Goal: Task Accomplishment & Management: Use online tool/utility

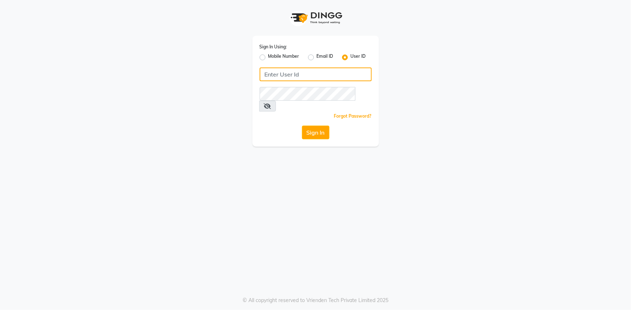
type input "9289324949"
click at [268, 56] on label "Mobile Number" at bounding box center [283, 57] width 31 height 9
click at [268, 56] on input "Mobile Number" at bounding box center [270, 55] width 5 height 5
radio input "true"
radio input "false"
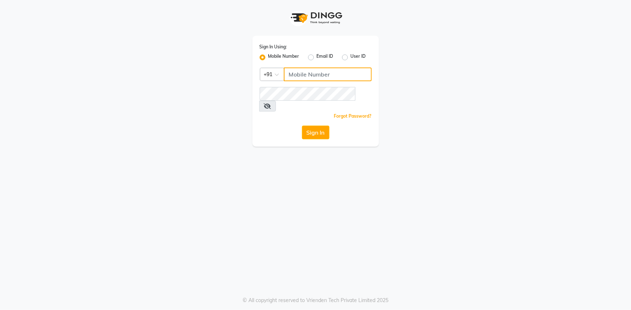
drag, startPoint x: 299, startPoint y: 73, endPoint x: 304, endPoint y: 76, distance: 5.3
click at [299, 73] on input "Username" at bounding box center [328, 75] width 88 height 14
type input "9289324949"
click at [313, 126] on button "Sign In" at bounding box center [315, 133] width 27 height 14
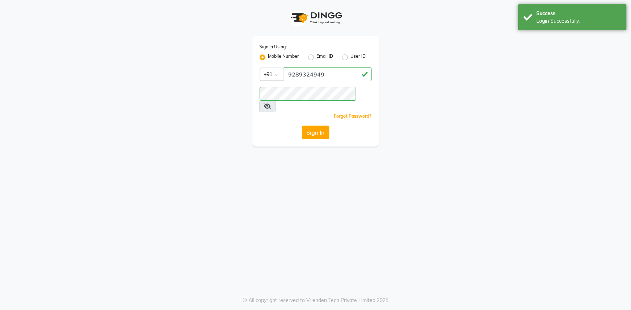
select select "service"
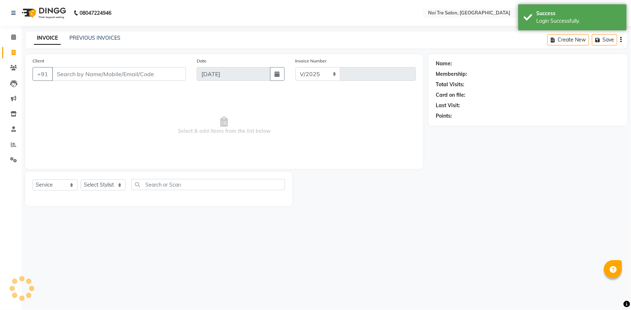
select select "en"
select select "3710"
type input "2758"
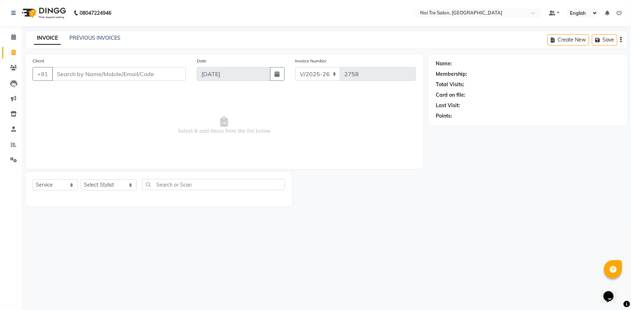
click at [143, 77] on input "Client" at bounding box center [119, 74] width 134 height 14
click at [114, 179] on div "Select Service Product Membership Package Voucher Prepaid Gift Card Select Styl…" at bounding box center [158, 189] width 267 height 34
click at [116, 187] on select "Select Stylist [PERSON_NAME] [PERSON_NAME] STYLE DIRECTOR Curls Color [PERSON_N…" at bounding box center [109, 185] width 56 height 11
select select "37891"
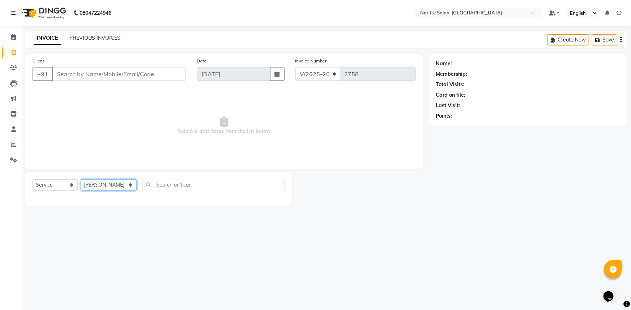
click at [81, 180] on select "Select Stylist [PERSON_NAME] [PERSON_NAME] STYLE DIRECTOR Curls Color [PERSON_N…" at bounding box center [109, 185] width 56 height 11
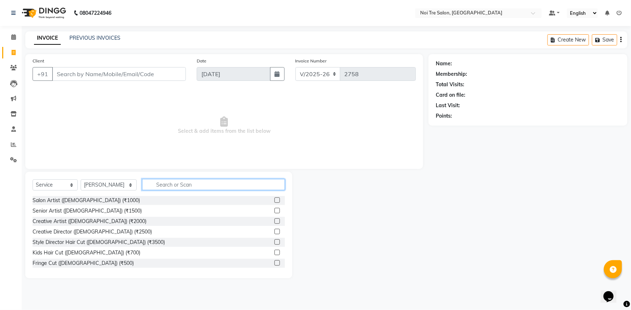
click at [222, 181] on input "text" at bounding box center [213, 184] width 143 height 11
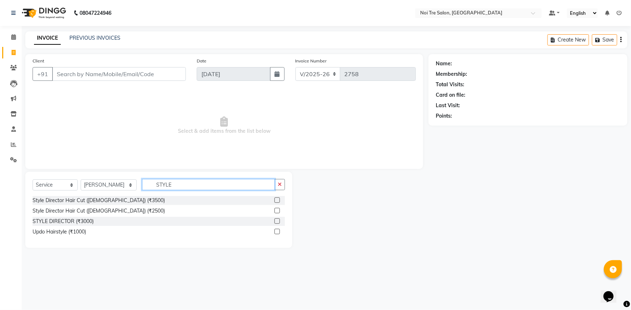
type input "STYLE"
drag, startPoint x: 278, startPoint y: 210, endPoint x: 214, endPoint y: 225, distance: 66.1
click at [278, 210] on label at bounding box center [276, 210] width 5 height 5
click at [278, 210] on input "checkbox" at bounding box center [276, 211] width 5 height 5
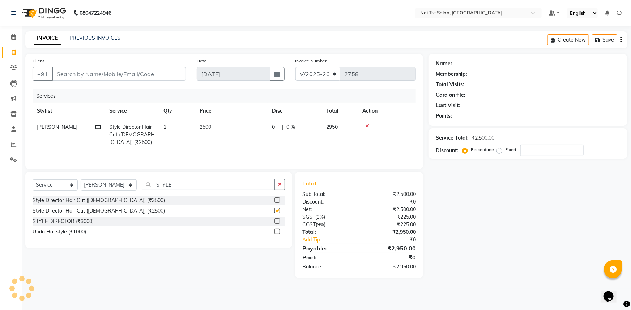
checkbox input "false"
click at [90, 77] on input "Client" at bounding box center [119, 74] width 134 height 14
type input "P"
type input "0"
type input "9650476834"
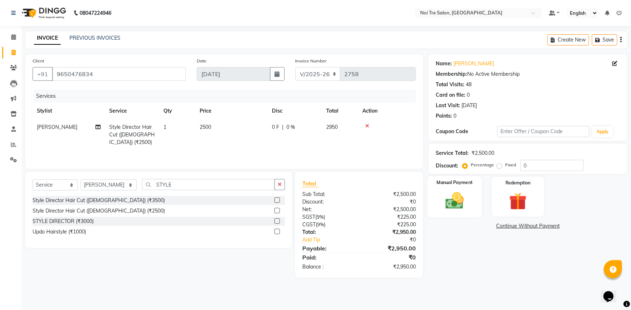
click at [452, 206] on img at bounding box center [455, 200] width 30 height 21
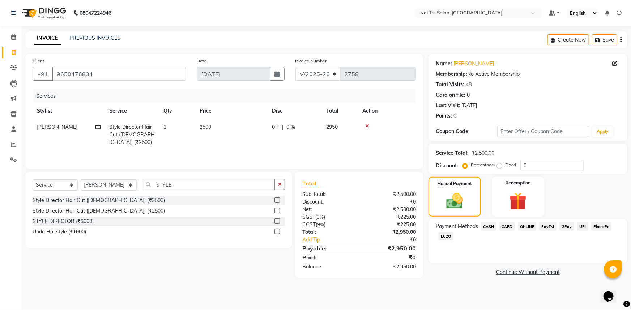
click at [507, 227] on span "CARD" at bounding box center [507, 227] width 16 height 8
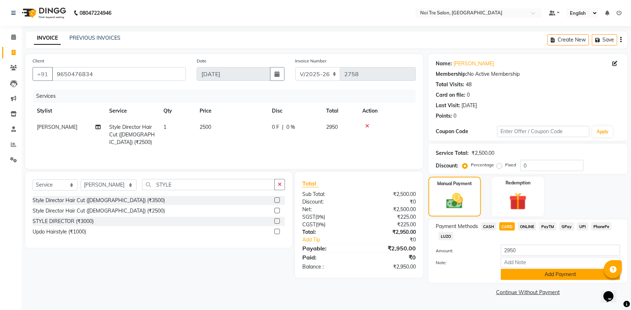
click at [546, 275] on button "Add Payment" at bounding box center [560, 274] width 119 height 11
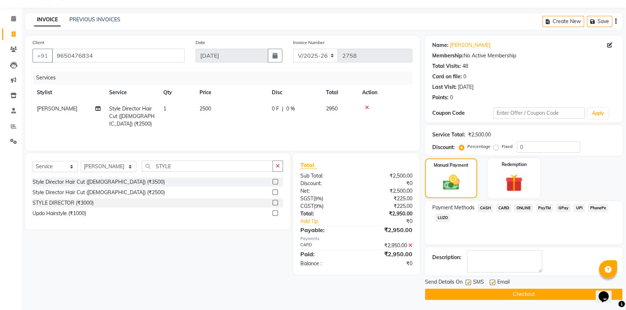
click at [512, 293] on button "Checkout" at bounding box center [523, 294] width 197 height 11
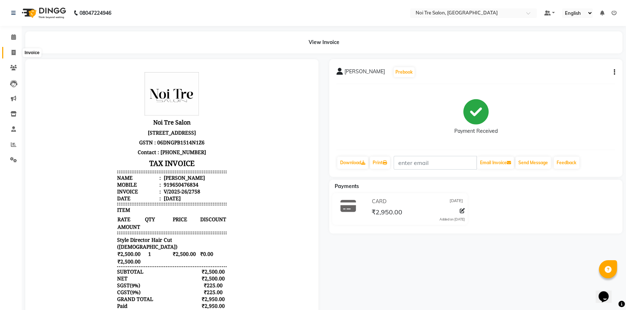
click at [14, 53] on icon at bounding box center [14, 52] width 4 height 5
select select "service"
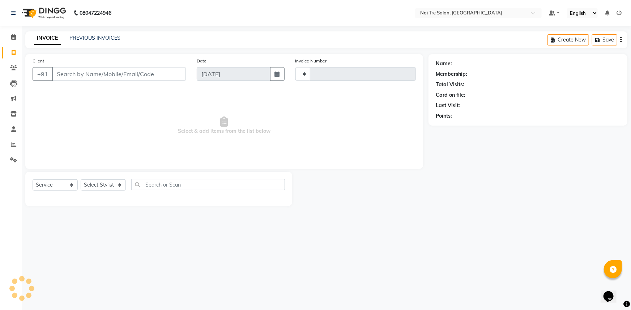
type input "2759"
select select "3710"
click at [87, 67] on input "Client" at bounding box center [119, 74] width 134 height 14
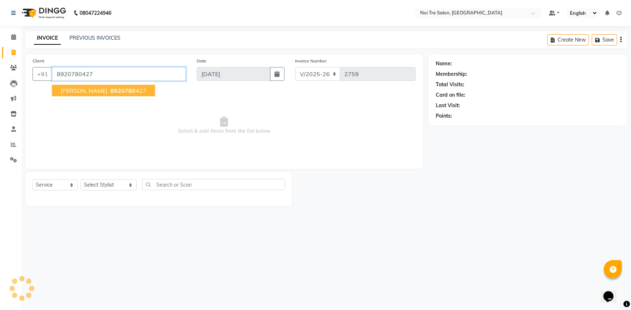
type input "8920780427"
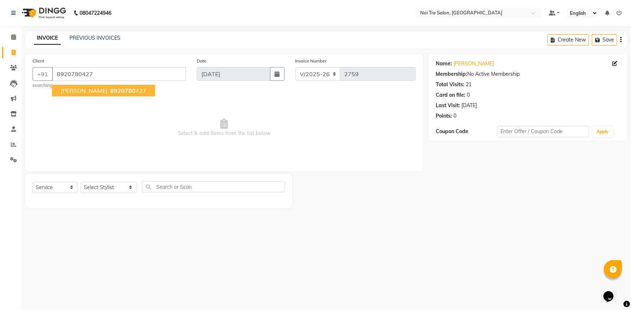
click at [83, 94] on span "Simran CHABBRA" at bounding box center [84, 90] width 47 height 7
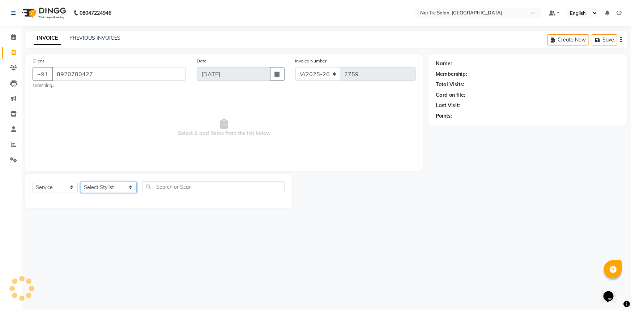
click at [113, 191] on select "Select Stylist [PERSON_NAME] [PERSON_NAME] STYLE DIRECTOR Curls Color [PERSON_N…" at bounding box center [109, 187] width 56 height 11
select select "37913"
click at [81, 182] on select "Select Stylist [PERSON_NAME] [PERSON_NAME] STYLE DIRECTOR Curls Color [PERSON_N…" at bounding box center [109, 187] width 56 height 11
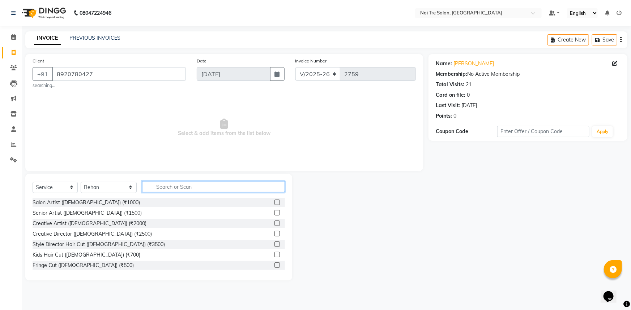
click at [177, 188] on input "text" at bounding box center [213, 186] width 143 height 11
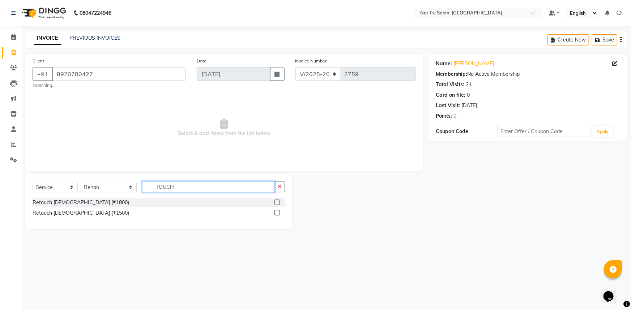
type input "TOUCH"
click at [276, 212] on label at bounding box center [276, 212] width 5 height 5
click at [276, 212] on input "checkbox" at bounding box center [276, 213] width 5 height 5
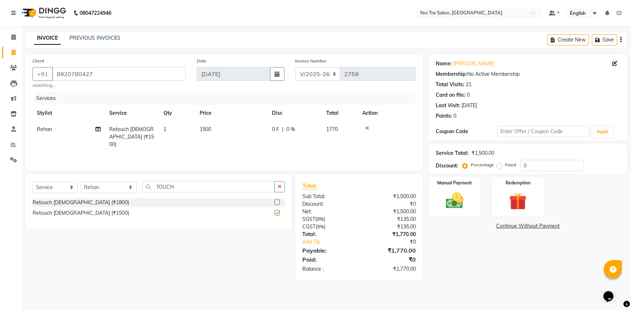
checkbox input "false"
click at [130, 189] on select "Select Stylist [PERSON_NAME] [PERSON_NAME] STYLE DIRECTOR Curls Color [PERSON_N…" at bounding box center [109, 187] width 56 height 11
select select "37889"
click at [81, 182] on select "Select Stylist [PERSON_NAME] [PERSON_NAME] STYLE DIRECTOR Curls Color [PERSON_N…" at bounding box center [109, 187] width 56 height 11
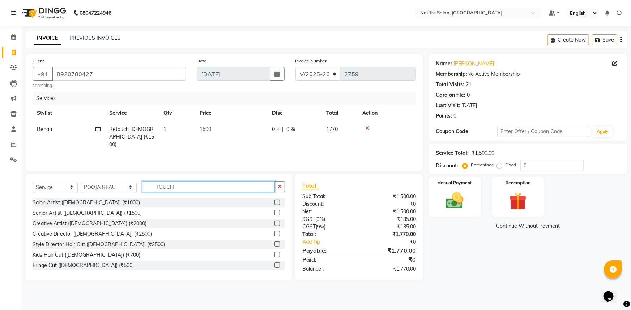
drag, startPoint x: 193, startPoint y: 187, endPoint x: 112, endPoint y: 192, distance: 81.1
click at [112, 192] on div "Select Service Product Membership Package Voucher Prepaid Gift Card Select Styl…" at bounding box center [159, 189] width 252 height 17
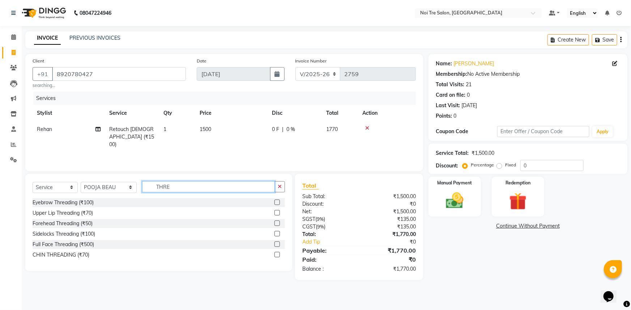
type input "THRE"
click at [278, 203] on label at bounding box center [276, 202] width 5 height 5
click at [278, 203] on input "checkbox" at bounding box center [276, 203] width 5 height 5
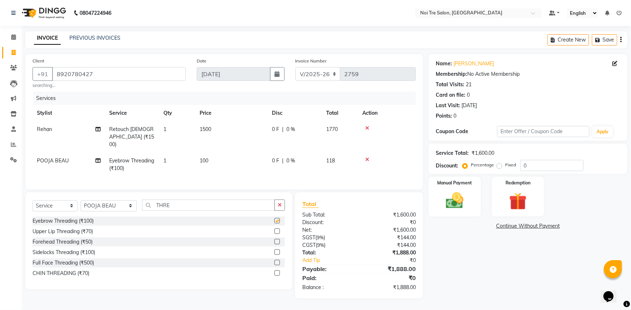
checkbox input "false"
click at [197, 154] on td "100" at bounding box center [231, 165] width 72 height 24
select select "37889"
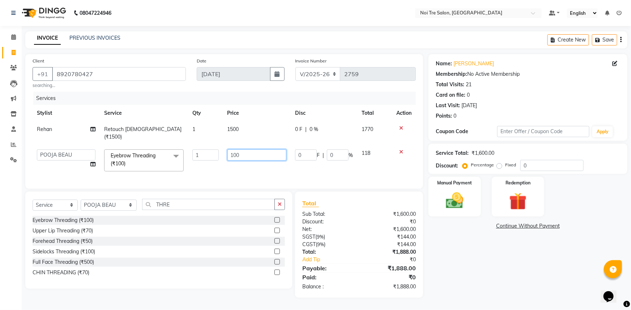
drag, startPoint x: 249, startPoint y: 150, endPoint x: 220, endPoint y: 153, distance: 28.4
click at [220, 153] on tr "AFSAR AKRAM ARPIT STYLE DIRECTOR Curls Color Ashok aslam ASLAM ATUL azad Azad B…" at bounding box center [224, 160] width 383 height 31
type input "150"
click at [249, 162] on td "150" at bounding box center [257, 160] width 68 height 31
select select "37889"
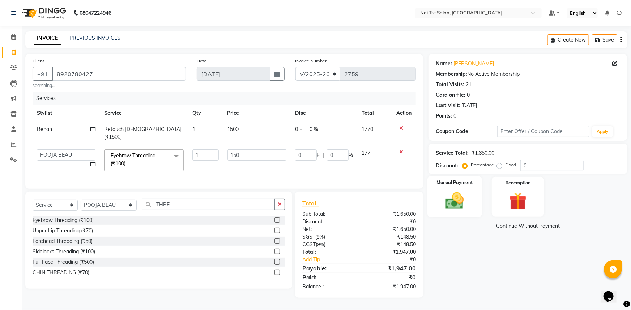
click at [453, 203] on img at bounding box center [455, 200] width 30 height 21
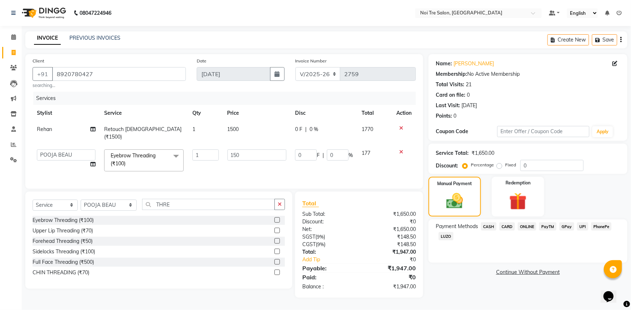
click at [489, 228] on span "CASH" at bounding box center [489, 227] width 16 height 8
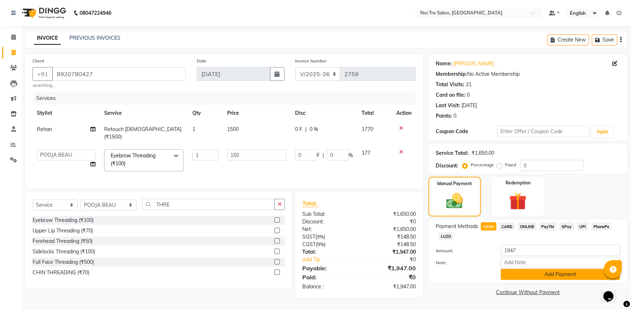
click at [528, 276] on button "Add Payment" at bounding box center [560, 274] width 119 height 11
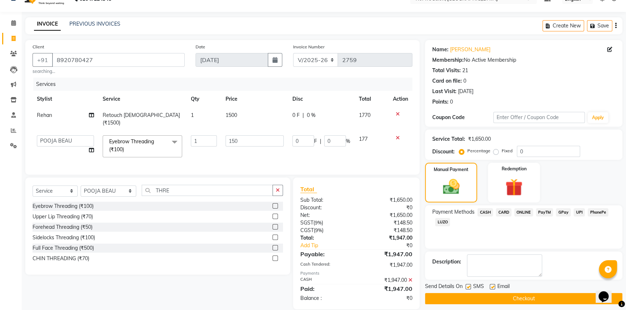
scroll to position [22, 0]
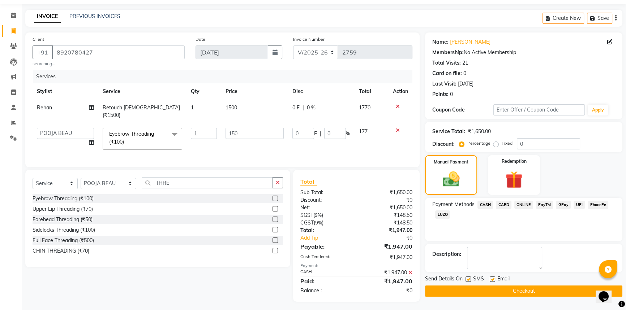
click at [535, 292] on button "Checkout" at bounding box center [523, 291] width 197 height 11
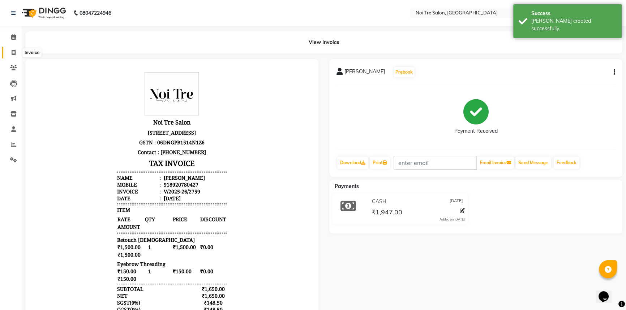
click at [12, 53] on icon at bounding box center [14, 52] width 4 height 5
select select "service"
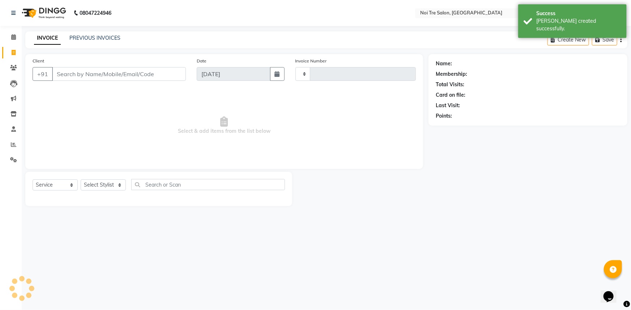
type input "2760"
select select "3710"
click at [110, 76] on input "Client" at bounding box center [119, 74] width 134 height 14
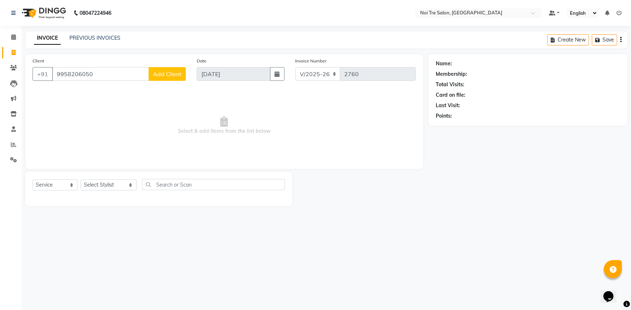
type input "9958206050"
click at [169, 72] on span "Add Client" at bounding box center [167, 73] width 29 height 7
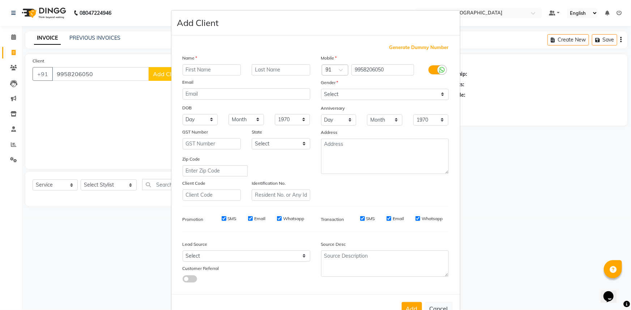
click at [219, 70] on input "text" at bounding box center [212, 69] width 59 height 11
type input "MOHIT"
type input "MALIK"
click at [362, 95] on select "Select Male Female Other Prefer Not To Say" at bounding box center [385, 94] width 128 height 11
select select "male"
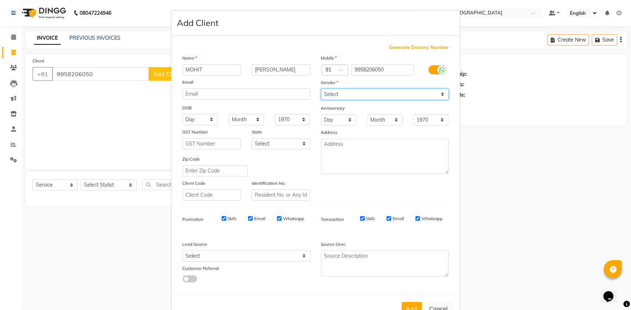
click at [321, 89] on select "Select Male Female Other Prefer Not To Say" at bounding box center [385, 94] width 128 height 11
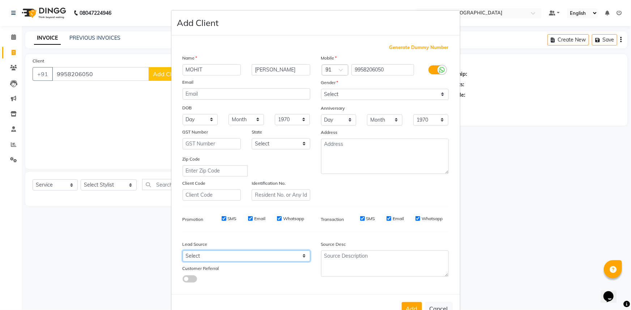
click at [208, 261] on select "Select Walk-in Referral Internet Friend Word of Mouth Advertisement Facebook Ju…" at bounding box center [247, 256] width 128 height 11
select select "26995"
click at [183, 252] on select "Select Walk-in Referral Internet Friend Word of Mouth Advertisement Facebook Ju…" at bounding box center [247, 256] width 128 height 11
click at [405, 308] on button "Add" at bounding box center [412, 308] width 20 height 13
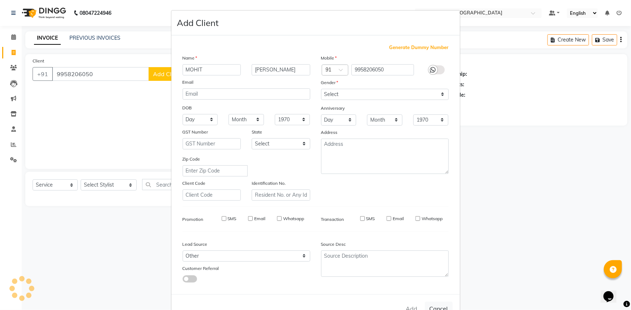
select select
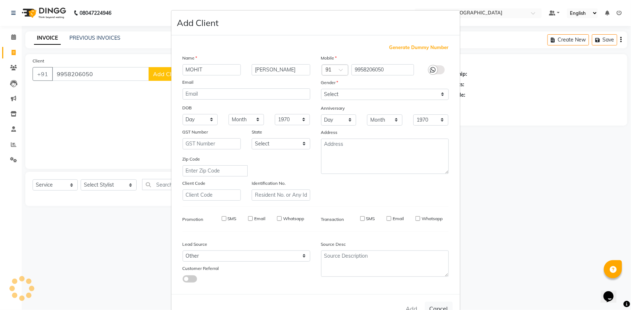
select select
checkbox input "false"
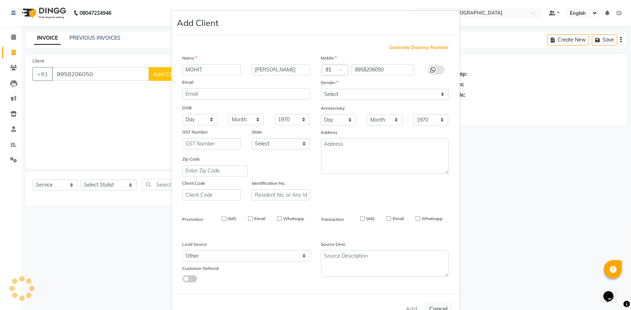
checkbox input "false"
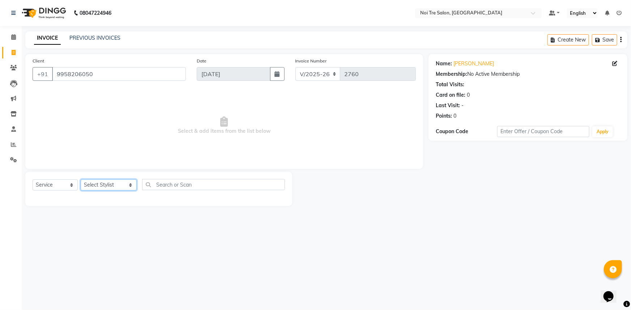
click at [129, 184] on select "Select Stylist [PERSON_NAME] [PERSON_NAME] STYLE DIRECTOR Curls Color [PERSON_N…" at bounding box center [109, 185] width 56 height 11
select select "64063"
click at [81, 180] on select "Select Stylist [PERSON_NAME] [PERSON_NAME] STYLE DIRECTOR Curls Color [PERSON_N…" at bounding box center [109, 185] width 56 height 11
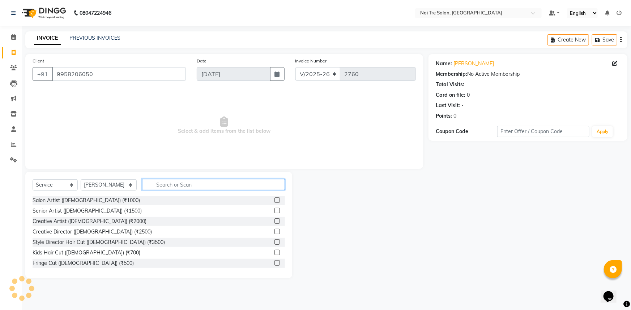
click at [178, 186] on input "text" at bounding box center [213, 184] width 143 height 11
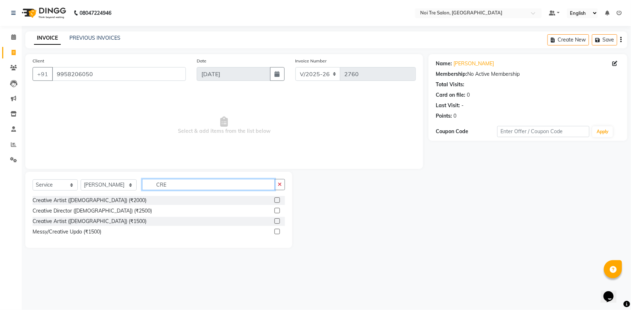
type input "CRE"
click at [276, 220] on label at bounding box center [276, 221] width 5 height 5
click at [276, 220] on input "checkbox" at bounding box center [276, 221] width 5 height 5
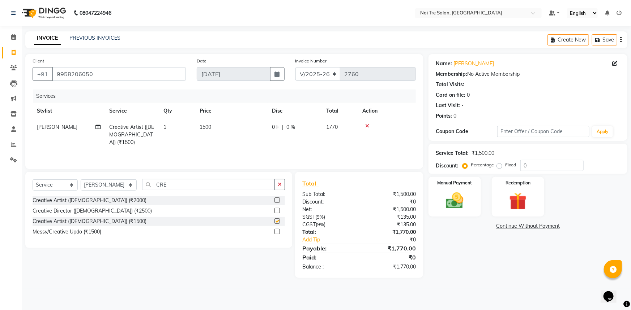
checkbox input "false"
drag, startPoint x: 167, startPoint y: 184, endPoint x: 154, endPoint y: 189, distance: 14.1
click at [154, 189] on input "CRE" at bounding box center [208, 184] width 133 height 11
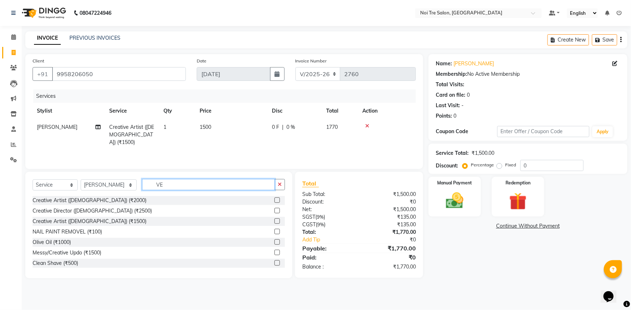
type input "V"
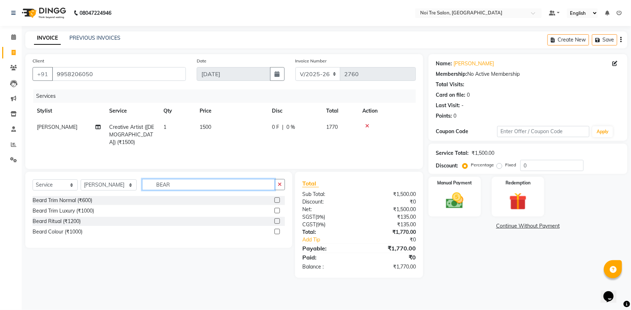
type input "BEAR"
click at [277, 198] on label at bounding box center [276, 200] width 5 height 5
click at [277, 198] on input "checkbox" at bounding box center [276, 200] width 5 height 5
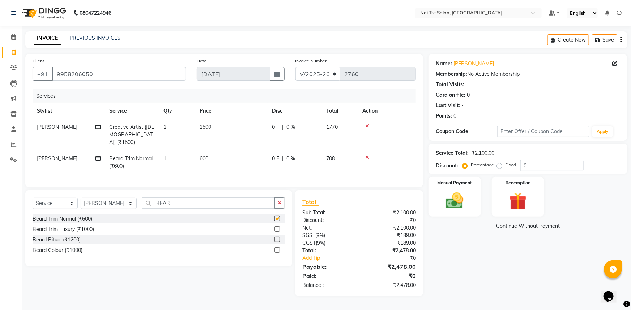
checkbox input "false"
click at [205, 155] on span "600" at bounding box center [203, 158] width 9 height 7
select select "64063"
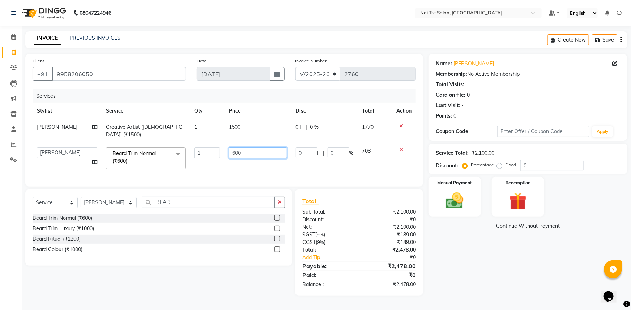
drag, startPoint x: 266, startPoint y: 147, endPoint x: 190, endPoint y: 156, distance: 75.7
click at [190, 156] on tr "AFSAR AKRAM ARPIT STYLE DIRECTOR Curls Color Ashok aslam ASLAM ATUL azad Azad B…" at bounding box center [224, 158] width 383 height 31
type input "500"
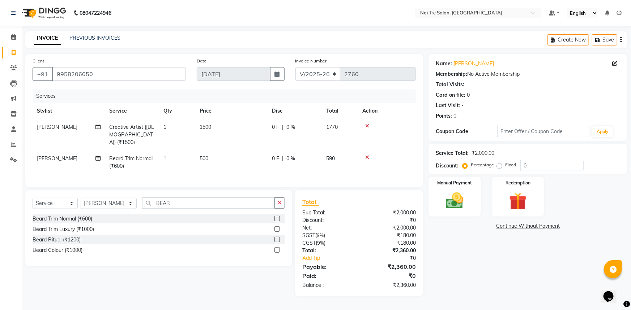
click at [267, 162] on td "500" at bounding box center [231, 163] width 72 height 24
select select "64063"
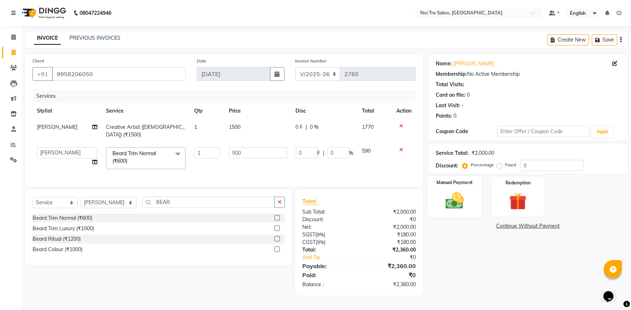
click at [477, 205] on div "Manual Payment" at bounding box center [454, 197] width 55 height 42
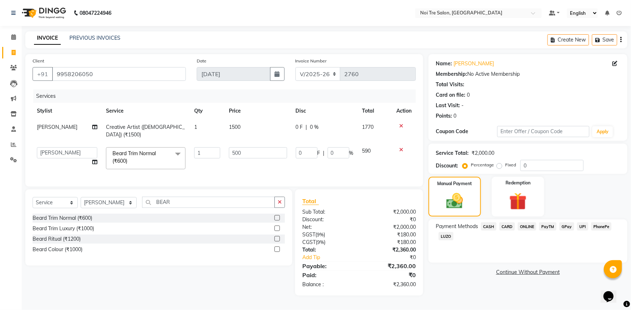
click at [448, 235] on span "LUZO" at bounding box center [445, 236] width 15 height 8
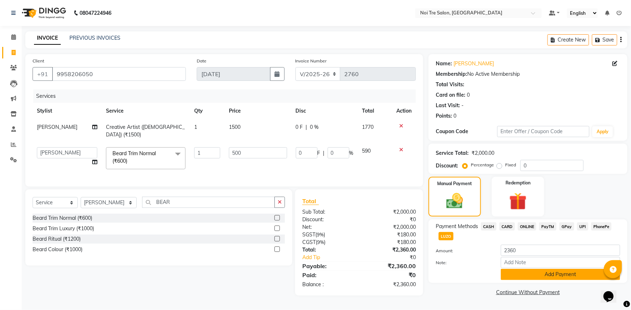
click at [529, 274] on button "Add Payment" at bounding box center [560, 274] width 119 height 11
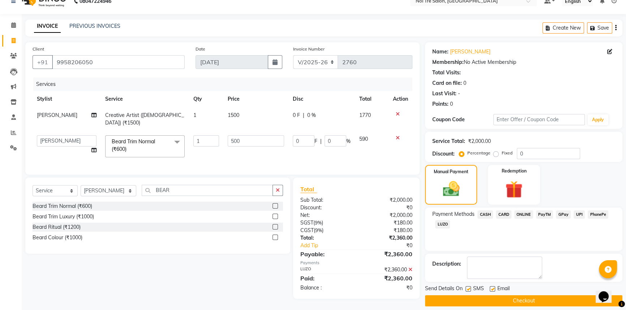
scroll to position [18, 0]
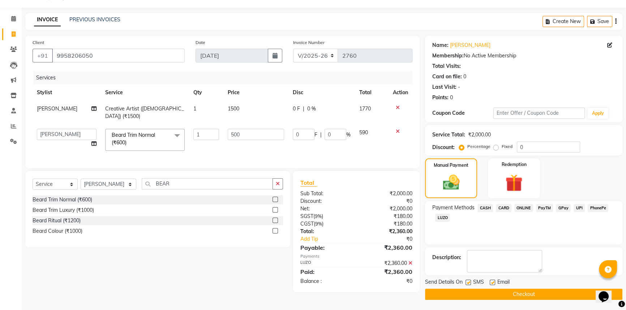
click at [524, 291] on button "Checkout" at bounding box center [523, 294] width 197 height 11
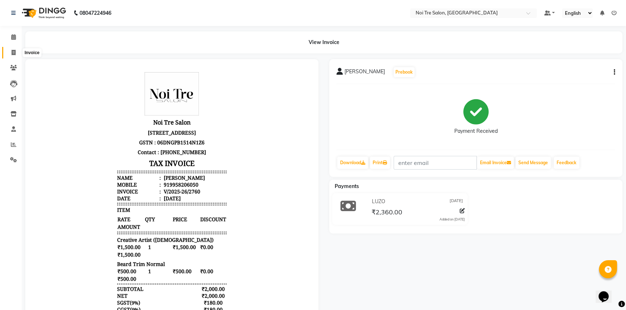
click at [10, 51] on span at bounding box center [13, 53] width 13 height 8
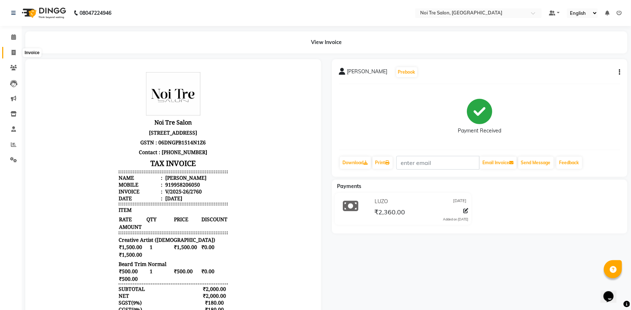
select select "service"
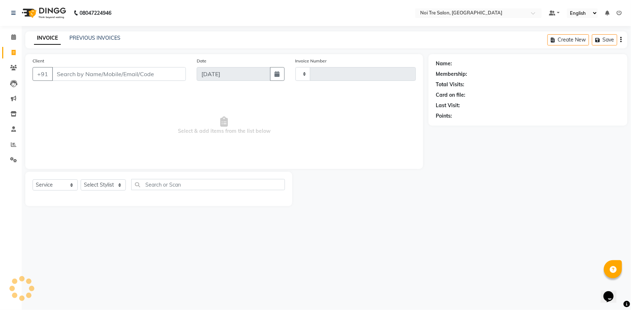
type input "2761"
select select "3710"
click at [18, 49] on span at bounding box center [13, 53] width 13 height 8
select select "service"
type input "2762"
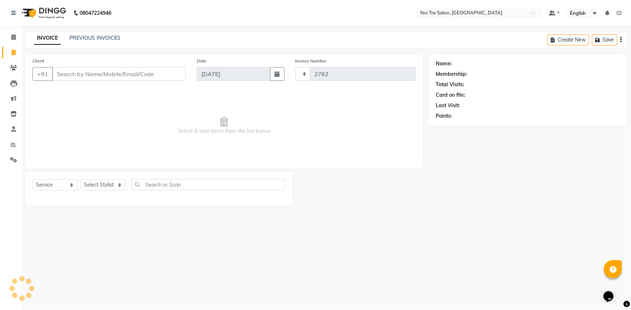
select select "3710"
click at [6, 37] on link "Calendar" at bounding box center [10, 37] width 17 height 12
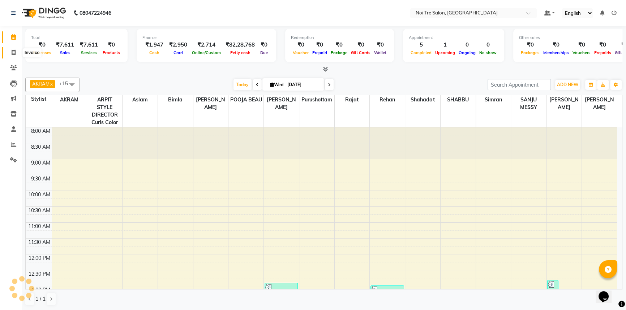
click at [10, 52] on span at bounding box center [13, 53] width 13 height 8
select select "service"
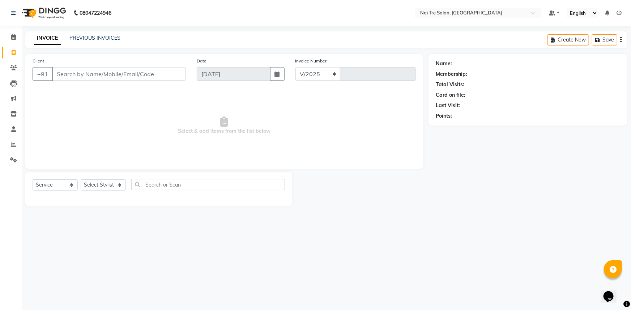
select select "3710"
type input "2762"
click at [110, 39] on link "PREVIOUS INVOICES" at bounding box center [94, 38] width 51 height 7
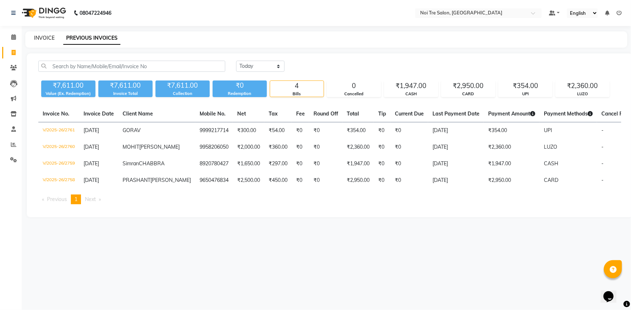
click at [49, 37] on link "INVOICE" at bounding box center [44, 38] width 21 height 7
select select "service"
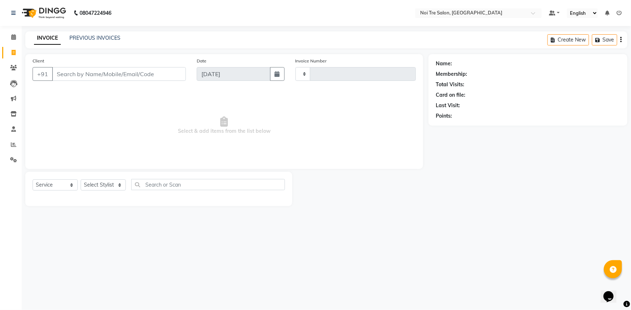
type input "2762"
select select "3710"
click at [13, 37] on icon at bounding box center [13, 36] width 5 height 5
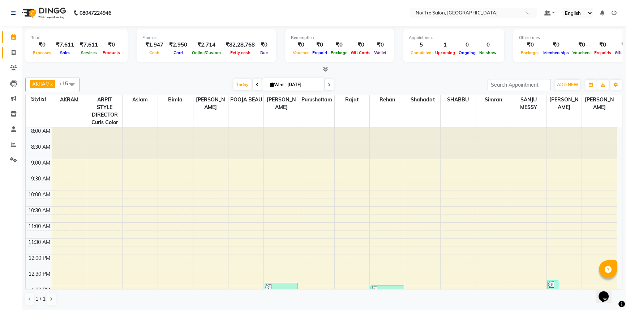
click at [13, 47] on link "Invoice" at bounding box center [10, 53] width 17 height 12
select select "service"
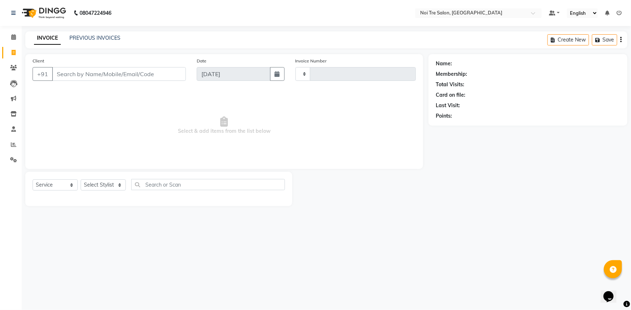
type input "2762"
select select "3710"
click at [10, 41] on span at bounding box center [13, 37] width 13 height 8
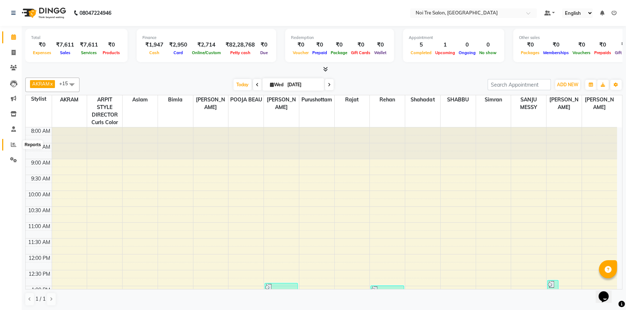
click at [10, 141] on span at bounding box center [13, 145] width 13 height 8
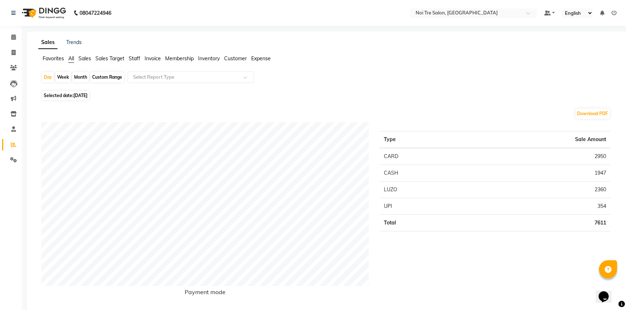
click at [83, 79] on div "Month" at bounding box center [80, 77] width 17 height 10
select select "9"
select select "2025"
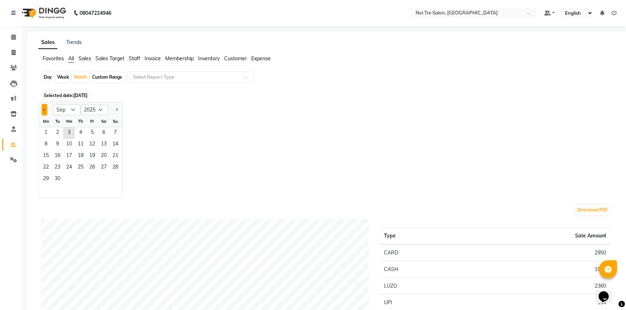
click at [44, 110] on span "Previous month" at bounding box center [44, 109] width 3 height 3
select select "8"
click at [103, 178] on span "30" at bounding box center [104, 180] width 12 height 12
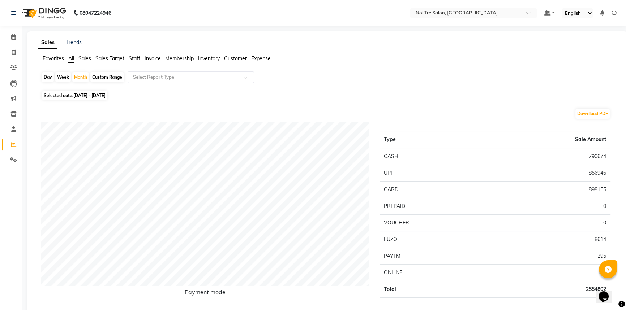
click at [164, 76] on input "text" at bounding box center [184, 77] width 104 height 7
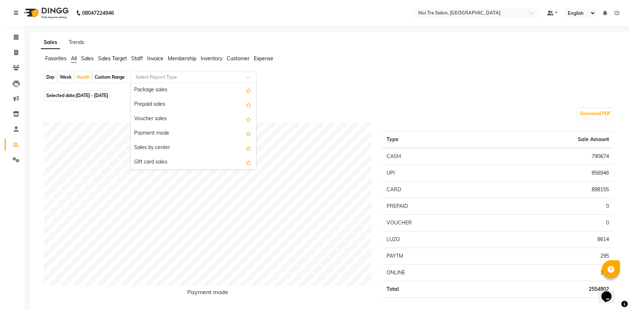
scroll to position [98, 0]
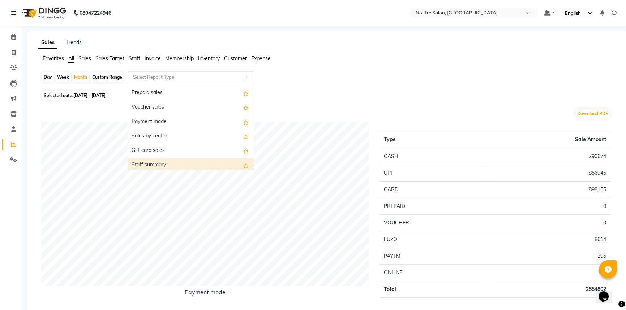
click at [146, 162] on div "Staff summary" at bounding box center [191, 165] width 126 height 14
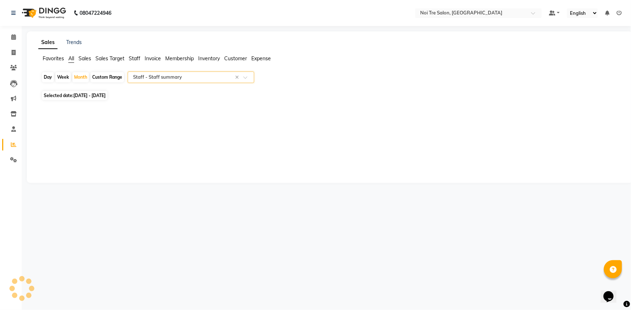
select select "full_report"
select select "csv"
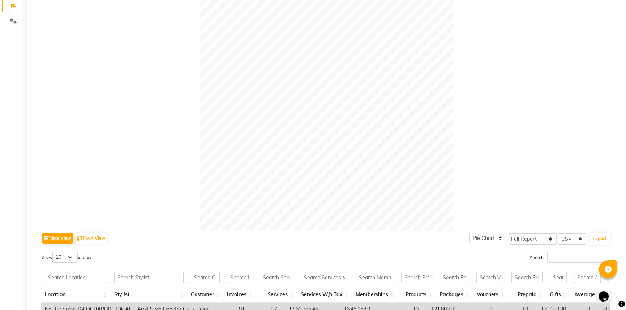
scroll to position [0, 0]
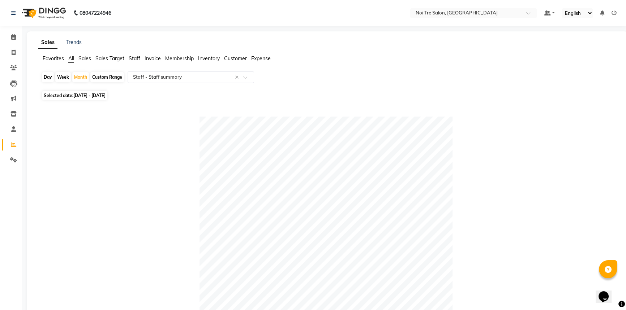
click at [47, 76] on div "Day" at bounding box center [48, 77] width 12 height 10
select select "8"
select select "2025"
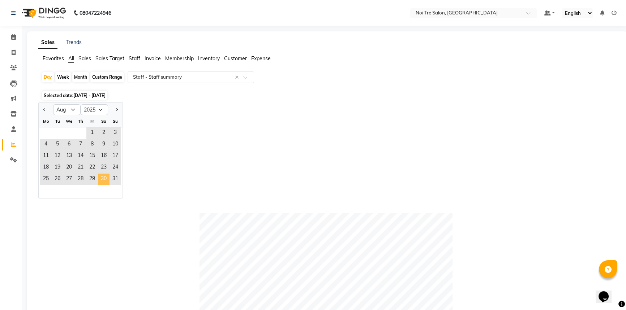
click at [107, 177] on span "30" at bounding box center [104, 180] width 12 height 12
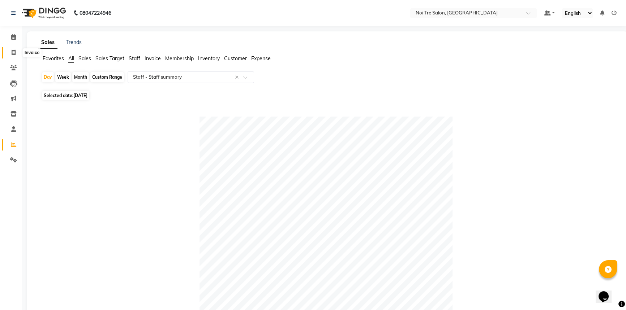
click at [10, 49] on span at bounding box center [13, 53] width 13 height 8
select select "service"
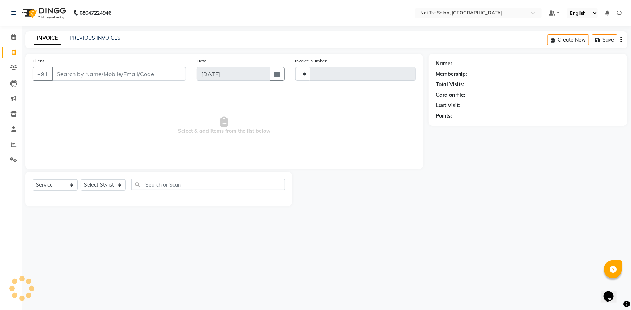
type input "2762"
select select "3710"
click at [120, 187] on select "Select Stylist" at bounding box center [103, 185] width 45 height 11
select select "37889"
click at [81, 180] on select "Select Stylist [PERSON_NAME] [PERSON_NAME] STYLE DIRECTOR Curls Color [PERSON_N…" at bounding box center [109, 185] width 56 height 11
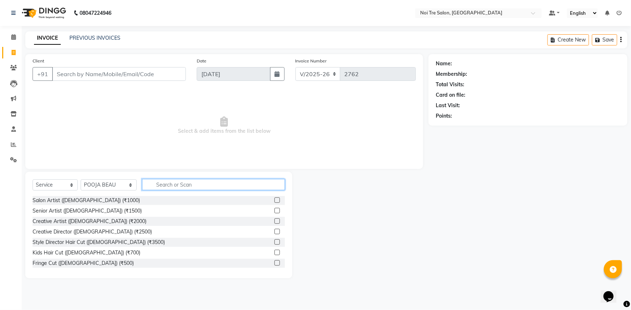
click at [191, 184] on input "text" at bounding box center [213, 184] width 143 height 11
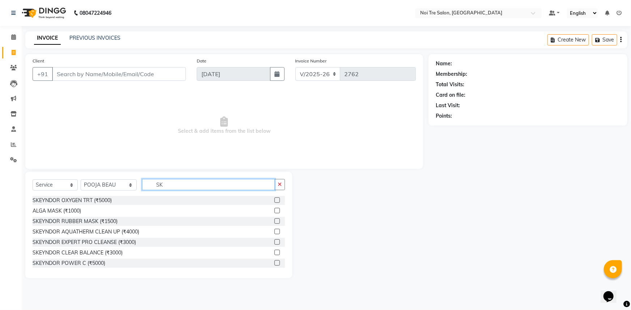
type input "SK"
click at [274, 265] on label at bounding box center [276, 263] width 5 height 5
click at [274, 265] on input "checkbox" at bounding box center [276, 263] width 5 height 5
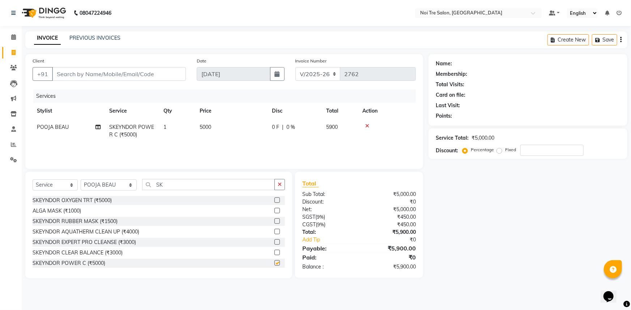
checkbox input "false"
click at [278, 186] on icon "button" at bounding box center [280, 184] width 4 height 5
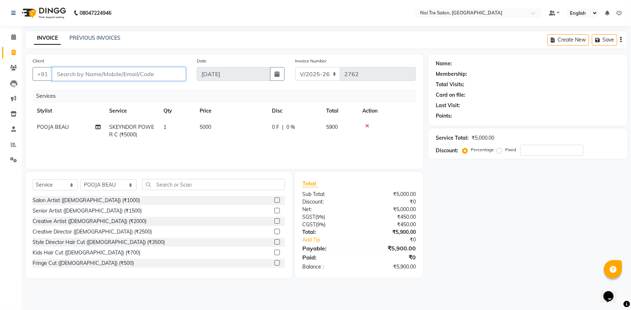
click at [122, 75] on input "Client" at bounding box center [119, 74] width 134 height 14
click at [68, 71] on input "Client" at bounding box center [119, 74] width 134 height 14
type input "8"
type input "0"
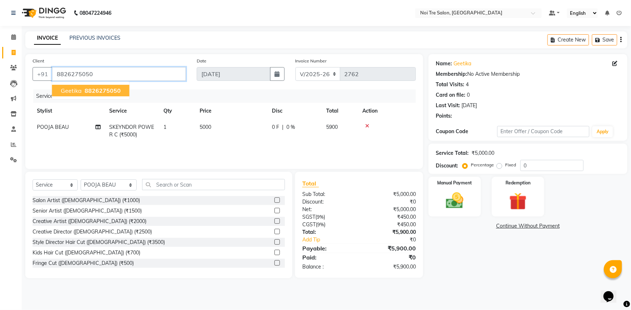
click at [103, 79] on input "8826275050" at bounding box center [119, 74] width 134 height 14
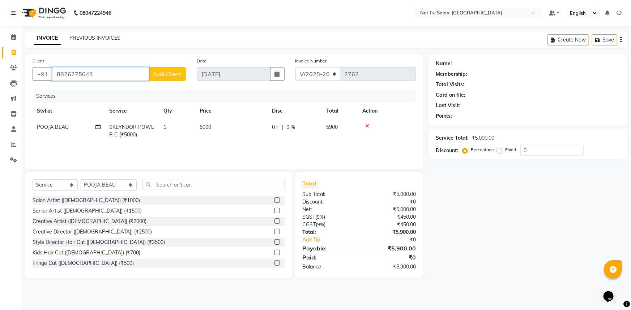
type input "8826275043"
click at [169, 74] on span "Add Client" at bounding box center [167, 73] width 29 height 7
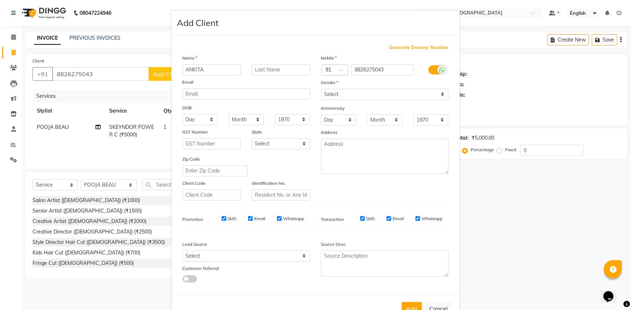
type input "ANKITA"
click at [363, 94] on select "Select Male Female Other Prefer Not To Say" at bounding box center [385, 94] width 128 height 11
select select "female"
click at [321, 89] on select "Select Male Female Other Prefer Not To Say" at bounding box center [385, 94] width 128 height 11
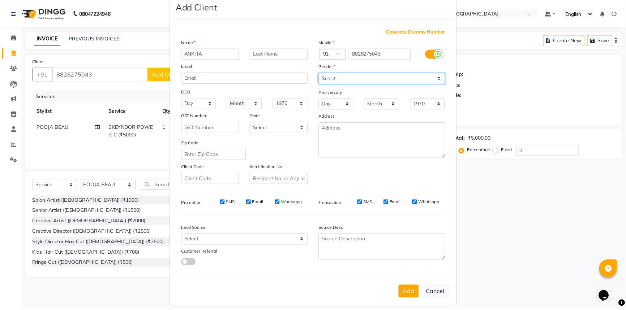
scroll to position [25, 0]
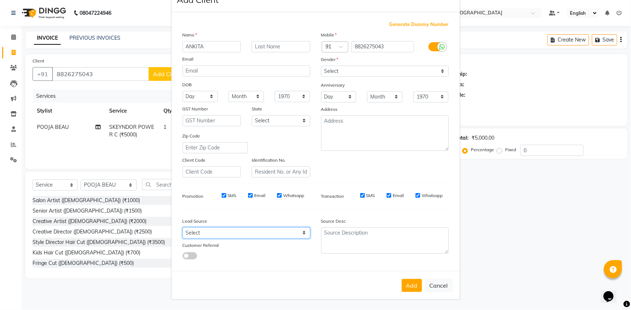
click at [267, 234] on select "Select Walk-in Referral Internet Friend Word of Mouth Advertisement Facebook Ju…" at bounding box center [247, 233] width 128 height 11
select select "26988"
click at [183, 228] on select "Select Walk-in Referral Internet Friend Word of Mouth Advertisement Facebook Ju…" at bounding box center [247, 233] width 128 height 11
click at [407, 284] on button "Add" at bounding box center [412, 285] width 20 height 13
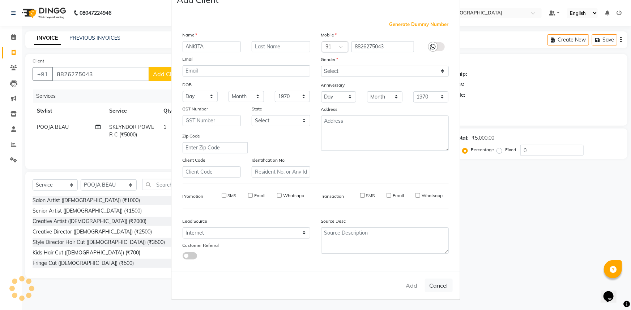
select select
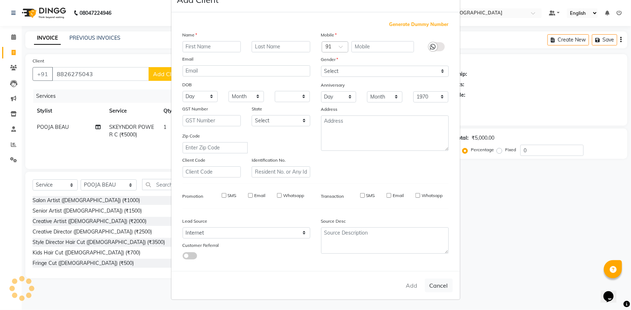
select select
checkbox input "false"
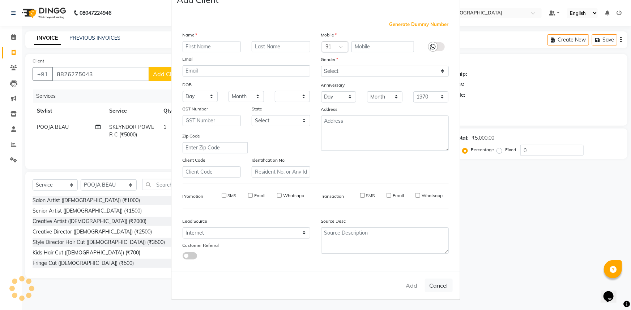
checkbox input "false"
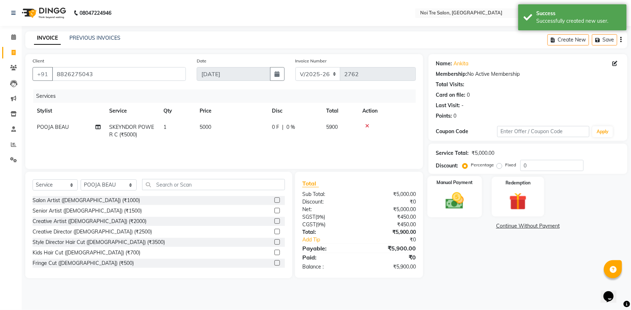
click at [452, 193] on img at bounding box center [455, 200] width 30 height 21
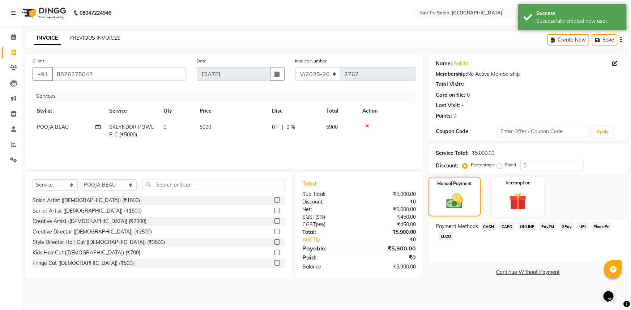
click at [445, 235] on span "LUZO" at bounding box center [445, 236] width 15 height 8
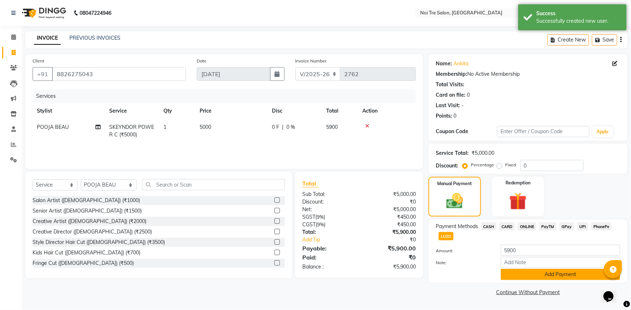
click at [544, 270] on button "Add Payment" at bounding box center [560, 274] width 119 height 11
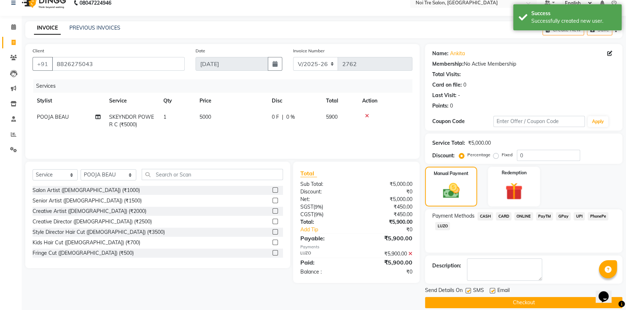
scroll to position [18, 0]
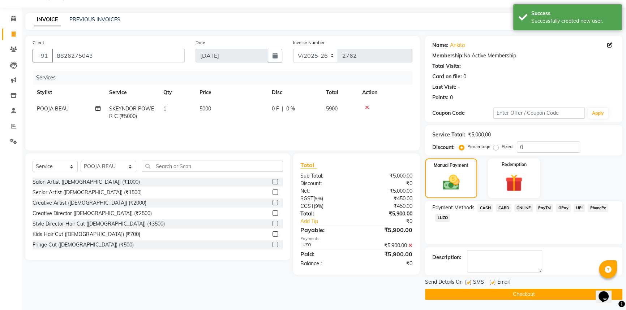
click at [519, 295] on button "Checkout" at bounding box center [523, 294] width 197 height 11
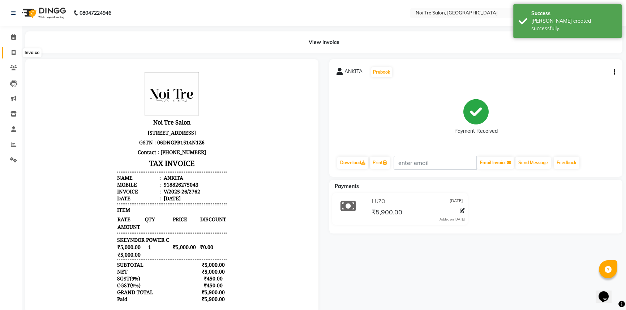
click at [14, 53] on icon at bounding box center [14, 52] width 4 height 5
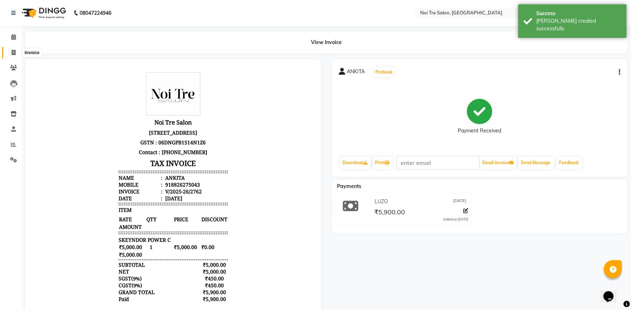
select select "service"
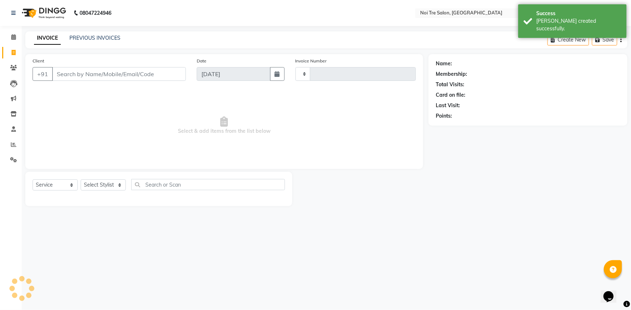
type input "2763"
select select "3710"
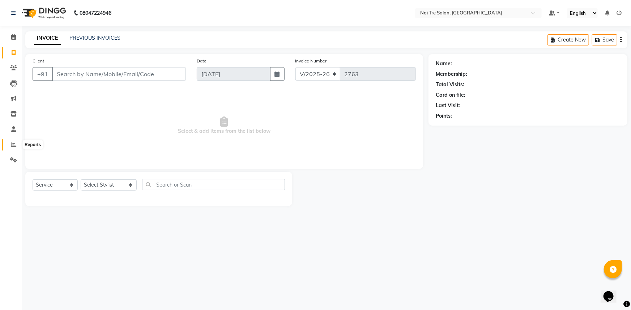
click at [13, 143] on icon at bounding box center [13, 144] width 5 height 5
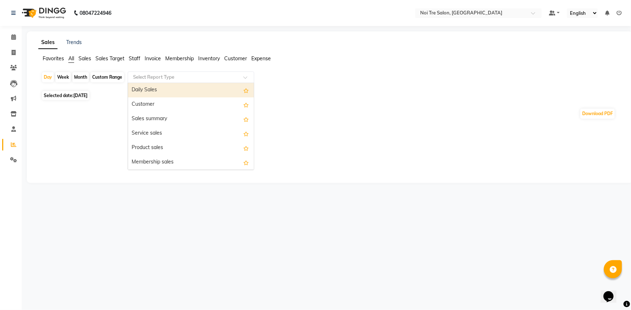
click at [179, 80] on input "text" at bounding box center [184, 77] width 104 height 7
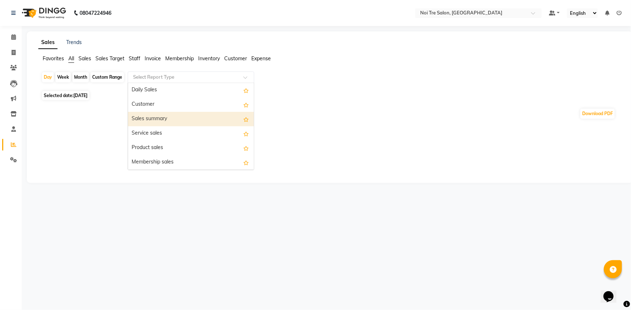
click at [90, 124] on div "Download PDF" at bounding box center [327, 113] width 585 height 23
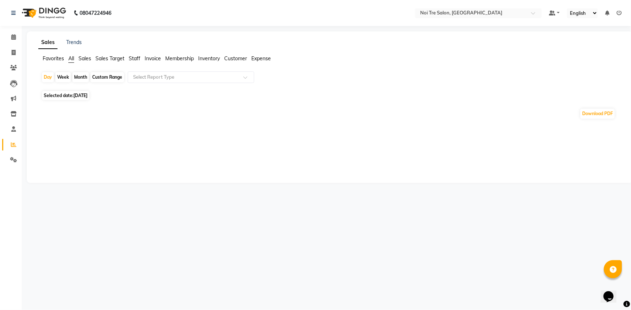
click at [82, 77] on div "Month" at bounding box center [80, 77] width 17 height 10
select select "9"
select select "2025"
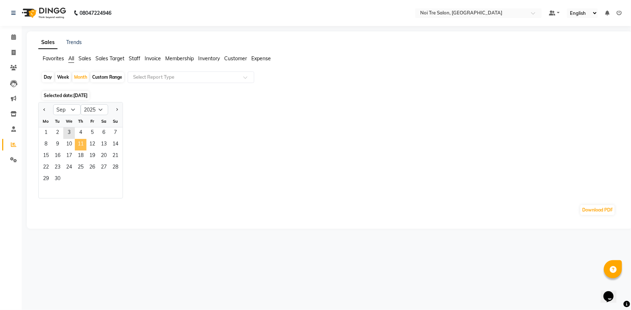
click at [85, 142] on span "11" at bounding box center [81, 145] width 12 height 12
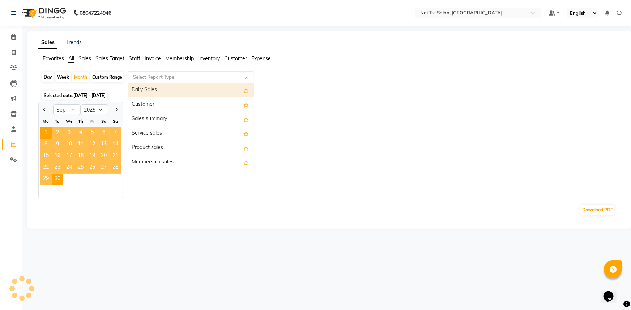
click at [153, 82] on div "Select Report Type" at bounding box center [191, 78] width 126 height 12
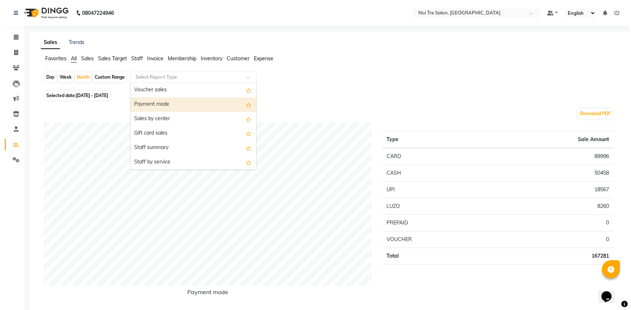
scroll to position [131, 0]
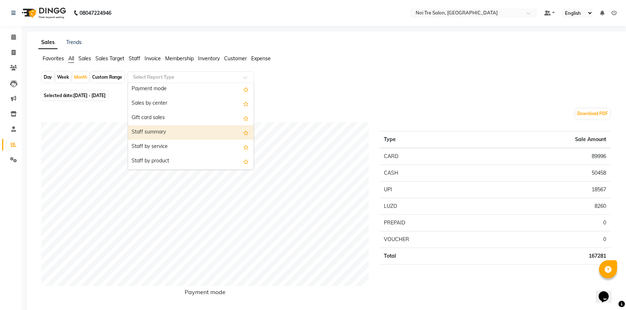
click at [152, 127] on div "Staff summary" at bounding box center [191, 132] width 126 height 14
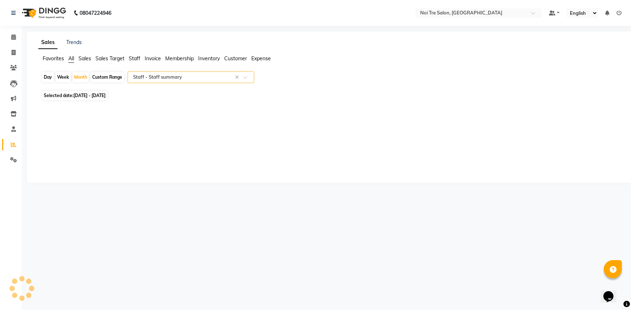
select select "full_report"
select select "csv"
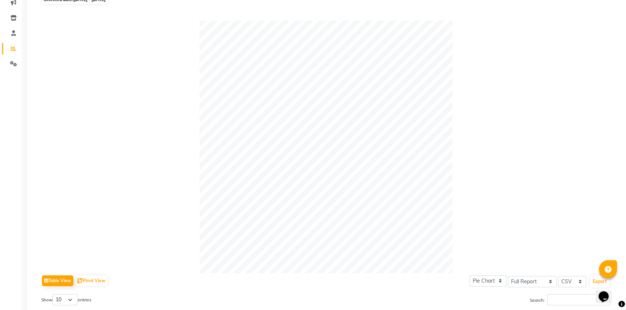
scroll to position [0, 0]
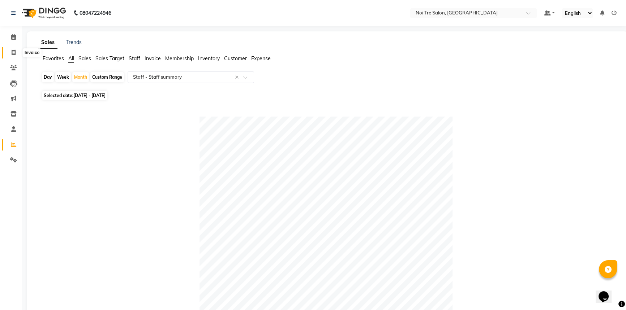
click at [13, 50] on icon at bounding box center [14, 52] width 4 height 5
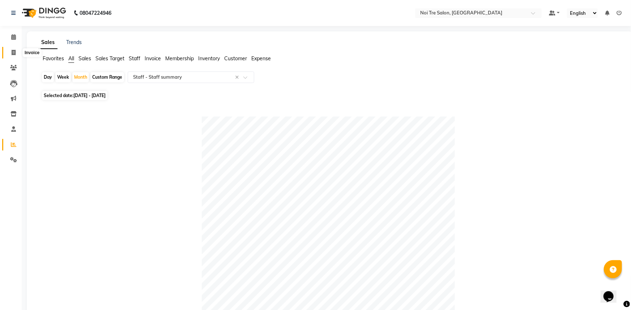
select select "service"
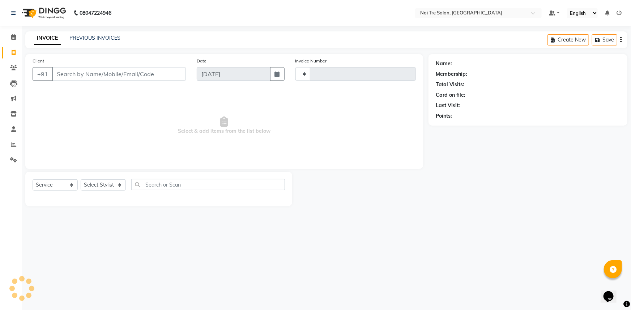
type input "2763"
select select "3710"
click at [139, 74] on input "Client" at bounding box center [119, 74] width 134 height 14
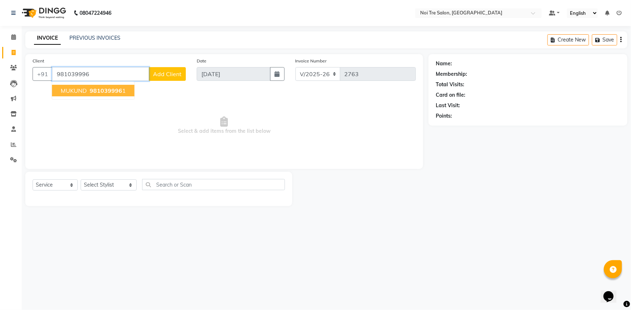
click at [125, 90] on button "MUKUND 981039996 1" at bounding box center [93, 91] width 82 height 12
type input "9810399961"
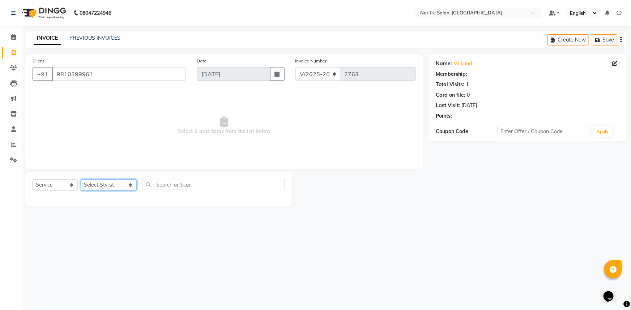
click at [116, 186] on select "Select Stylist [PERSON_NAME] [PERSON_NAME] STYLE DIRECTOR Curls Color [PERSON_N…" at bounding box center [109, 185] width 56 height 11
select select "64063"
click at [81, 180] on select "Select Stylist [PERSON_NAME] [PERSON_NAME] STYLE DIRECTOR Curls Color [PERSON_N…" at bounding box center [109, 185] width 56 height 11
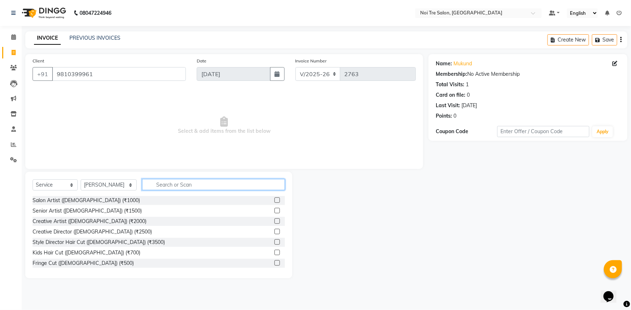
click at [168, 187] on input "text" at bounding box center [213, 184] width 143 height 11
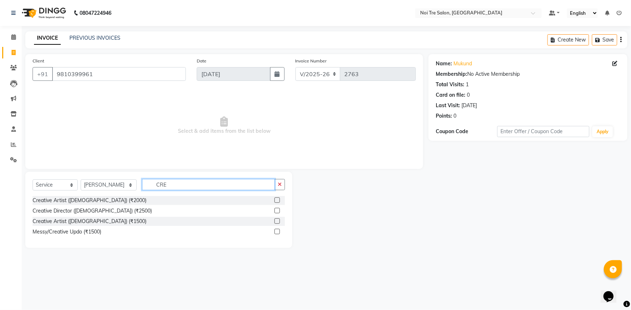
type input "CRE"
click at [278, 221] on label at bounding box center [276, 221] width 5 height 5
click at [278, 221] on input "checkbox" at bounding box center [276, 221] width 5 height 5
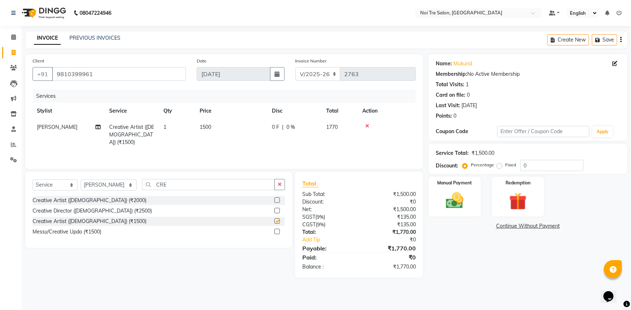
checkbox input "false"
click at [469, 193] on div "Manual Payment" at bounding box center [454, 197] width 55 height 42
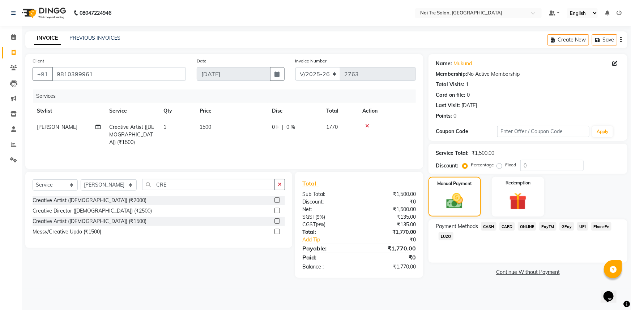
click at [493, 225] on span "CASH" at bounding box center [489, 227] width 16 height 8
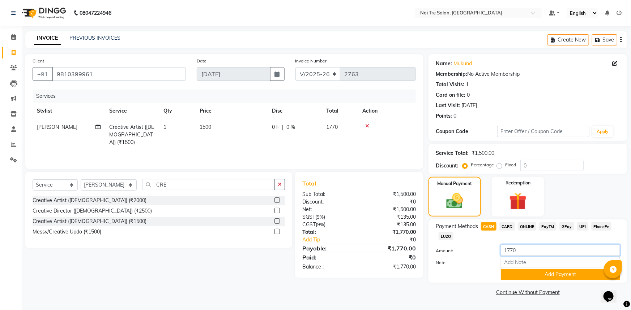
drag, startPoint x: 524, startPoint y: 249, endPoint x: 480, endPoint y: 249, distance: 44.5
click at [480, 249] on div "Amount: 1770" at bounding box center [527, 251] width 195 height 12
type input "1500"
click at [553, 276] on button "Add Payment" at bounding box center [560, 274] width 119 height 11
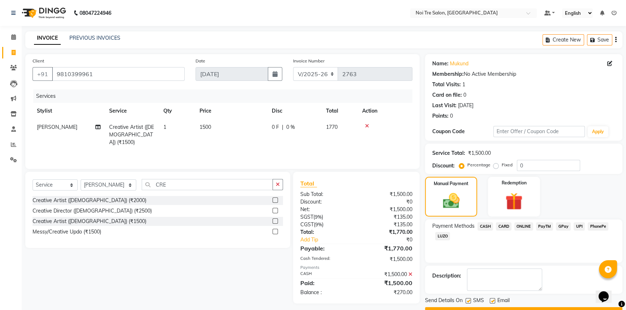
click at [578, 227] on span "UPI" at bounding box center [579, 227] width 11 height 8
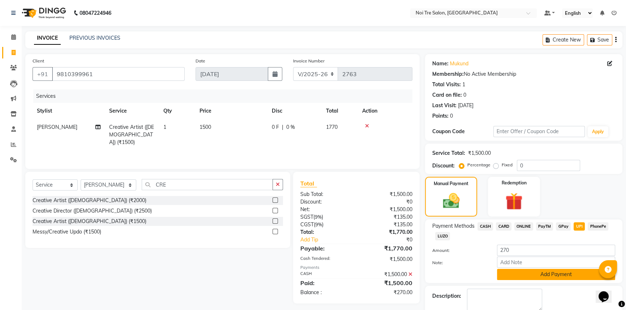
click at [542, 276] on button "Add Payment" at bounding box center [556, 274] width 118 height 11
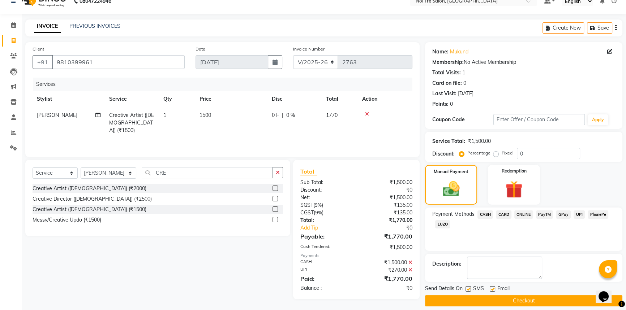
scroll to position [18, 0]
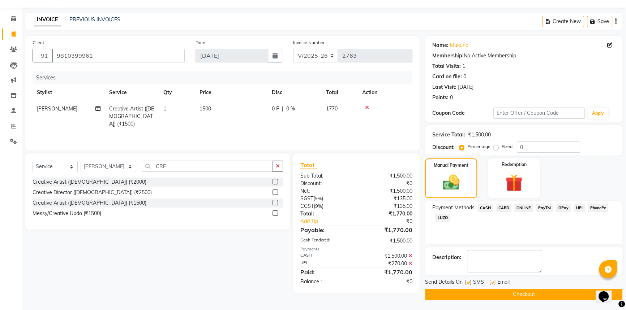
click at [532, 293] on button "Checkout" at bounding box center [523, 294] width 197 height 11
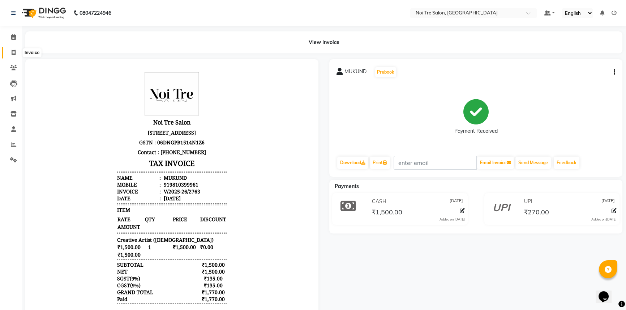
click at [14, 52] on icon at bounding box center [14, 52] width 4 height 5
select select "service"
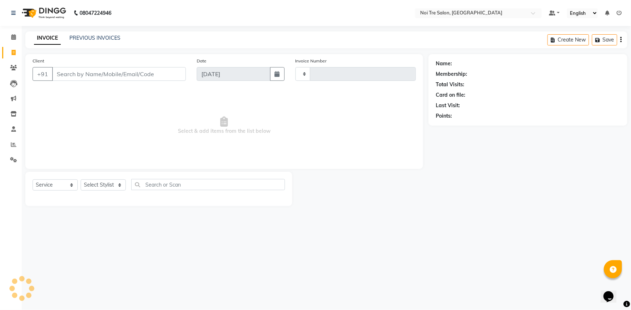
type input "2764"
select select "3710"
click at [123, 73] on input "Client" at bounding box center [119, 74] width 134 height 14
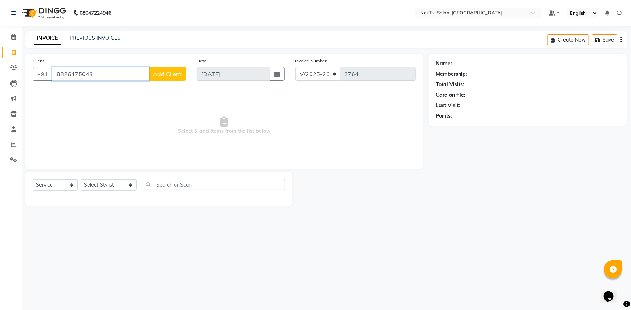
type input "8826475043"
click at [178, 73] on span "Add Client" at bounding box center [167, 73] width 29 height 7
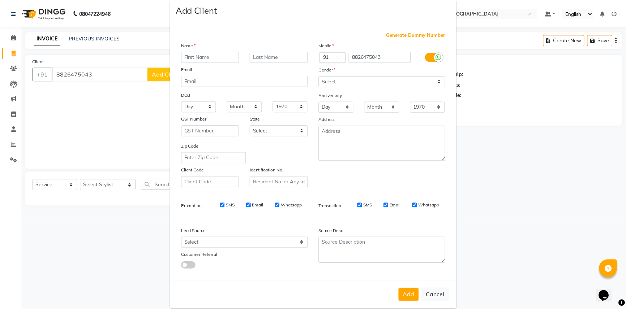
scroll to position [25, 0]
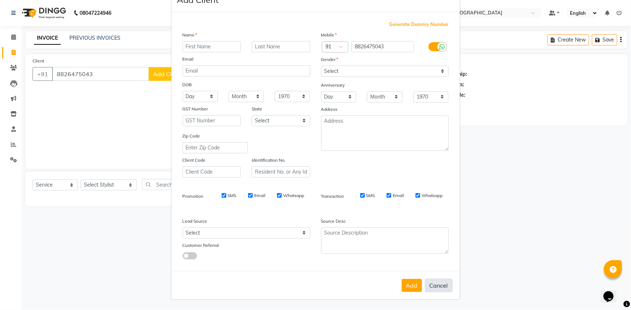
click at [437, 288] on button "Cancel" at bounding box center [439, 286] width 28 height 14
select select
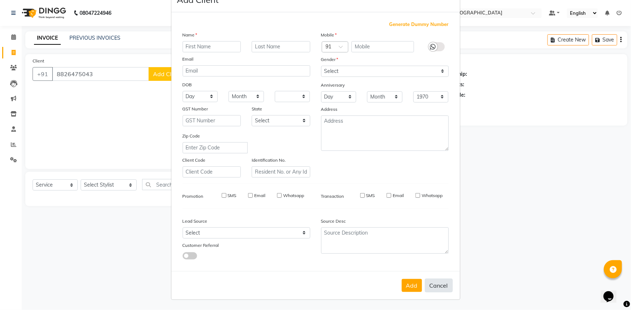
select select
checkbox input "false"
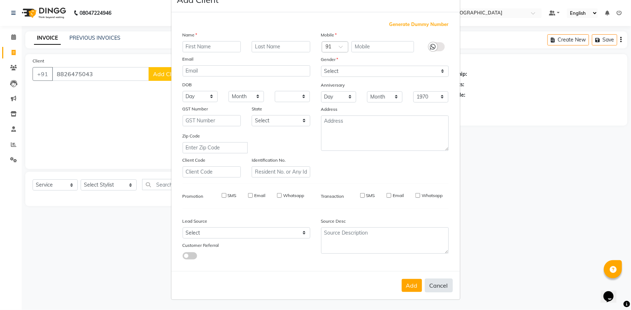
checkbox input "false"
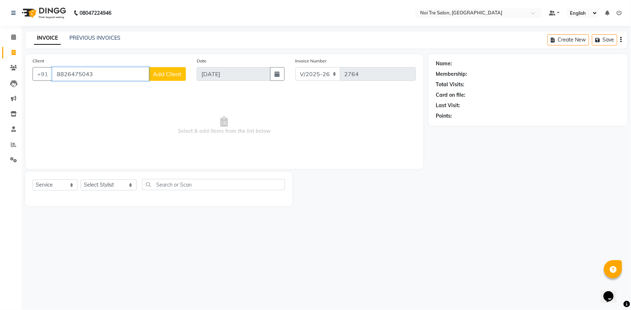
drag, startPoint x: 97, startPoint y: 76, endPoint x: 0, endPoint y: 76, distance: 96.9
click at [0, 76] on app-home "08047224946 Select Location × Noi Tre Salon, Khan Market Default Panel My Panel…" at bounding box center [315, 108] width 631 height 217
click at [98, 37] on link "PREVIOUS INVOICES" at bounding box center [94, 38] width 51 height 7
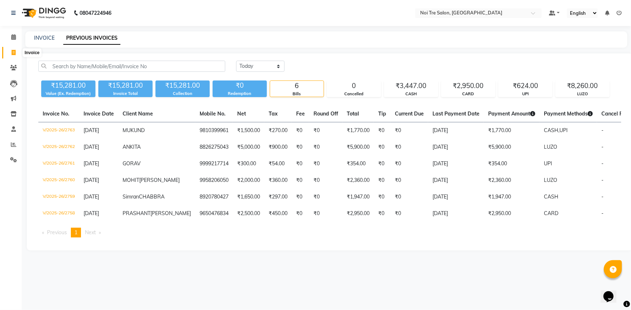
click at [15, 53] on icon at bounding box center [14, 52] width 4 height 5
select select "service"
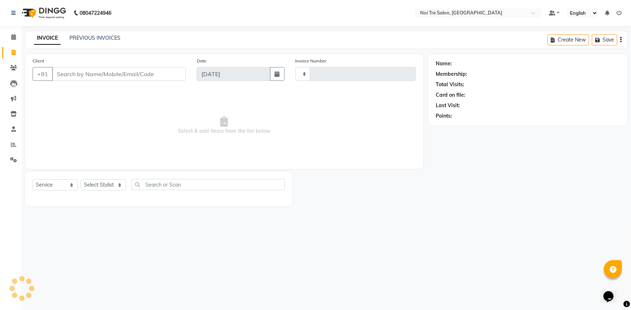
type input "2764"
select select "3710"
click at [125, 73] on input "Client" at bounding box center [119, 74] width 134 height 14
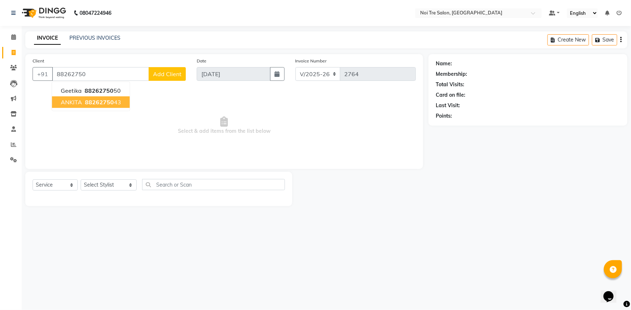
click at [95, 106] on button "ANKITA 88262750 43" at bounding box center [91, 102] width 78 height 12
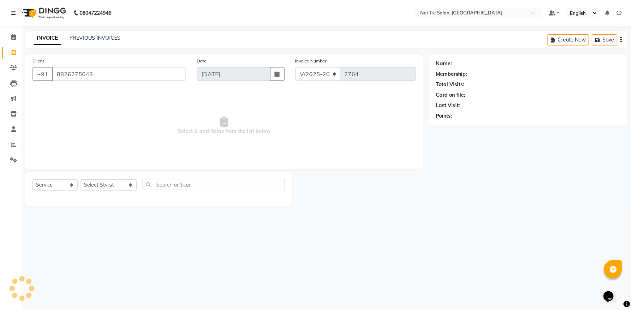
type input "8826275043"
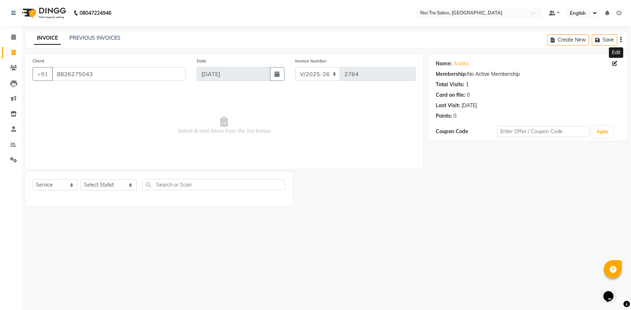
click at [615, 64] on icon at bounding box center [614, 63] width 5 height 5
select select "female"
select select "26988"
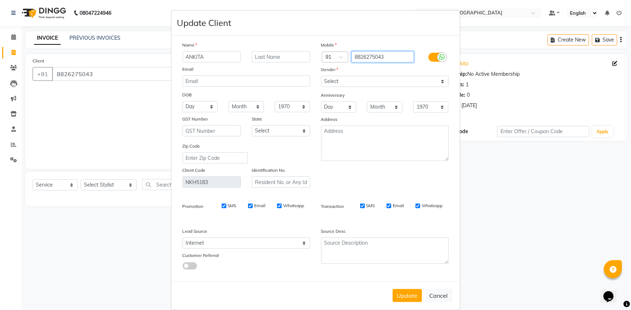
click at [367, 56] on input "8826275043" at bounding box center [382, 56] width 63 height 11
type input "8826475043"
click at [407, 296] on button "Update" at bounding box center [406, 295] width 29 height 13
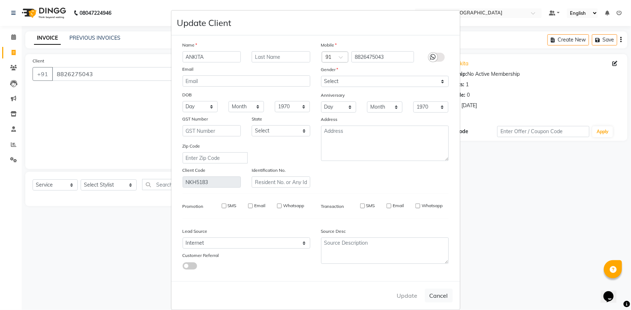
type input "8826475043"
select select
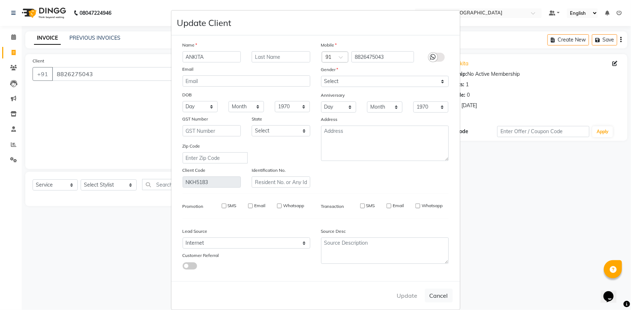
select select
checkbox input "false"
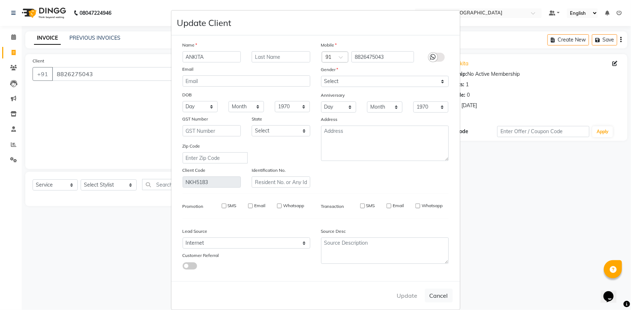
checkbox input "false"
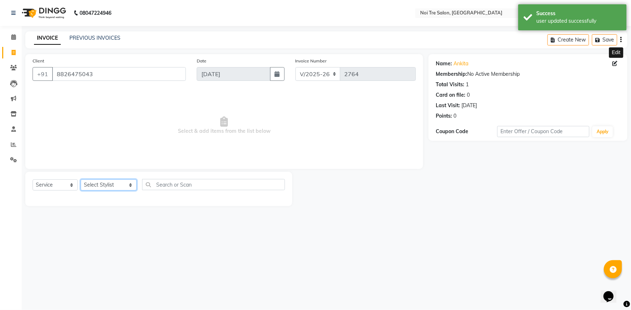
click at [108, 185] on select "Select Stylist [PERSON_NAME] [PERSON_NAME] STYLE DIRECTOR Curls Color [PERSON_N…" at bounding box center [109, 185] width 56 height 11
select select "77795"
click at [81, 180] on select "Select Stylist [PERSON_NAME] [PERSON_NAME] STYLE DIRECTOR Curls Color [PERSON_N…" at bounding box center [109, 185] width 56 height 11
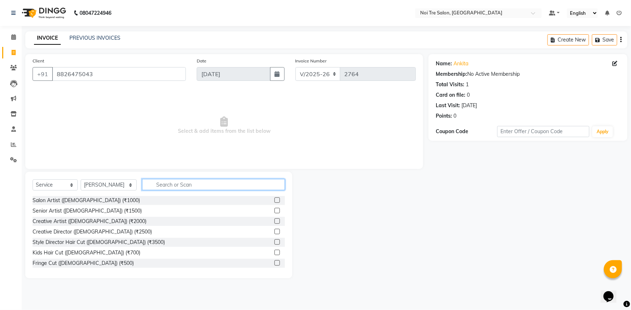
click at [163, 188] on input "text" at bounding box center [213, 184] width 143 height 11
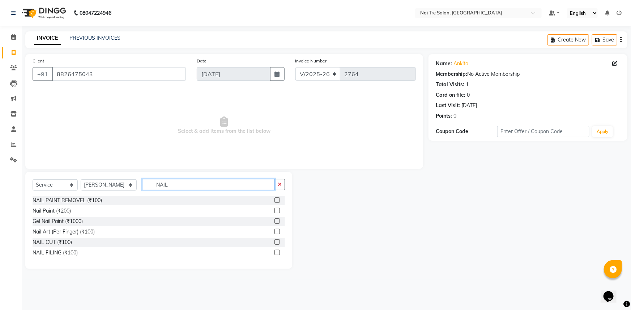
type input "NAIL"
click at [277, 211] on label at bounding box center [276, 210] width 5 height 5
click at [277, 211] on input "checkbox" at bounding box center [276, 211] width 5 height 5
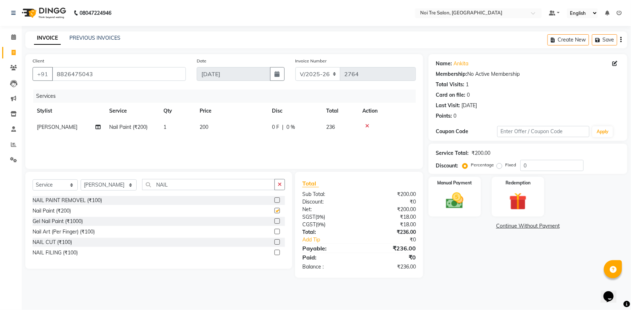
checkbox input "false"
click at [206, 126] on span "200" at bounding box center [203, 127] width 9 height 7
select select "77795"
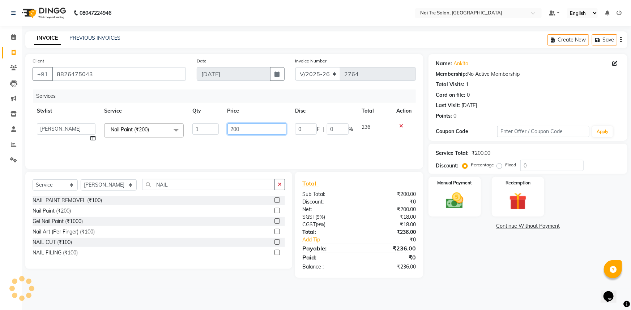
click at [147, 135] on tr "AFSAR AKRAM ARPIT STYLE DIRECTOR Curls Color Ashok aslam ASLAM ATUL azad Azad B…" at bounding box center [224, 132] width 383 height 27
type input "250"
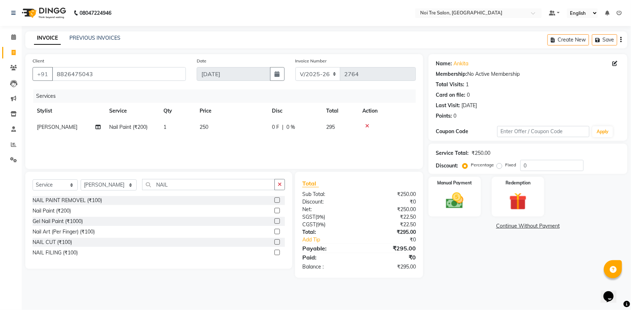
click at [332, 143] on div "Services Stylist Service Qty Price Disc Total Action Rajesh PEDI Nail Paint (₹2…" at bounding box center [224, 126] width 383 height 72
click at [456, 201] on img at bounding box center [455, 200] width 30 height 21
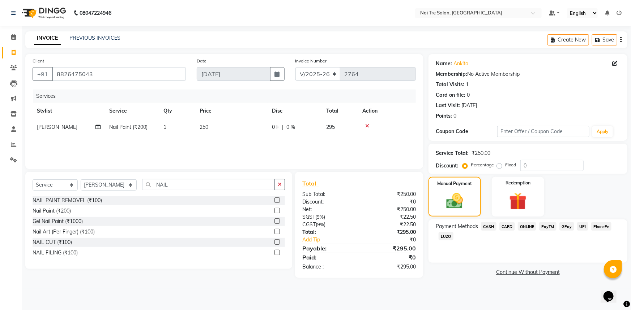
click at [444, 237] on span "LUZO" at bounding box center [445, 236] width 15 height 8
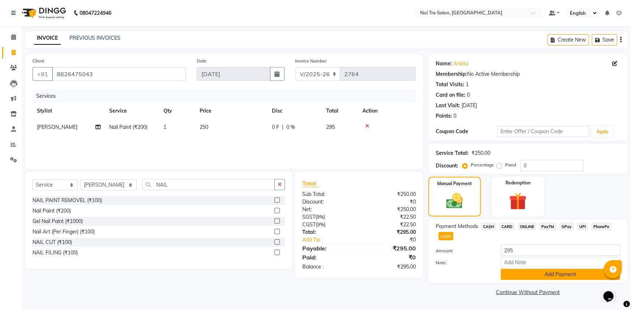
click at [571, 275] on button "Add Payment" at bounding box center [560, 274] width 119 height 11
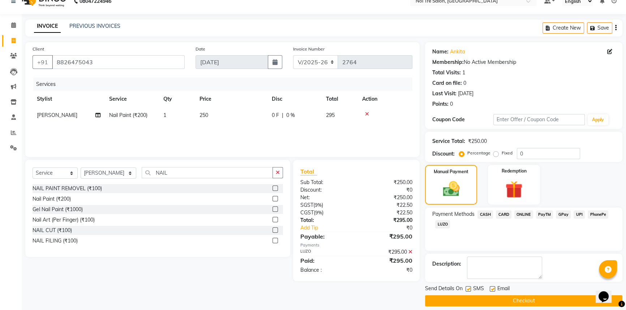
scroll to position [18, 0]
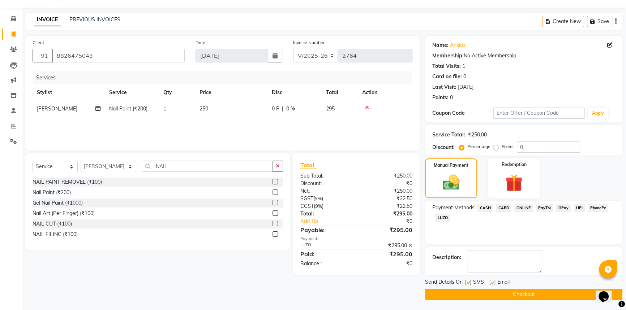
click at [552, 292] on button "Checkout" at bounding box center [523, 294] width 197 height 11
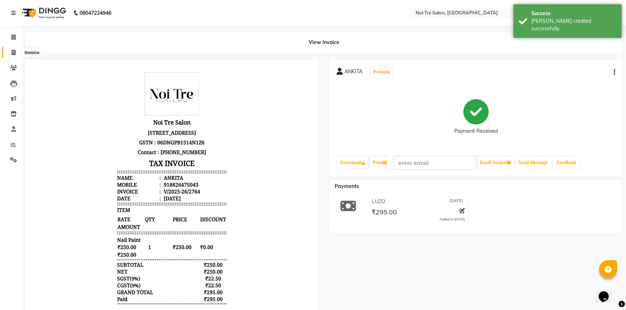
click at [12, 55] on icon at bounding box center [14, 52] width 4 height 5
select select "service"
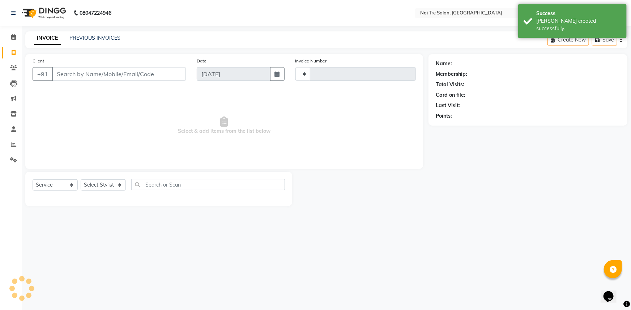
type input "2765"
select select "3710"
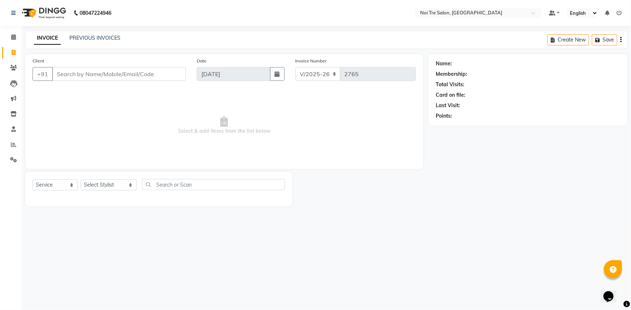
click at [112, 73] on input "Client" at bounding box center [119, 74] width 134 height 14
click at [109, 76] on input "Client" at bounding box center [119, 74] width 134 height 14
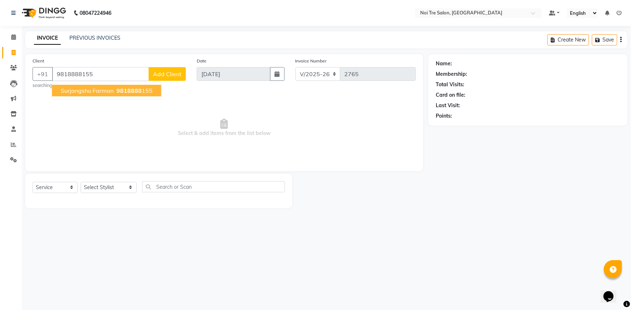
type input "9818888155"
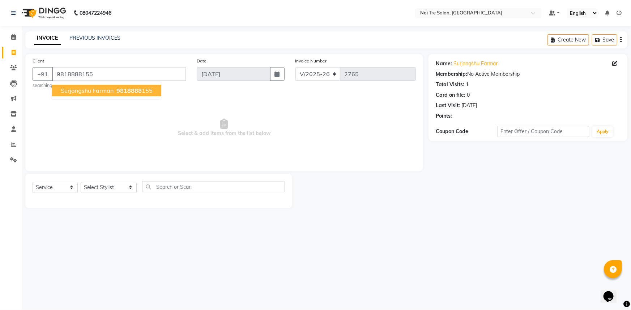
click at [138, 93] on span "9818888" at bounding box center [128, 90] width 25 height 7
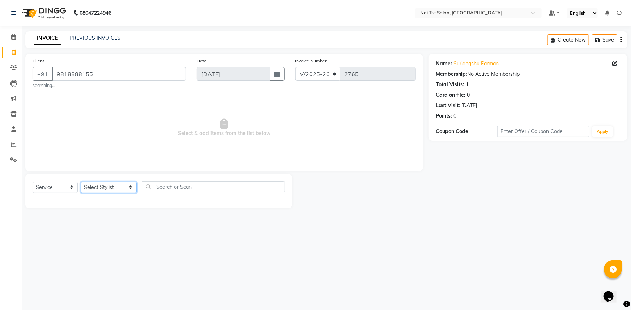
click at [117, 192] on select "Select Stylist [PERSON_NAME] [PERSON_NAME] STYLE DIRECTOR Curls Color [PERSON_N…" at bounding box center [109, 187] width 56 height 11
select select "64063"
click at [81, 182] on select "Select Stylist [PERSON_NAME] [PERSON_NAME] STYLE DIRECTOR Curls Color [PERSON_N…" at bounding box center [109, 187] width 56 height 11
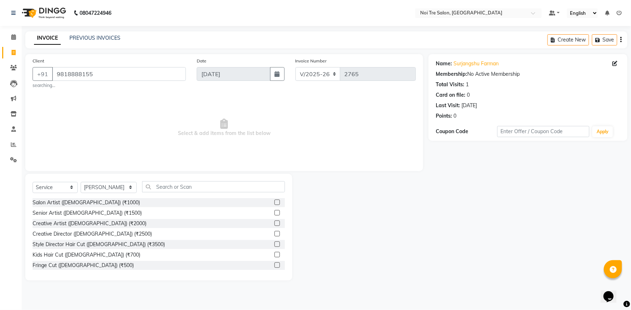
click at [171, 193] on div "Select Service Product Membership Package Voucher Prepaid Gift Card Select Styl…" at bounding box center [159, 189] width 252 height 17
click at [170, 182] on input "text" at bounding box center [213, 186] width 143 height 11
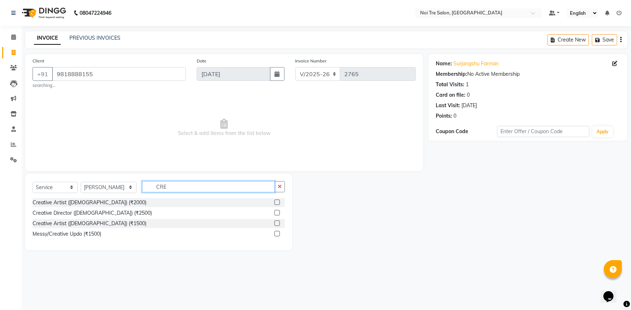
type input "CRE"
click at [276, 226] on label at bounding box center [276, 223] width 5 height 5
click at [276, 226] on input "checkbox" at bounding box center [276, 224] width 5 height 5
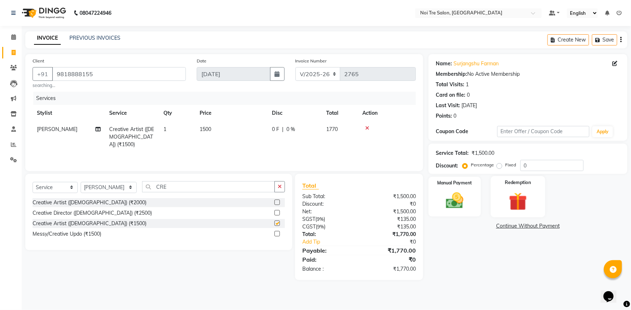
checkbox input "false"
click at [454, 195] on img at bounding box center [455, 200] width 30 height 21
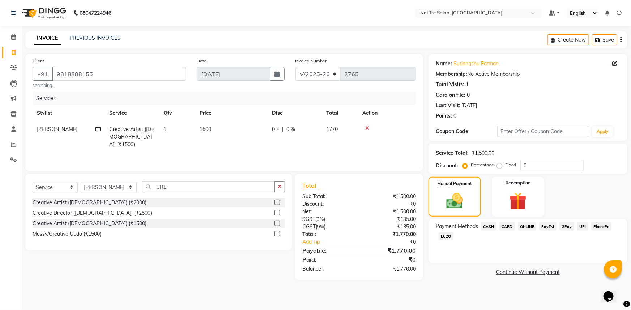
click at [580, 228] on span "UPI" at bounding box center [582, 227] width 11 height 8
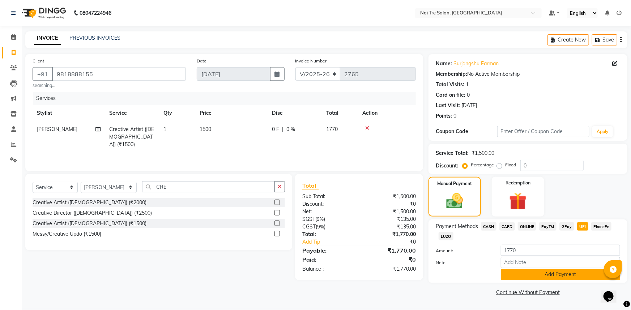
click at [556, 271] on button "Add Payment" at bounding box center [560, 274] width 119 height 11
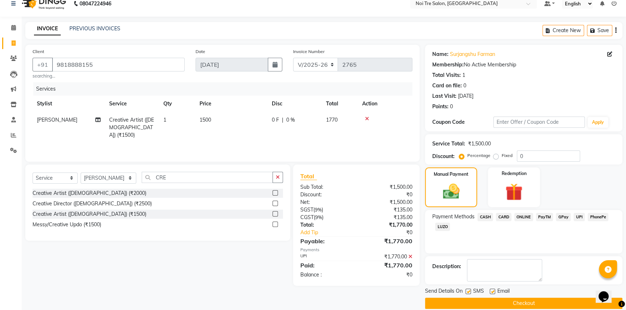
scroll to position [18, 0]
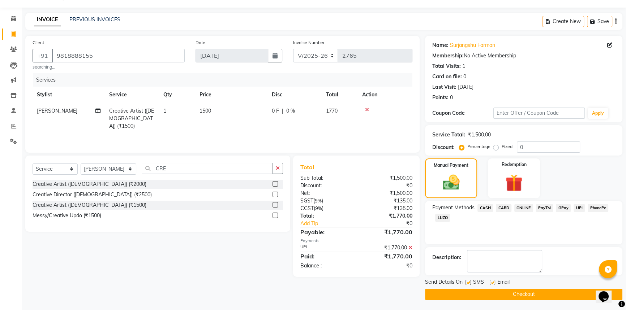
click at [524, 291] on button "Checkout" at bounding box center [523, 294] width 197 height 11
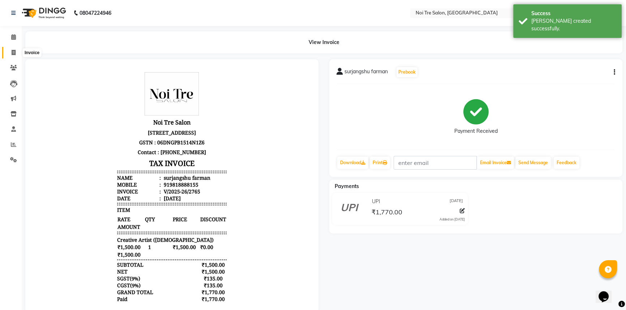
click at [12, 51] on icon at bounding box center [14, 52] width 4 height 5
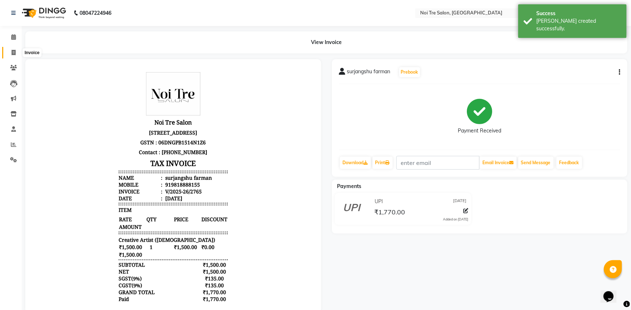
select select "service"
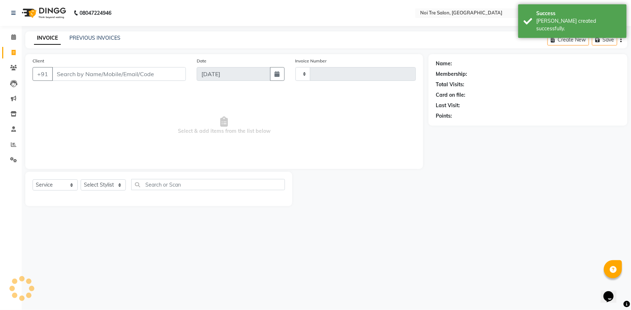
type input "2766"
select select "3710"
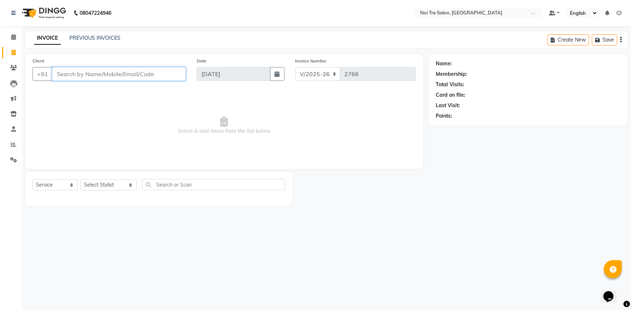
click at [130, 73] on input "Client" at bounding box center [119, 74] width 134 height 14
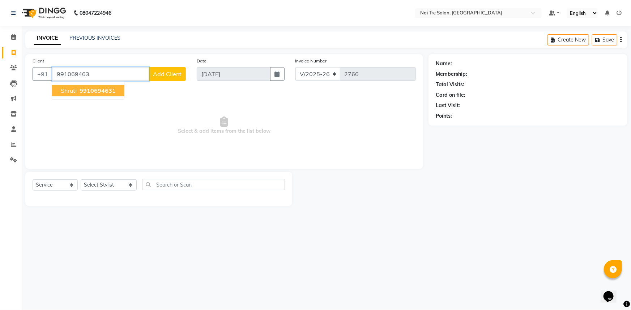
click at [87, 93] on span "991069463" at bounding box center [96, 90] width 33 height 7
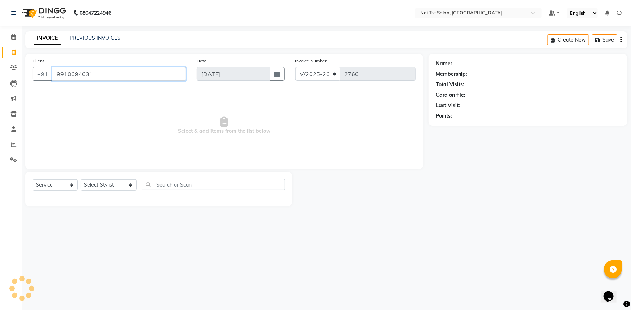
type input "9910694631"
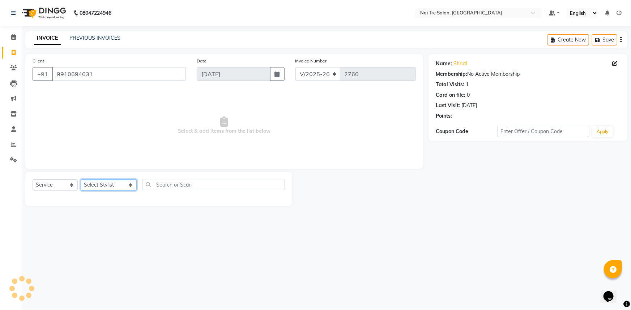
click at [110, 188] on select "Select Stylist [PERSON_NAME] [PERSON_NAME] STYLE DIRECTOR Curls Color [PERSON_N…" at bounding box center [109, 185] width 56 height 11
select select "37871"
click at [81, 180] on select "Select Stylist [PERSON_NAME] [PERSON_NAME] STYLE DIRECTOR Curls Color [PERSON_N…" at bounding box center [109, 185] width 56 height 11
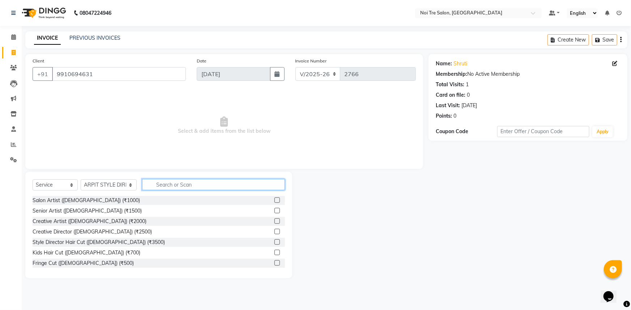
click at [178, 188] on input "text" at bounding box center [213, 184] width 143 height 11
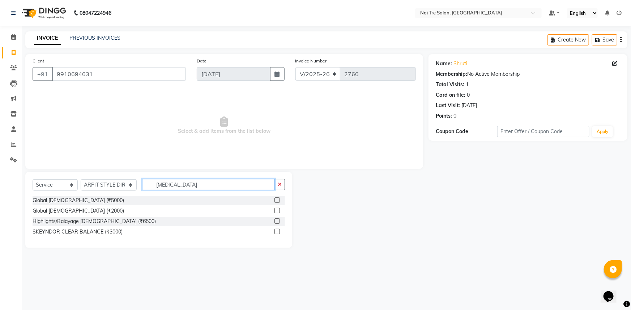
type input "BAL"
click at [276, 221] on label at bounding box center [276, 221] width 5 height 5
click at [276, 221] on input "checkbox" at bounding box center [276, 221] width 5 height 5
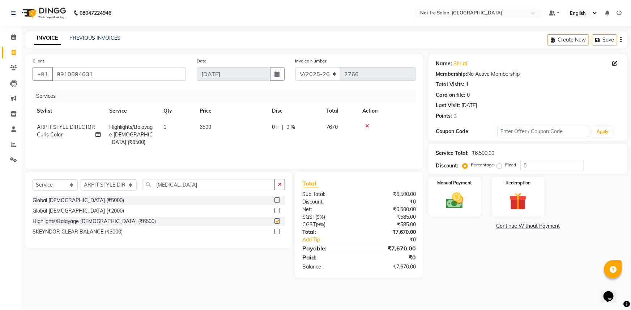
checkbox input "false"
click at [206, 126] on span "6500" at bounding box center [205, 127] width 12 height 7
select select "37871"
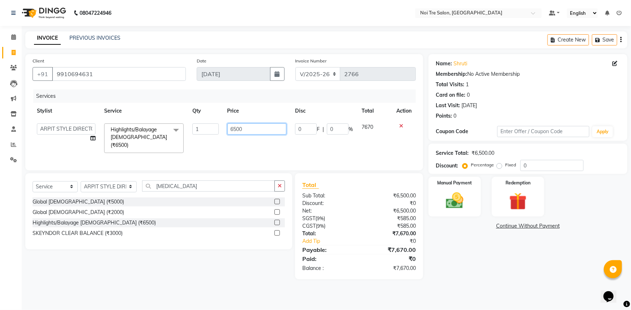
drag, startPoint x: 258, startPoint y: 129, endPoint x: 136, endPoint y: 129, distance: 122.5
click at [136, 129] on tr "AFSAR AKRAM ARPIT STYLE DIRECTOR Curls Color Ashok aslam ASLAM ATUL azad Azad B…" at bounding box center [224, 138] width 383 height 38
type input "9000"
click at [239, 153] on div "Services Stylist Service Qty Price Disc Total Action AFSAR AKRAM ARPIT STYLE DI…" at bounding box center [224, 127] width 383 height 74
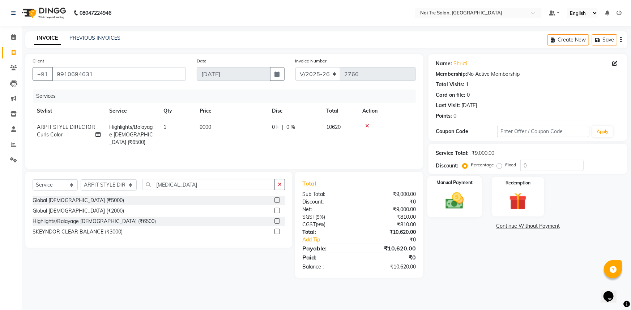
click at [457, 206] on img at bounding box center [455, 200] width 30 height 21
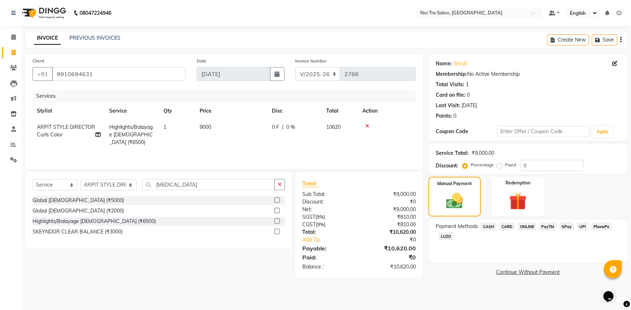
click at [580, 229] on span "UPI" at bounding box center [582, 227] width 11 height 8
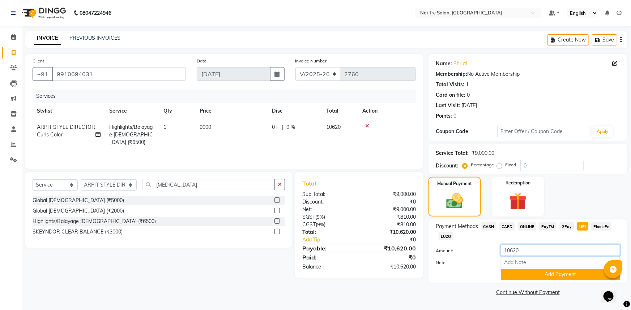
drag, startPoint x: 532, startPoint y: 252, endPoint x: 417, endPoint y: 252, distance: 114.6
click at [417, 252] on div "Client +91 9910694631 Date 03-09-2025 Invoice Number V/2025 V/2025-26 2766 Serv…" at bounding box center [326, 176] width 613 height 244
type input "7620"
click at [550, 277] on button "Add Payment" at bounding box center [560, 274] width 119 height 11
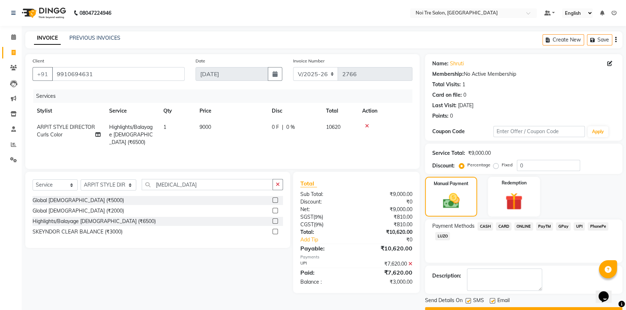
click at [482, 224] on span "CASH" at bounding box center [485, 227] width 16 height 8
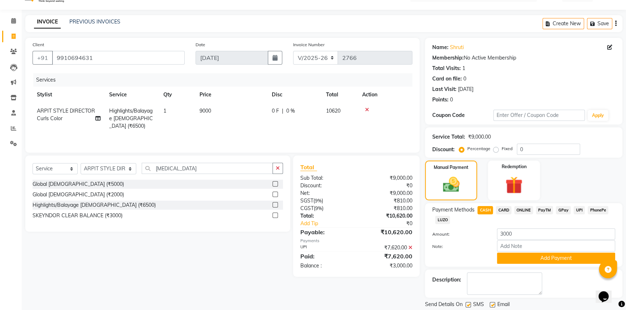
scroll to position [33, 0]
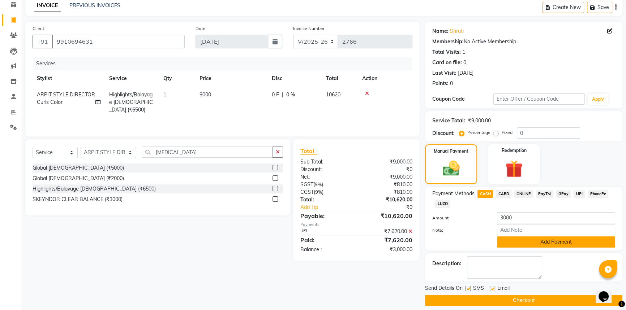
click at [520, 243] on button "Add Payment" at bounding box center [556, 242] width 118 height 11
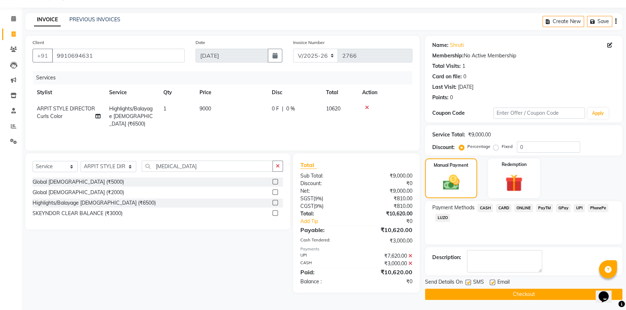
click at [530, 295] on button "Checkout" at bounding box center [523, 294] width 197 height 11
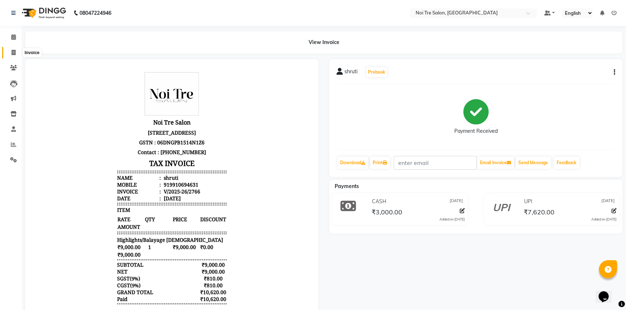
click at [12, 54] on icon at bounding box center [14, 52] width 4 height 5
select select "service"
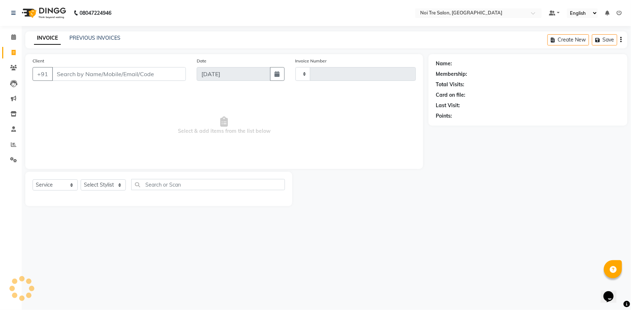
type input "2767"
select select "3710"
click at [76, 73] on input "Client" at bounding box center [119, 74] width 134 height 14
click at [130, 71] on input "Client" at bounding box center [119, 74] width 134 height 14
click at [78, 76] on input "Client" at bounding box center [119, 74] width 134 height 14
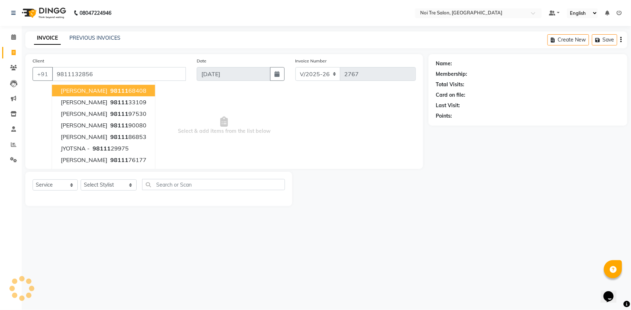
type input "9811132856"
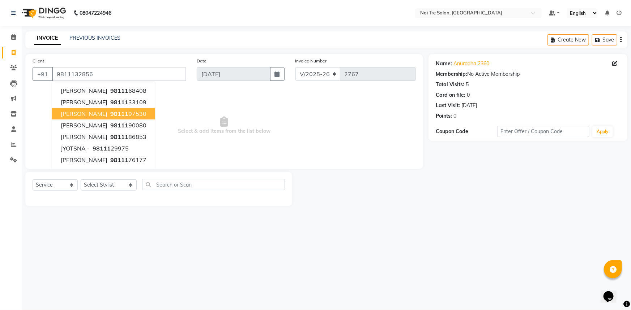
click at [292, 110] on span "Select & add items from the list below" at bounding box center [224, 126] width 383 height 72
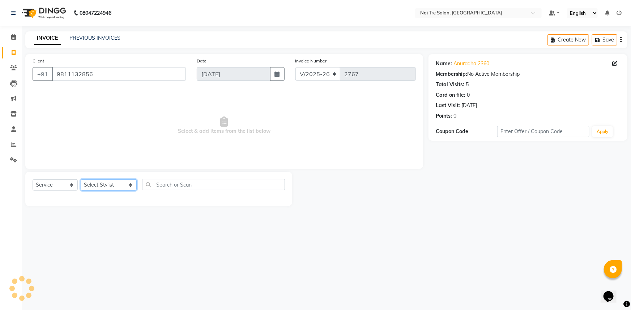
click at [123, 185] on select "Select Stylist [PERSON_NAME] [PERSON_NAME] STYLE DIRECTOR Curls Color [PERSON_N…" at bounding box center [109, 185] width 56 height 11
select select "37882"
click at [81, 180] on select "Select Stylist [PERSON_NAME] [PERSON_NAME] STYLE DIRECTOR Curls Color [PERSON_N…" at bounding box center [109, 185] width 56 height 11
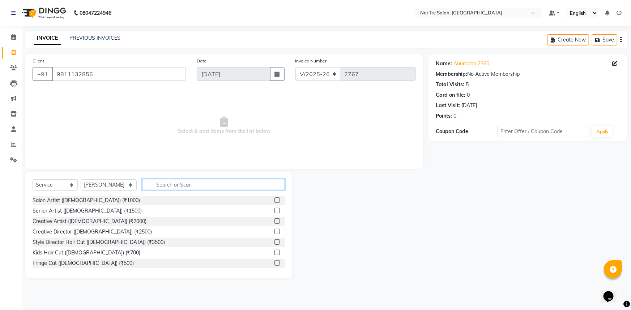
click at [167, 185] on input "text" at bounding box center [213, 184] width 143 height 11
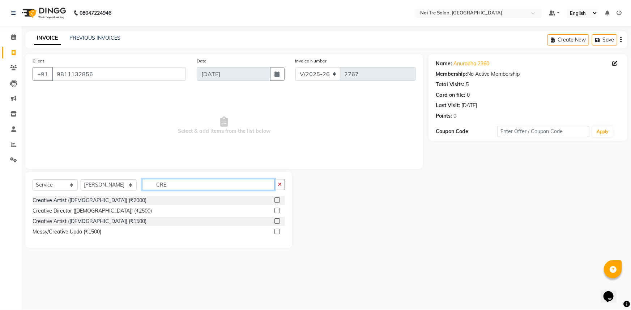
type input "CRE"
click at [276, 202] on label at bounding box center [276, 200] width 5 height 5
click at [276, 202] on input "checkbox" at bounding box center [276, 200] width 5 height 5
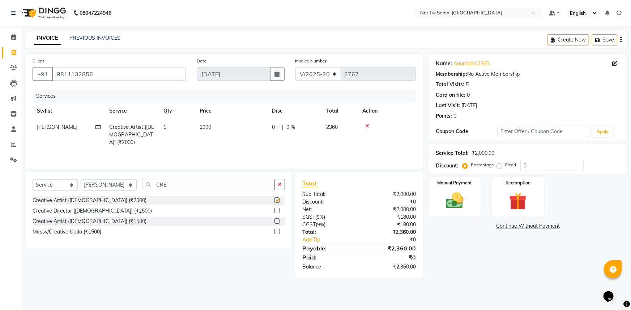
checkbox input "false"
click at [129, 185] on select "Select Stylist [PERSON_NAME] [PERSON_NAME] STYLE DIRECTOR Curls Color [PERSON_N…" at bounding box center [109, 185] width 56 height 11
select select "37877"
click at [81, 180] on select "Select Stylist [PERSON_NAME] [PERSON_NAME] STYLE DIRECTOR Curls Color [PERSON_N…" at bounding box center [109, 185] width 56 height 11
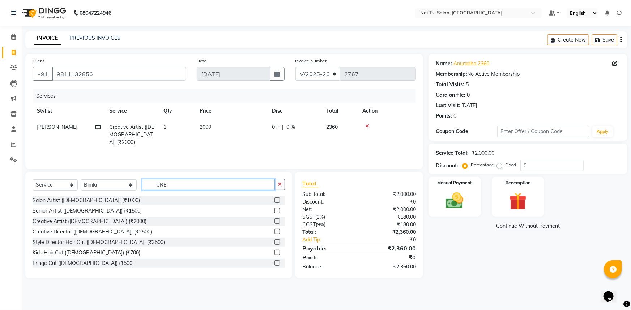
drag, startPoint x: 176, startPoint y: 181, endPoint x: 83, endPoint y: 177, distance: 92.6
click at [96, 181] on div "Select Service Product Membership Package Voucher Prepaid Gift Card Select Styl…" at bounding box center [159, 187] width 252 height 17
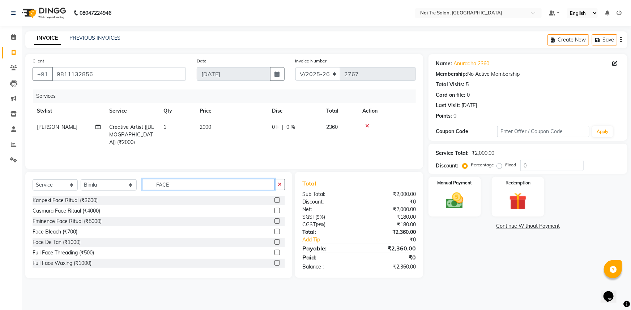
drag, startPoint x: 192, startPoint y: 185, endPoint x: 92, endPoint y: 186, distance: 99.8
click at [92, 186] on div "Select Service Product Membership Package Voucher Prepaid Gift Card Select Styl…" at bounding box center [159, 187] width 252 height 17
type input "THRE"
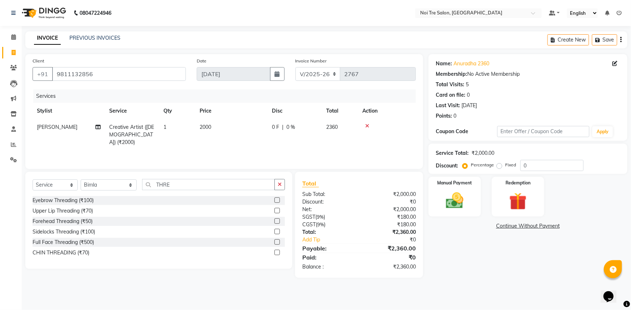
click at [276, 202] on label at bounding box center [276, 200] width 5 height 5
click at [276, 202] on input "checkbox" at bounding box center [276, 200] width 5 height 5
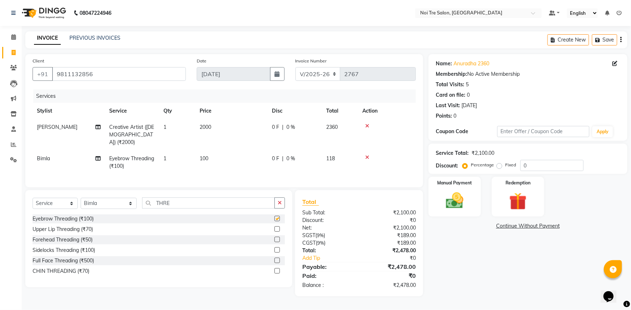
checkbox input "false"
click at [202, 155] on span "100" at bounding box center [203, 158] width 9 height 7
select select "37877"
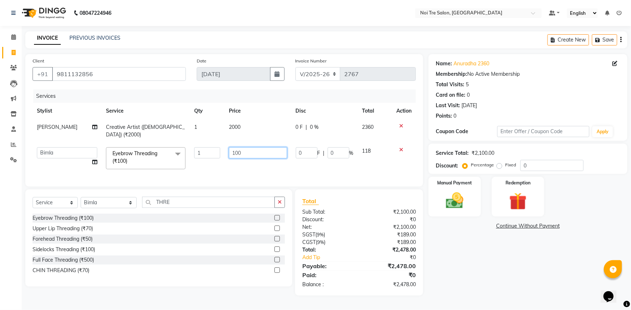
drag, startPoint x: 255, startPoint y: 143, endPoint x: 132, endPoint y: 143, distance: 123.2
click at [133, 146] on tr "AFSAR AKRAM ARPIT STYLE DIRECTOR Curls Color Ashok aslam ASLAM ATUL azad Azad B…" at bounding box center [224, 158] width 383 height 31
type input "500"
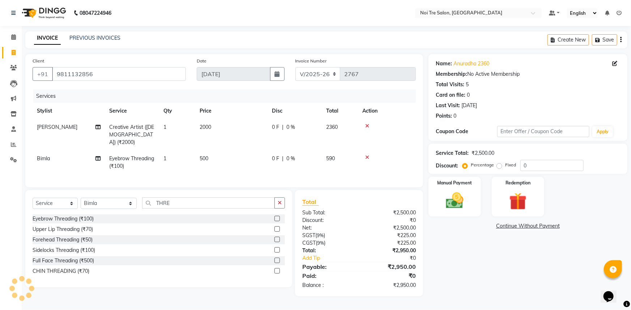
click at [382, 161] on tr "Bimla Eyebrow Threading (₹100) 1 500 0 F | 0 % 590" at bounding box center [224, 163] width 383 height 24
click at [474, 199] on div "Manual Payment" at bounding box center [454, 197] width 55 height 42
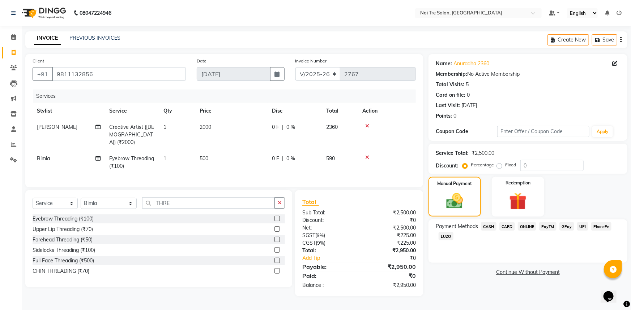
click at [511, 226] on span "CARD" at bounding box center [507, 227] width 16 height 8
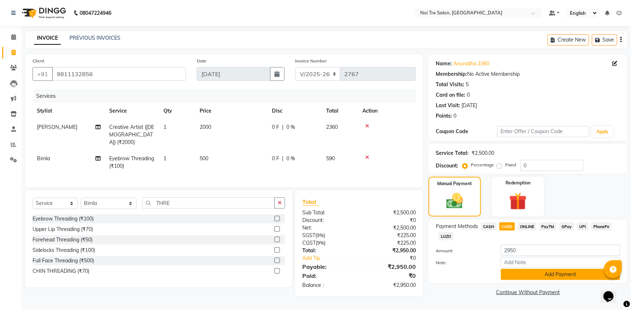
click at [515, 272] on button "Add Payment" at bounding box center [560, 274] width 119 height 11
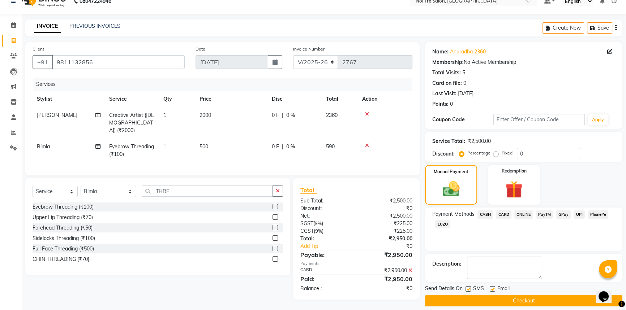
scroll to position [18, 0]
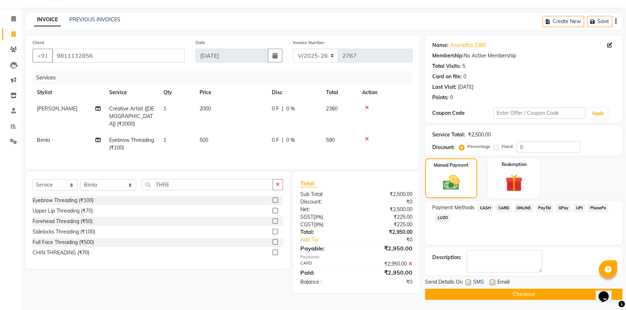
click at [511, 294] on button "Checkout" at bounding box center [523, 294] width 197 height 11
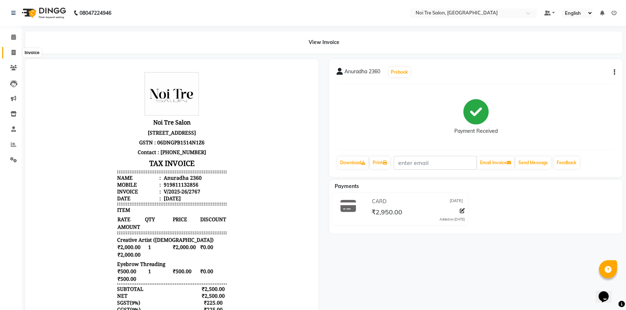
click at [14, 52] on icon at bounding box center [14, 52] width 4 height 5
select select "service"
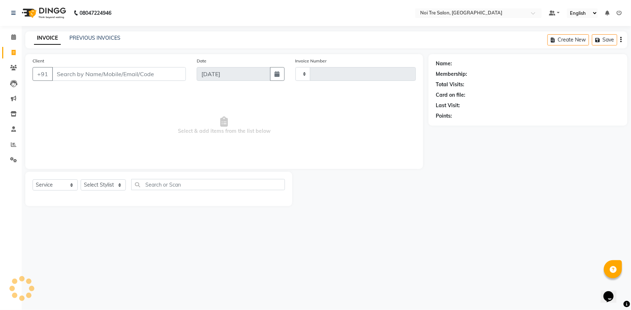
type input "2768"
select select "3710"
click at [123, 183] on select "Select Stylist" at bounding box center [103, 185] width 45 height 11
click at [118, 188] on select "Select Stylist [PERSON_NAME] [PERSON_NAME] STYLE DIRECTOR Curls Color [PERSON_N…" at bounding box center [109, 185] width 56 height 11
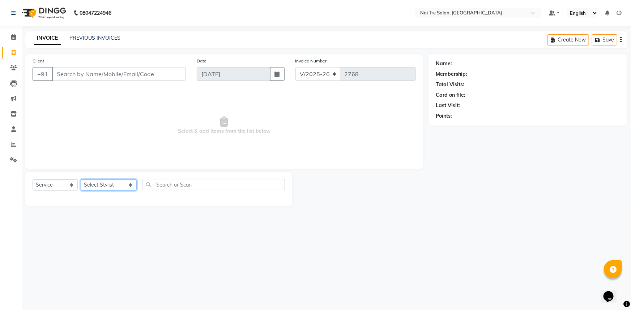
select select "37913"
click at [81, 180] on select "Select Stylist [PERSON_NAME] [PERSON_NAME] STYLE DIRECTOR Curls Color [PERSON_N…" at bounding box center [109, 185] width 56 height 11
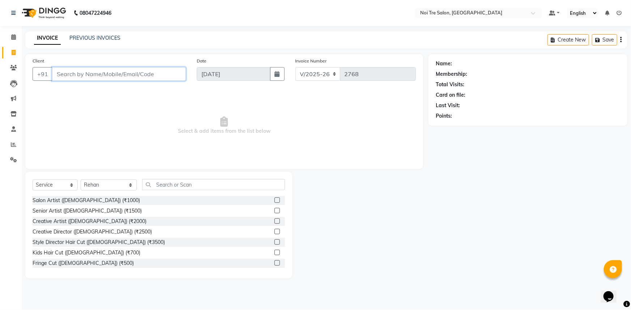
click at [171, 70] on input "Client" at bounding box center [119, 74] width 134 height 14
type input "9940162107"
click at [167, 76] on span "Add Client" at bounding box center [167, 73] width 29 height 7
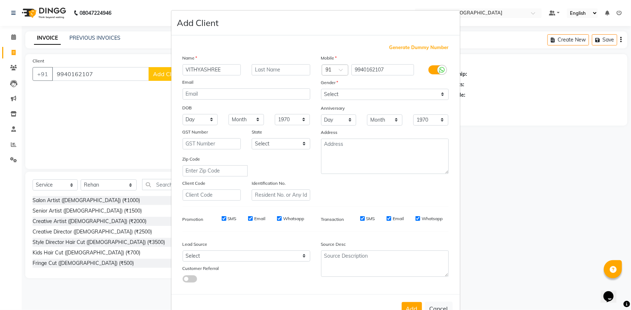
type input "VITHYASHREE"
click at [369, 93] on select "Select Male Female Other Prefer Not To Say" at bounding box center [385, 94] width 128 height 11
select select "female"
click at [321, 89] on select "Select Male Female Other Prefer Not To Say" at bounding box center [385, 94] width 128 height 11
click at [251, 261] on select "Select Walk-in Referral Internet Friend Word of Mouth Advertisement Facebook Ju…" at bounding box center [247, 256] width 128 height 11
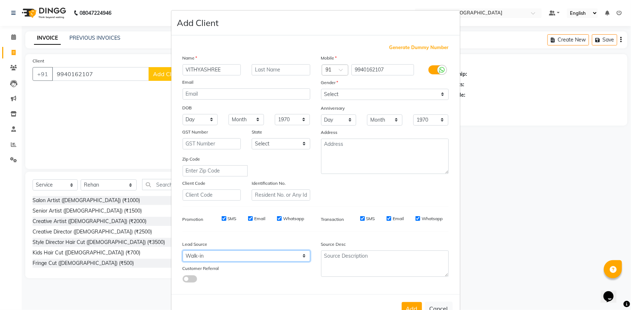
click at [183, 252] on select "Select Walk-in Referral Internet Friend Word of Mouth Advertisement Facebook Ju…" at bounding box center [247, 256] width 128 height 11
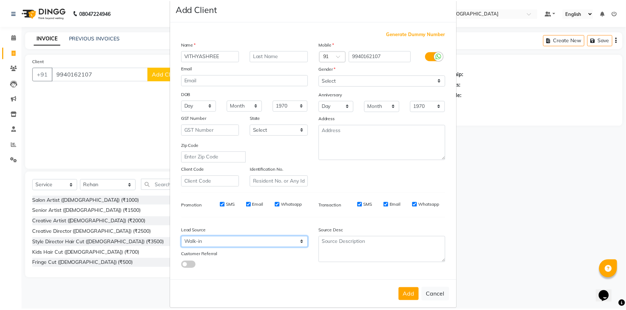
scroll to position [25, 0]
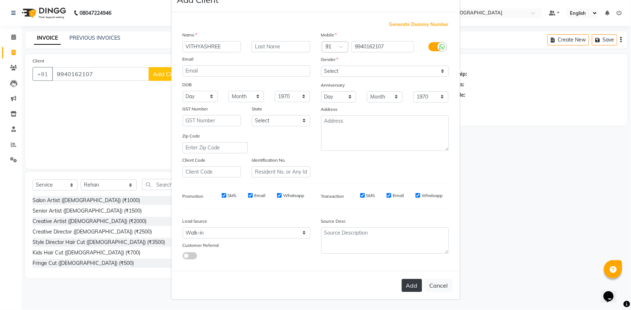
click at [407, 288] on button "Add" at bounding box center [412, 285] width 20 height 13
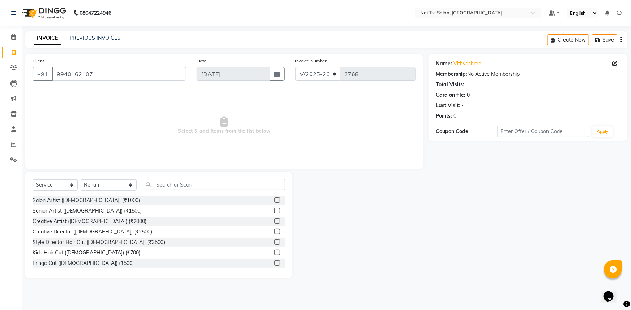
click at [274, 232] on label at bounding box center [276, 231] width 5 height 5
click at [274, 232] on input "checkbox" at bounding box center [276, 232] width 5 height 5
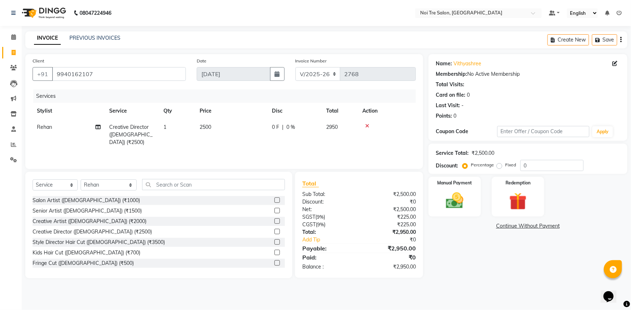
click at [218, 130] on td "2500" at bounding box center [231, 134] width 72 height 31
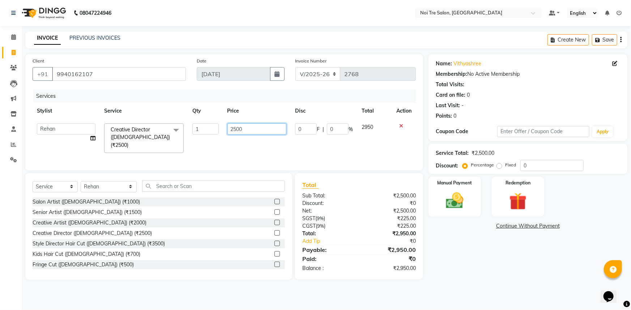
drag, startPoint x: 248, startPoint y: 129, endPoint x: 201, endPoint y: 130, distance: 47.0
click at [208, 129] on tr "AFSAR AKRAM ARPIT STYLE DIRECTOR Curls Color Ashok aslam ASLAM ATUL azad Azad B…" at bounding box center [224, 138] width 383 height 38
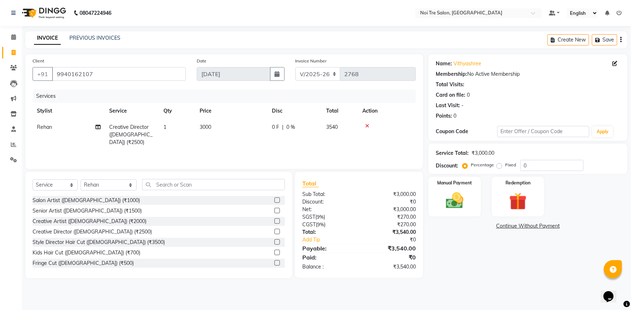
click at [472, 245] on div "Name: Vithyashree Membership: No Active Membership Total Visits: Card on file: …" at bounding box center [530, 166] width 204 height 224
click at [448, 241] on div "Name: Vithyashree Membership: No Active Membership Total Visits: Card on file: …" at bounding box center [530, 166] width 204 height 224
click at [448, 243] on div "Name: Vithyashree Membership: No Active Membership Total Visits: Card on file: …" at bounding box center [530, 166] width 204 height 224
click at [468, 197] on img at bounding box center [455, 200] width 30 height 21
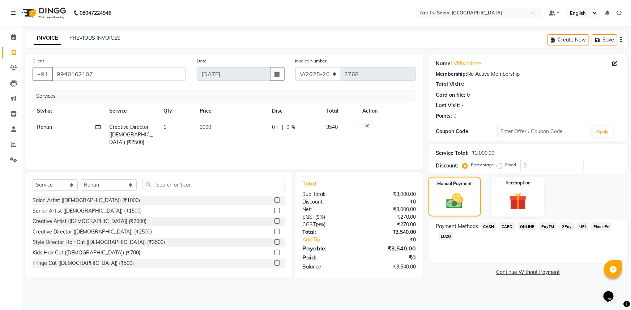
drag, startPoint x: 490, startPoint y: 226, endPoint x: 493, endPoint y: 225, distance: 3.8
click at [491, 226] on span "CASH" at bounding box center [489, 227] width 16 height 8
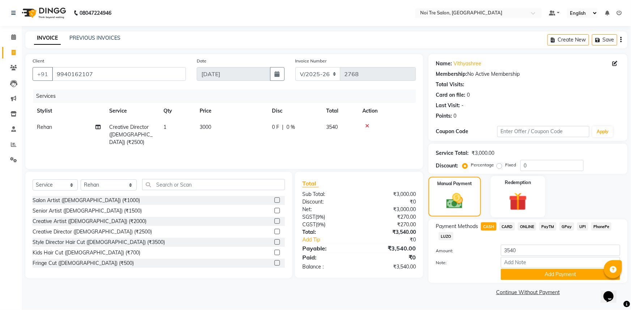
click at [502, 186] on div "Redemption" at bounding box center [517, 197] width 55 height 42
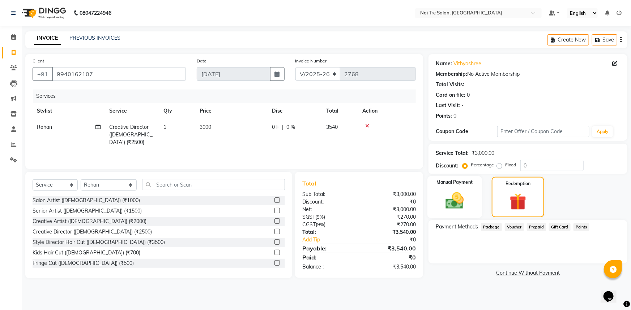
click at [460, 185] on label "Manual Payment" at bounding box center [455, 182] width 36 height 7
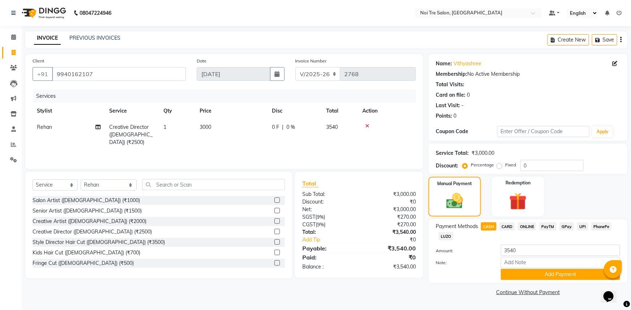
click at [505, 168] on label "Fixed" at bounding box center [510, 165] width 11 height 7
click at [498, 168] on input "Fixed" at bounding box center [500, 165] width 5 height 5
click at [529, 164] on input "0" at bounding box center [551, 165] width 63 height 11
click at [510, 226] on span "CARD" at bounding box center [507, 227] width 16 height 8
click at [491, 227] on span "CASH" at bounding box center [489, 227] width 16 height 8
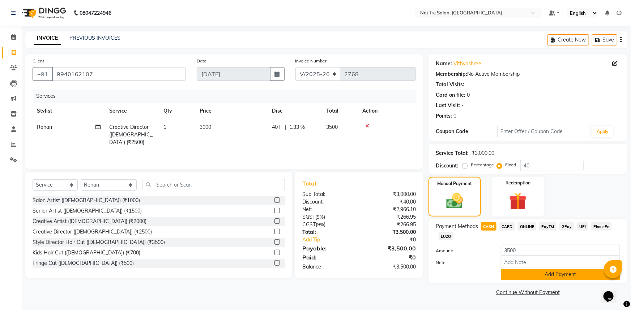
click at [536, 272] on button "Add Payment" at bounding box center [560, 274] width 119 height 11
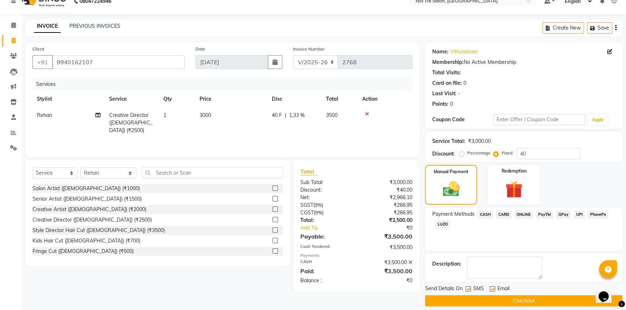
scroll to position [18, 0]
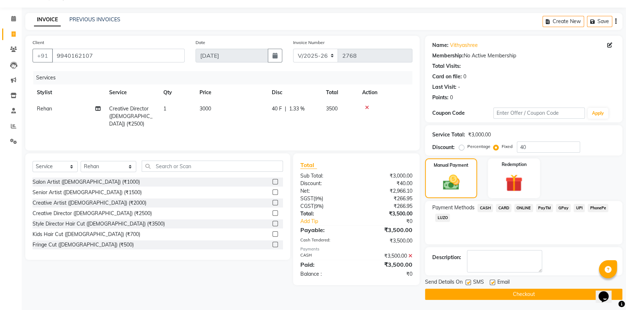
click at [514, 292] on button "Checkout" at bounding box center [523, 294] width 197 height 11
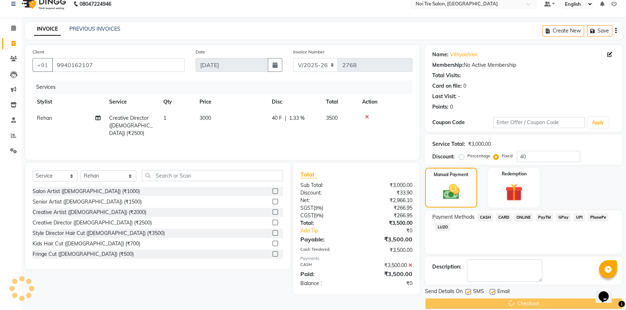
scroll to position [0, 0]
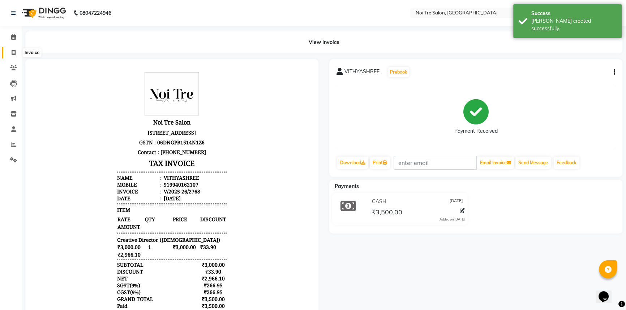
click at [14, 54] on icon at bounding box center [14, 52] width 4 height 5
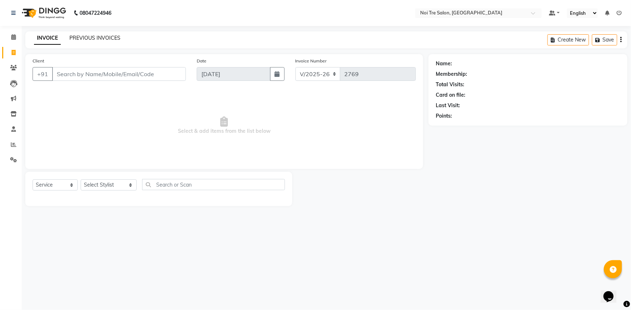
click at [107, 38] on link "PREVIOUS INVOICES" at bounding box center [94, 38] width 51 height 7
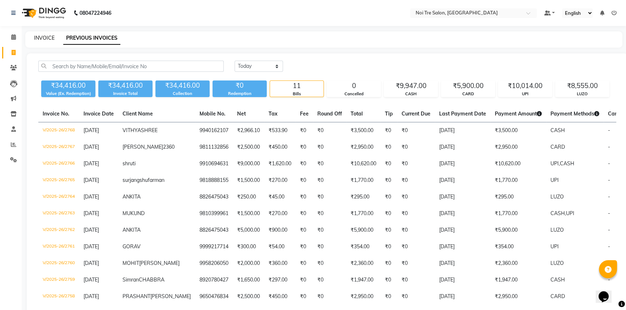
click at [47, 39] on link "INVOICE" at bounding box center [44, 38] width 21 height 7
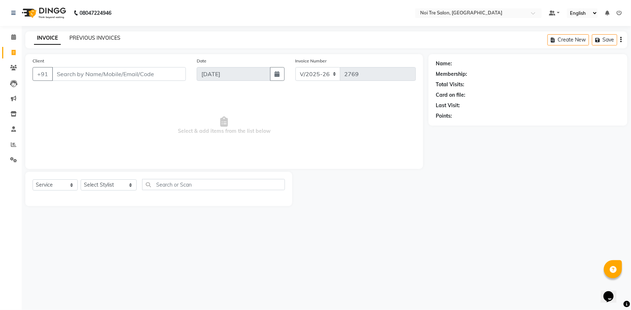
click at [109, 37] on link "PREVIOUS INVOICES" at bounding box center [94, 38] width 51 height 7
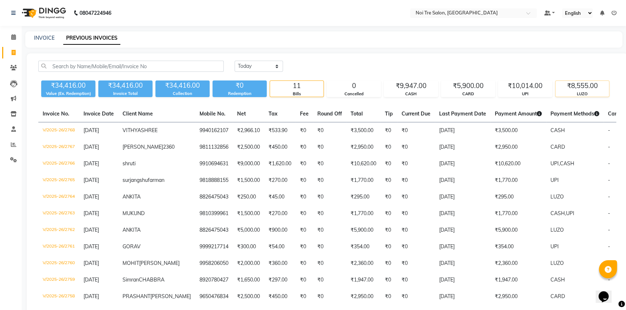
click at [572, 91] on div "LUZO" at bounding box center [581, 94] width 53 height 6
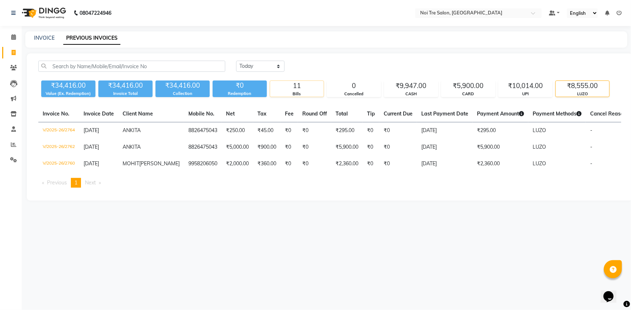
click at [310, 92] on div "Bills" at bounding box center [296, 94] width 53 height 6
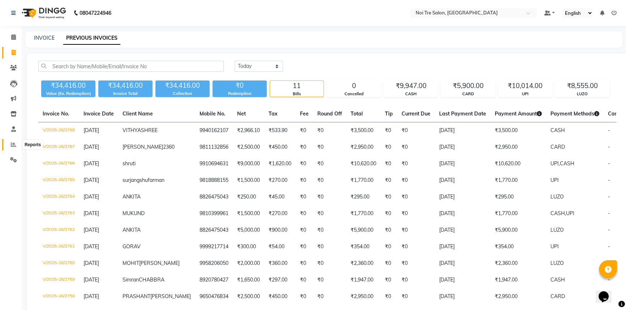
click at [13, 148] on span at bounding box center [13, 145] width 13 height 8
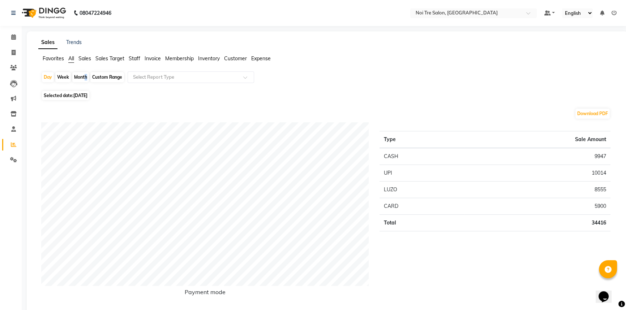
click at [83, 77] on div "Month" at bounding box center [80, 77] width 17 height 10
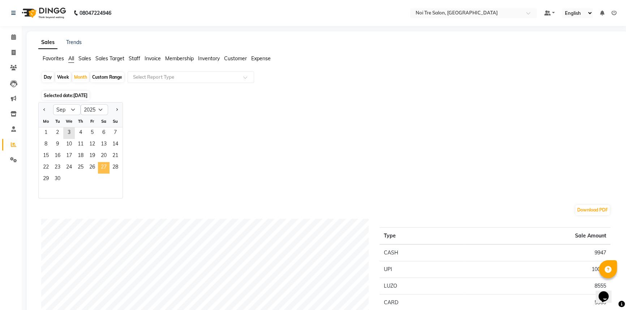
click at [103, 166] on span "27" at bounding box center [104, 168] width 12 height 12
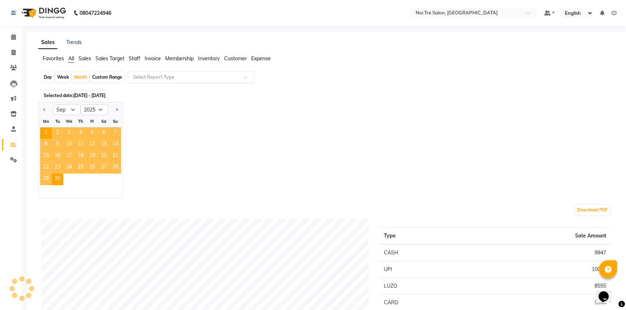
click at [220, 73] on div "Select Report Type" at bounding box center [191, 78] width 126 height 12
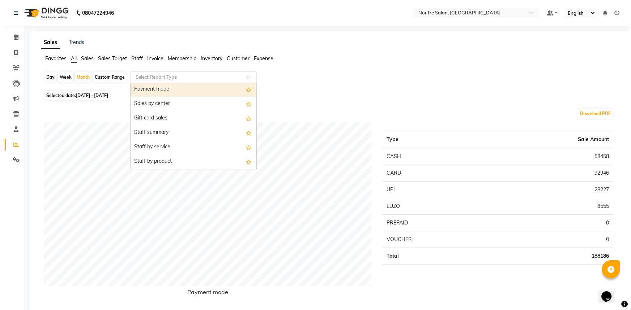
scroll to position [131, 0]
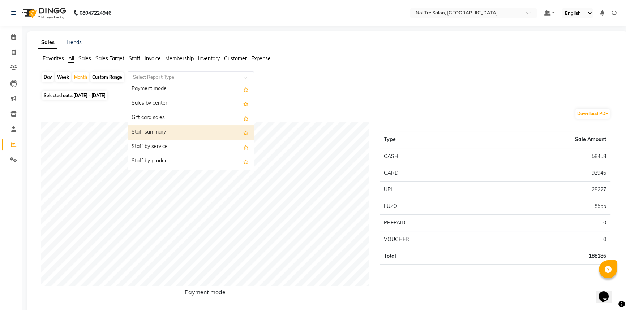
click at [209, 133] on div "Staff summary" at bounding box center [191, 132] width 126 height 14
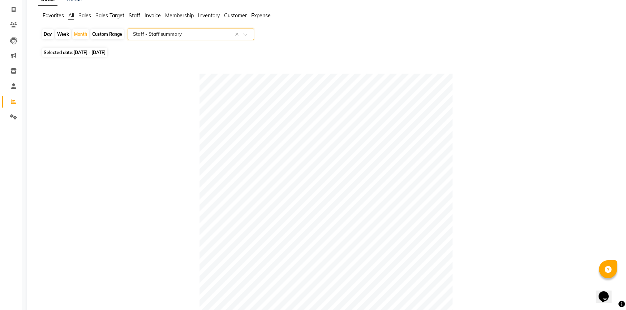
scroll to position [0, 0]
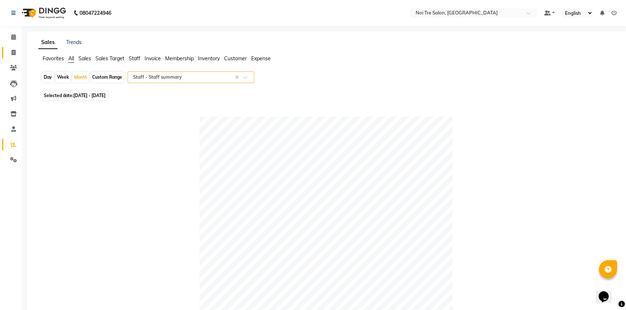
click at [4, 52] on link "Invoice" at bounding box center [10, 53] width 17 height 12
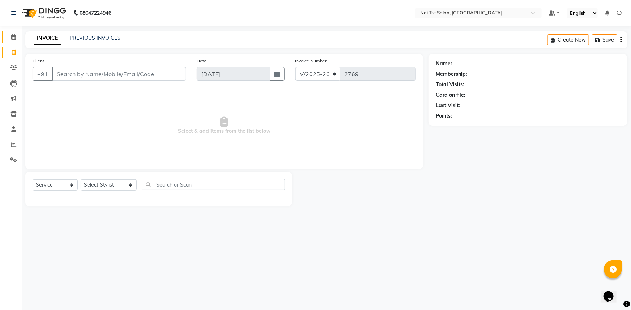
click at [4, 36] on link "Calendar" at bounding box center [10, 37] width 17 height 12
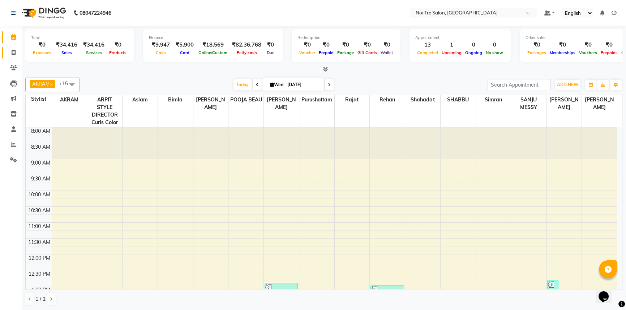
click at [13, 52] on icon at bounding box center [14, 52] width 4 height 5
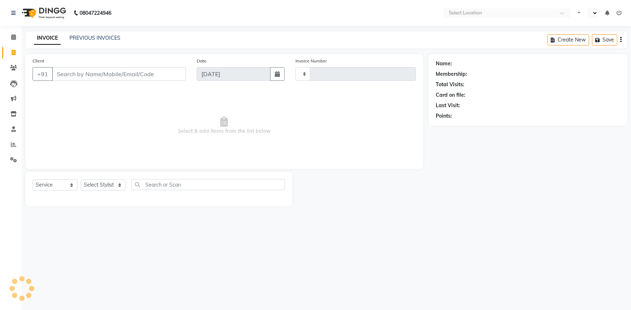
select select "service"
select select "en"
select select "3710"
type input "2760"
click at [562, 162] on div "Name: Membership: Total Visits: Card on file: Last Visit: Points:" at bounding box center [530, 130] width 204 height 152
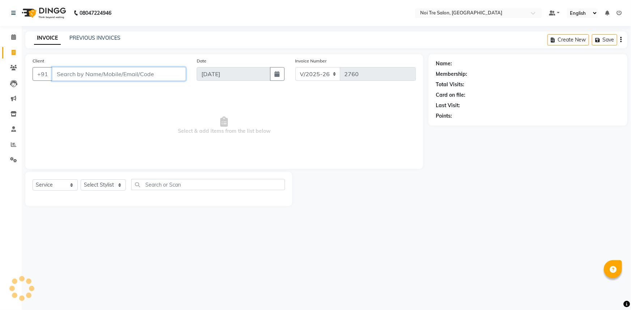
click at [61, 80] on input "Client" at bounding box center [119, 74] width 134 height 14
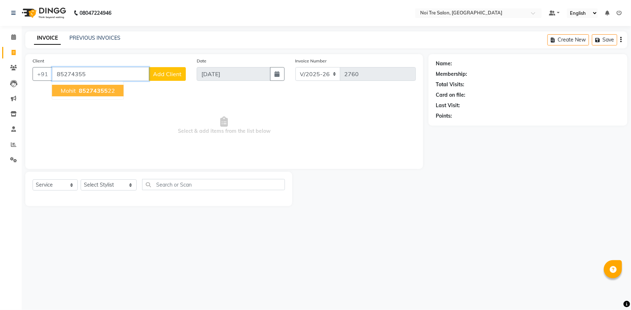
click at [65, 93] on span "mohit" at bounding box center [68, 90] width 15 height 7
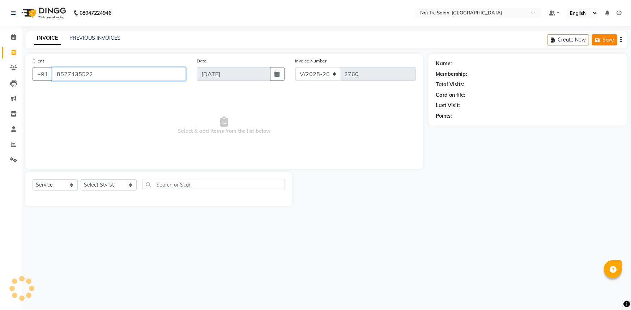
type input "8527435522"
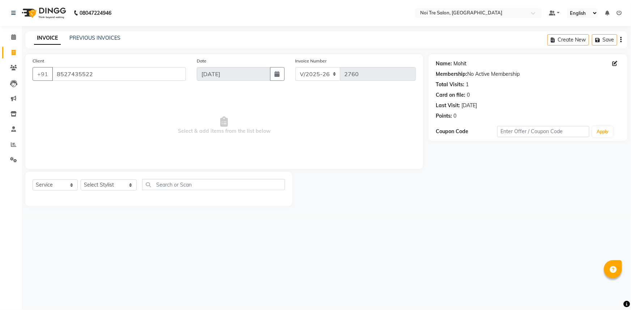
click at [455, 63] on link "Mohit" at bounding box center [459, 64] width 13 height 8
click at [18, 52] on span at bounding box center [13, 53] width 13 height 8
select select "service"
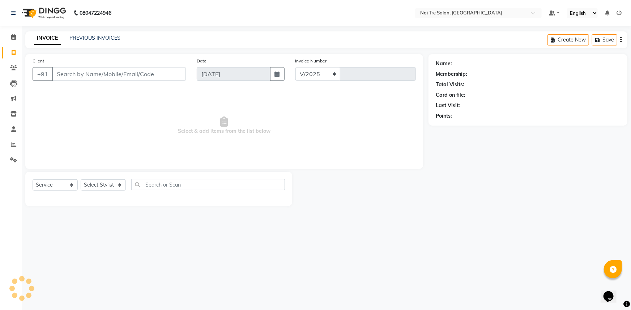
select select "3710"
type input "2761"
click at [136, 74] on input "Client" at bounding box center [119, 74] width 134 height 14
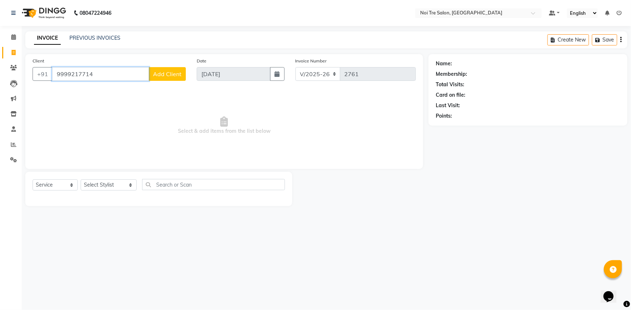
type input "9999217714"
click at [163, 73] on span "Add Client" at bounding box center [167, 73] width 29 height 7
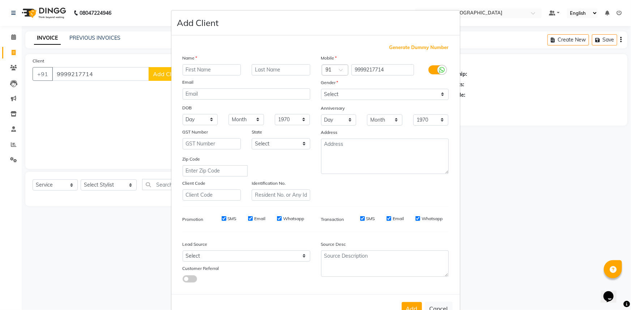
click at [196, 62] on div "Name" at bounding box center [188, 59] width 23 height 10
click at [202, 73] on input "text" at bounding box center [212, 69] width 59 height 11
type input "GORAV"
click at [353, 94] on select "Select Male Female Other Prefer Not To Say" at bounding box center [385, 94] width 128 height 11
select select "male"
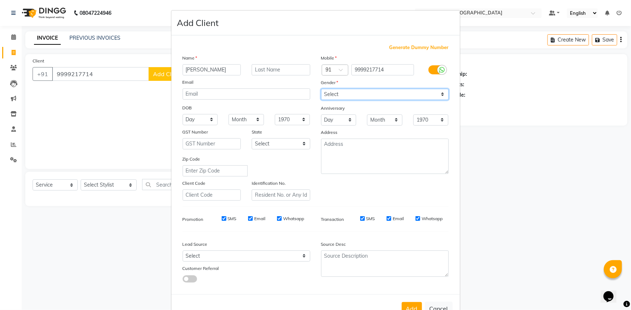
click at [321, 89] on select "Select Male Female Other Prefer Not To Say" at bounding box center [385, 94] width 128 height 11
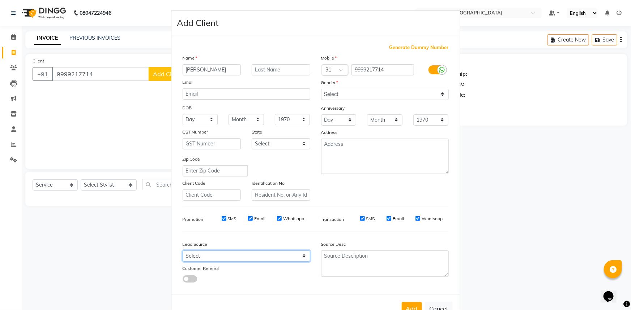
click at [276, 257] on select "Select Walk-in Referral Internet Friend Word of Mouth Advertisement Facebook Ju…" at bounding box center [247, 256] width 128 height 11
select select "26989"
click at [183, 252] on select "Select Walk-in Referral Internet Friend Word of Mouth Advertisement Facebook Ju…" at bounding box center [247, 256] width 128 height 11
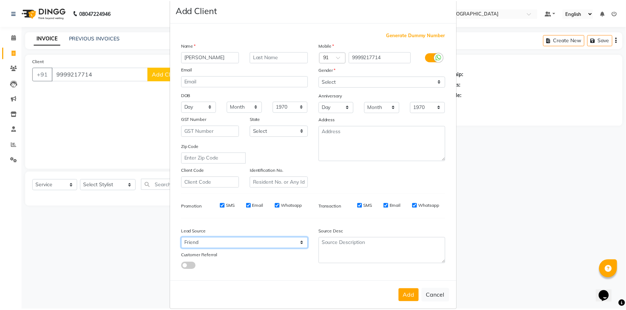
scroll to position [25, 0]
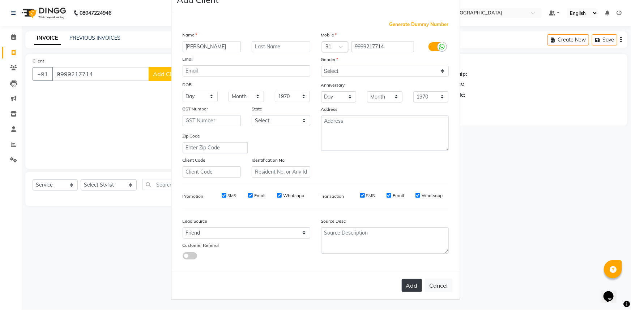
click at [412, 288] on button "Add" at bounding box center [412, 285] width 20 height 13
select select
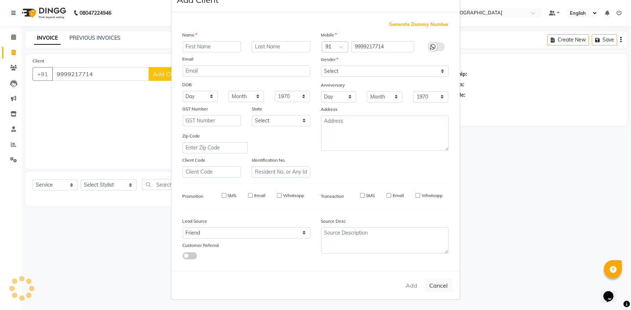
select select
checkbox input "false"
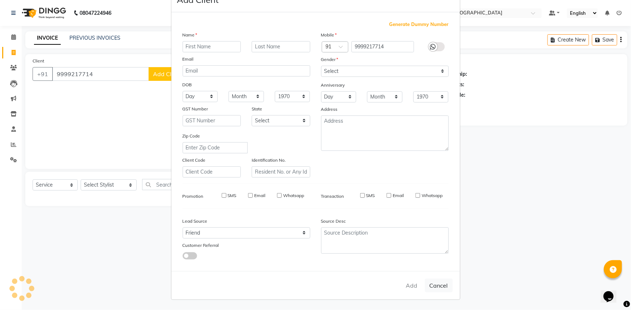
checkbox input "false"
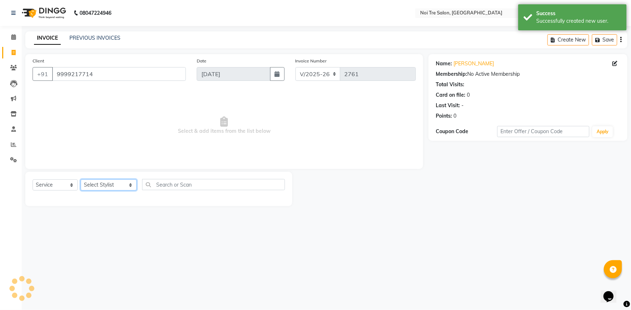
click at [120, 188] on select "Select Stylist [PERSON_NAME] [PERSON_NAME] STYLE DIRECTOR Curls Color [PERSON_N…" at bounding box center [109, 185] width 56 height 11
select select "64063"
click at [81, 180] on select "Select Stylist [PERSON_NAME] [PERSON_NAME] STYLE DIRECTOR Curls Color [PERSON_N…" at bounding box center [109, 185] width 56 height 11
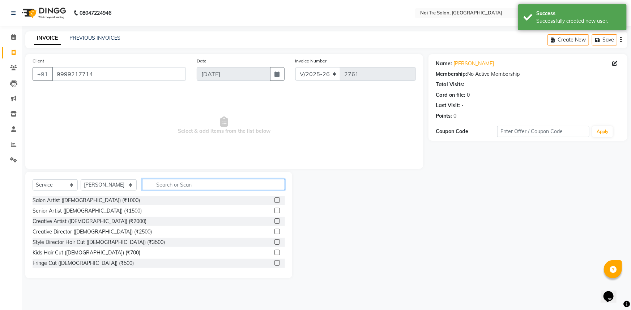
click at [192, 183] on input "text" at bounding box center [213, 184] width 143 height 11
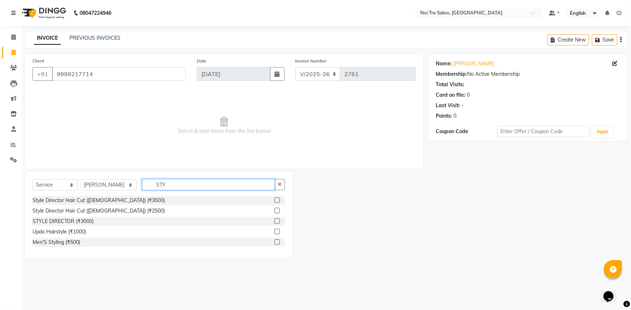
type input "STY"
click at [275, 243] on label at bounding box center [276, 242] width 5 height 5
click at [275, 243] on input "checkbox" at bounding box center [276, 242] width 5 height 5
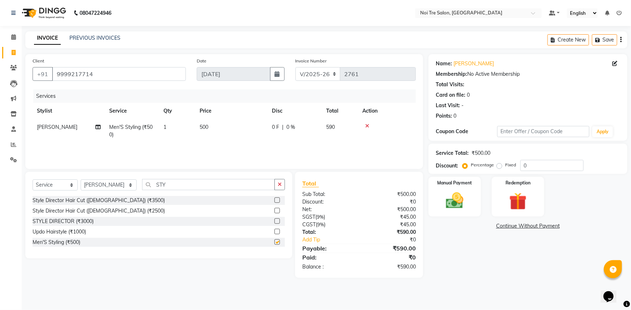
checkbox input "false"
click at [217, 126] on td "500" at bounding box center [231, 131] width 72 height 24
select select "64063"
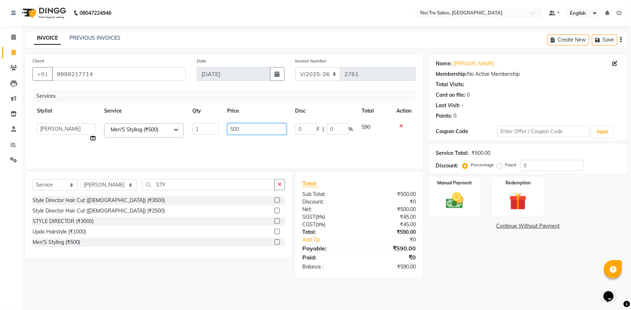
drag, startPoint x: 3, startPoint y: 128, endPoint x: 0, endPoint y: 119, distance: 10.1
click at [0, 122] on app-home "08047224946 Select Location × Noi Tre Salon, Khan Market Default Panel My Panel…" at bounding box center [315, 144] width 631 height 289
type input "300"
click at [464, 261] on div "Name: Gorav Membership: No Active Membership Total Visits: Card on file: 0 Last…" at bounding box center [530, 166] width 204 height 224
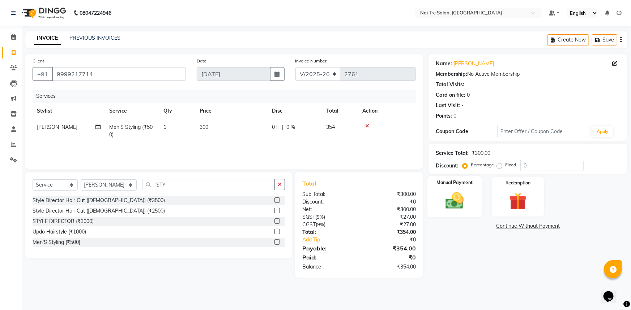
click at [450, 212] on div "Manual Payment" at bounding box center [454, 197] width 55 height 42
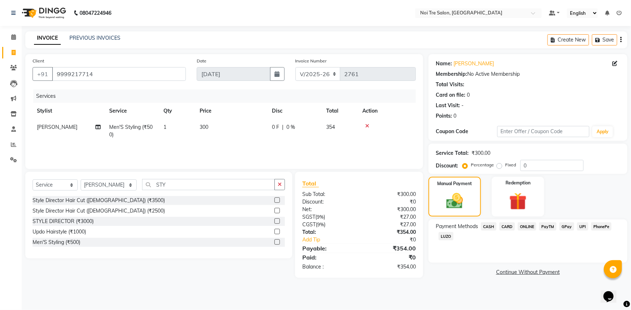
click at [582, 224] on span "UPI" at bounding box center [582, 227] width 11 height 8
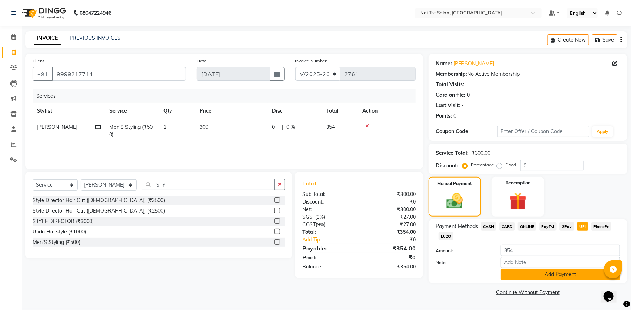
click at [557, 277] on button "Add Payment" at bounding box center [560, 274] width 119 height 11
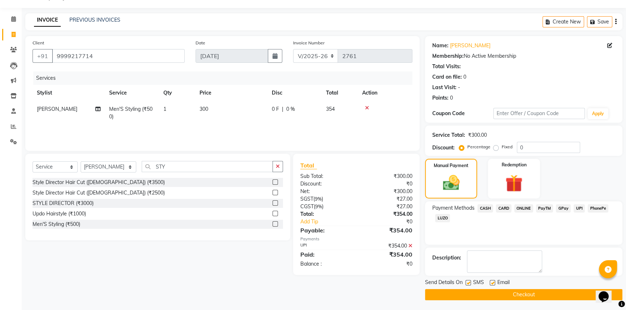
scroll to position [18, 0]
click at [512, 289] on button "Checkout" at bounding box center [523, 294] width 197 height 11
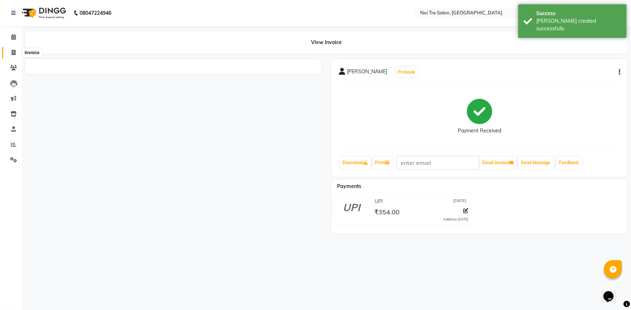
click at [9, 52] on span at bounding box center [13, 53] width 13 height 8
select select "service"
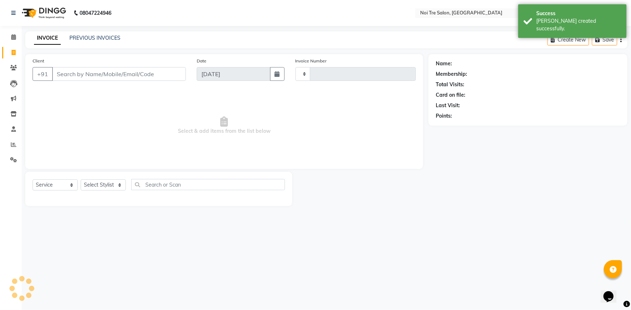
type input "2762"
select select "3710"
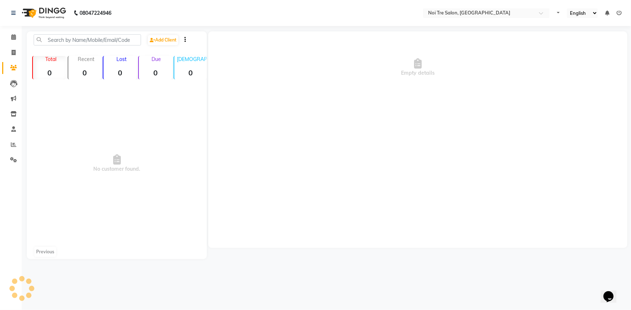
select select "en"
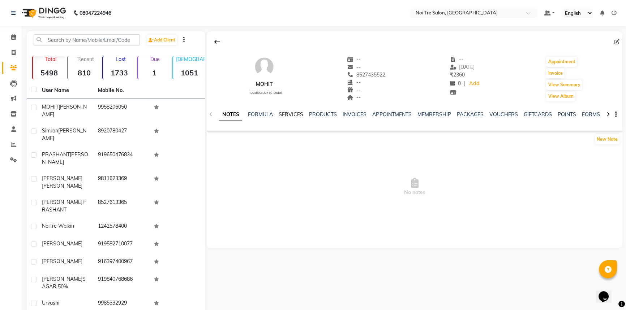
click at [300, 116] on link "SERVICES" at bounding box center [291, 114] width 25 height 7
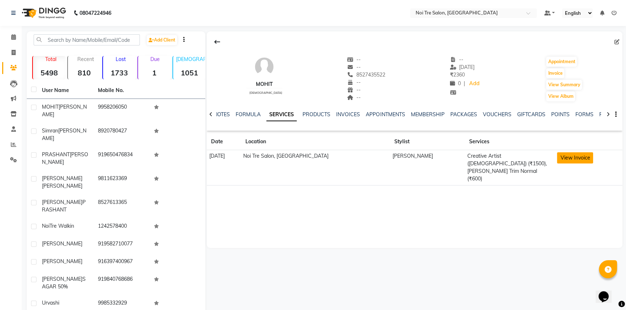
click at [573, 156] on button "View Invoice" at bounding box center [575, 158] width 36 height 11
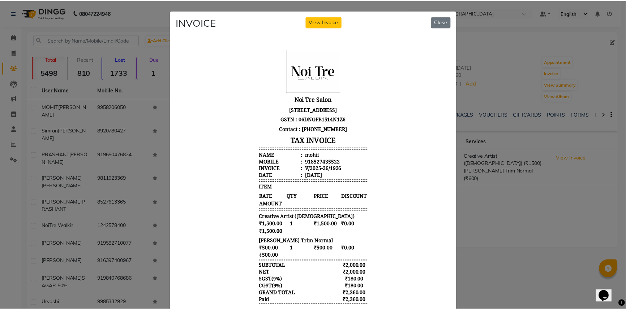
scroll to position [6, 0]
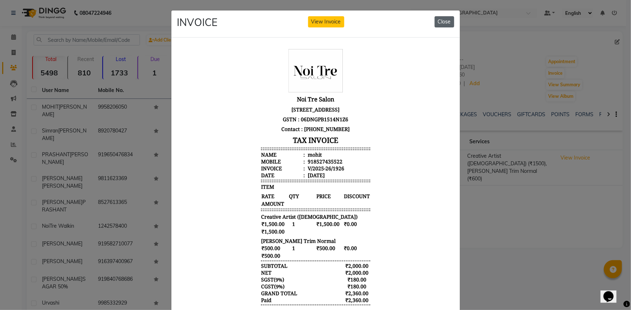
click at [442, 23] on button "Close" at bounding box center [444, 21] width 20 height 11
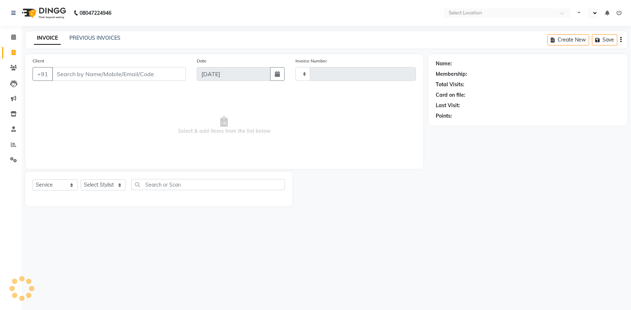
select select "service"
select select "en"
type input "2769"
select select "3710"
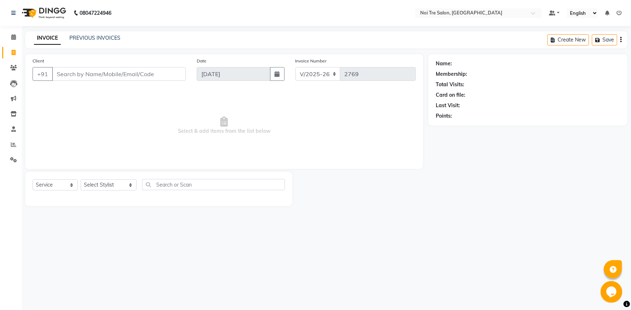
click at [379, 201] on div at bounding box center [360, 189] width 136 height 34
select select "3710"
select select "service"
click at [8, 30] on li "Calendar" at bounding box center [11, 38] width 22 height 16
click at [9, 32] on link "Calendar" at bounding box center [10, 37] width 17 height 12
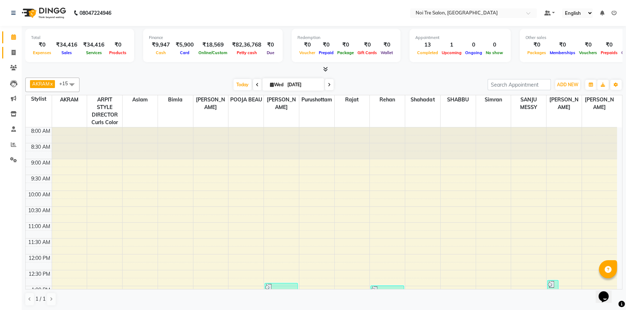
click at [5, 50] on link "Invoice" at bounding box center [10, 53] width 17 height 12
select select "service"
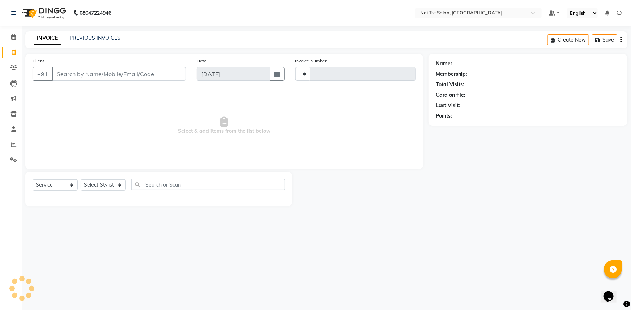
type input "2769"
select select "3710"
click at [13, 35] on icon at bounding box center [13, 36] width 5 height 5
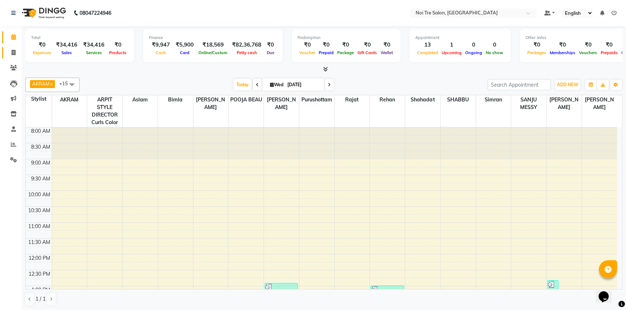
click at [11, 47] on link "Invoice" at bounding box center [10, 53] width 17 height 12
select select "service"
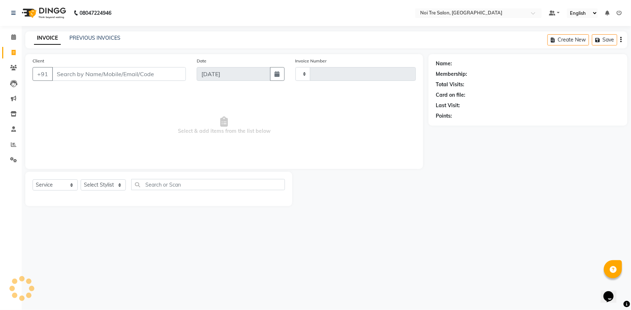
type input "2769"
select select "3710"
click at [15, 32] on link "Calendar" at bounding box center [10, 37] width 17 height 12
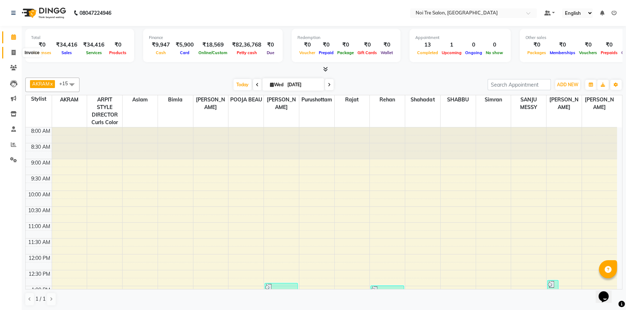
click at [12, 56] on span at bounding box center [13, 53] width 13 height 8
select select "service"
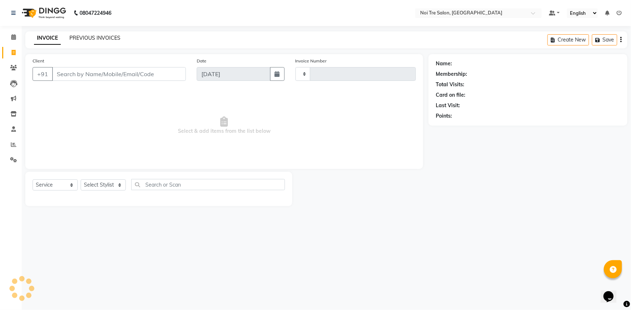
type input "2769"
select select "3710"
click at [95, 36] on link "PREVIOUS INVOICES" at bounding box center [94, 38] width 51 height 7
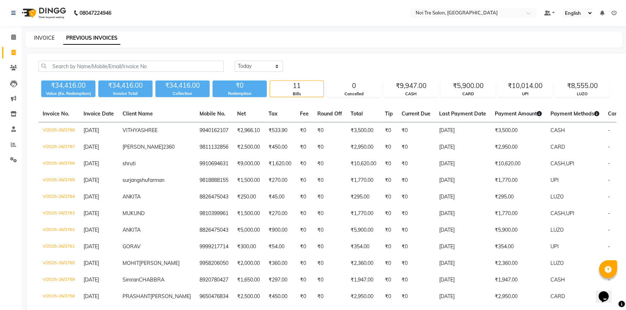
click at [50, 36] on link "INVOICE" at bounding box center [44, 38] width 21 height 7
select select "service"
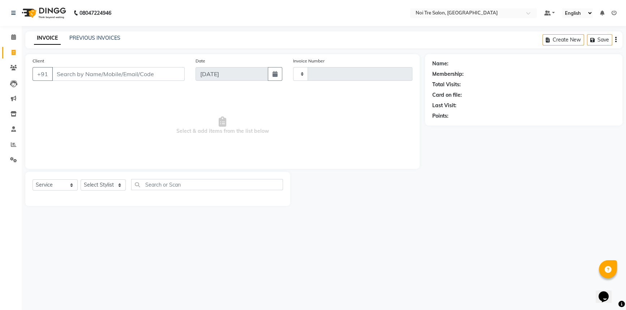
type input "2769"
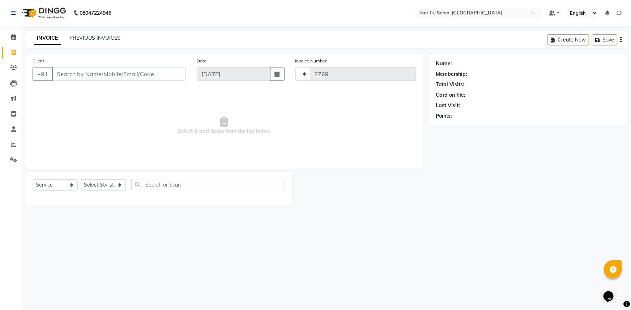
select select "3710"
click at [113, 180] on div "Select Service Product Membership Package Voucher Prepaid Gift Card Select Styl…" at bounding box center [158, 189] width 267 height 34
click at [112, 184] on select "Select Stylist AFSAR AKRAM ARPIT STYLE DIRECTOR Curls Color Ashok aslam ASLAM A…" at bounding box center [109, 185] width 56 height 11
click at [81, 180] on select "Select Stylist AFSAR AKRAM ARPIT STYLE DIRECTOR Curls Color Ashok aslam ASLAM A…" at bounding box center [109, 185] width 56 height 11
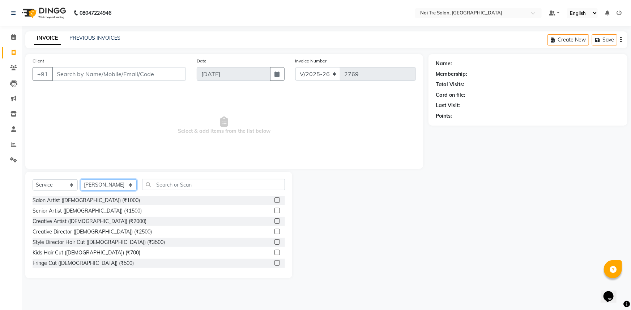
click at [93, 183] on select "Select Stylist AFSAR AKRAM ARPIT STYLE DIRECTOR Curls Color Ashok aslam ASLAM A…" at bounding box center [109, 185] width 56 height 11
select select "37873"
click at [81, 180] on select "Select Stylist AFSAR AKRAM ARPIT STYLE DIRECTOR Curls Color Ashok aslam ASLAM A…" at bounding box center [109, 185] width 56 height 11
click at [158, 188] on input "text" at bounding box center [213, 184] width 143 height 11
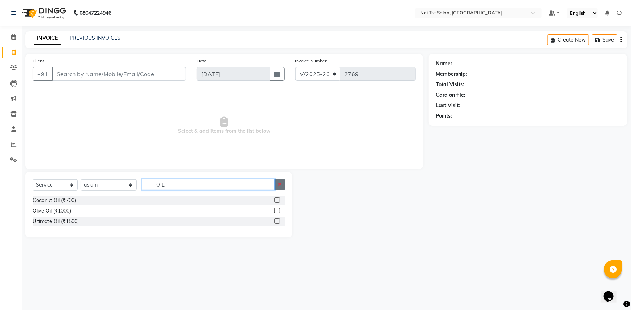
type input "OIL"
click at [281, 187] on icon "button" at bounding box center [280, 184] width 4 height 5
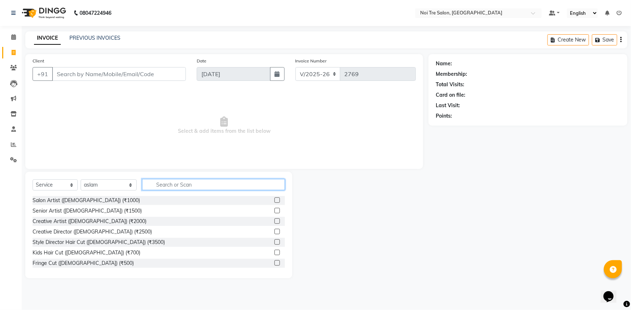
click at [185, 181] on input "text" at bounding box center [213, 184] width 143 height 11
type input "DRY"
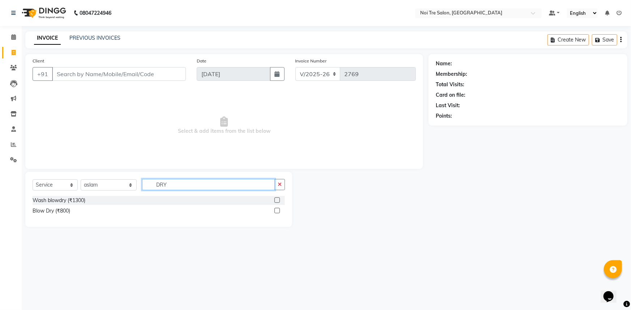
drag, startPoint x: 174, startPoint y: 183, endPoint x: 104, endPoint y: 194, distance: 70.6
click at [109, 194] on div "Select Service Product Membership Package Voucher Prepaid Gift Card Select Styl…" at bounding box center [159, 187] width 252 height 17
type input "OIL"
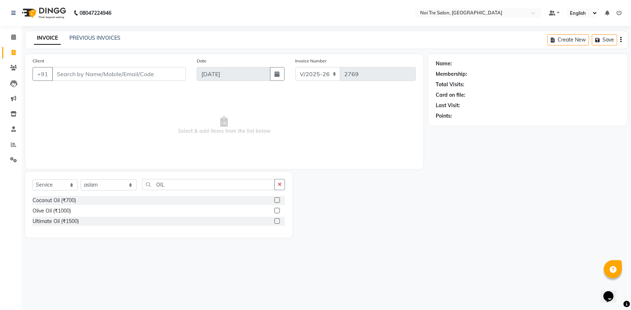
click at [278, 210] on label at bounding box center [276, 210] width 5 height 5
click at [278, 210] on input "checkbox" at bounding box center [276, 211] width 5 height 5
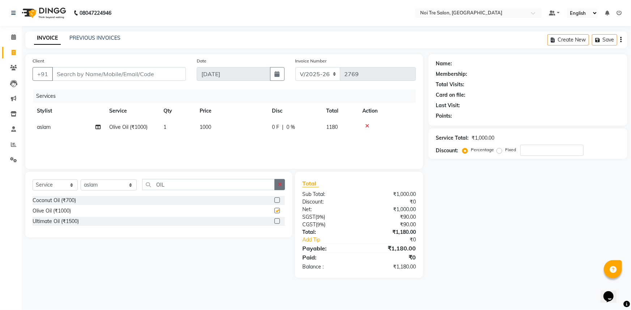
checkbox input "false"
click at [278, 189] on button "button" at bounding box center [279, 184] width 10 height 11
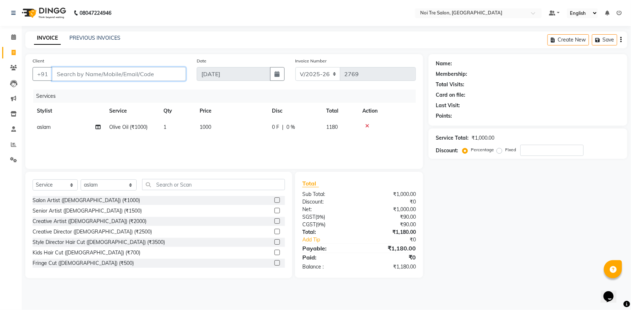
click at [158, 74] on input "Client" at bounding box center [119, 74] width 134 height 14
click at [133, 180] on select "Select Stylist [PERSON_NAME] [PERSON_NAME] STYLE DIRECTOR Curls Color [PERSON_N…" at bounding box center [109, 185] width 56 height 11
click at [81, 180] on select "Select Stylist [PERSON_NAME] [PERSON_NAME] STYLE DIRECTOR Curls Color [PERSON_N…" at bounding box center [109, 185] width 56 height 11
click at [520, 242] on div "Name: Membership: Total Visits: Card on file: Last Visit: Points: Service Total…" at bounding box center [530, 166] width 204 height 224
click at [174, 144] on div "Services Stylist Service Qty Price Disc Total Action aslam Olive Oil (₹1000) 1 …" at bounding box center [224, 126] width 383 height 72
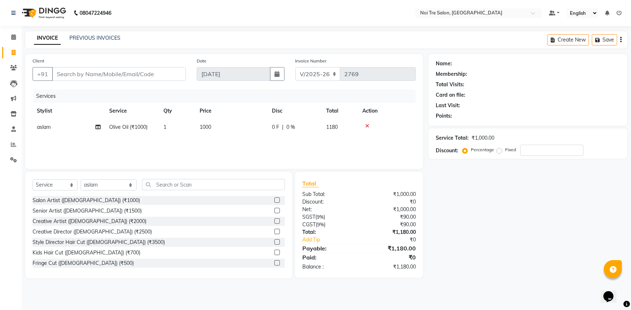
click at [368, 126] on icon at bounding box center [367, 126] width 4 height 5
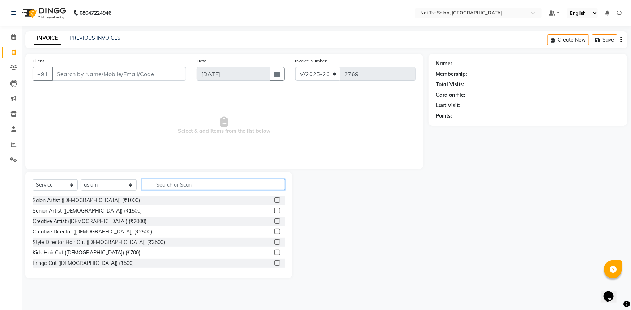
click at [184, 185] on input "text" at bounding box center [213, 184] width 143 height 11
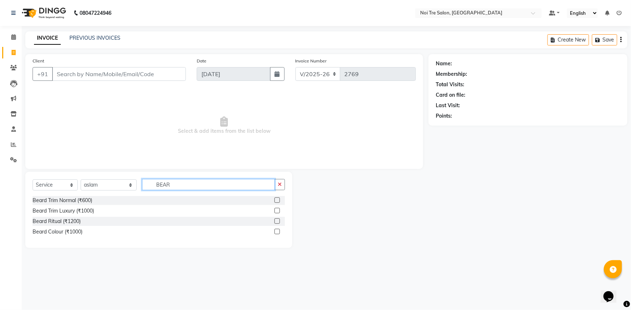
type input "BEAR"
click at [81, 206] on div "Beard Trim Normal (₹600) Beard Trim Luxury (₹1000) Beard Ritual (₹1200) Beard C…" at bounding box center [159, 217] width 252 height 42
click at [83, 210] on div "Beard Trim Luxury (₹1000)" at bounding box center [63, 211] width 61 height 8
checkbox input "false"
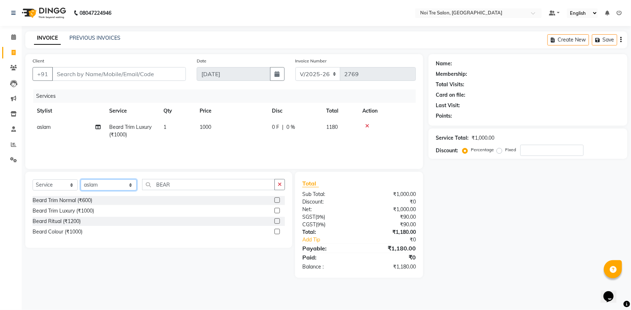
click at [109, 187] on select "Select Stylist [PERSON_NAME] [PERSON_NAME] STYLE DIRECTOR Curls Color [PERSON_N…" at bounding box center [109, 185] width 56 height 11
click at [81, 180] on select "Select Stylist [PERSON_NAME] [PERSON_NAME] STYLE DIRECTOR Curls Color [PERSON_N…" at bounding box center [109, 185] width 56 height 11
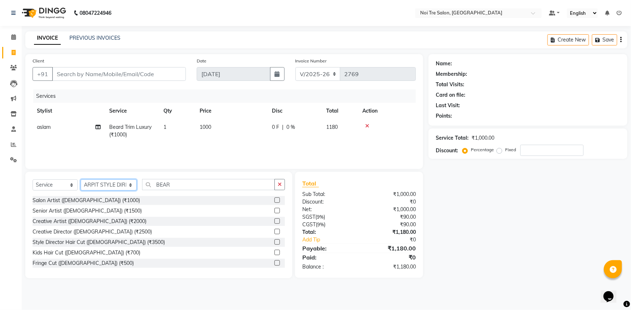
click at [108, 184] on select "Select Stylist [PERSON_NAME] [PERSON_NAME] STYLE DIRECTOR Curls Color [PERSON_N…" at bounding box center [109, 185] width 56 height 11
select select "37870"
click at [81, 180] on select "Select Stylist [PERSON_NAME] [PERSON_NAME] STYLE DIRECTOR Curls Color [PERSON_N…" at bounding box center [109, 185] width 56 height 11
click at [186, 182] on input "BEAR" at bounding box center [208, 184] width 133 height 11
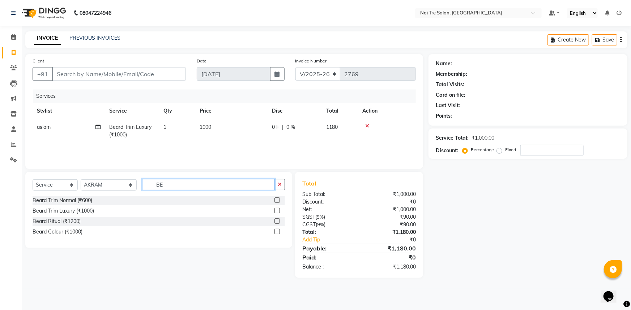
type input "B"
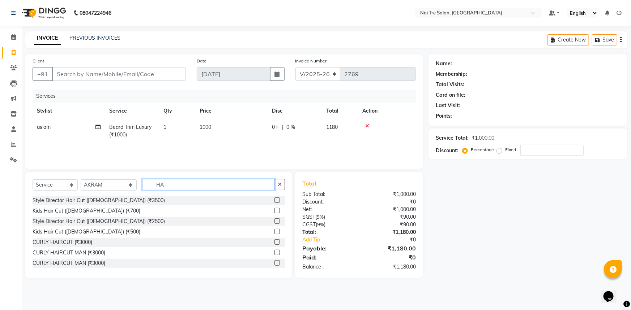
type input "H"
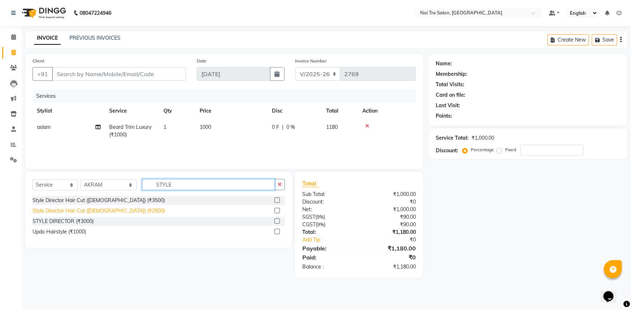
type input "STYLE"
click at [115, 210] on div "Style Director Hair Cut ([DEMOGRAPHIC_DATA]) (₹2500)" at bounding box center [99, 211] width 132 height 8
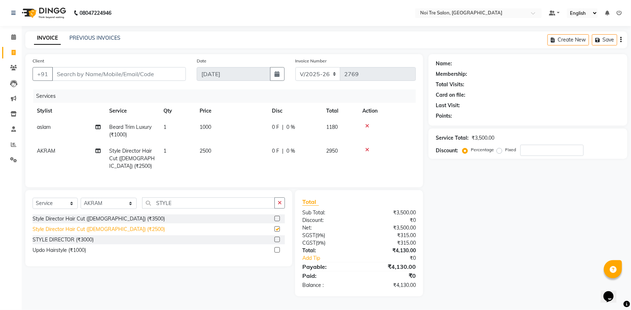
checkbox input "false"
click at [204, 150] on span "2500" at bounding box center [205, 151] width 12 height 7
select select "37870"
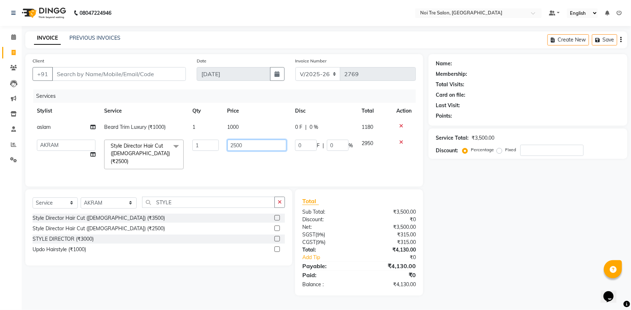
click at [237, 146] on input "2500" at bounding box center [256, 145] width 59 height 11
type input "2100"
click at [296, 161] on td "0 F | 0 %" at bounding box center [324, 155] width 66 height 38
select select "37870"
click at [107, 73] on input "Client" at bounding box center [119, 74] width 134 height 14
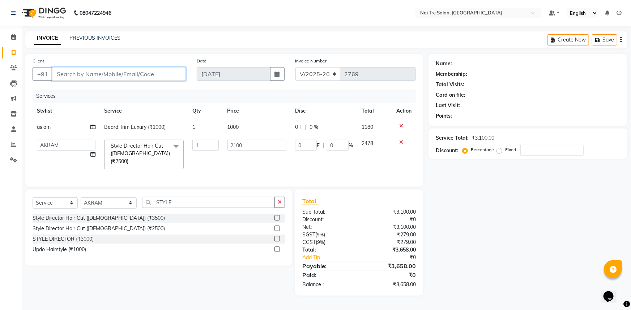
type input "F"
type input "0"
click at [520, 223] on div "Name: Membership: Total Visits: Card on file: Last Visit: Points: Service Total…" at bounding box center [530, 175] width 204 height 242
click at [475, 188] on div "Name: Membership: Total Visits: Card on file: Last Visit: Points: Service Total…" at bounding box center [530, 175] width 204 height 242
click at [90, 78] on input "Client" at bounding box center [119, 74] width 134 height 14
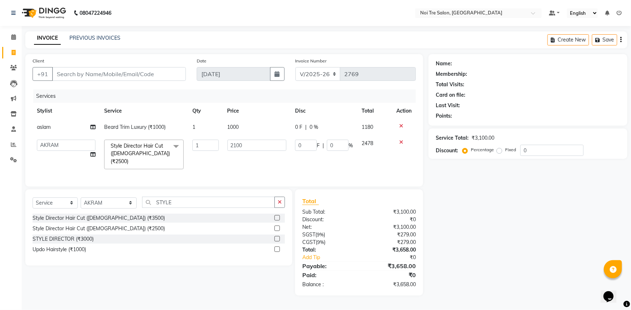
click at [493, 263] on div "Name: Membership: Total Visits: Card on file: Last Visit: Points: Service Total…" at bounding box center [530, 175] width 204 height 242
click at [153, 76] on input "Client" at bounding box center [119, 74] width 134 height 14
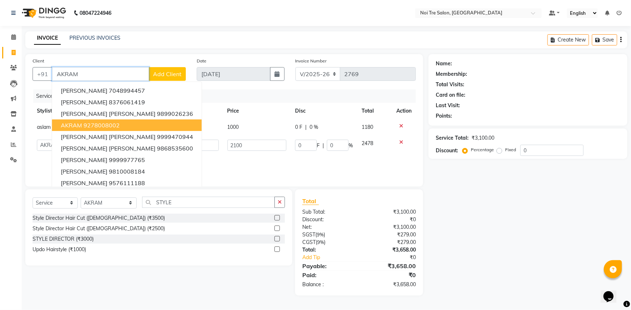
click at [135, 122] on button "AKRAM 9278008002" at bounding box center [127, 126] width 150 height 12
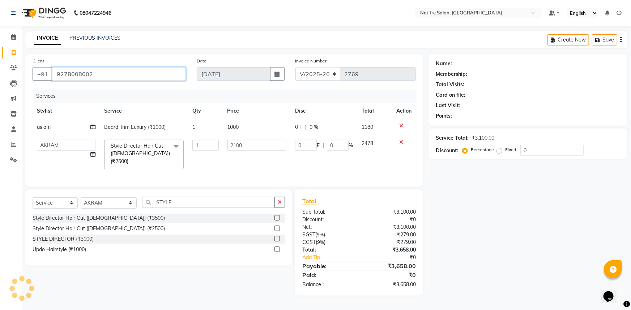
type input "9278008002"
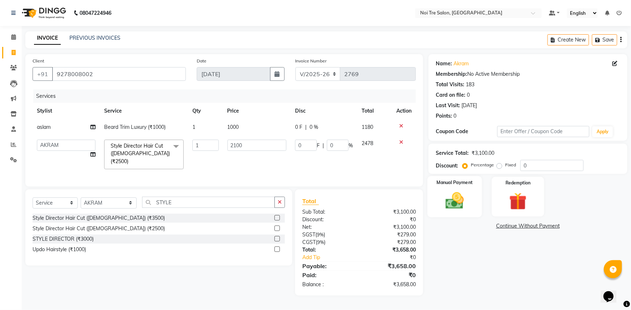
click at [467, 193] on img at bounding box center [455, 200] width 30 height 21
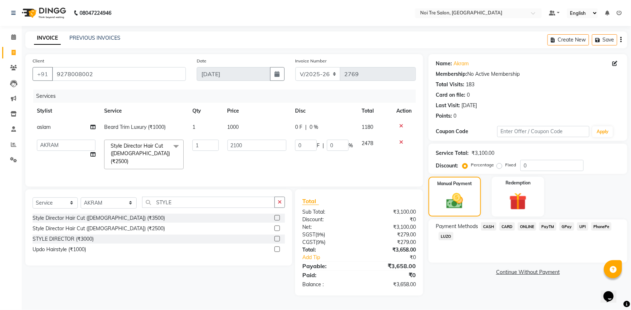
click at [510, 228] on span "CARD" at bounding box center [507, 227] width 16 height 8
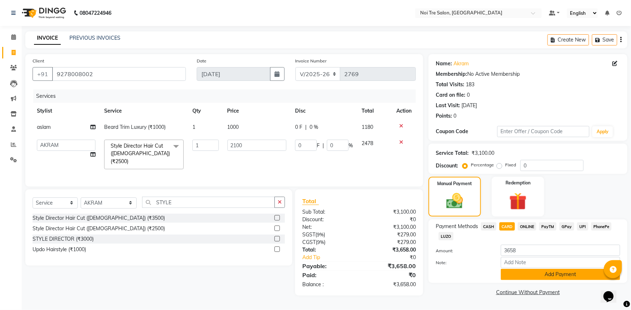
click at [549, 278] on button "Add Payment" at bounding box center [560, 274] width 119 height 11
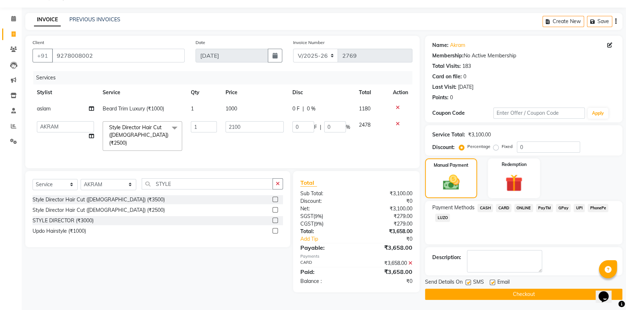
click at [506, 295] on button "Checkout" at bounding box center [523, 294] width 197 height 11
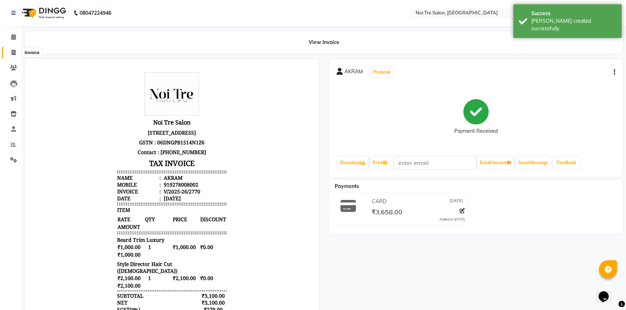
click at [9, 51] on span at bounding box center [13, 53] width 13 height 8
select select "service"
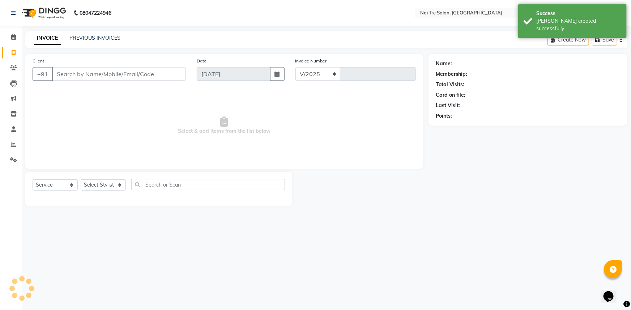
select select "3710"
type input "2771"
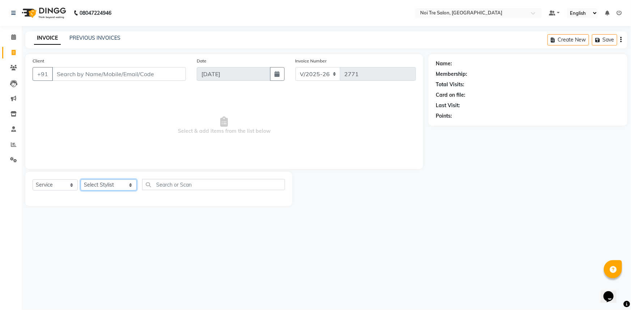
click at [121, 183] on select "Select Stylist AFSAR AKRAM ARPIT STYLE DIRECTOR Curls Color Ashok aslam ASLAM A…" at bounding box center [109, 185] width 56 height 11
select select "37894"
click at [81, 180] on select "Select Stylist AFSAR AKRAM ARPIT STYLE DIRECTOR Curls Color Ashok aslam ASLAM A…" at bounding box center [109, 185] width 56 height 11
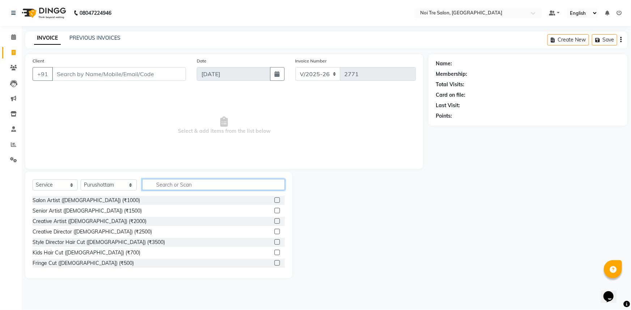
click at [177, 188] on input "text" at bounding box center [213, 184] width 143 height 11
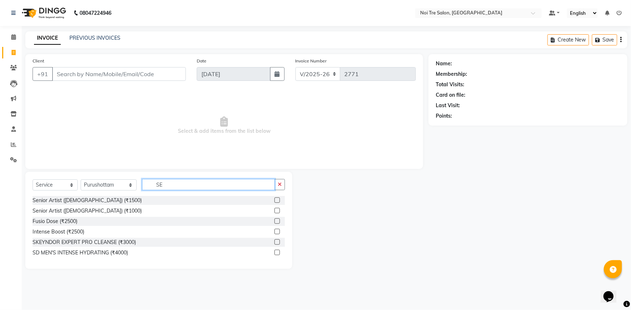
type input "SE"
click at [277, 211] on label at bounding box center [276, 210] width 5 height 5
click at [277, 211] on input "checkbox" at bounding box center [276, 211] width 5 height 5
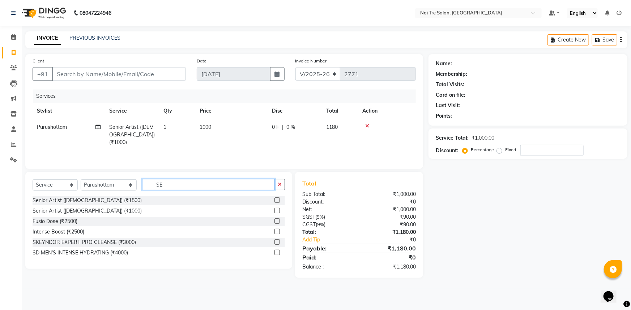
checkbox input "false"
drag, startPoint x: 202, startPoint y: 184, endPoint x: 121, endPoint y: 187, distance: 80.3
click at [122, 187] on div "Select Service Product Membership Package Voucher Prepaid Gift Card Select Styl…" at bounding box center [159, 187] width 252 height 17
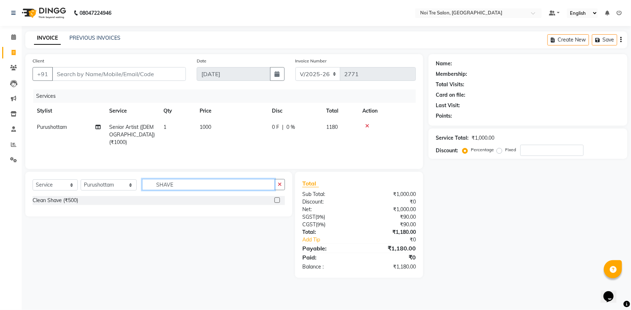
type input "SHAVE"
click at [276, 199] on label at bounding box center [276, 200] width 5 height 5
click at [276, 199] on input "checkbox" at bounding box center [276, 200] width 5 height 5
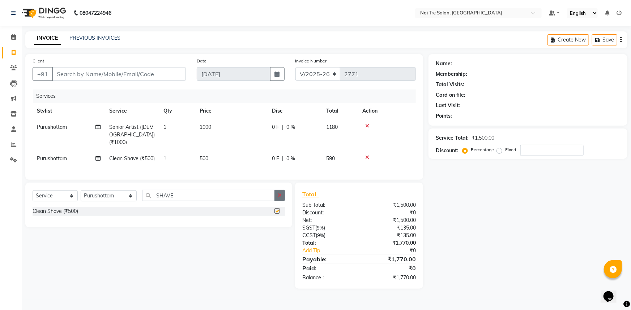
checkbox input "false"
click at [283, 195] on button "button" at bounding box center [279, 195] width 10 height 11
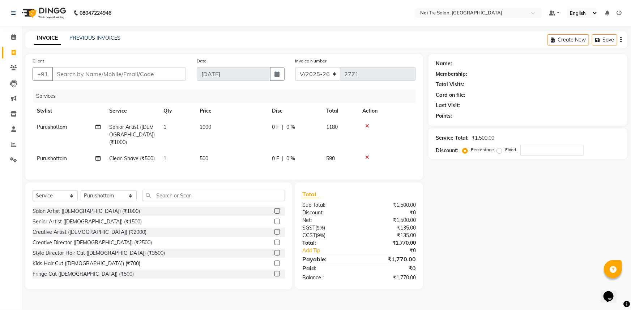
click at [231, 151] on td "500" at bounding box center [231, 159] width 72 height 16
select select "37894"
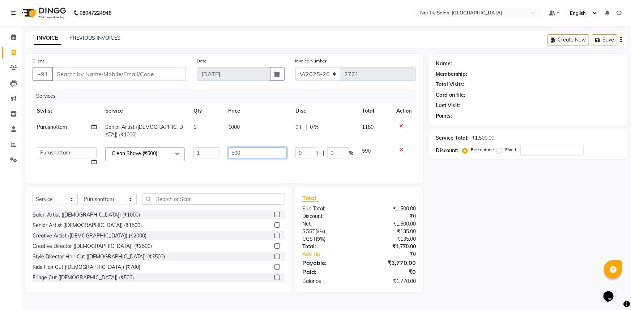
drag, startPoint x: 255, startPoint y: 147, endPoint x: 202, endPoint y: 150, distance: 52.5
click at [203, 150] on tr "AFSAR AKRAM ARPIT STYLE DIRECTOR Curls Color Ashok aslam ASLAM ATUL azad Azad B…" at bounding box center [224, 156] width 383 height 27
type input "600"
click at [491, 219] on div "Name: Membership: Total Visits: Card on file: Last Visit: Points: Service Total…" at bounding box center [530, 173] width 204 height 239
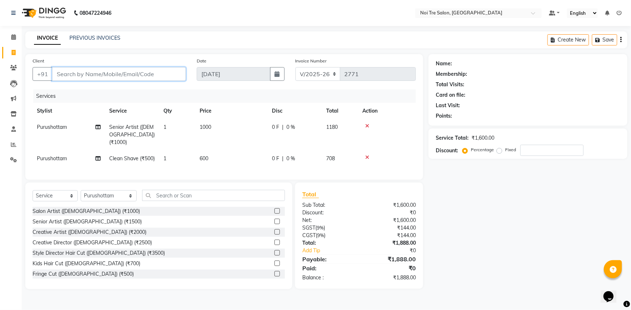
click at [133, 74] on input "Client" at bounding box center [119, 74] width 134 height 14
type input "A"
type input "0"
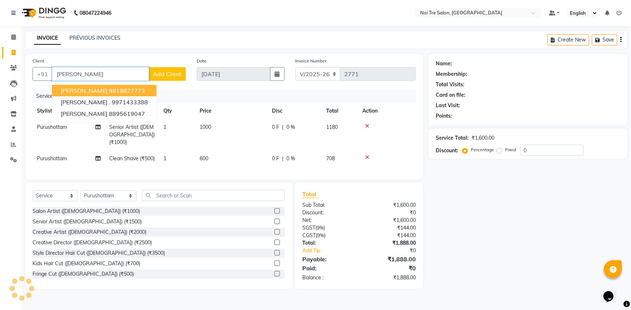
click at [137, 92] on button "Animesh Jain 9818827773" at bounding box center [104, 91] width 104 height 12
type input "9818827773"
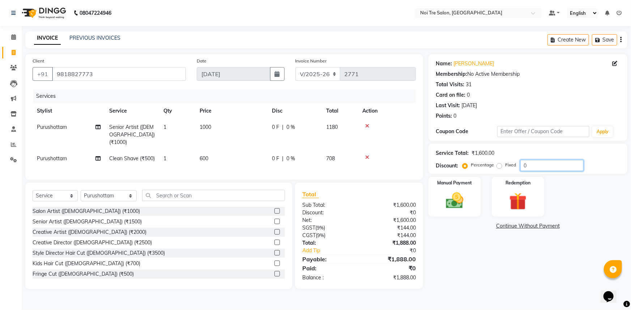
click at [530, 164] on input "0" at bounding box center [551, 165] width 63 height 11
type input "20"
click at [471, 275] on div "Name: Animesh Jain Membership: No Active Membership Total Visits: 31 Card on fi…" at bounding box center [530, 171] width 204 height 235
click at [472, 201] on div "Manual Payment" at bounding box center [454, 197] width 55 height 42
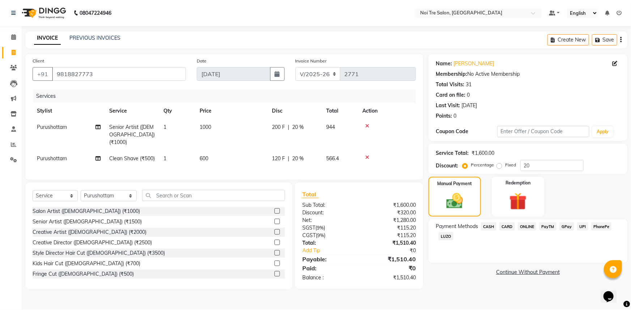
click at [507, 228] on span "CARD" at bounding box center [507, 227] width 16 height 8
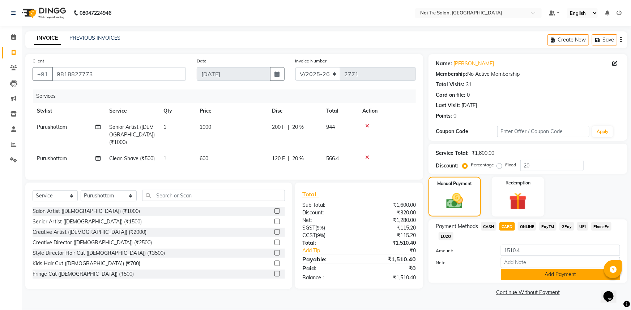
click at [573, 277] on button "Add Payment" at bounding box center [560, 274] width 119 height 11
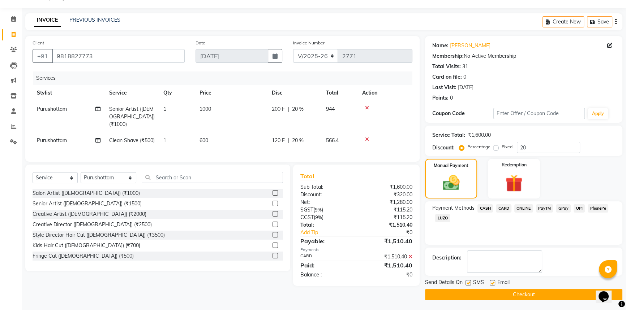
scroll to position [18, 0]
click at [523, 291] on button "Checkout" at bounding box center [523, 294] width 197 height 11
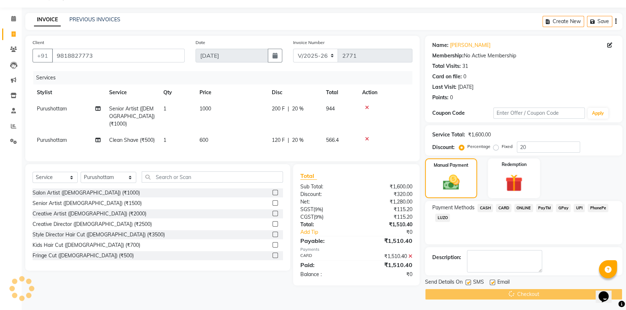
scroll to position [0, 0]
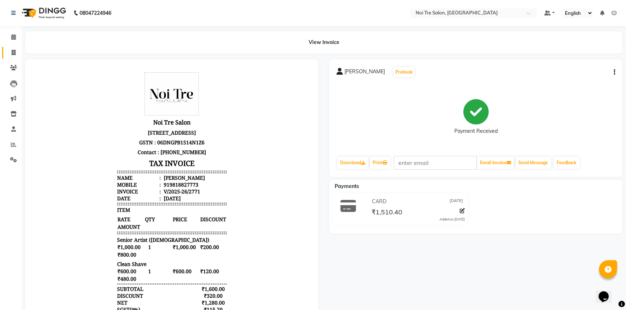
click at [14, 47] on link "Invoice" at bounding box center [10, 53] width 17 height 12
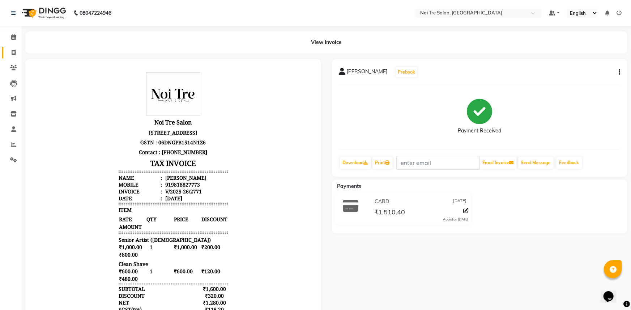
select select "3710"
select select "service"
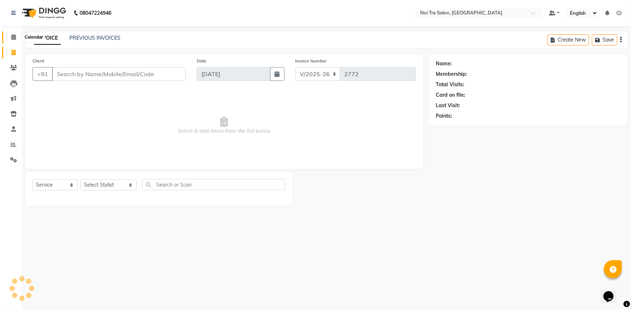
click at [17, 38] on span at bounding box center [13, 37] width 13 height 8
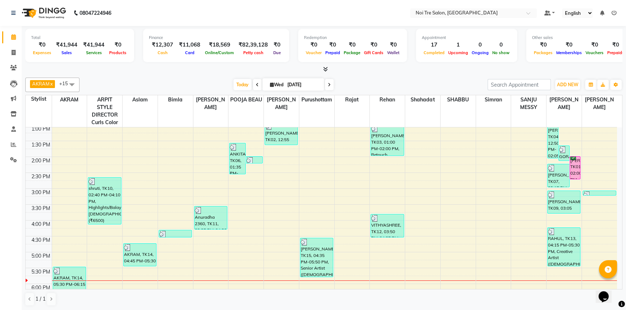
scroll to position [98, 0]
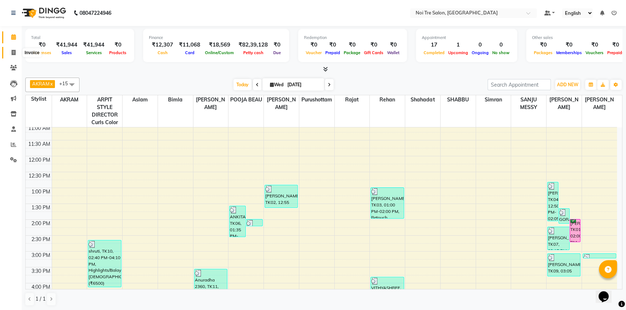
click at [12, 50] on icon at bounding box center [14, 52] width 4 height 5
select select "service"
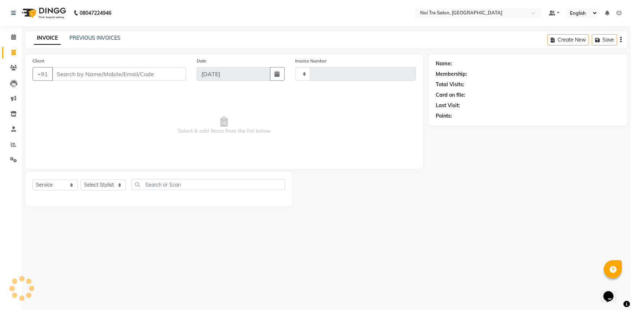
type input "2772"
select select "3710"
click at [117, 37] on link "PREVIOUS INVOICES" at bounding box center [94, 38] width 51 height 7
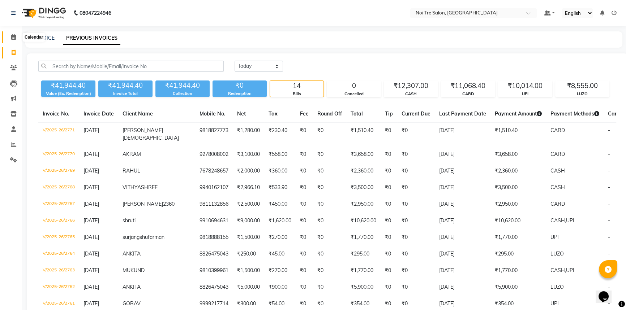
click at [17, 38] on span at bounding box center [13, 37] width 13 height 8
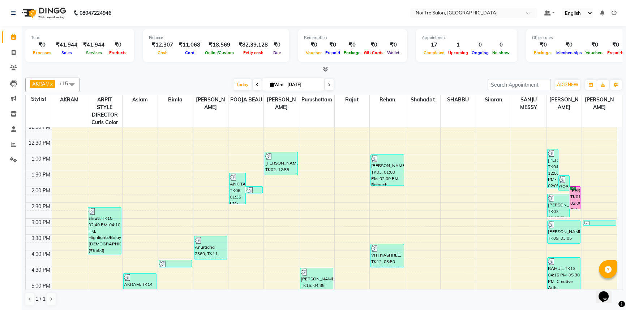
scroll to position [164, 0]
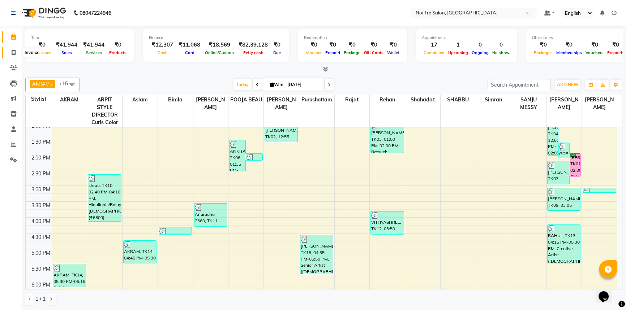
click at [9, 52] on span at bounding box center [13, 53] width 13 height 8
select select "service"
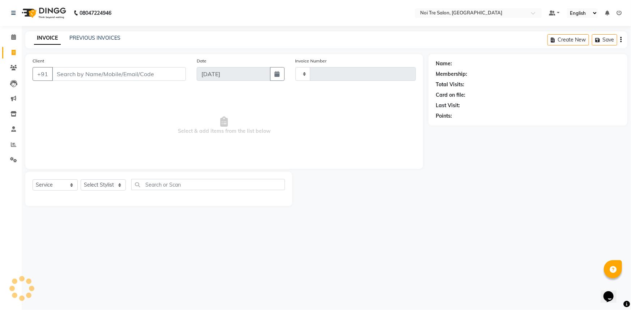
type input "2772"
select select "3710"
click at [17, 34] on span at bounding box center [13, 37] width 13 height 8
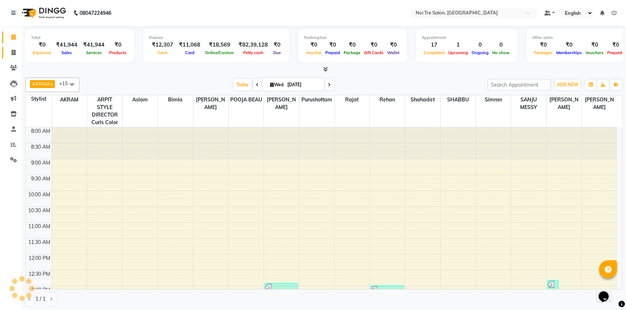
click at [14, 58] on link "Invoice" at bounding box center [10, 53] width 17 height 12
select select "service"
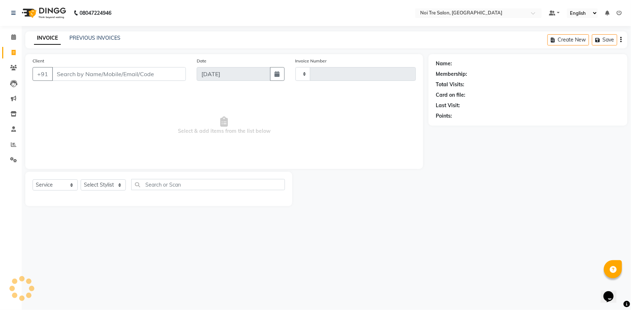
type input "2772"
select select "3710"
click at [117, 79] on input "Client" at bounding box center [119, 74] width 134 height 14
click at [9, 42] on link "Calendar" at bounding box center [10, 37] width 17 height 12
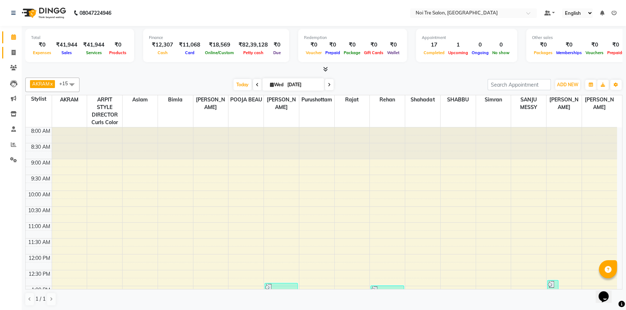
click at [9, 47] on link "Invoice" at bounding box center [10, 53] width 17 height 12
select select "service"
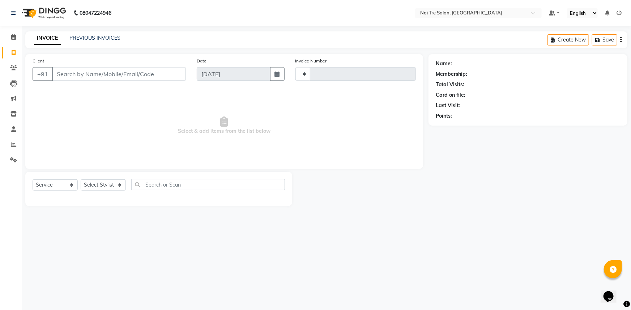
type input "2772"
select select "3710"
click at [420, 209] on main "INVOICE PREVIOUS INVOICES Create New Save Client +91 Date 03-09-2025 Invoice Nu…" at bounding box center [326, 124] width 609 height 186
click at [100, 185] on select "Select Stylist [PERSON_NAME] [PERSON_NAME] STYLE DIRECTOR Curls Color [PERSON_N…" at bounding box center [109, 185] width 56 height 11
select select "64063"
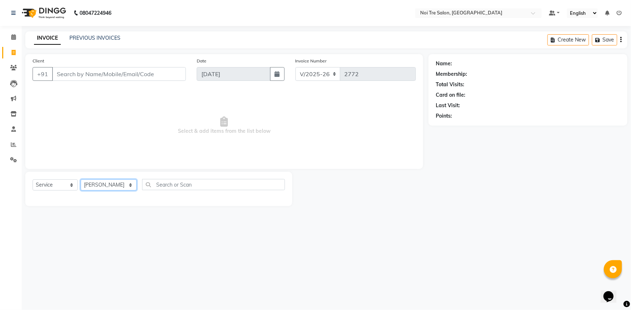
click at [81, 180] on select "Select Stylist [PERSON_NAME] [PERSON_NAME] STYLE DIRECTOR Curls Color [PERSON_N…" at bounding box center [109, 185] width 56 height 11
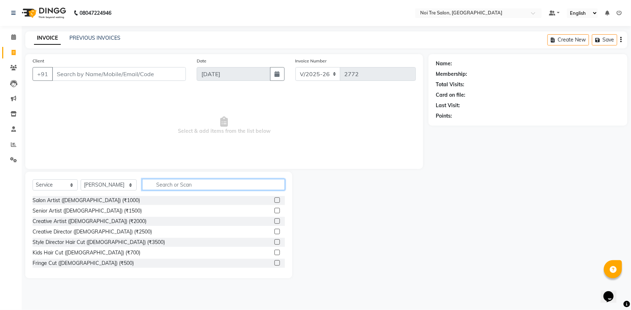
click at [164, 190] on input "text" at bounding box center [213, 184] width 143 height 11
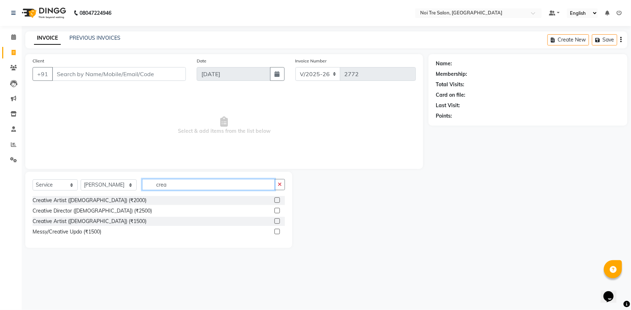
type input "crea"
click at [278, 221] on label at bounding box center [276, 221] width 5 height 5
click at [278, 221] on input "checkbox" at bounding box center [276, 221] width 5 height 5
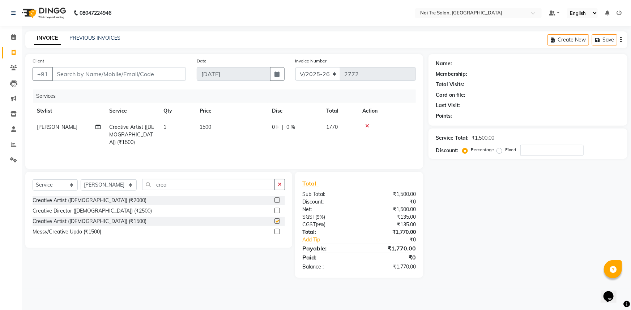
checkbox input "false"
click at [82, 69] on input "Client" at bounding box center [119, 74] width 134 height 14
click at [81, 74] on input "Client" at bounding box center [119, 74] width 134 height 14
type input "9"
type input "0"
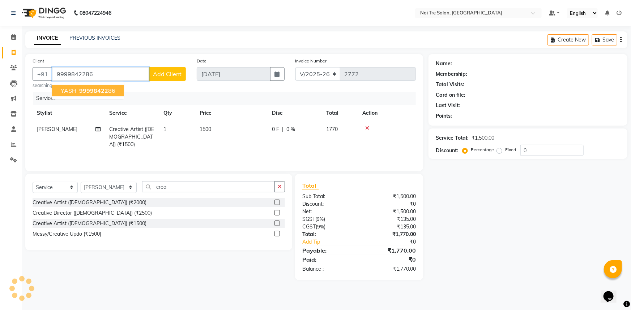
type input "9999842286"
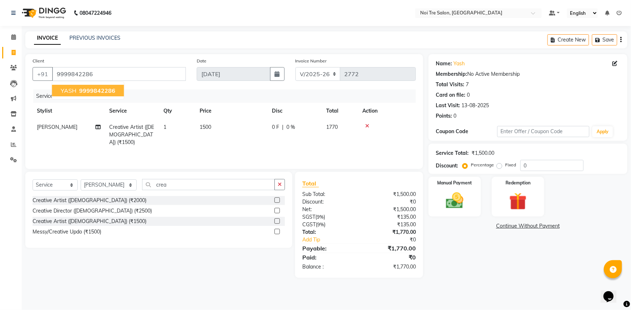
drag, startPoint x: 98, startPoint y: 90, endPoint x: 102, endPoint y: 93, distance: 5.0
click at [99, 90] on span "9999842286" at bounding box center [97, 90] width 36 height 7
click at [462, 253] on div "Name: Yash Membership: No Active Membership Total Visits: 7 Card on file: 0 Las…" at bounding box center [530, 166] width 204 height 224
click at [468, 209] on img at bounding box center [455, 200] width 30 height 21
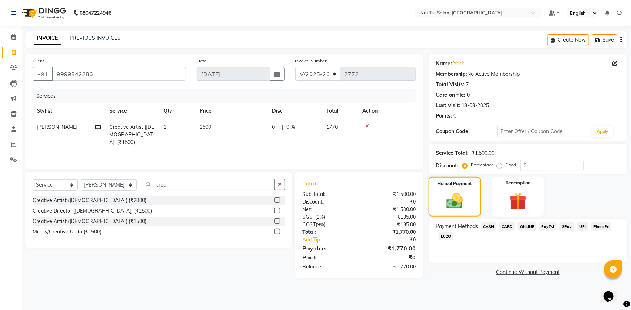
click at [507, 223] on span "CARD" at bounding box center [507, 227] width 16 height 8
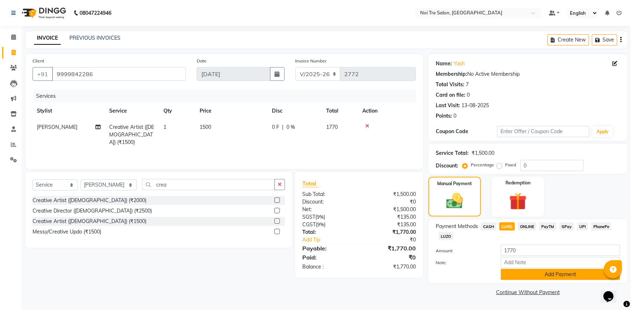
click at [571, 276] on button "Add Payment" at bounding box center [560, 274] width 119 height 11
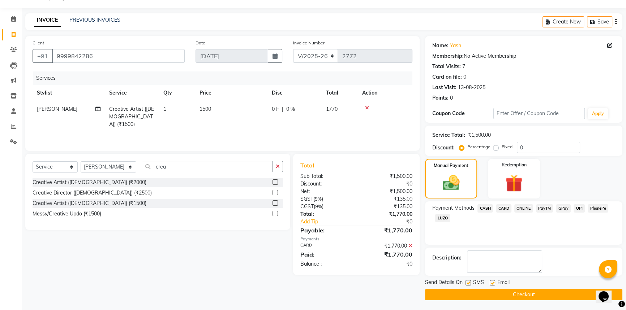
scroll to position [18, 0]
click at [527, 295] on button "Checkout" at bounding box center [523, 294] width 197 height 11
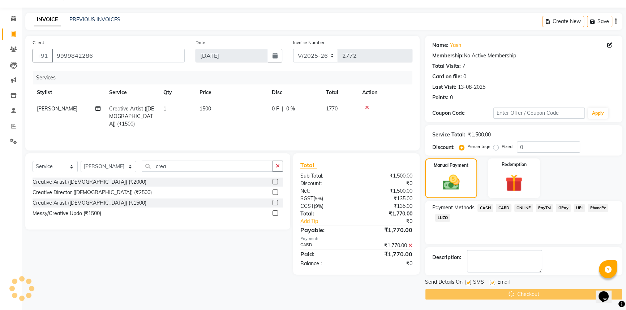
scroll to position [0, 0]
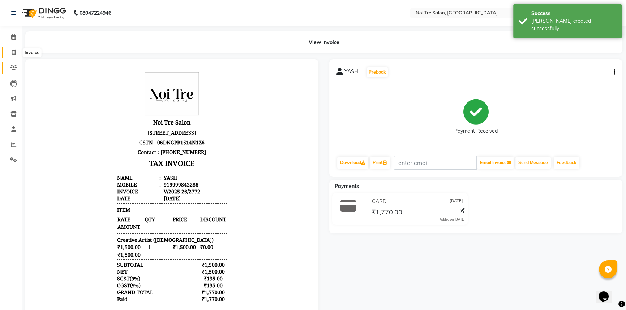
drag, startPoint x: 9, startPoint y: 52, endPoint x: 11, endPoint y: 64, distance: 11.3
click at [9, 52] on span at bounding box center [13, 53] width 13 height 8
select select "service"
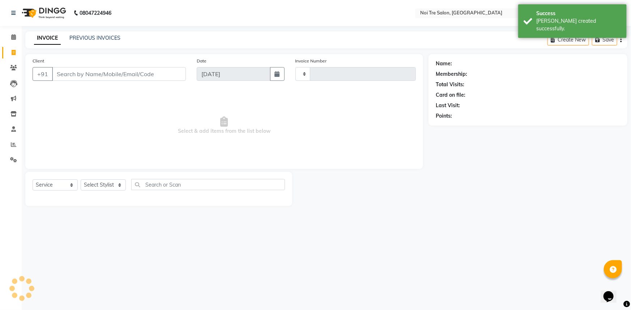
type input "2773"
select select "3710"
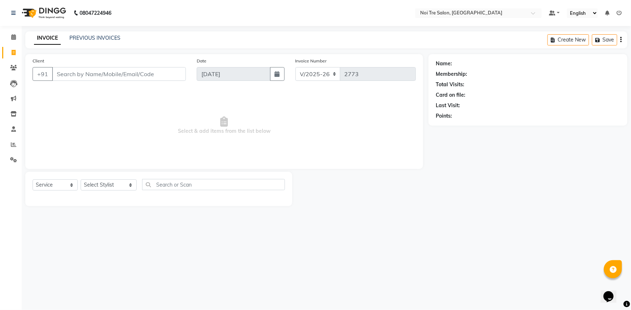
click at [94, 42] on div "PREVIOUS INVOICES" at bounding box center [94, 38] width 51 height 8
click at [13, 35] on icon at bounding box center [13, 36] width 5 height 5
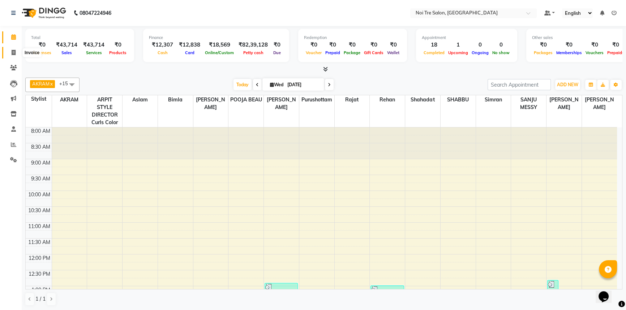
click at [17, 50] on span at bounding box center [13, 53] width 13 height 8
select select "service"
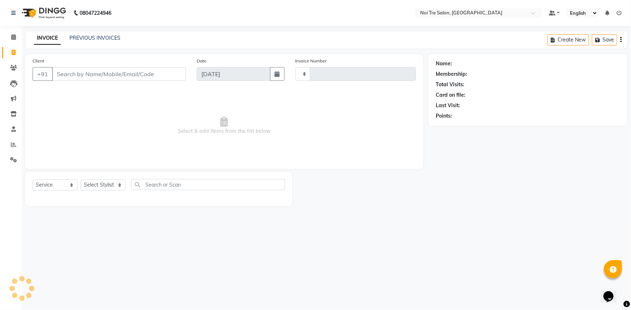
type input "2773"
select select "3710"
click at [15, 38] on icon at bounding box center [13, 36] width 5 height 5
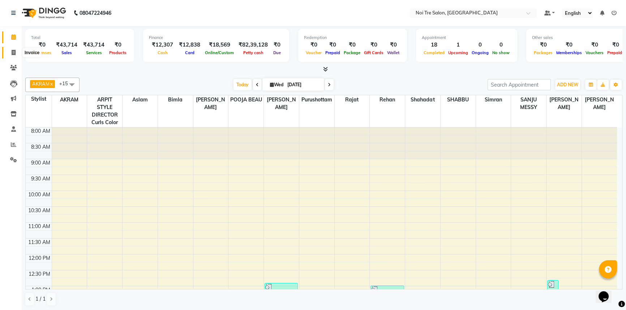
click at [15, 53] on icon at bounding box center [14, 52] width 4 height 5
select select "service"
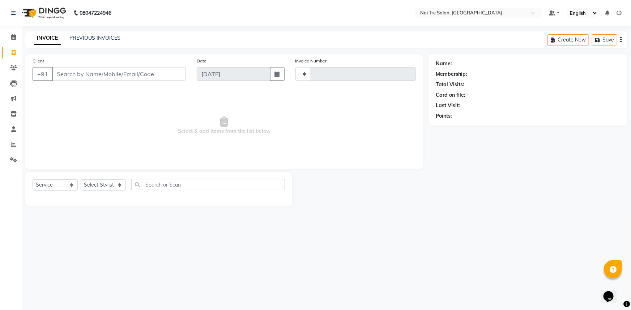
type input "2773"
select select "3710"
click at [140, 77] on input "Client" at bounding box center [119, 74] width 134 height 14
click at [7, 146] on span at bounding box center [13, 145] width 13 height 8
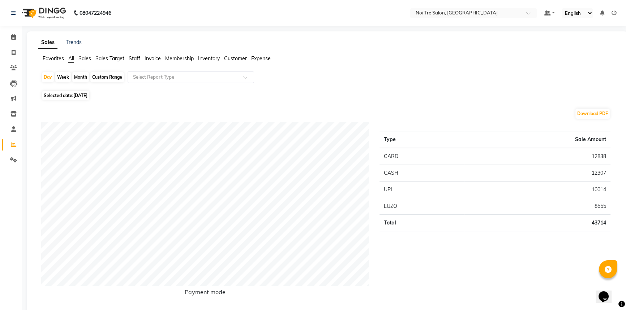
click at [74, 77] on div "Month" at bounding box center [80, 77] width 17 height 10
select select "9"
select select "2025"
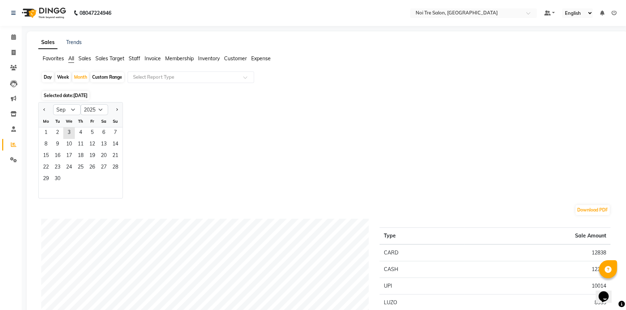
click at [50, 77] on div "Day" at bounding box center [48, 77] width 12 height 10
select select "9"
select select "2025"
drag, startPoint x: 69, startPoint y: 133, endPoint x: 110, endPoint y: 94, distance: 56.7
click at [69, 132] on span "3" at bounding box center [69, 134] width 12 height 12
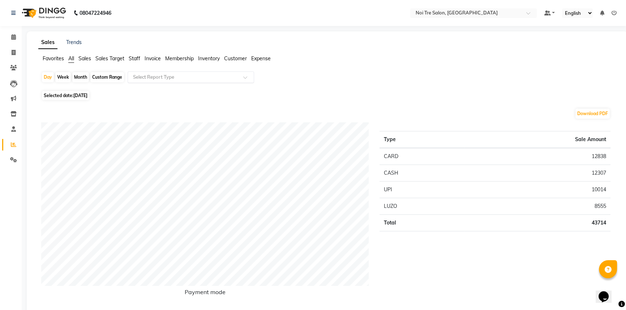
click at [150, 75] on input "text" at bounding box center [184, 77] width 104 height 7
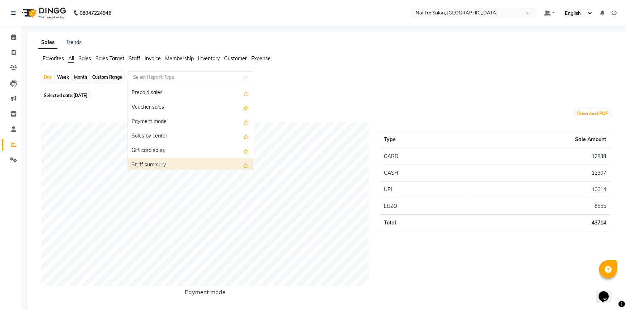
click at [189, 166] on div "Staff summary" at bounding box center [191, 165] width 126 height 14
select select "full_report"
select select "csv"
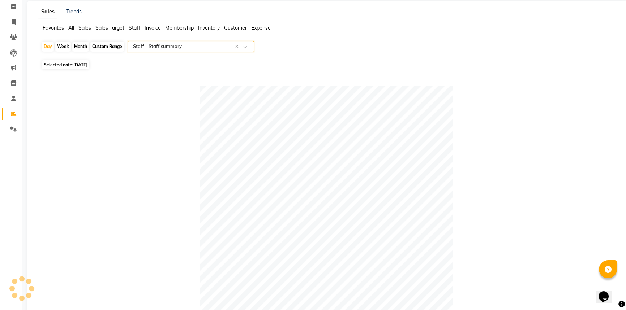
scroll to position [0, 0]
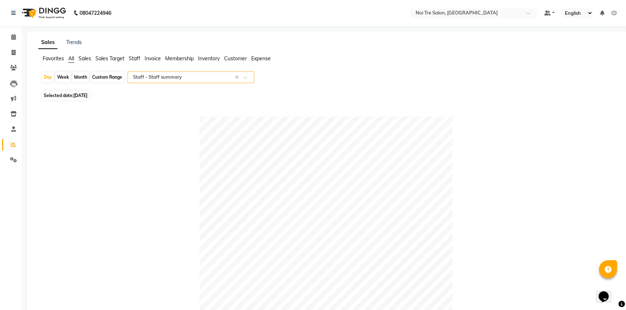
click at [193, 74] on input "text" at bounding box center [184, 77] width 104 height 7
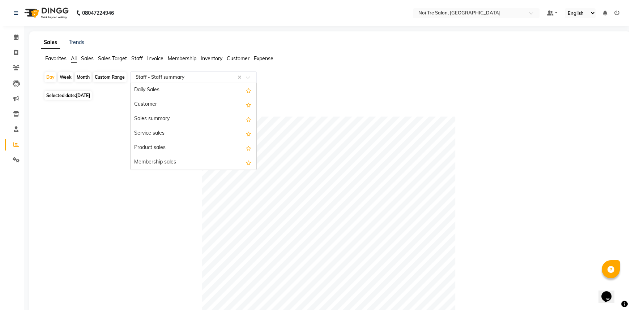
scroll to position [173, 0]
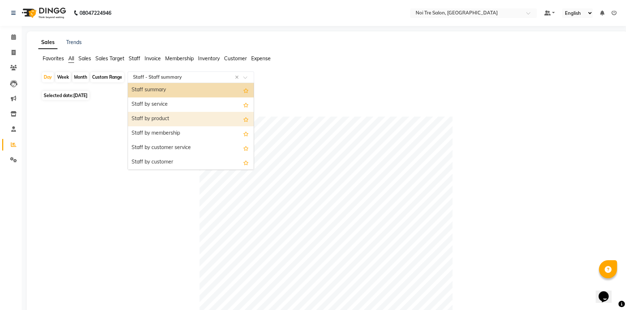
click at [182, 114] on div "Staff by product" at bounding box center [191, 119] width 126 height 14
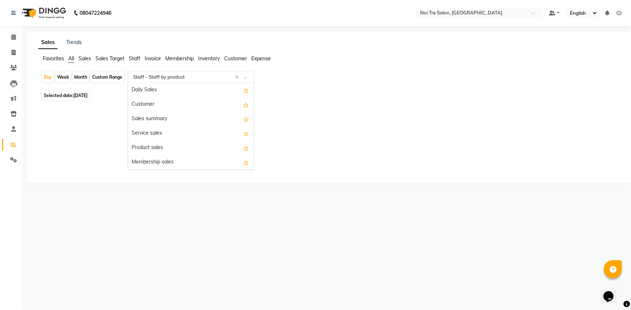
click at [202, 81] on div "Select Report Type × Staff - Staff by product ×" at bounding box center [191, 78] width 126 height 12
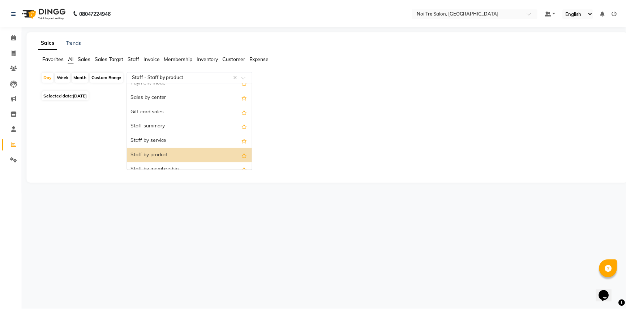
scroll to position [137, 0]
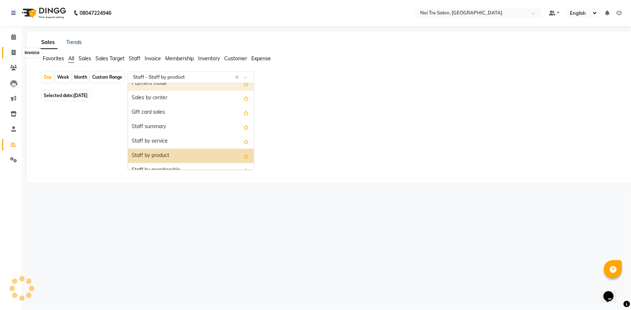
click at [11, 49] on span at bounding box center [13, 53] width 13 height 8
select select "service"
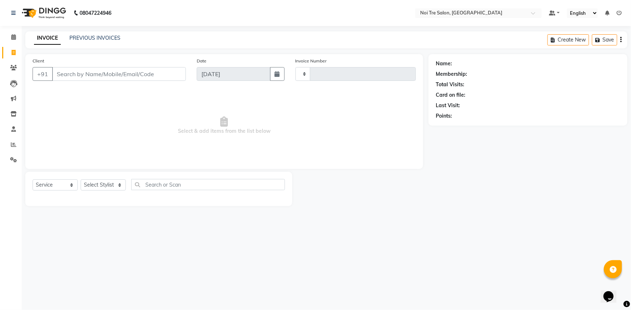
type input "2773"
select select "3710"
click at [16, 145] on icon at bounding box center [13, 144] width 5 height 5
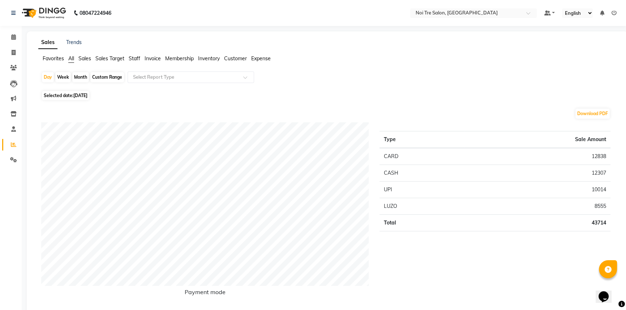
click at [83, 78] on div "Month" at bounding box center [80, 77] width 17 height 10
select select "9"
select select "2025"
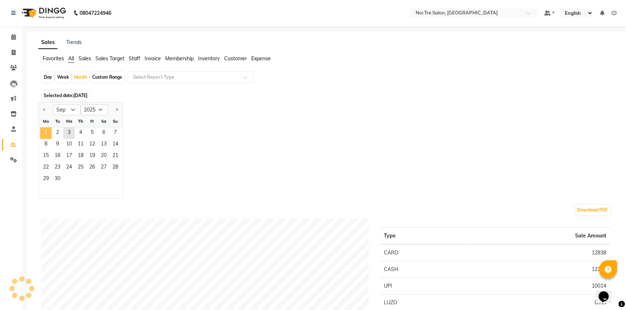
click at [46, 133] on span "1" at bounding box center [46, 134] width 12 height 12
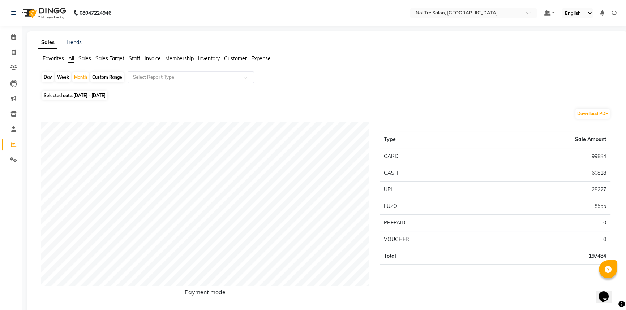
click at [185, 78] on input "text" at bounding box center [184, 77] width 104 height 7
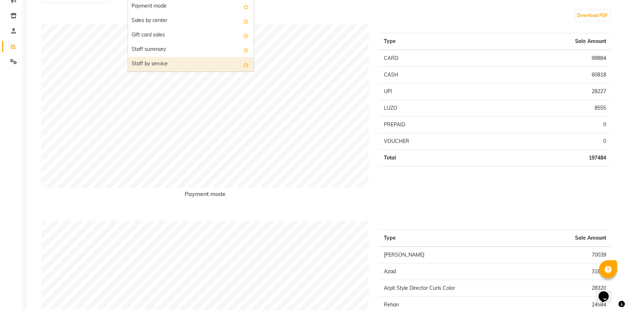
scroll to position [131, 0]
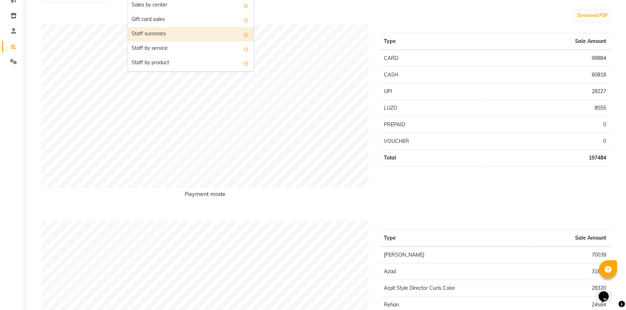
click at [151, 36] on div "Staff summary" at bounding box center [191, 34] width 126 height 14
select select "full_report"
select select "csv"
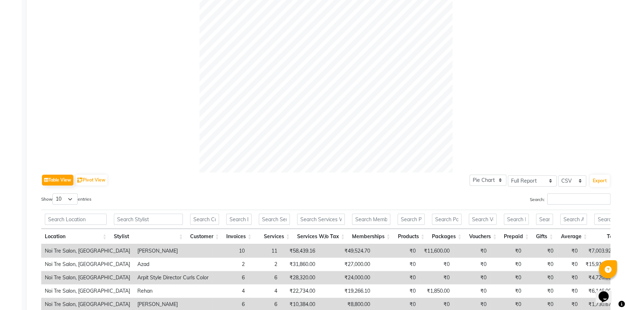
scroll to position [0, 0]
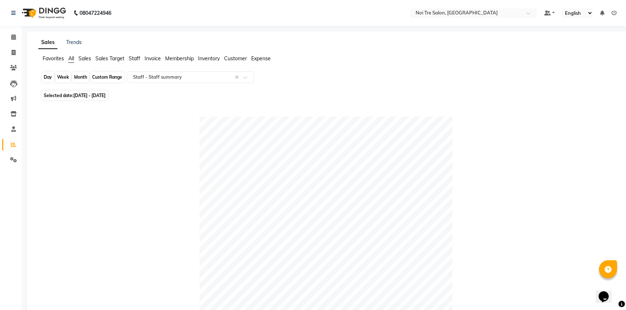
click at [73, 76] on div "Month" at bounding box center [80, 77] width 17 height 10
select select "9"
select select "2025"
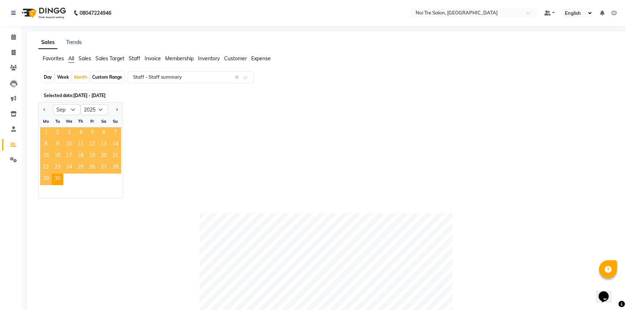
click at [45, 133] on span "1" at bounding box center [46, 134] width 12 height 12
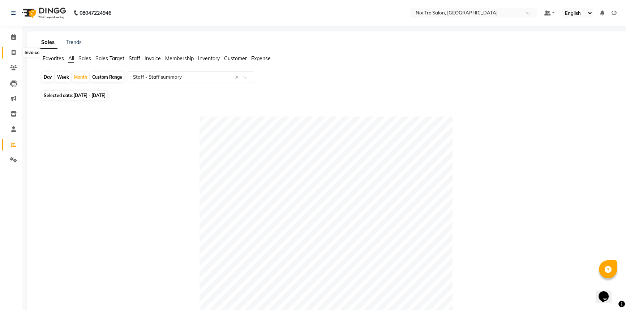
click at [14, 56] on span at bounding box center [13, 53] width 13 height 8
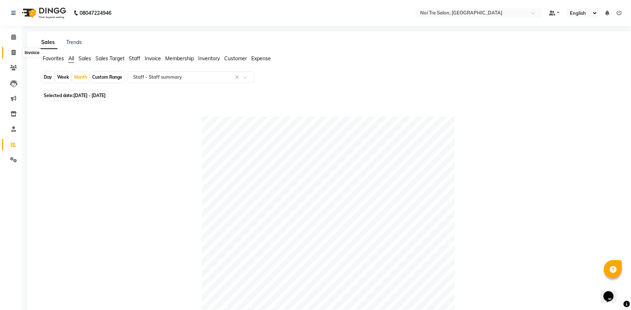
select select "service"
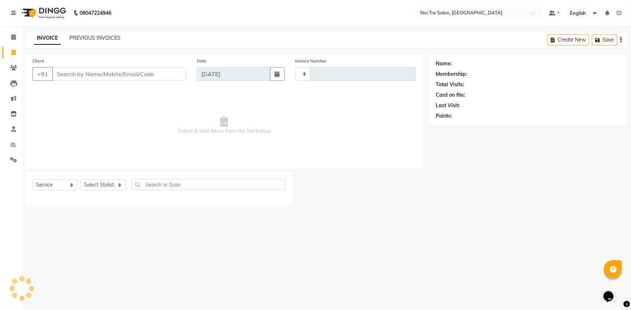
type input "2773"
select select "3710"
click at [96, 77] on input "Client" at bounding box center [119, 74] width 134 height 14
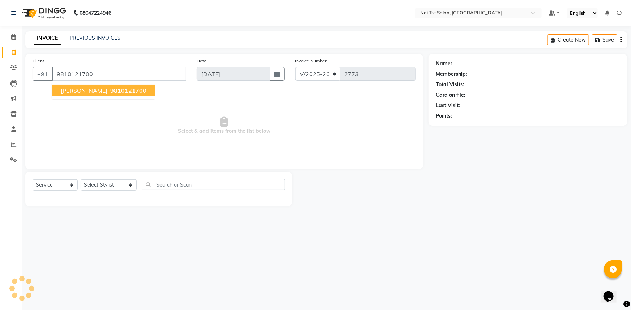
type input "9810121700"
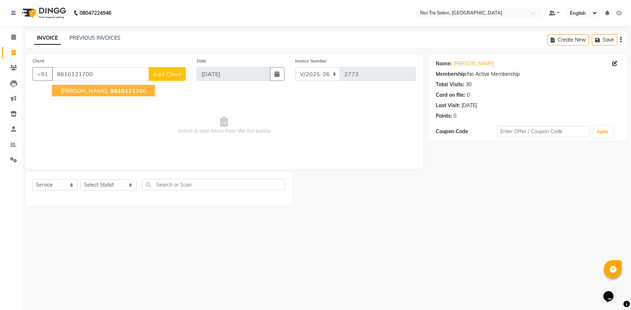
click at [116, 92] on span "981012170" at bounding box center [126, 90] width 33 height 7
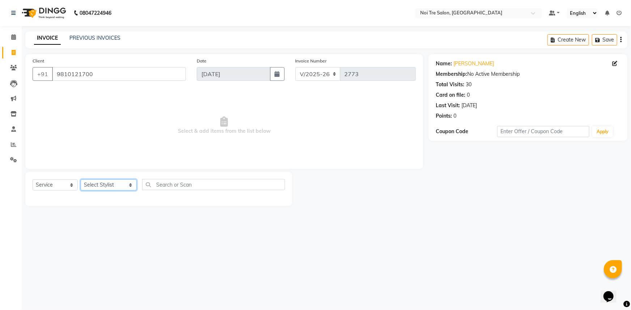
click at [125, 185] on select "Select Stylist [PERSON_NAME] [PERSON_NAME] STYLE DIRECTOR Curls Color [PERSON_N…" at bounding box center [109, 185] width 56 height 11
select select "37877"
click at [81, 180] on select "Select Stylist [PERSON_NAME] [PERSON_NAME] STYLE DIRECTOR Curls Color [PERSON_N…" at bounding box center [109, 185] width 56 height 11
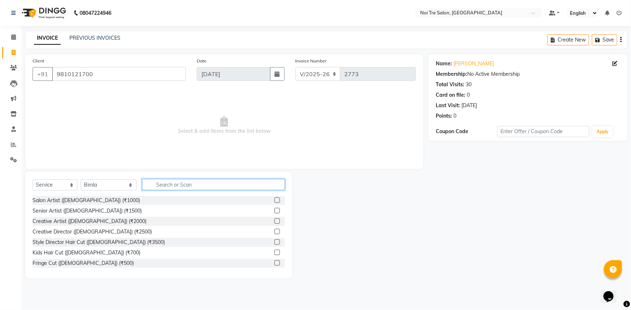
click at [180, 183] on input "text" at bounding box center [213, 184] width 143 height 11
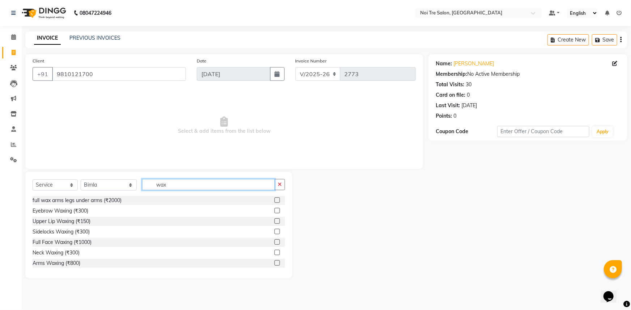
type input "wax"
click at [274, 263] on label at bounding box center [276, 263] width 5 height 5
click at [274, 263] on input "checkbox" at bounding box center [276, 263] width 5 height 5
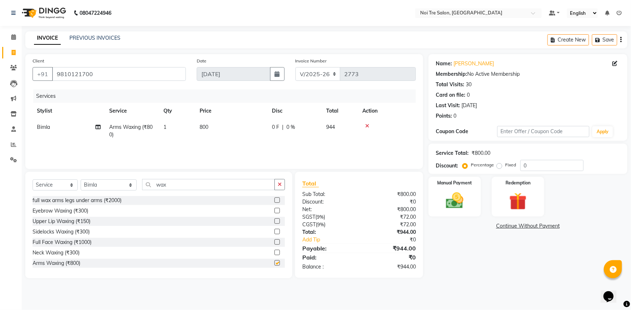
checkbox input "false"
click at [202, 126] on span "800" at bounding box center [203, 127] width 9 height 7
select select "37877"
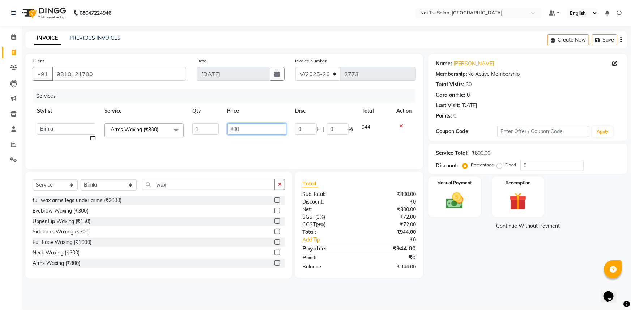
drag, startPoint x: 258, startPoint y: 126, endPoint x: 228, endPoint y: 128, distance: 29.3
click at [228, 128] on input "800" at bounding box center [256, 129] width 59 height 11
type input "1500"
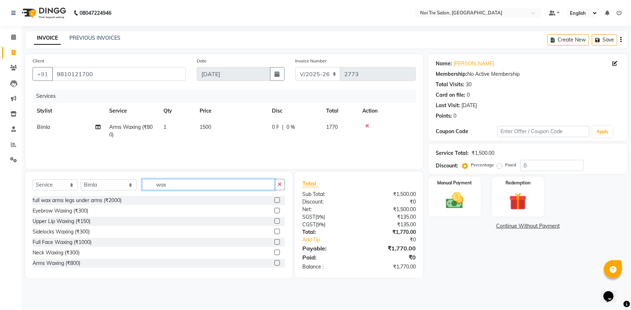
drag, startPoint x: 202, startPoint y: 187, endPoint x: 87, endPoint y: 188, distance: 114.9
click at [87, 188] on div "Select Service Product Membership Package Voucher Prepaid Gift Card Select Styl…" at bounding box center [159, 187] width 252 height 17
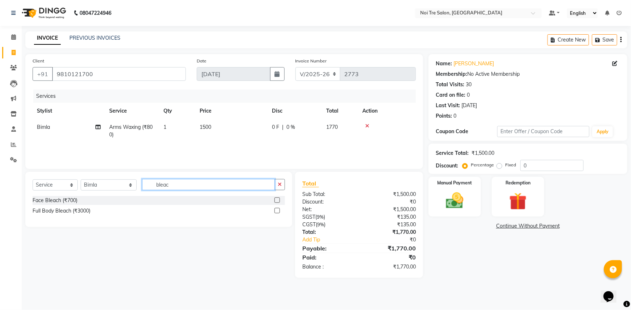
type input "bleac"
click at [278, 199] on label at bounding box center [276, 200] width 5 height 5
click at [278, 199] on input "checkbox" at bounding box center [276, 200] width 5 height 5
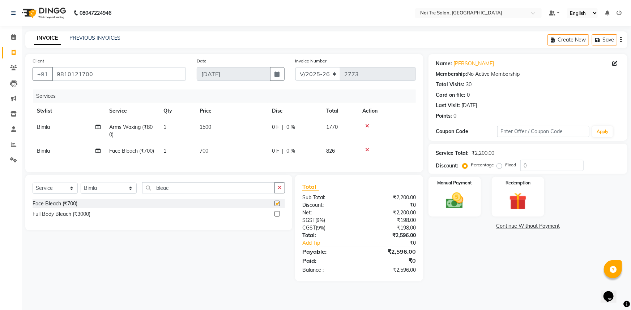
checkbox input "false"
click at [203, 150] on span "700" at bounding box center [203, 151] width 9 height 7
select select "37877"
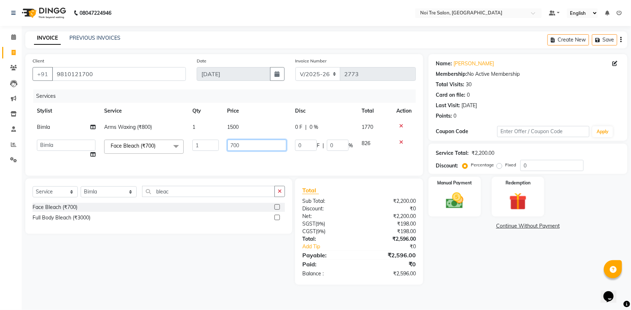
drag, startPoint x: 244, startPoint y: 145, endPoint x: 157, endPoint y: 148, distance: 87.2
click at [160, 148] on tr "AFSAR AKRAM ARPIT STYLE DIRECTOR Curls Color Ashok aslam ASLAM ATUL azad Azad B…" at bounding box center [224, 149] width 383 height 27
type input "1000"
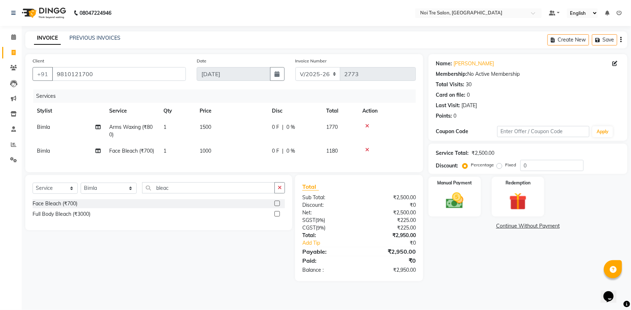
click at [329, 158] on tr "Bimla Face Bleach (₹700) 1 1000 0 F | 0 % 1180" at bounding box center [224, 151] width 383 height 16
click at [102, 191] on select "Select Stylist [PERSON_NAME] [PERSON_NAME] STYLE DIRECTOR Curls Color [PERSON_N…" at bounding box center [109, 188] width 56 height 11
select select "37882"
click at [81, 188] on select "Select Stylist [PERSON_NAME] [PERSON_NAME] STYLE DIRECTOR Curls Color [PERSON_N…" at bounding box center [109, 188] width 56 height 11
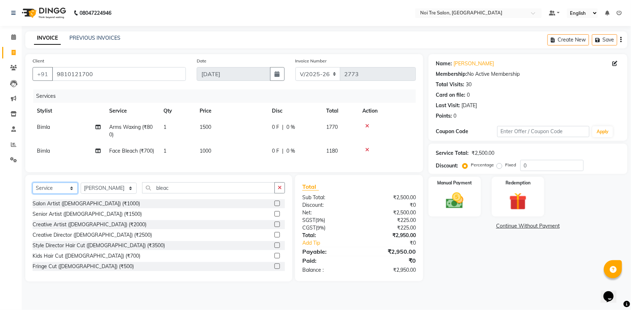
click at [64, 194] on select "Select Service Product Membership Package Voucher Prepaid Gift Card" at bounding box center [55, 188] width 45 height 11
select select "product"
click at [33, 188] on select "Select Service Product Membership Package Voucher Prepaid Gift Card" at bounding box center [55, 188] width 45 height 11
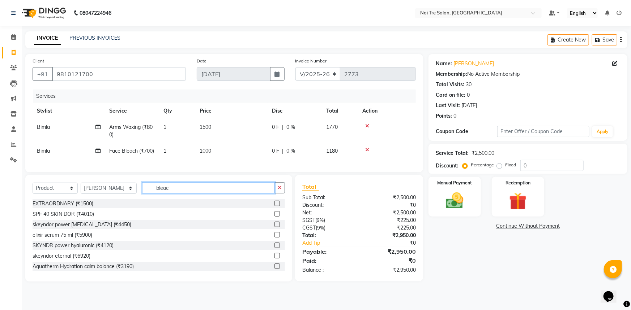
click at [169, 194] on input "bleac" at bounding box center [208, 188] width 133 height 11
drag, startPoint x: 170, startPoint y: 190, endPoint x: 145, endPoint y: 196, distance: 25.7
click at [145, 194] on input "bleac" at bounding box center [208, 188] width 133 height 11
type input "ill"
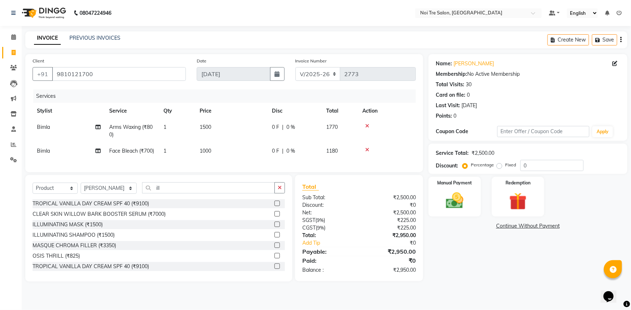
click at [274, 227] on label at bounding box center [276, 224] width 5 height 5
click at [274, 227] on input "checkbox" at bounding box center [276, 225] width 5 height 5
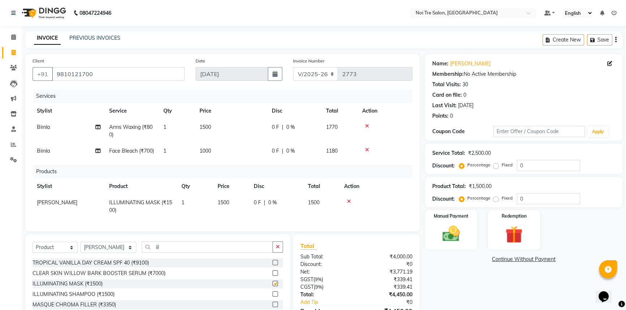
checkbox input "false"
click at [222, 203] on span "1500" at bounding box center [224, 202] width 12 height 7
select select "37882"
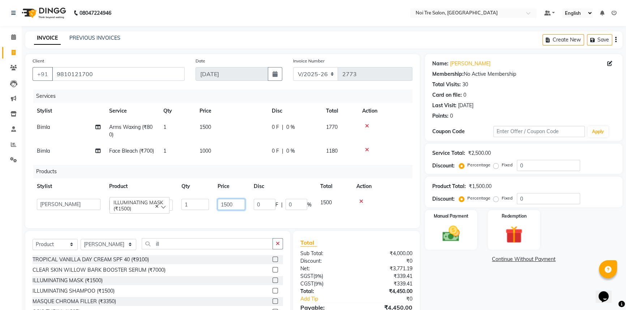
drag, startPoint x: 240, startPoint y: 202, endPoint x: 123, endPoint y: 198, distance: 117.2
click at [180, 206] on tr "AFSAR AKRAM ARPIT STYLE DIRECTOR Curls Color Ashok aslam ASLAM ATUL azad Azad B…" at bounding box center [223, 205] width 380 height 21
type input "1850"
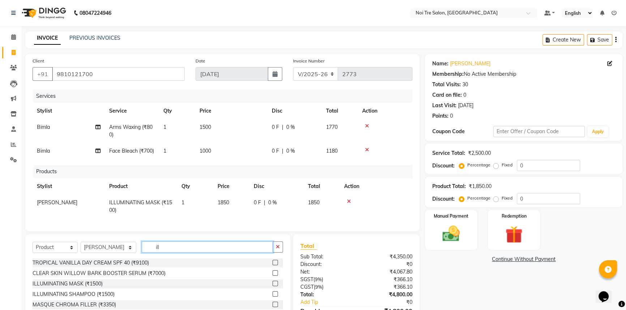
drag, startPoint x: 173, startPoint y: 249, endPoint x: 105, endPoint y: 249, distance: 68.3
click at [105, 249] on div "Select Service Product Membership Package Voucher Prepaid Gift Card Select Styl…" at bounding box center [158, 250] width 250 height 17
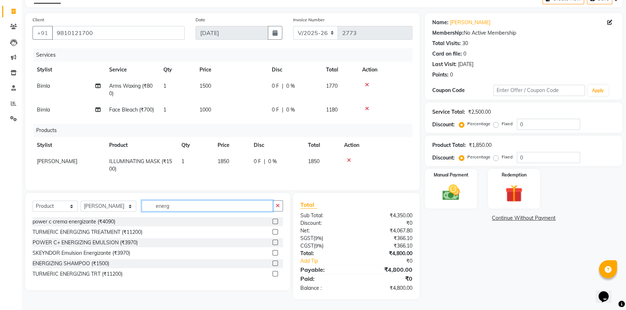
type input "energ"
click at [276, 264] on label at bounding box center [274, 263] width 5 height 5
click at [276, 264] on input "checkbox" at bounding box center [274, 264] width 5 height 5
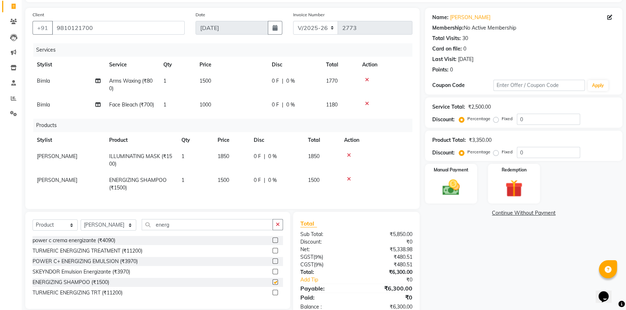
checkbox input "false"
click at [227, 175] on td "1500" at bounding box center [231, 184] width 36 height 24
select select "37882"
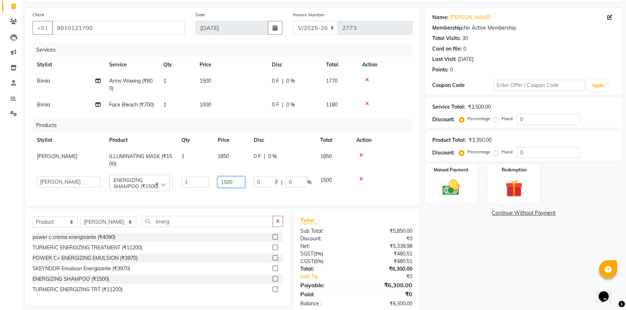
drag, startPoint x: 242, startPoint y: 180, endPoint x: 156, endPoint y: 179, distance: 85.3
click at [156, 179] on tr "AFSAR AKRAM ARPIT STYLE DIRECTOR Curls Color Ashok aslam ASLAM ATUL azad Azad B…" at bounding box center [223, 182] width 380 height 21
type input "1850"
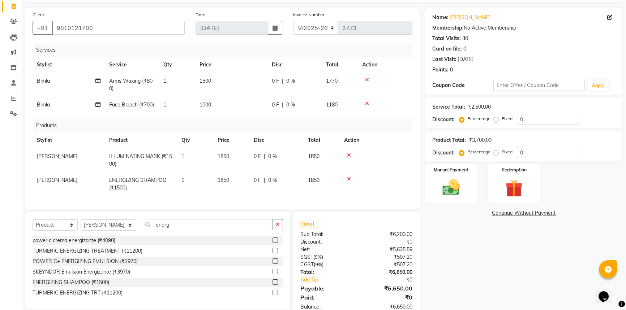
click at [389, 178] on div at bounding box center [376, 179] width 64 height 5
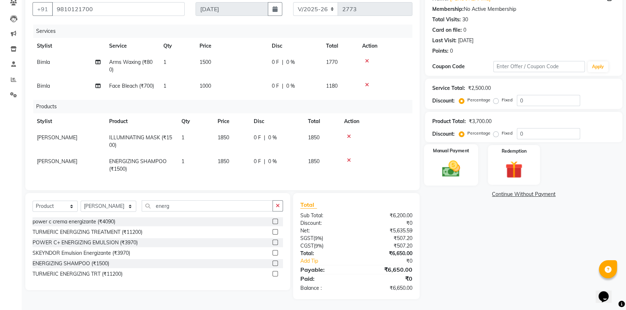
click at [455, 159] on img at bounding box center [451, 169] width 29 height 21
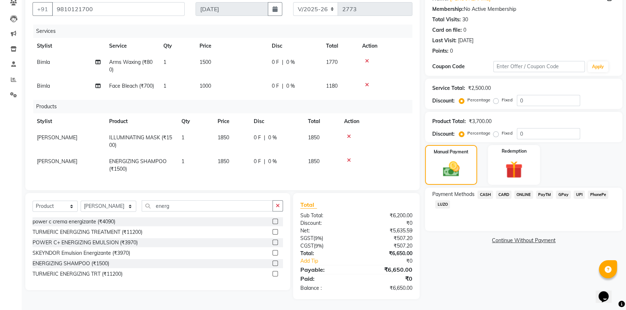
click at [503, 192] on span "CARD" at bounding box center [504, 195] width 16 height 8
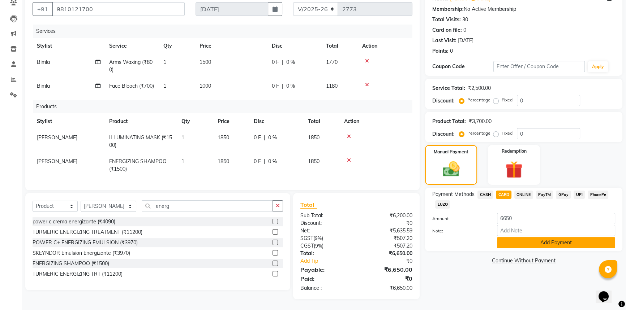
click at [540, 237] on button "Add Payment" at bounding box center [556, 242] width 118 height 11
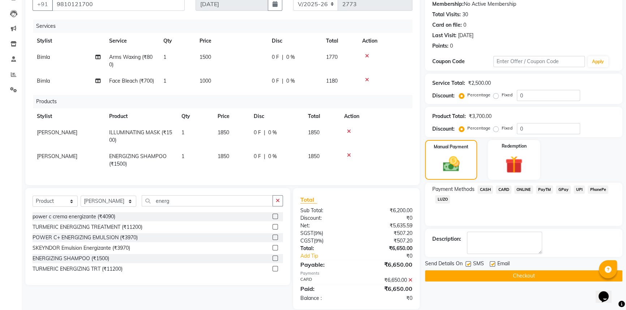
click at [536, 278] on button "Checkout" at bounding box center [523, 276] width 197 height 11
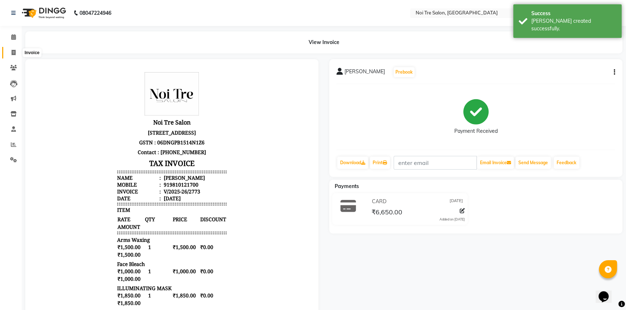
click at [13, 51] on icon at bounding box center [14, 52] width 4 height 5
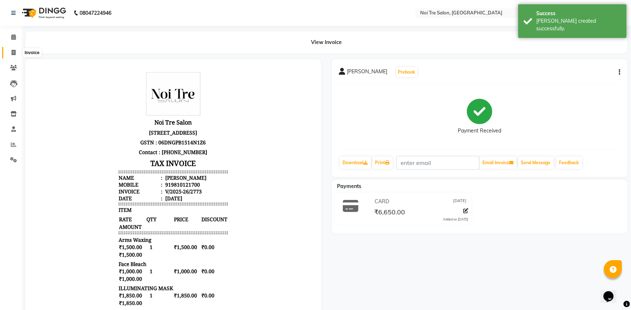
select select "3710"
select select "service"
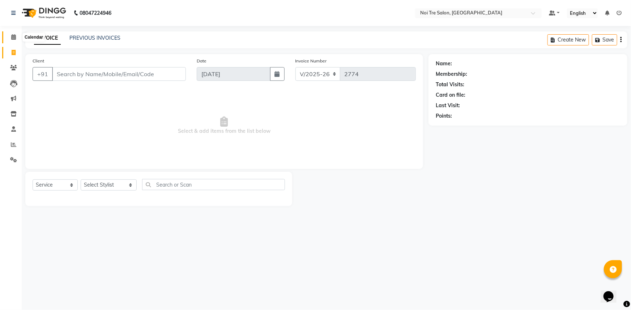
click at [13, 39] on icon at bounding box center [13, 36] width 5 height 5
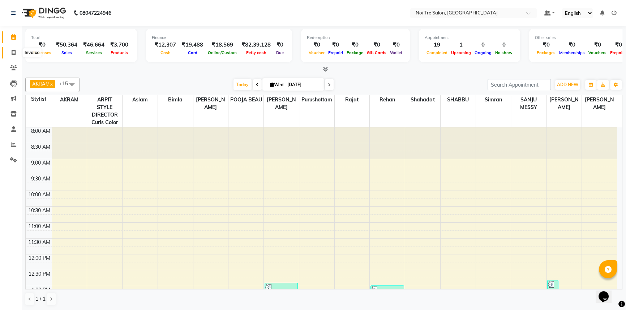
drag, startPoint x: 12, startPoint y: 51, endPoint x: 18, endPoint y: 56, distance: 7.9
click at [12, 51] on icon at bounding box center [14, 52] width 4 height 5
select select "service"
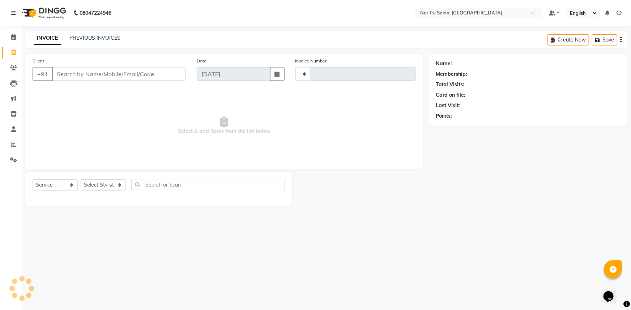
type input "2774"
select select "3710"
drag, startPoint x: 111, startPoint y: 82, endPoint x: 111, endPoint y: 78, distance: 4.0
click at [111, 78] on div "Client +91" at bounding box center [109, 72] width 164 height 30
click at [115, 70] on input "Client" at bounding box center [119, 74] width 134 height 14
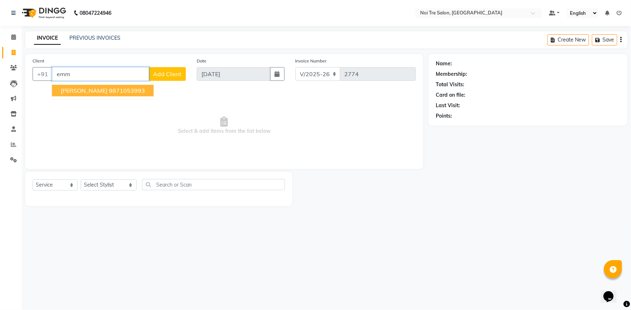
click at [112, 90] on button "Emmanuel Massey 9871053993" at bounding box center [103, 91] width 102 height 12
type input "9871053993"
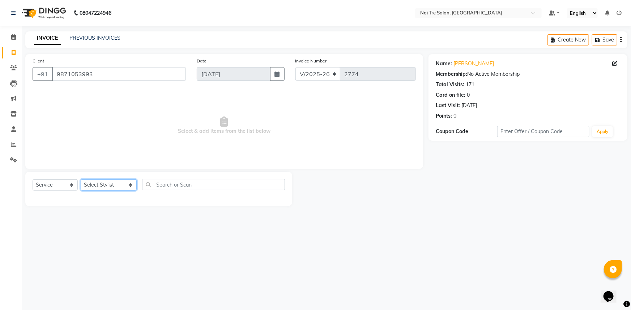
click at [122, 189] on select "Select Stylist [PERSON_NAME] [PERSON_NAME] STYLE DIRECTOR Curls Color [PERSON_N…" at bounding box center [109, 185] width 56 height 11
click at [81, 180] on select "Select Stylist [PERSON_NAME] [PERSON_NAME] STYLE DIRECTOR Curls Color [PERSON_N…" at bounding box center [109, 185] width 56 height 11
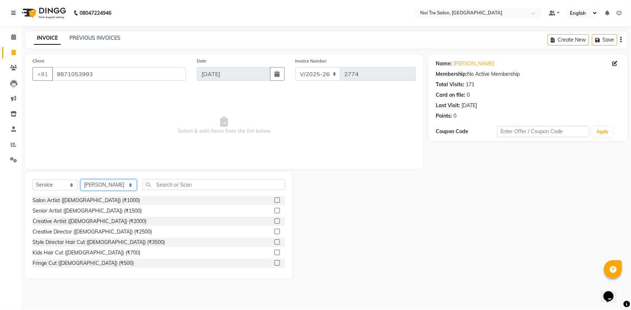
click at [117, 186] on select "Select Stylist [PERSON_NAME] [PERSON_NAME] STYLE DIRECTOR Curls Color [PERSON_N…" at bounding box center [109, 185] width 56 height 11
select select "37882"
click at [81, 180] on select "Select Stylist [PERSON_NAME] [PERSON_NAME] STYLE DIRECTOR Curls Color [PERSON_N…" at bounding box center [109, 185] width 56 height 11
click at [146, 186] on input "text" at bounding box center [213, 184] width 143 height 11
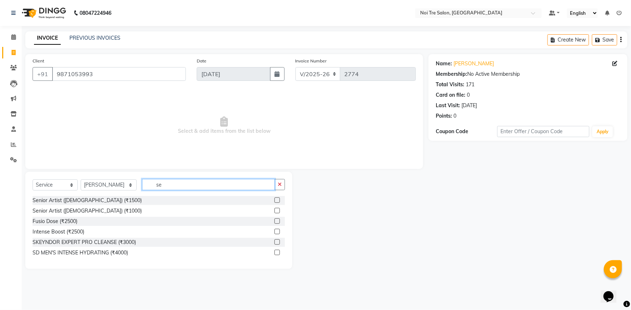
type input "se"
click at [275, 210] on label at bounding box center [276, 210] width 5 height 5
click at [275, 210] on input "checkbox" at bounding box center [276, 211] width 5 height 5
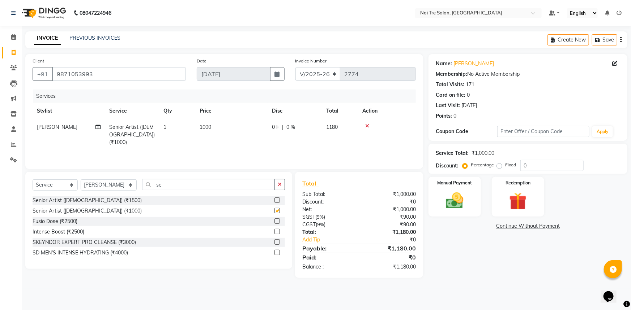
checkbox input "false"
drag, startPoint x: 454, startPoint y: 264, endPoint x: 473, endPoint y: 261, distance: 19.0
click at [455, 265] on div "Name: Emmanuel Massey Membership: No Active Membership Total Visits: 171 Card o…" at bounding box center [530, 166] width 204 height 224
click at [450, 199] on img at bounding box center [455, 200] width 30 height 21
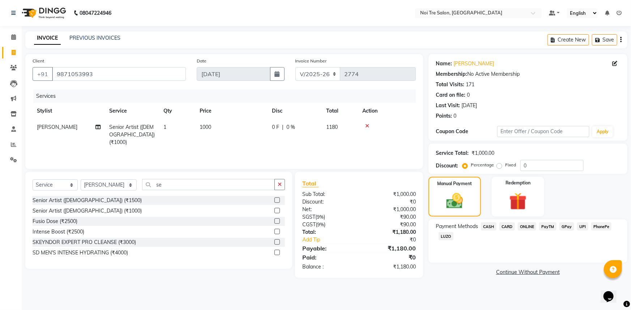
click at [490, 227] on span "CASH" at bounding box center [489, 227] width 16 height 8
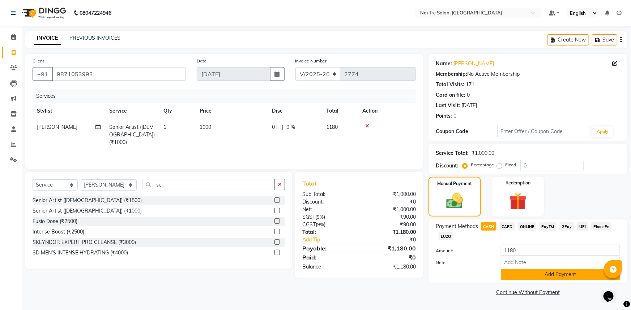
click at [555, 276] on button "Add Payment" at bounding box center [560, 274] width 119 height 11
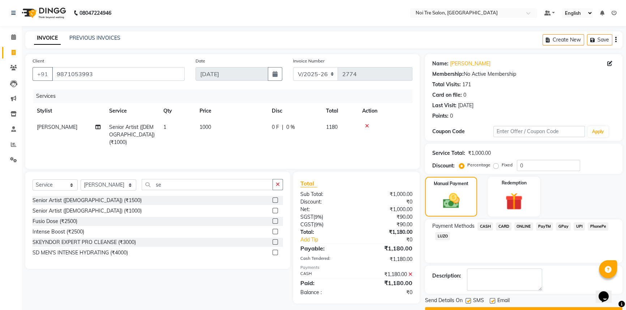
scroll to position [18, 0]
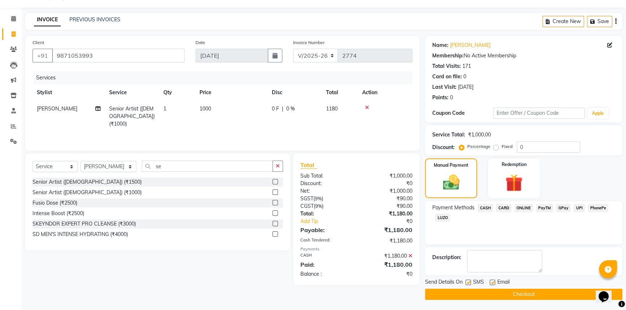
click at [527, 296] on button "Checkout" at bounding box center [523, 294] width 197 height 11
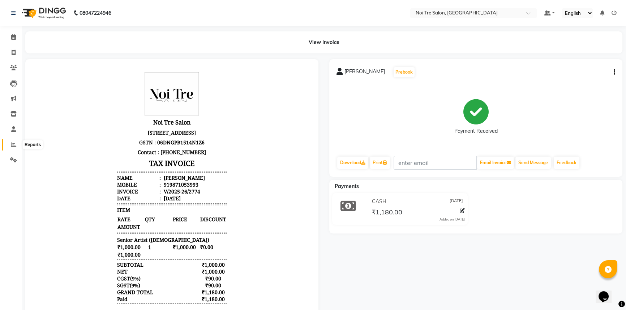
click at [10, 146] on span at bounding box center [13, 145] width 13 height 8
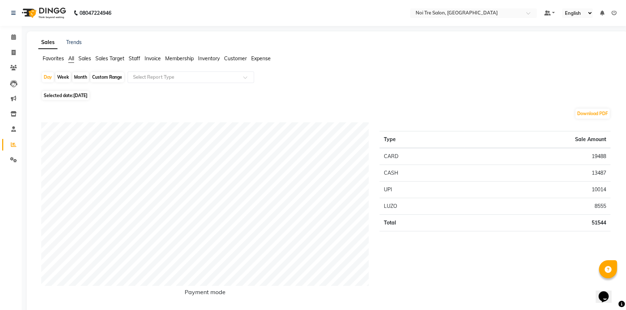
click at [87, 95] on span "[DATE]" at bounding box center [80, 95] width 14 height 5
select select "9"
select select "2025"
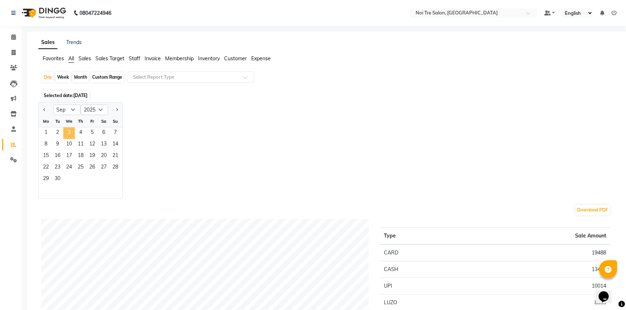
click at [68, 134] on span "3" at bounding box center [69, 134] width 12 height 12
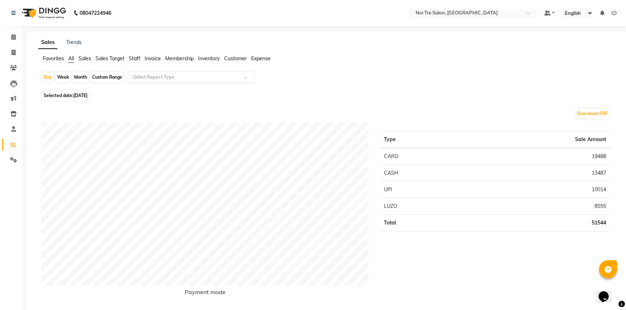
click at [190, 83] on ng-select "Select Report Type" at bounding box center [191, 78] width 126 height 12
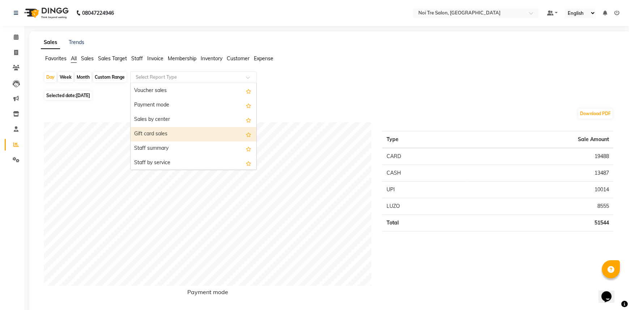
scroll to position [131, 0]
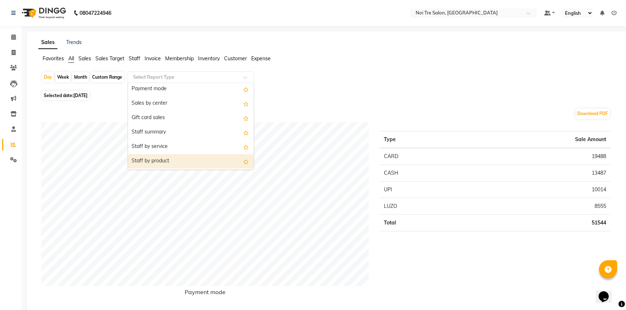
click at [180, 156] on div "Staff by product" at bounding box center [191, 161] width 126 height 14
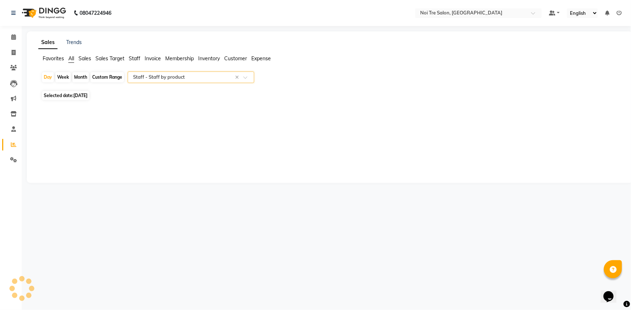
select select "full_report"
select select "csv"
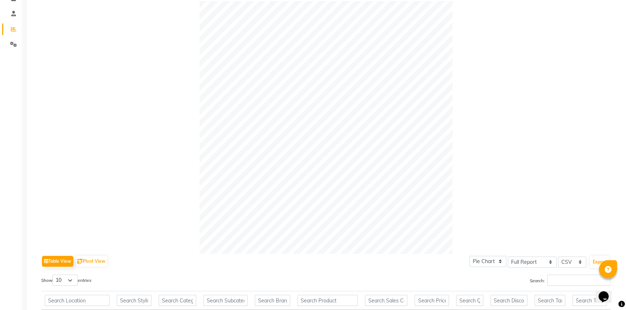
scroll to position [0, 0]
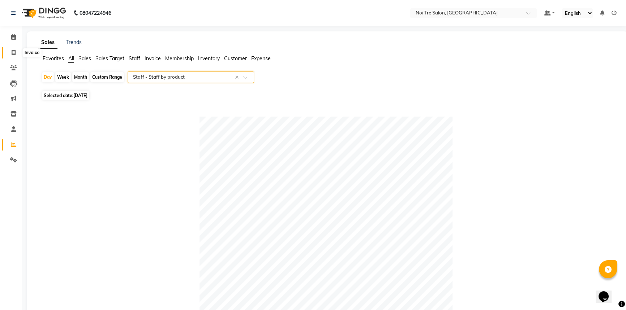
click at [8, 53] on span at bounding box center [13, 53] width 13 height 8
select select "service"
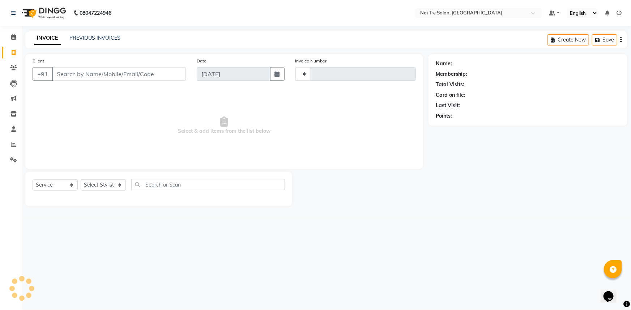
type input "2775"
select select "3710"
click at [102, 186] on select "Select Stylist [PERSON_NAME] [PERSON_NAME] STYLE DIRECTOR Curls Color [PERSON_N…" at bounding box center [109, 185] width 56 height 11
select select "37870"
click at [81, 180] on select "Select Stylist [PERSON_NAME] [PERSON_NAME] STYLE DIRECTOR Curls Color [PERSON_N…" at bounding box center [109, 185] width 56 height 11
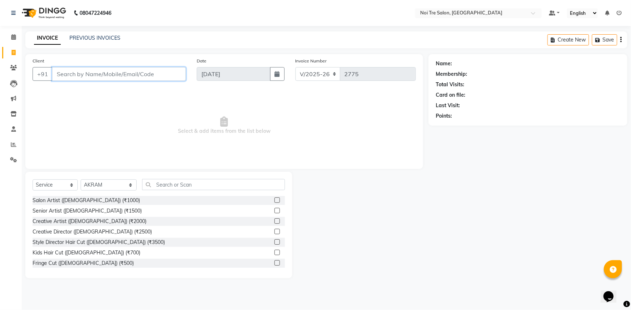
click at [123, 72] on input "Client" at bounding box center [119, 74] width 134 height 14
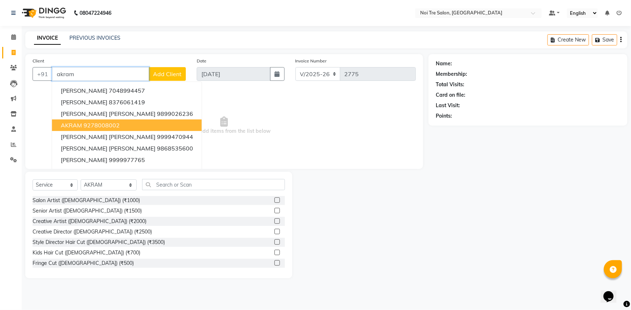
click at [115, 120] on button "AKRAM 9278008002" at bounding box center [127, 126] width 150 height 12
type input "9278008002"
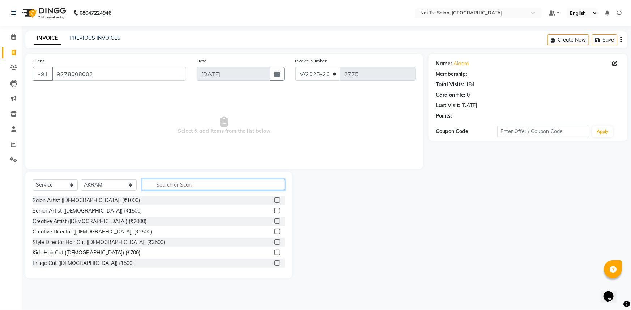
click at [167, 180] on input "text" at bounding box center [213, 184] width 143 height 11
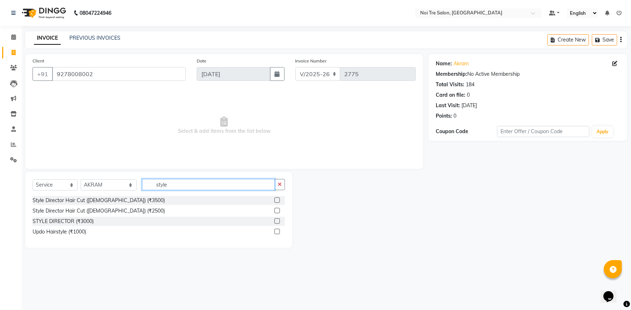
type input "style"
click at [274, 210] on label at bounding box center [276, 210] width 5 height 5
click at [274, 210] on input "checkbox" at bounding box center [276, 211] width 5 height 5
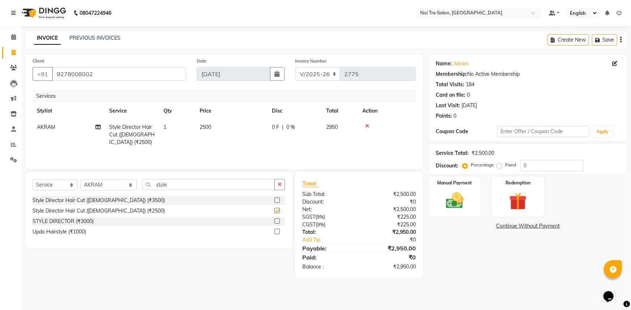
checkbox input "false"
click at [237, 115] on th "Price" at bounding box center [231, 111] width 72 height 16
click at [246, 124] on td "2500" at bounding box center [231, 134] width 72 height 31
select select "37870"
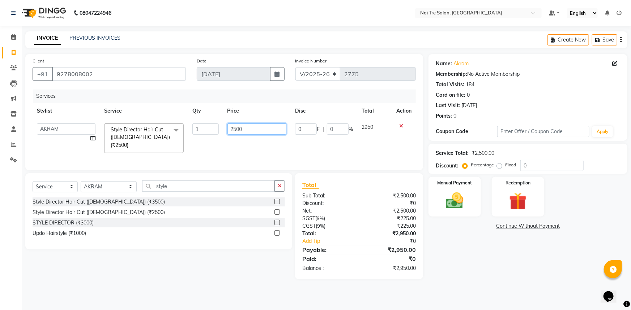
click at [176, 98] on div "Services Stylist Service Qty Price Disc Total Action AFSAR AKRAM ARPIT STYLE DI…" at bounding box center [224, 127] width 383 height 74
type input "2100"
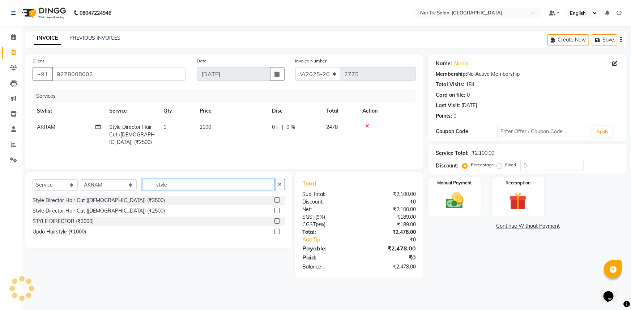
drag, startPoint x: 170, startPoint y: 184, endPoint x: 130, endPoint y: 188, distance: 40.0
click at [133, 188] on div "Select Service Product Membership Package Voucher Prepaid Gift Card Select Styl…" at bounding box center [159, 187] width 252 height 17
type input "bear"
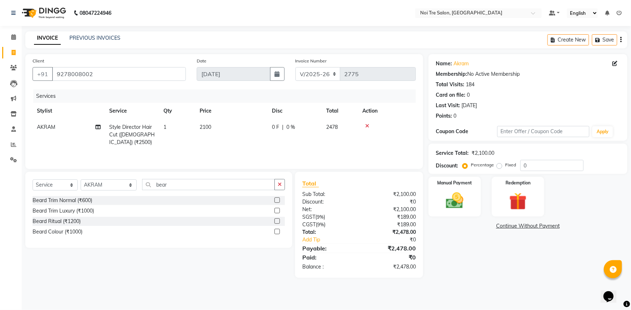
click at [282, 210] on div at bounding box center [279, 211] width 10 height 9
click at [277, 210] on label at bounding box center [276, 210] width 5 height 5
click at [277, 210] on input "checkbox" at bounding box center [276, 211] width 5 height 5
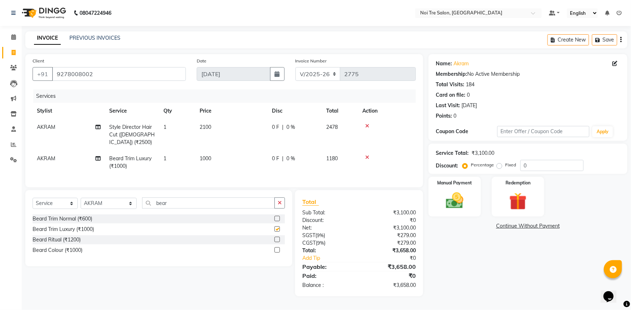
checkbox input "false"
click at [244, 158] on td "1000" at bounding box center [231, 163] width 72 height 24
select select "37870"
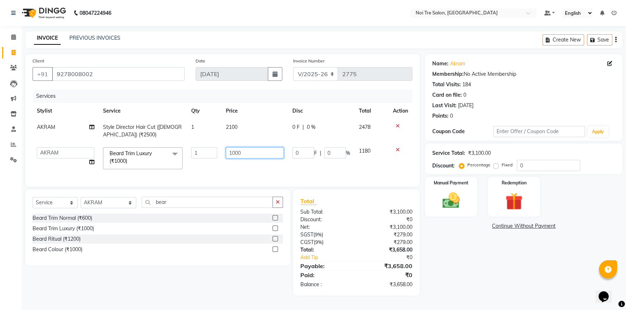
drag, startPoint x: 248, startPoint y: 152, endPoint x: 170, endPoint y: 155, distance: 78.1
click at [170, 155] on tr "AFSAR AKRAM ARPIT STYLE DIRECTOR Curls Color Ashok aslam ASLAM ATUL azad Azad B…" at bounding box center [223, 158] width 380 height 31
type input "1100"
click at [524, 270] on div "Name: Akram Membership: No Active Membership Total Visits: 184 Card on file: 0 …" at bounding box center [526, 175] width 203 height 242
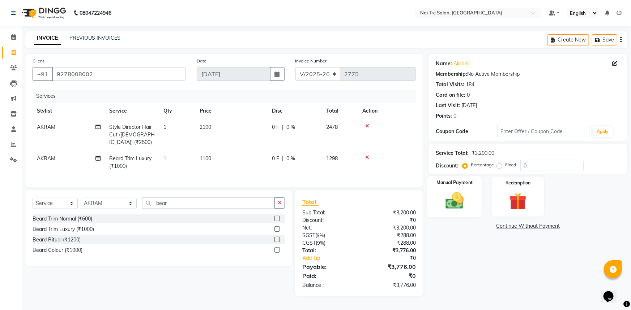
click at [479, 195] on div "Manual Payment" at bounding box center [454, 197] width 55 height 42
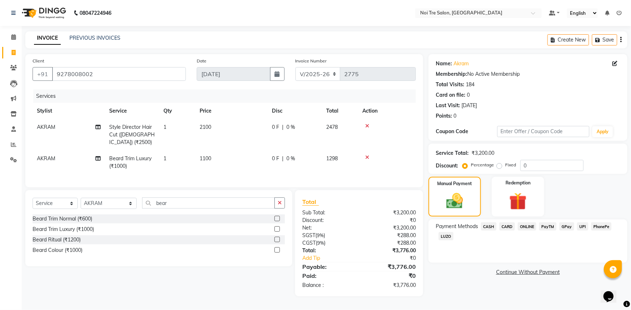
click at [494, 225] on span "CASH" at bounding box center [489, 227] width 16 height 8
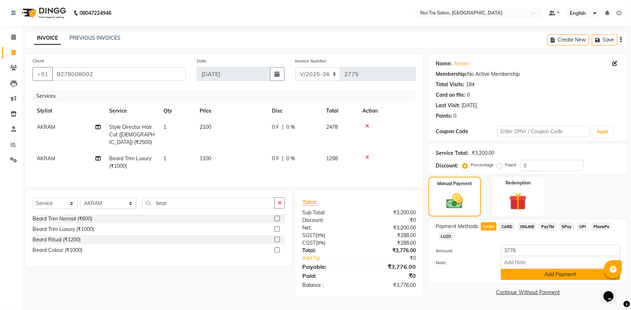
click at [524, 276] on button "Add Payment" at bounding box center [560, 274] width 119 height 11
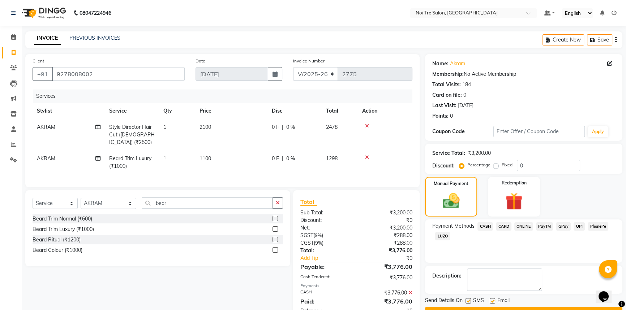
scroll to position [20, 0]
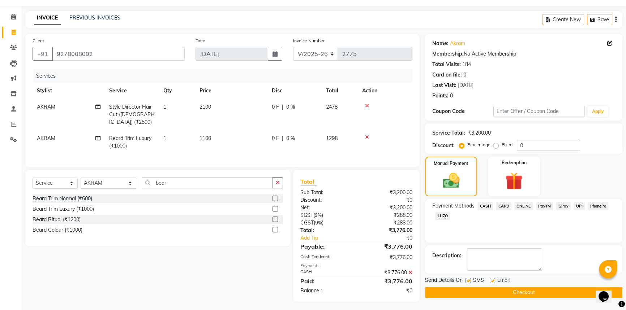
click at [520, 289] on button "Checkout" at bounding box center [523, 292] width 197 height 11
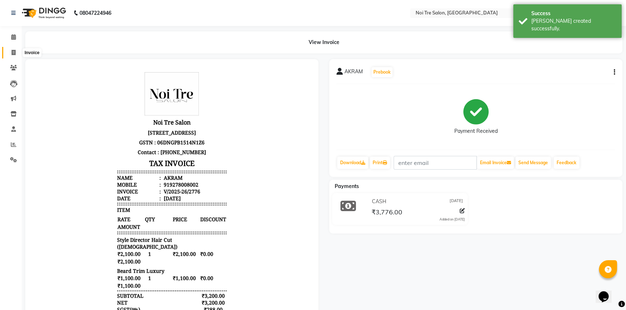
click at [10, 54] on span at bounding box center [13, 53] width 13 height 8
select select "service"
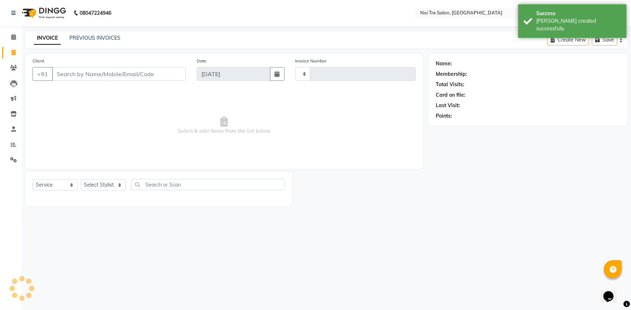
type input "2777"
select select "3710"
click at [94, 37] on link "PREVIOUS INVOICES" at bounding box center [94, 38] width 51 height 7
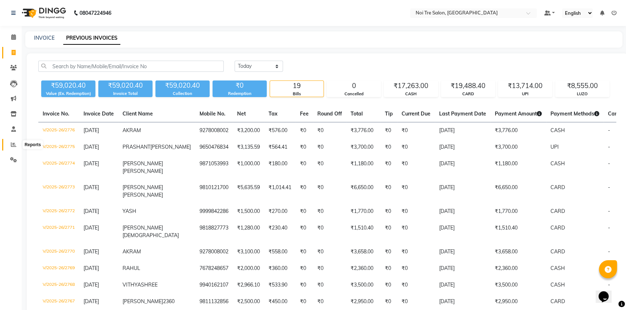
click at [14, 144] on icon at bounding box center [13, 144] width 5 height 5
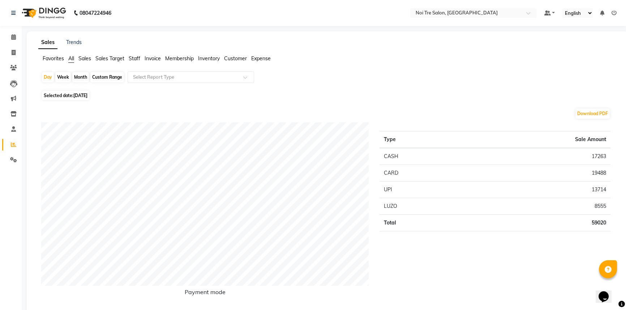
click at [83, 79] on div "Month" at bounding box center [80, 77] width 17 height 10
select select "9"
select select "2025"
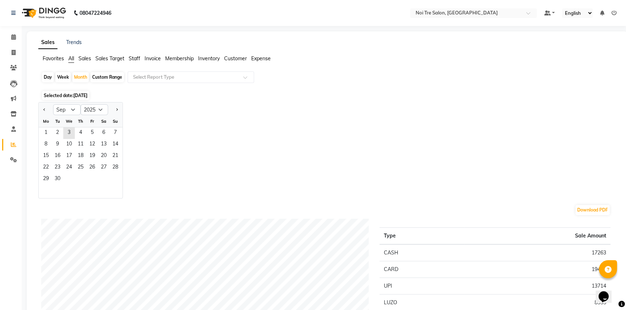
click at [44, 73] on div "Day" at bounding box center [48, 77] width 12 height 10
select select "9"
select select "2025"
click at [48, 76] on div "Day" at bounding box center [48, 77] width 12 height 10
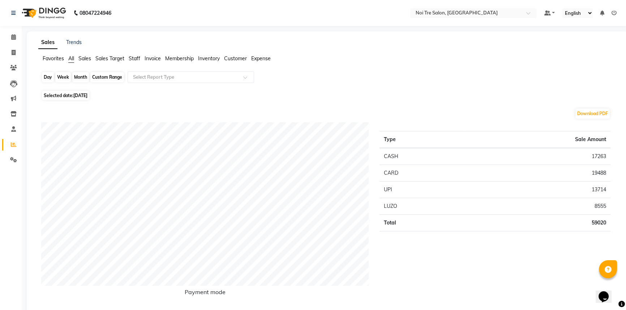
drag, startPoint x: 46, startPoint y: 77, endPoint x: 53, endPoint y: 82, distance: 8.1
click at [46, 77] on div "Day" at bounding box center [48, 77] width 12 height 10
select select "9"
select select "2025"
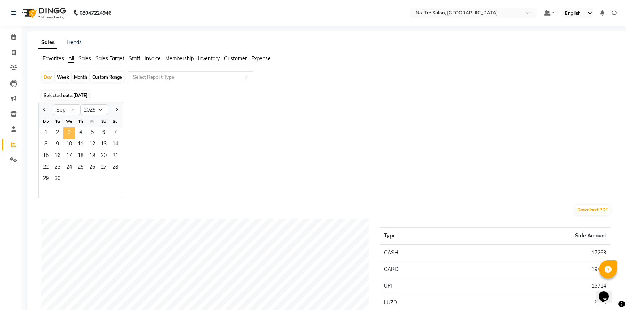
click at [70, 134] on span "3" at bounding box center [69, 134] width 12 height 12
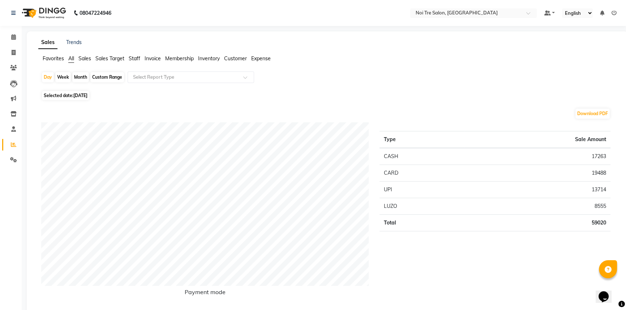
click at [75, 96] on span "[DATE]" at bounding box center [80, 95] width 14 height 5
select select "9"
select select "2025"
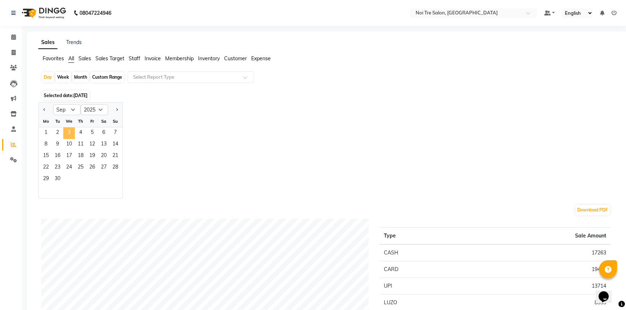
click at [69, 129] on span "3" at bounding box center [69, 134] width 12 height 12
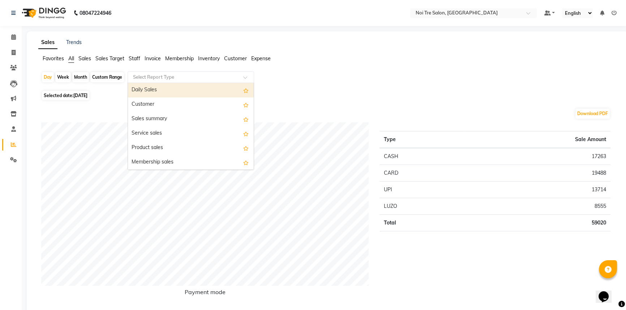
click at [174, 76] on input "text" at bounding box center [184, 77] width 104 height 7
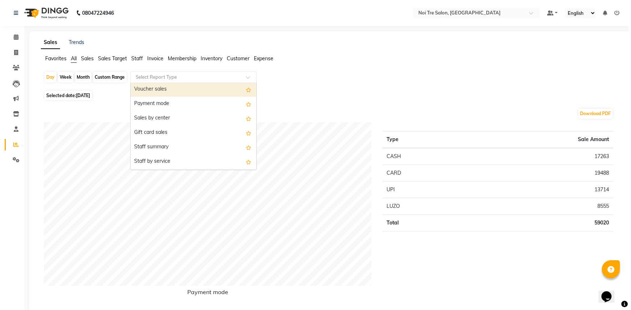
scroll to position [131, 0]
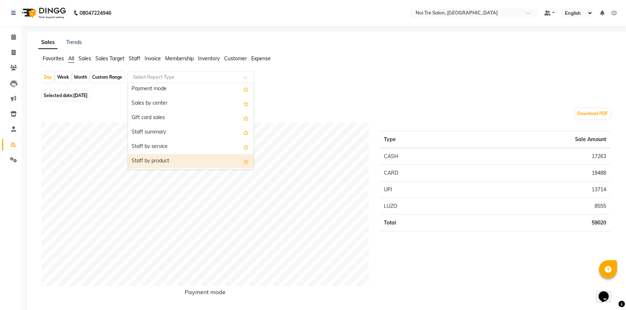
click at [175, 159] on div "Staff by product" at bounding box center [191, 161] width 126 height 14
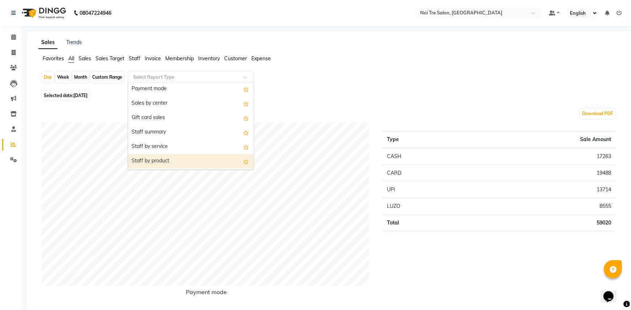
select select "full_report"
select select "csv"
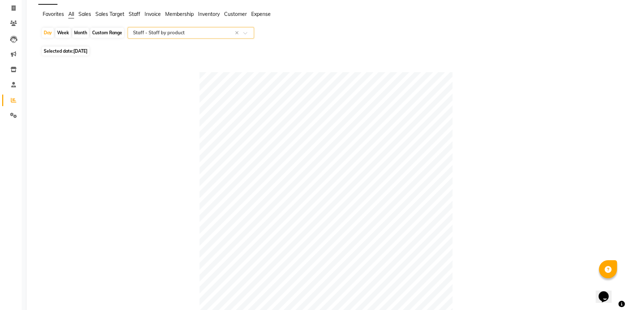
scroll to position [0, 0]
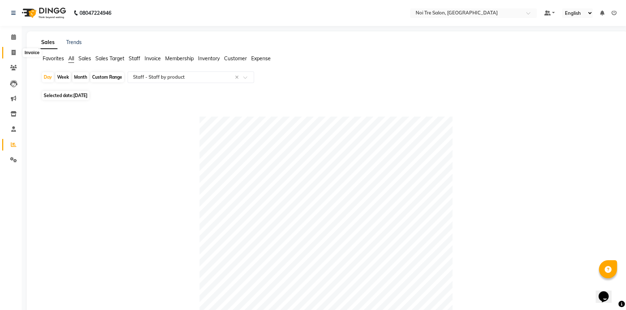
click at [9, 55] on span at bounding box center [13, 53] width 13 height 8
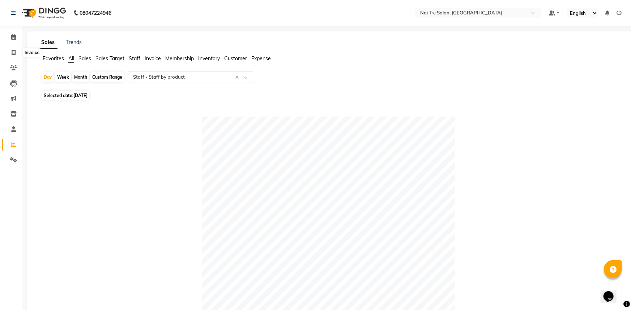
select select "service"
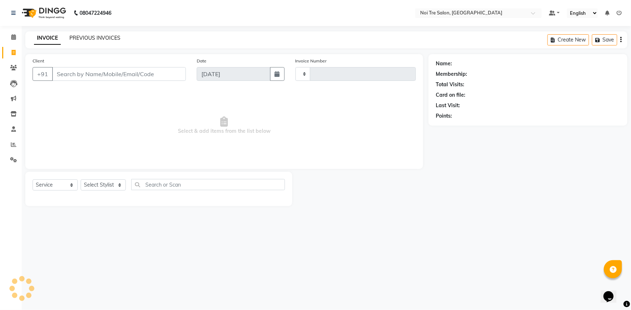
click at [100, 40] on link "PREVIOUS INVOICES" at bounding box center [94, 38] width 51 height 7
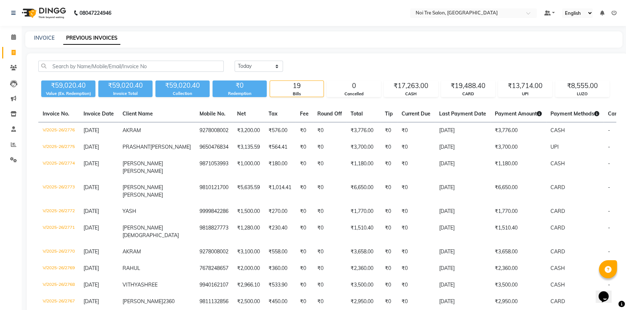
click at [5, 46] on li "Invoice" at bounding box center [11, 53] width 22 height 16
click at [12, 55] on span at bounding box center [13, 53] width 13 height 8
select select "service"
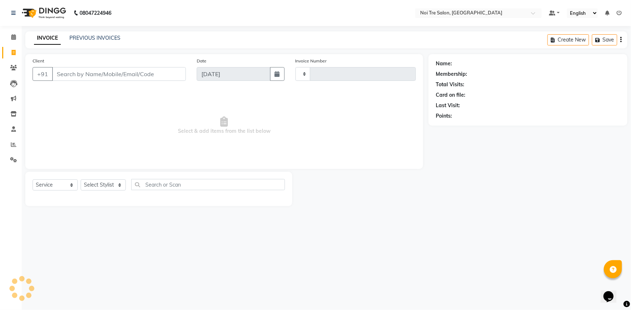
type input "2777"
select select "3710"
click at [101, 188] on select "Select Stylist" at bounding box center [103, 185] width 45 height 11
click at [101, 188] on select "Select Stylist [PERSON_NAME] [PERSON_NAME] STYLE DIRECTOR Curls Color [PERSON_N…" at bounding box center [109, 185] width 56 height 11
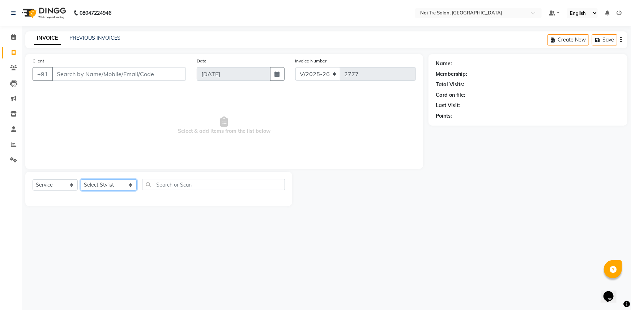
select select "37870"
click at [81, 180] on select "Select Stylist [PERSON_NAME] [PERSON_NAME] STYLE DIRECTOR Curls Color [PERSON_N…" at bounding box center [109, 185] width 56 height 11
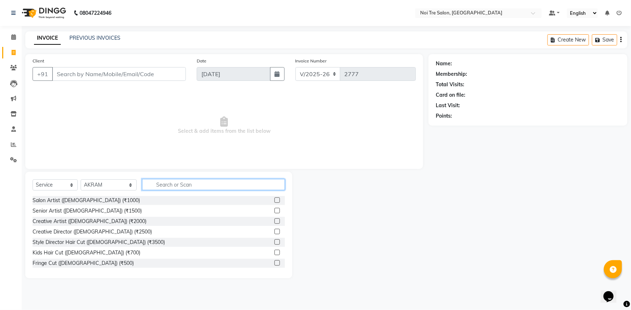
click at [167, 185] on input "text" at bounding box center [213, 184] width 143 height 11
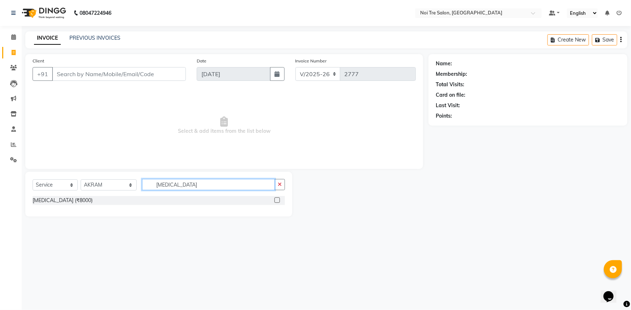
type input "botox"
drag, startPoint x: 278, startPoint y: 202, endPoint x: 275, endPoint y: 193, distance: 8.7
click at [275, 194] on div "Select Service Product Membership Package Voucher Prepaid Gift Card Select Styl…" at bounding box center [158, 194] width 267 height 45
click at [278, 198] on label at bounding box center [276, 200] width 5 height 5
click at [278, 198] on input "checkbox" at bounding box center [276, 200] width 5 height 5
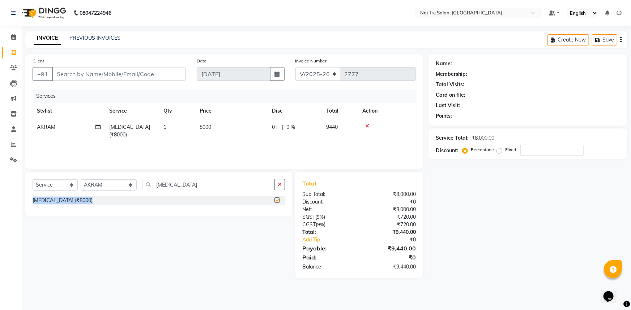
checkbox input "false"
click at [222, 133] on td "8000" at bounding box center [231, 131] width 72 height 24
select select "37870"
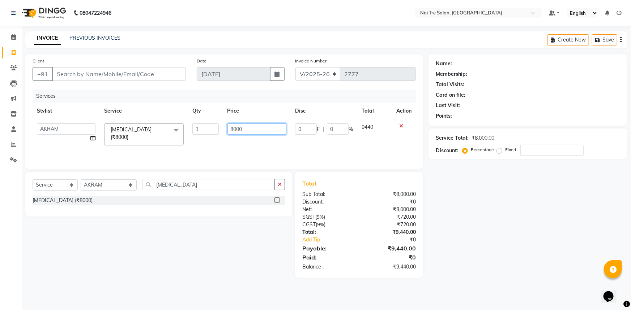
drag, startPoint x: 257, startPoint y: 129, endPoint x: 123, endPoint y: 120, distance: 134.7
click at [126, 120] on tr "AFSAR AKRAM ARPIT STYLE DIRECTOR Curls Color Ashok aslam ASLAM ATUL azad Azad B…" at bounding box center [224, 134] width 383 height 31
type input "5000"
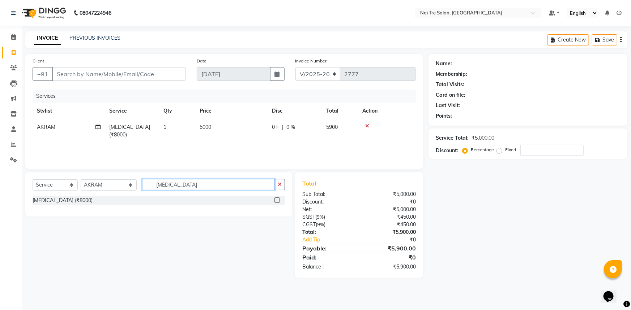
drag, startPoint x: 181, startPoint y: 184, endPoint x: 122, endPoint y: 185, distance: 58.9
click at [130, 184] on div "Select Service Product Membership Package Voucher Prepaid Gift Card Select Styl…" at bounding box center [159, 187] width 252 height 17
type input "ret"
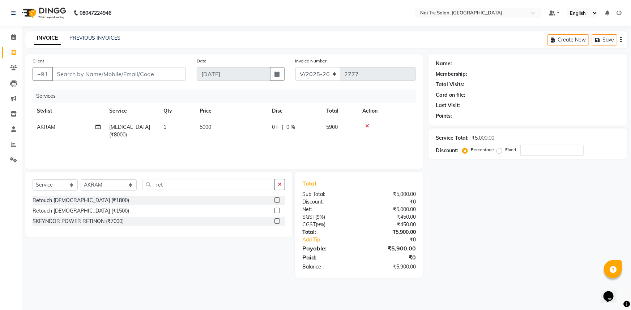
click at [276, 211] on label at bounding box center [276, 210] width 5 height 5
click at [276, 211] on input "checkbox" at bounding box center [276, 211] width 5 height 5
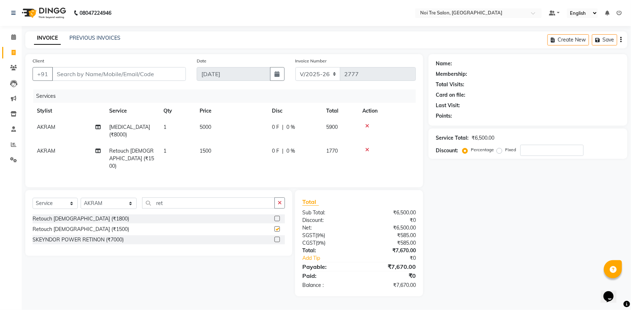
checkbox input "false"
drag, startPoint x: 216, startPoint y: 143, endPoint x: 226, endPoint y: 143, distance: 9.8
click at [218, 143] on td "1500" at bounding box center [231, 158] width 72 height 31
select select "37870"
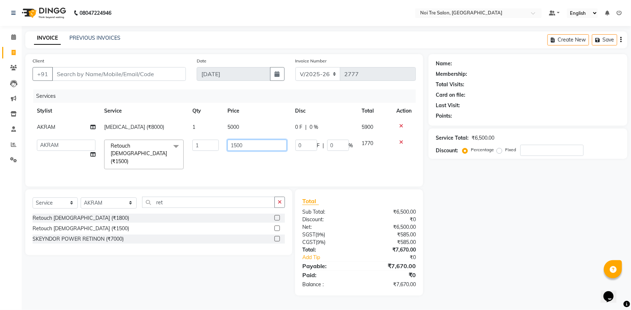
drag, startPoint x: 252, startPoint y: 145, endPoint x: 128, endPoint y: 134, distance: 124.4
click at [128, 134] on tbody "AKRAM Botox (₹8000) 1 5000 0 F | 0 % 5900 AFSAR AKRAM ARPIT STYLE DIRECTOR Curl…" at bounding box center [224, 146] width 383 height 55
type input "3000"
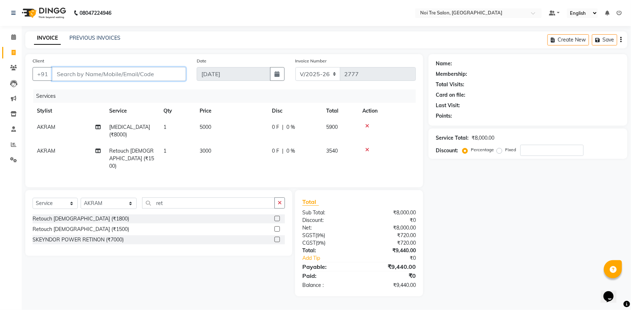
click at [156, 69] on input "Client" at bounding box center [119, 74] width 134 height 14
type input "a"
type input "0"
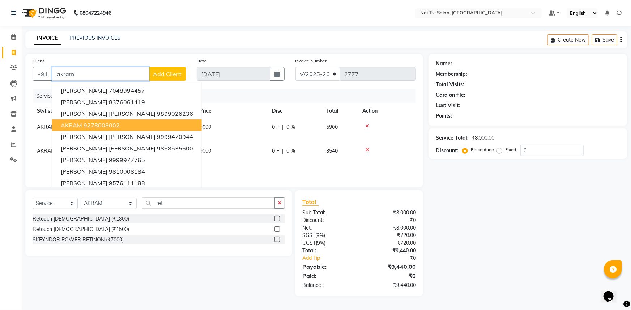
click at [127, 125] on button "AKRAM 9278008002" at bounding box center [127, 126] width 150 height 12
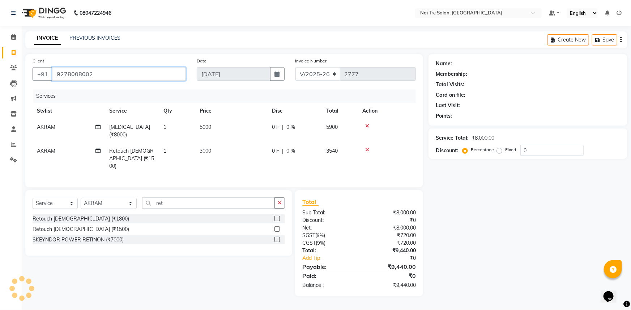
type input "9278008002"
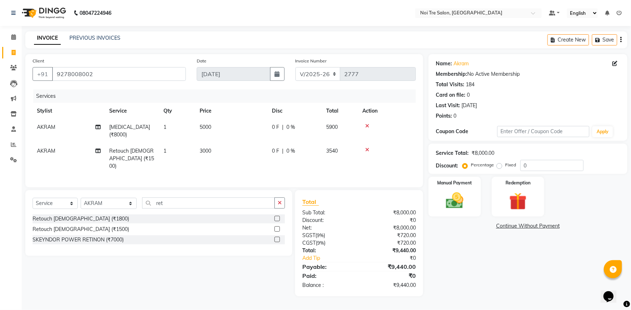
drag, startPoint x: 481, startPoint y: 263, endPoint x: 482, endPoint y: 258, distance: 4.8
click at [482, 263] on div "Name: Akram Membership: No Active Membership Total Visits: 184 Card on file: 0 …" at bounding box center [530, 175] width 204 height 243
click at [443, 271] on div "Name: Akram Membership: No Active Membership Total Visits: 184 Card on file: 0 …" at bounding box center [530, 175] width 204 height 243
click at [499, 262] on div "Name: Akram Membership: No Active Membership Total Visits: 184 Card on file: 0 …" at bounding box center [530, 175] width 204 height 243
drag, startPoint x: 459, startPoint y: 205, endPoint x: 449, endPoint y: 199, distance: 12.1
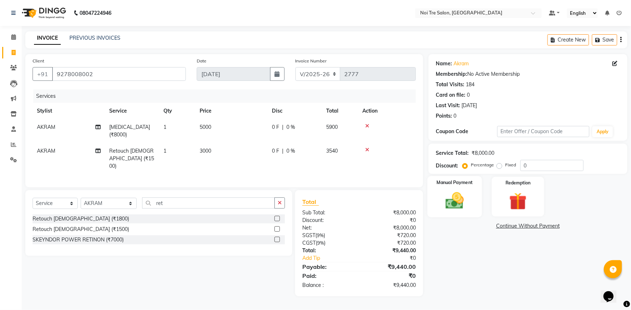
click at [459, 204] on img at bounding box center [455, 200] width 30 height 21
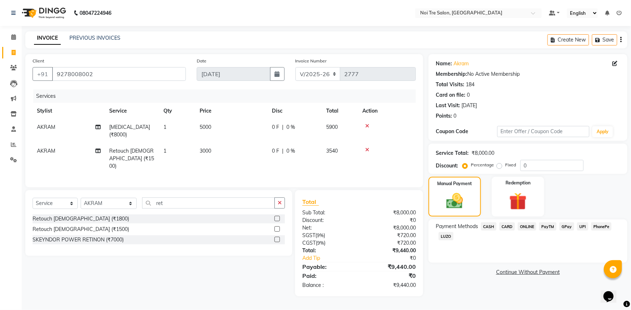
click at [491, 227] on span "CASH" at bounding box center [489, 227] width 16 height 8
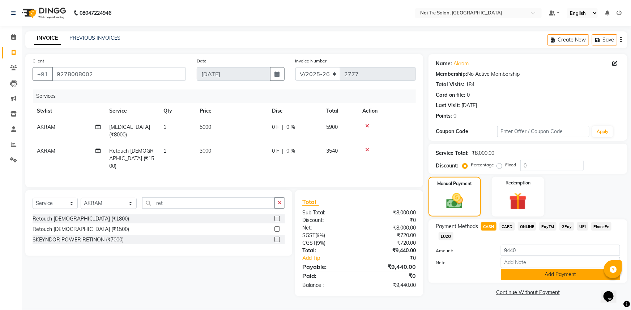
click at [571, 276] on button "Add Payment" at bounding box center [560, 274] width 119 height 11
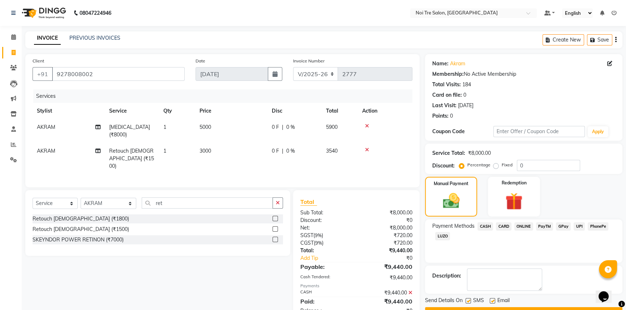
scroll to position [18, 0]
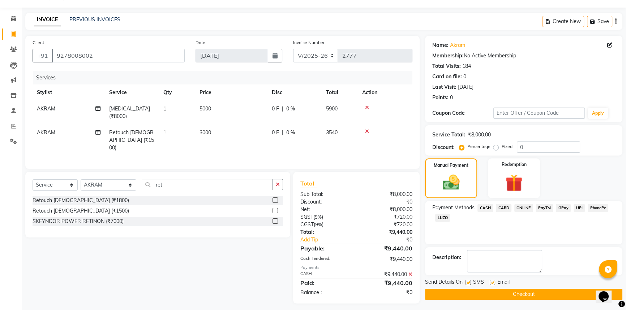
click at [510, 292] on button "Checkout" at bounding box center [523, 294] width 197 height 11
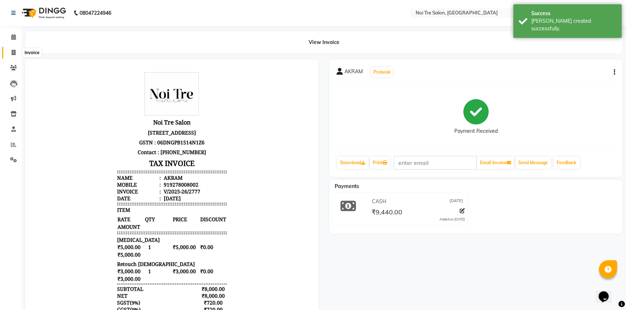
click at [9, 52] on span at bounding box center [13, 53] width 13 height 8
select select "service"
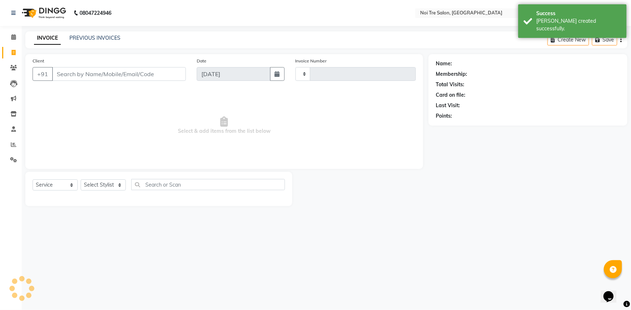
type input "2778"
select select "3710"
click at [110, 35] on link "PREVIOUS INVOICES" at bounding box center [94, 38] width 51 height 7
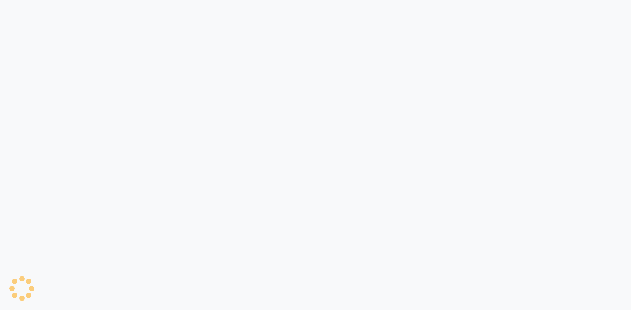
select select "3710"
select select "service"
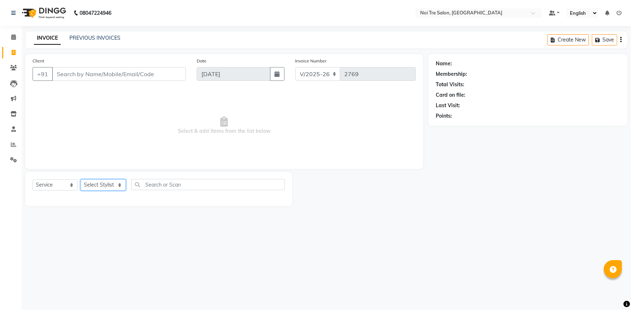
click at [117, 182] on select "Select Stylist" at bounding box center [103, 185] width 45 height 11
click at [117, 182] on select "Select Stylist [PERSON_NAME] [PERSON_NAME] STYLE DIRECTOR Curls Color [PERSON_N…" at bounding box center [109, 185] width 56 height 11
select select "64063"
click at [81, 180] on select "Select Stylist [PERSON_NAME] [PERSON_NAME] STYLE DIRECTOR Curls Color [PERSON_N…" at bounding box center [109, 185] width 56 height 11
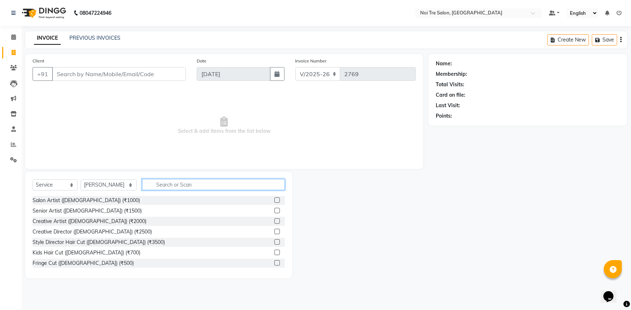
click at [153, 184] on input "text" at bounding box center [213, 184] width 143 height 11
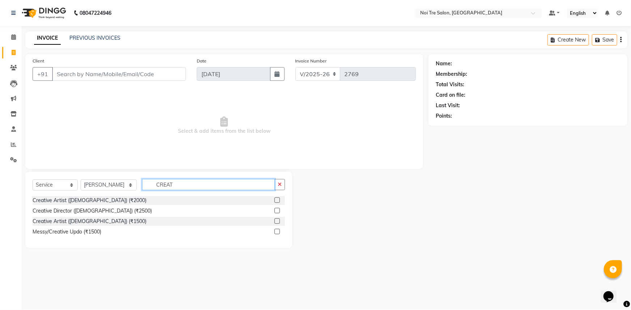
type input "CREAT"
click at [275, 220] on label at bounding box center [276, 221] width 5 height 5
click at [275, 220] on input "checkbox" at bounding box center [276, 221] width 5 height 5
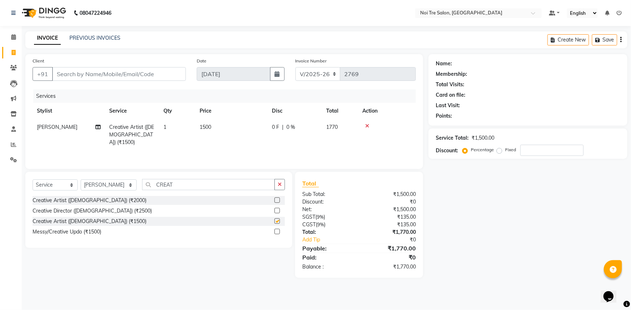
checkbox input "false"
drag, startPoint x: 194, startPoint y: 185, endPoint x: 103, endPoint y: 187, distance: 91.1
click at [112, 186] on div "Select Service Product Membership Package Voucher Prepaid Gift Card Select Styl…" at bounding box center [159, 187] width 252 height 17
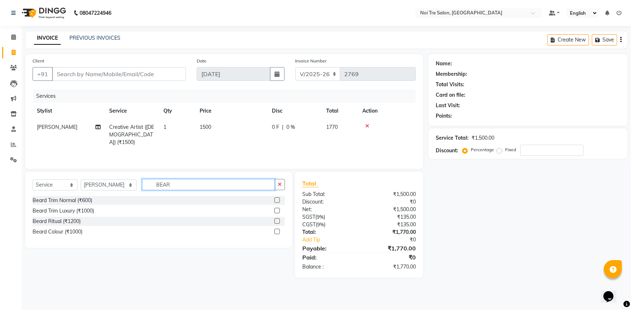
type input "BEAR"
click at [275, 198] on label at bounding box center [276, 200] width 5 height 5
click at [275, 198] on input "checkbox" at bounding box center [276, 200] width 5 height 5
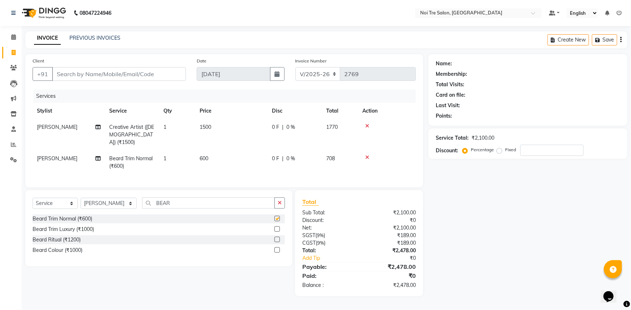
checkbox input "false"
click at [231, 157] on td "600" at bounding box center [231, 163] width 72 height 24
select select "64063"
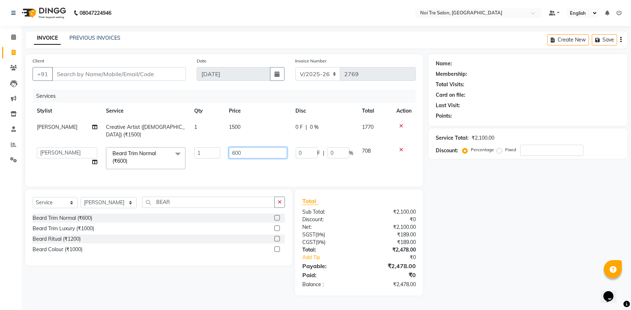
drag, startPoint x: 246, startPoint y: 143, endPoint x: 177, endPoint y: 146, distance: 69.1
click at [187, 145] on tr "AFSAR AKRAM ARPIT STYLE DIRECTOR Curls Color Ashok aslam ASLAM ATUL azad Azad B…" at bounding box center [224, 158] width 383 height 31
type input "500"
click at [497, 214] on div "Name: Membership: Total Visits: Card on file: Last Visit: Points: Service Total…" at bounding box center [530, 175] width 204 height 242
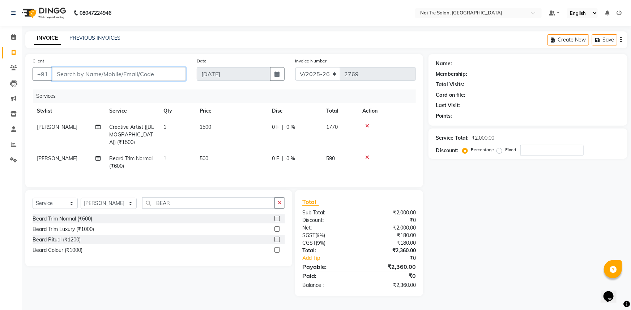
click at [130, 71] on input "Client" at bounding box center [119, 74] width 134 height 14
click at [123, 76] on input "Client" at bounding box center [119, 74] width 134 height 14
click at [56, 72] on input "Client" at bounding box center [119, 74] width 134 height 14
click at [94, 71] on input "Client" at bounding box center [119, 74] width 134 height 14
type input "7"
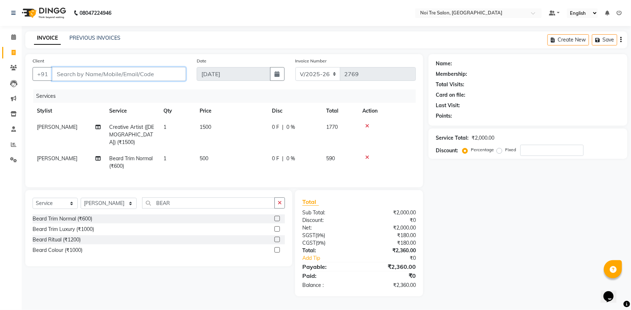
type input "0"
type input "7678248657"
click at [170, 76] on span "Add Client" at bounding box center [167, 73] width 29 height 7
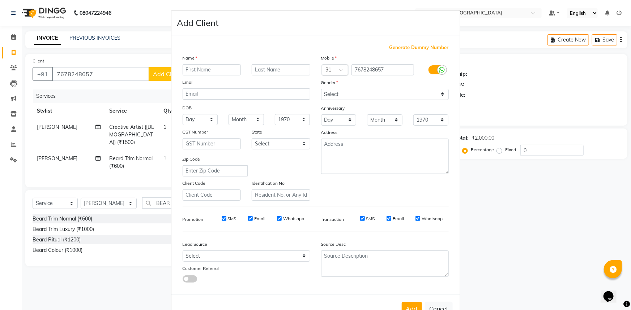
click at [203, 71] on input "text" at bounding box center [212, 69] width 59 height 11
type input "RAHUL"
click at [378, 90] on select "Select Male Female Other Prefer Not To Say" at bounding box center [385, 94] width 128 height 11
select select "male"
click at [321, 89] on select "Select Male Female Other Prefer Not To Say" at bounding box center [385, 94] width 128 height 11
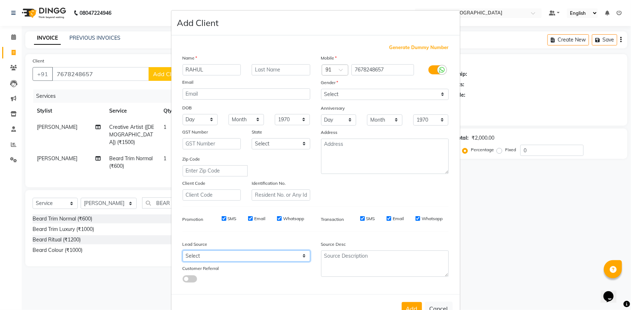
drag, startPoint x: 233, startPoint y: 257, endPoint x: 231, endPoint y: 253, distance: 4.4
click at [233, 257] on select "Select Walk-in Referral Internet Friend Word of Mouth Advertisement Facebook Ju…" at bounding box center [247, 256] width 128 height 11
select select "26989"
click at [183, 252] on select "Select Walk-in Referral Internet Friend Word of Mouth Advertisement Facebook Ju…" at bounding box center [247, 256] width 128 height 11
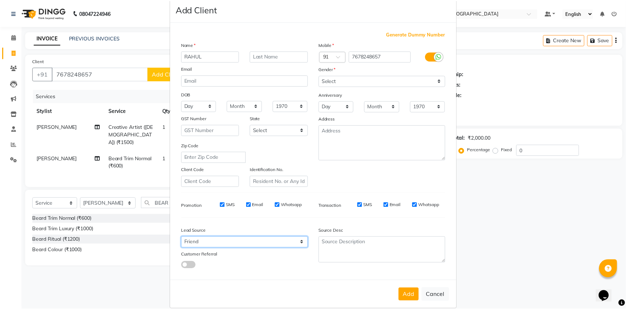
scroll to position [25, 0]
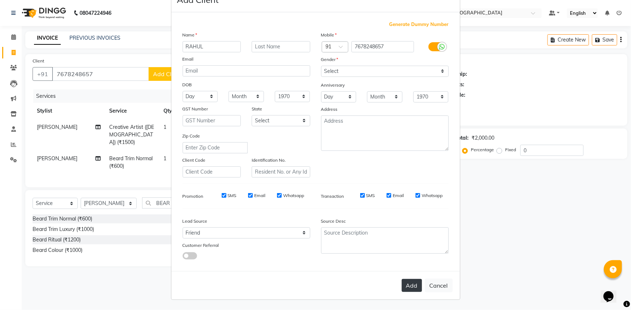
click at [416, 284] on button "Add" at bounding box center [412, 285] width 20 height 13
select select
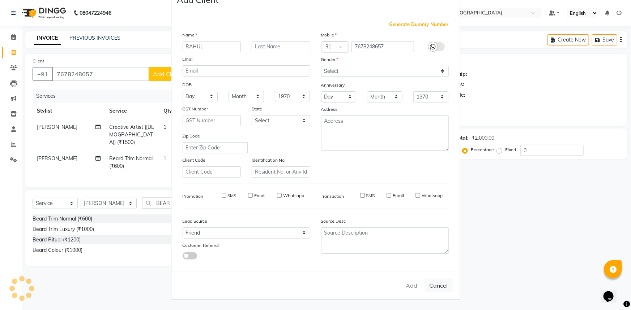
select select
checkbox input "false"
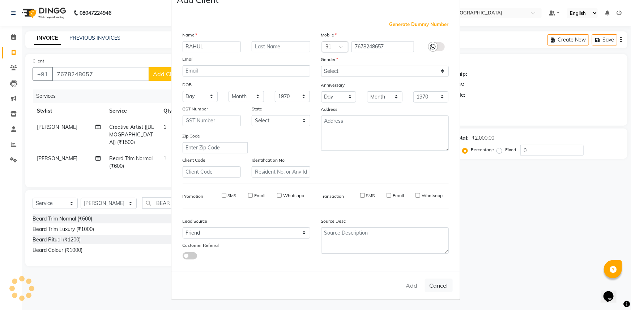
checkbox input "false"
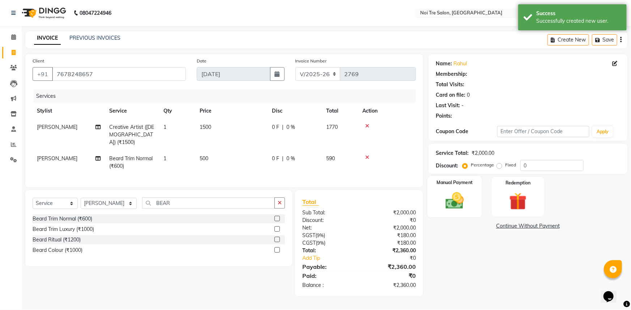
click at [460, 206] on img at bounding box center [455, 200] width 30 height 21
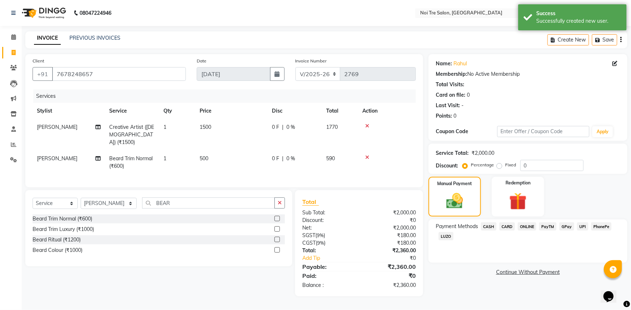
click at [492, 225] on span "CASH" at bounding box center [489, 227] width 16 height 8
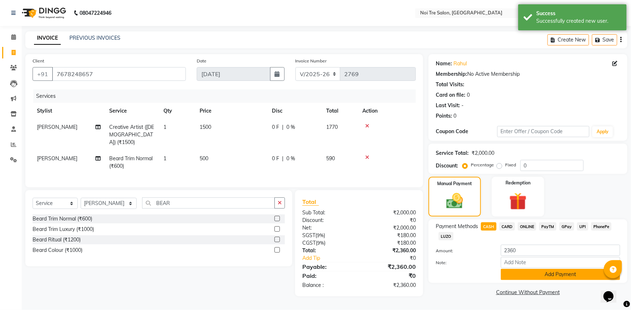
drag, startPoint x: 538, startPoint y: 278, endPoint x: 535, endPoint y: 274, distance: 4.9
click at [535, 274] on button "Add Payment" at bounding box center [560, 274] width 119 height 11
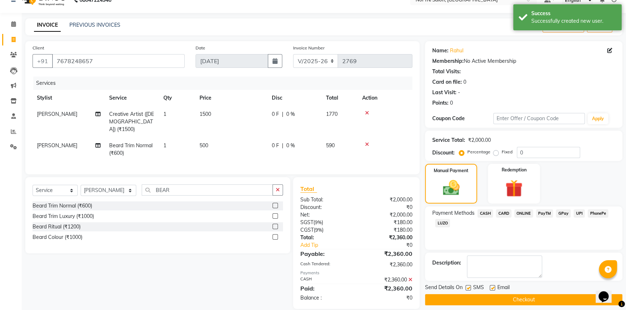
scroll to position [20, 0]
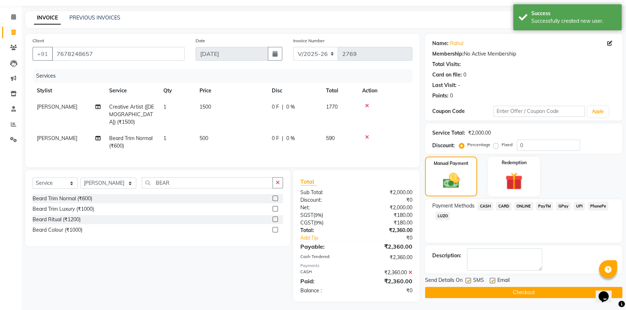
click at [509, 292] on button "Checkout" at bounding box center [523, 292] width 197 height 11
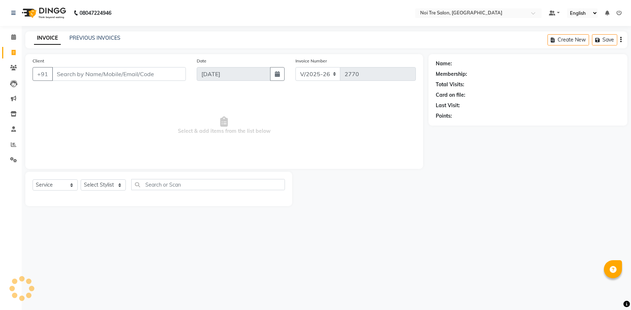
select select "3710"
select select "service"
select select "3710"
select select "service"
click at [128, 181] on select "Select Stylist [PERSON_NAME] [PERSON_NAME] STYLE DIRECTOR Curls Color [PERSON_N…" at bounding box center [109, 185] width 56 height 11
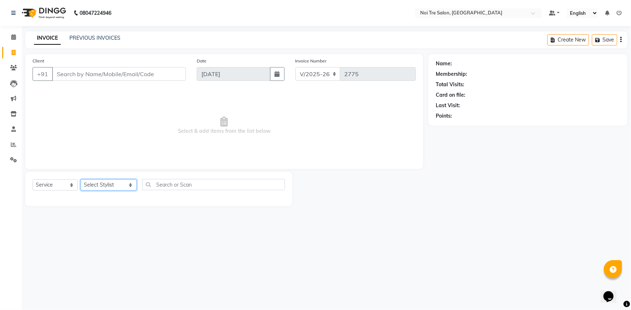
select select "37891"
click at [81, 180] on select "Select Stylist [PERSON_NAME] [PERSON_NAME] STYLE DIRECTOR Curls Color [PERSON_N…" at bounding box center [109, 185] width 56 height 11
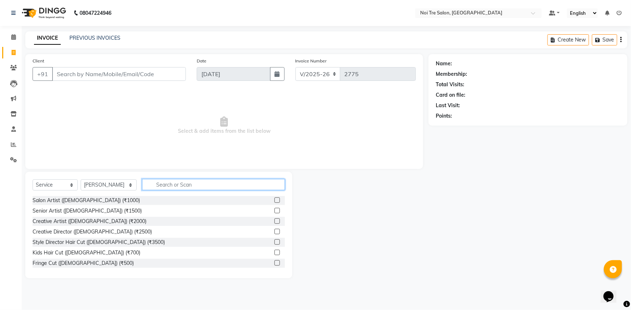
click at [152, 186] on input "text" at bounding box center [213, 184] width 143 height 11
click at [59, 183] on select "Select Service Product Membership Package Voucher Prepaid Gift Card" at bounding box center [55, 185] width 45 height 11
select select "product"
click at [33, 180] on select "Select Service Product Membership Package Voucher Prepaid Gift Card" at bounding box center [55, 185] width 45 height 11
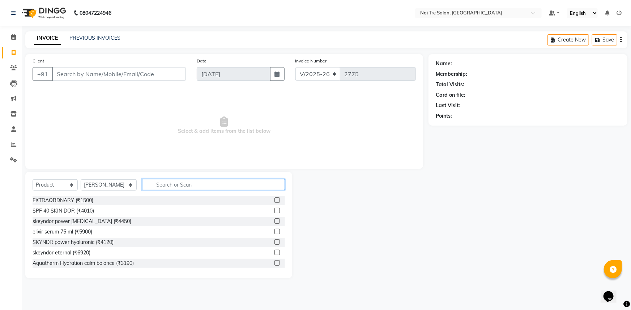
click at [258, 184] on input "text" at bounding box center [213, 184] width 143 height 11
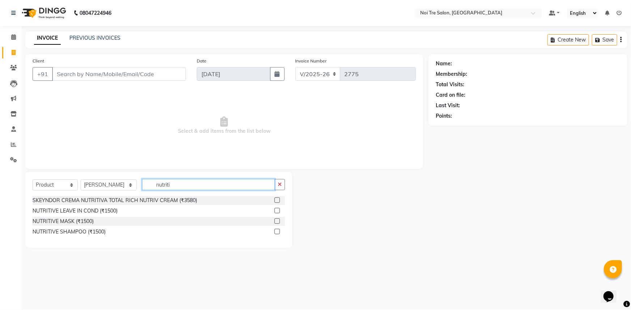
type input "nutriti"
click at [275, 232] on label at bounding box center [276, 231] width 5 height 5
click at [275, 232] on input "checkbox" at bounding box center [276, 232] width 5 height 5
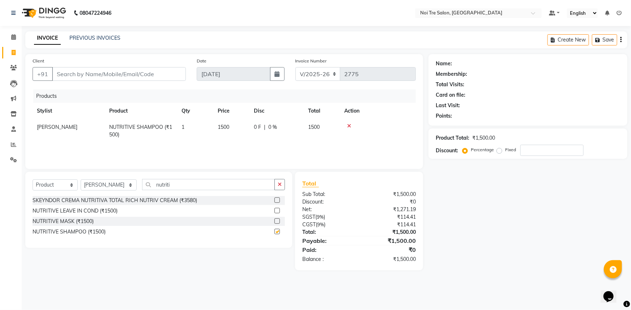
checkbox input "false"
click at [223, 127] on span "1500" at bounding box center [224, 127] width 12 height 7
select select "37891"
drag, startPoint x: 232, startPoint y: 129, endPoint x: 187, endPoint y: 130, distance: 45.2
click at [191, 128] on tr "[PERSON_NAME] [PERSON_NAME] STYLE DIRECTOR Curls Color [PERSON_NAME] [PERSON_NA…" at bounding box center [224, 129] width 383 height 21
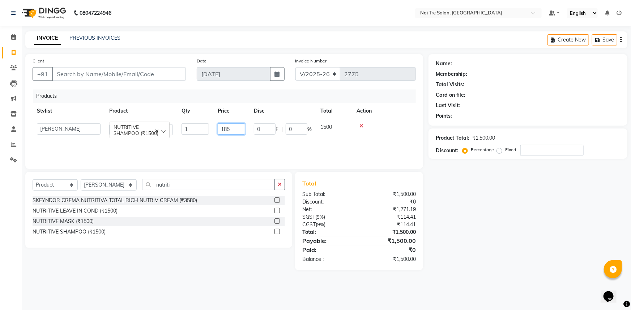
type input "1850"
click at [342, 292] on div "08047224946 Select Location × Noi Tre Salon, Khan Market Default Panel My Panel…" at bounding box center [315, 155] width 631 height 310
drag, startPoint x: 278, startPoint y: 220, endPoint x: 264, endPoint y: 211, distance: 17.0
click at [278, 220] on label at bounding box center [276, 221] width 5 height 5
click at [278, 220] on input "checkbox" at bounding box center [276, 221] width 5 height 5
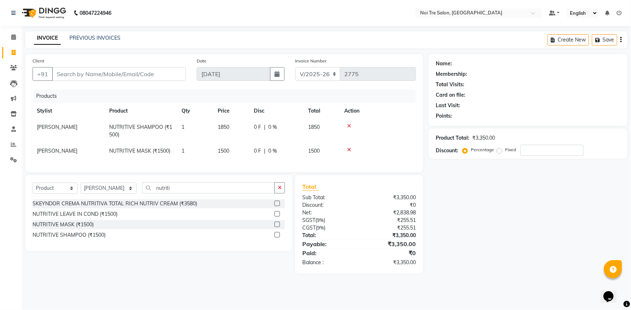
checkbox input "false"
drag, startPoint x: 230, startPoint y: 146, endPoint x: 234, endPoint y: 147, distance: 4.0
click at [234, 147] on td "1500" at bounding box center [231, 151] width 36 height 16
select select "37891"
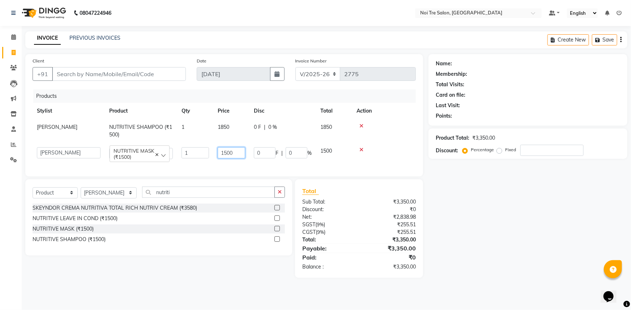
drag, startPoint x: 239, startPoint y: 152, endPoint x: 179, endPoint y: 155, distance: 60.1
click at [179, 155] on tr "[PERSON_NAME] [PERSON_NAME] STYLE DIRECTOR Curls Color [PERSON_NAME] [PERSON_NA…" at bounding box center [224, 153] width 383 height 21
type input "1850"
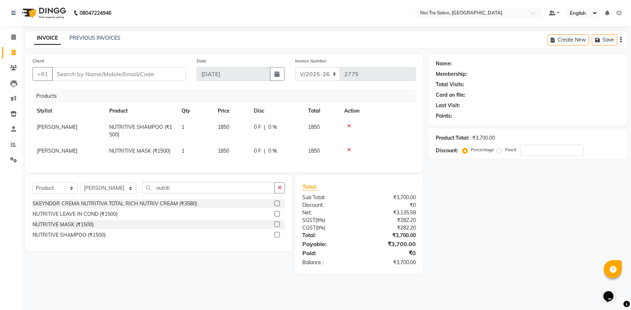
click at [485, 210] on div "Name: Membership: Total Visits: Card on file: Last Visit: Points: Product Total…" at bounding box center [530, 164] width 204 height 220
click at [145, 74] on input "Client" at bounding box center [119, 74] width 134 height 14
type input "p"
type input "0"
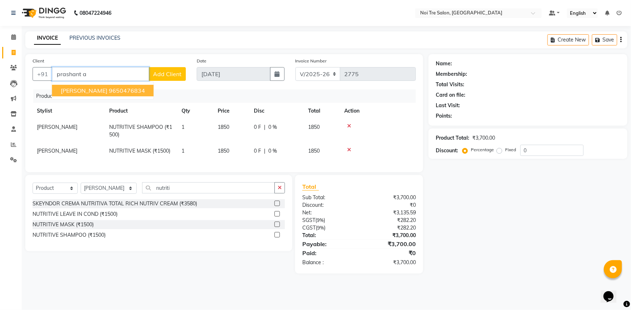
click at [125, 90] on ngb-highlight "9650476834" at bounding box center [127, 90] width 36 height 7
type input "9650476834"
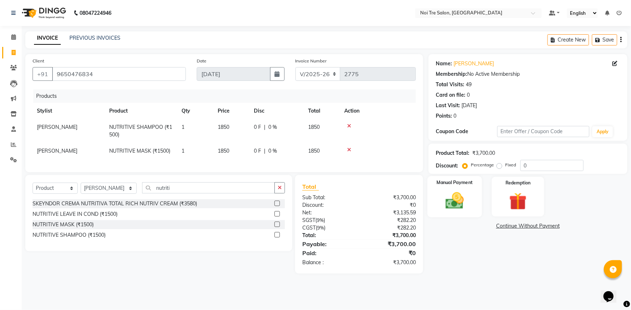
click at [468, 191] on img at bounding box center [455, 200] width 30 height 21
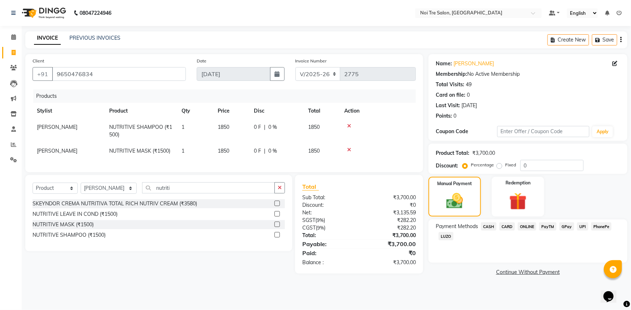
click at [584, 225] on span "UPI" at bounding box center [582, 227] width 11 height 8
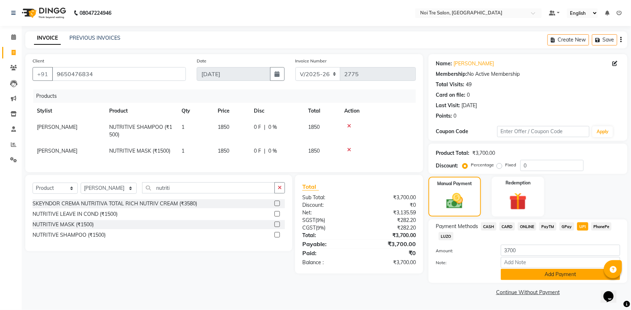
click at [564, 272] on button "Add Payment" at bounding box center [560, 274] width 119 height 11
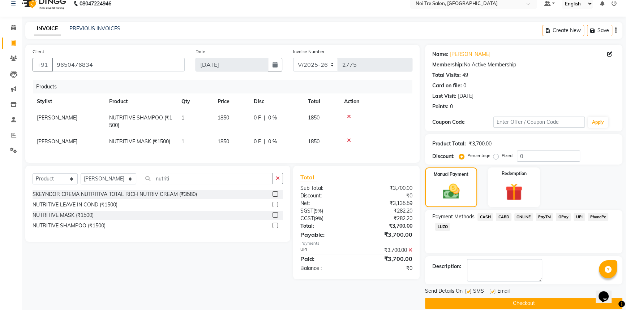
scroll to position [18, 0]
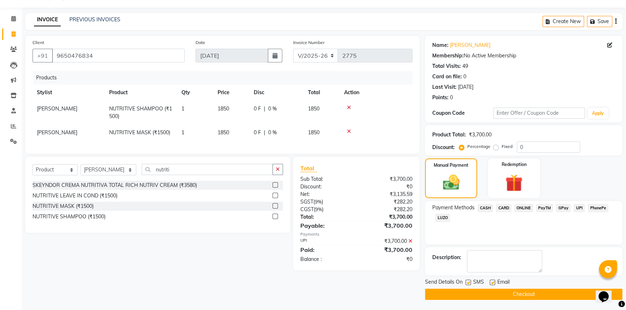
click at [533, 291] on button "Checkout" at bounding box center [523, 294] width 197 height 11
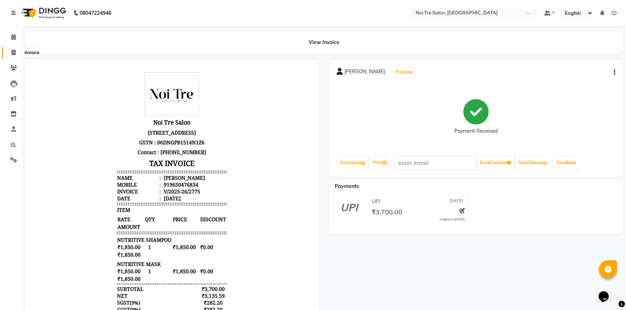
click at [12, 51] on icon at bounding box center [14, 52] width 4 height 5
select select "service"
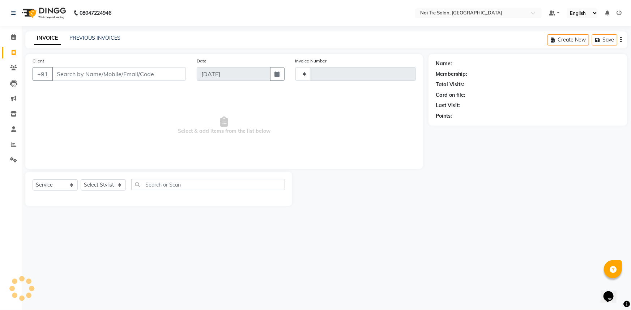
type input "2776"
select select "3710"
select select "service"
click at [15, 143] on icon at bounding box center [13, 144] width 5 height 5
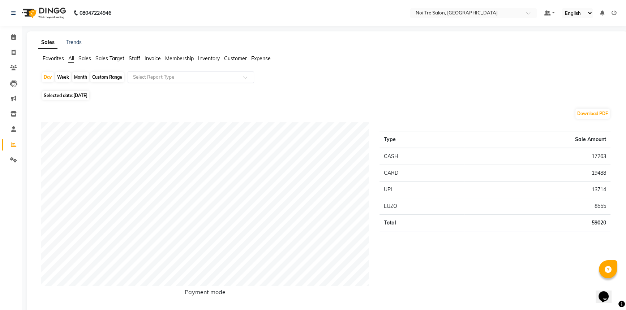
click at [175, 74] on input "text" at bounding box center [184, 77] width 104 height 7
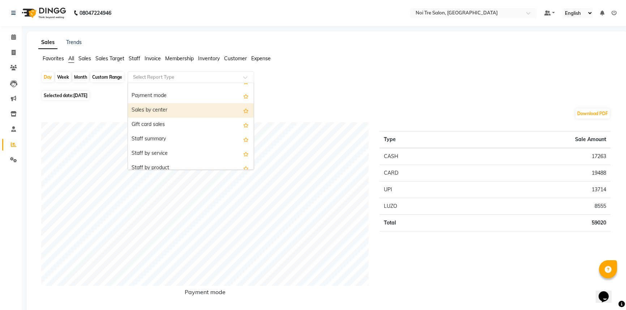
scroll to position [131, 0]
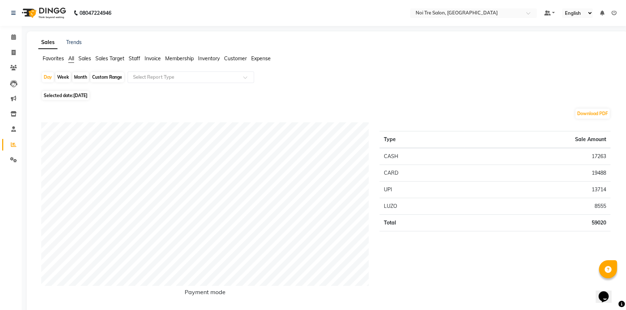
click at [86, 74] on div "Month" at bounding box center [80, 77] width 17 height 10
select select "9"
select select "2025"
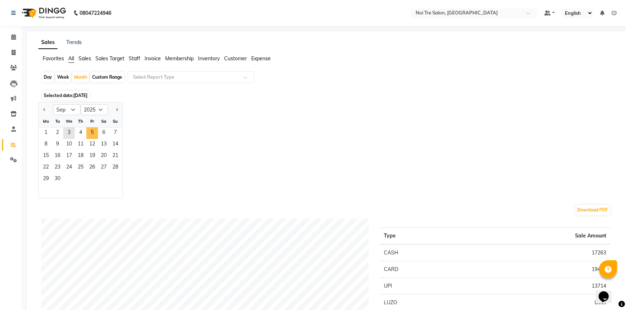
drag, startPoint x: 95, startPoint y: 130, endPoint x: 117, endPoint y: 94, distance: 42.0
click at [96, 120] on ngb-datepicker-month "Mo Tu We Th Fr Sa Su 1 2 3 4 5 6 7 8 9 10 11 12 13 14 15 16 17 18 19 20 21 22 2…" at bounding box center [81, 157] width 84 height 83
click at [65, 123] on div "We" at bounding box center [69, 122] width 12 height 12
click at [70, 129] on span "3" at bounding box center [69, 134] width 12 height 12
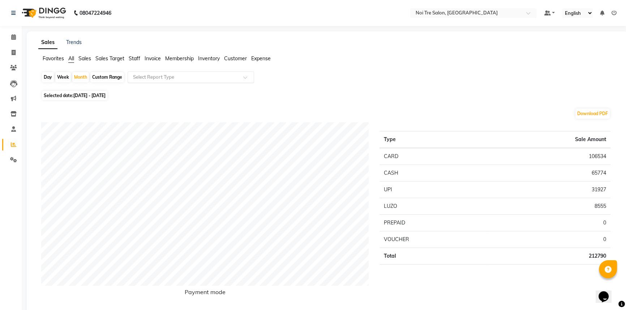
click at [170, 77] on input "text" at bounding box center [184, 77] width 104 height 7
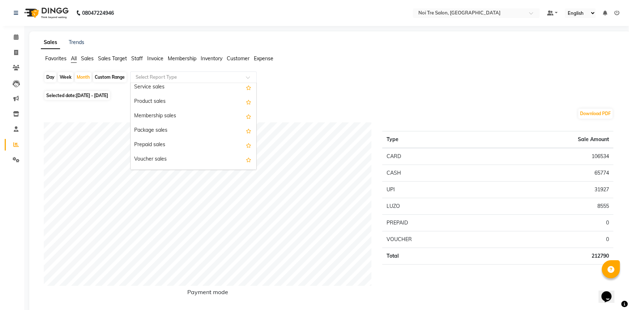
scroll to position [98, 0]
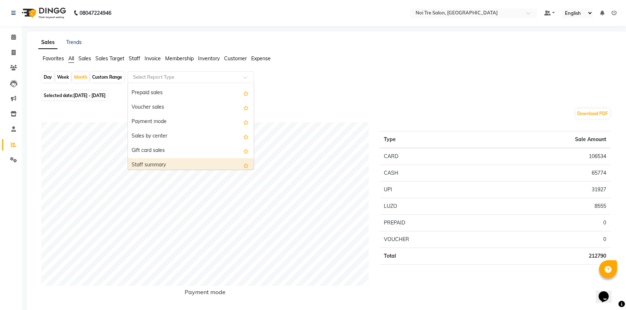
click at [161, 162] on div "Staff summary" at bounding box center [191, 165] width 126 height 14
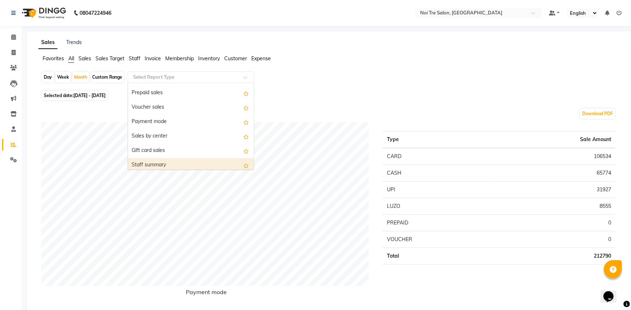
select select "full_report"
select select "csv"
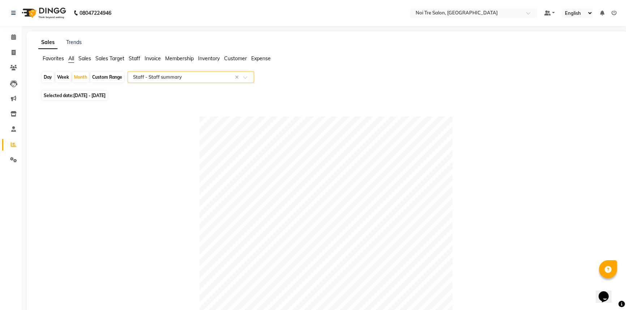
scroll to position [0, 0]
click at [7, 57] on link "Invoice" at bounding box center [10, 53] width 17 height 12
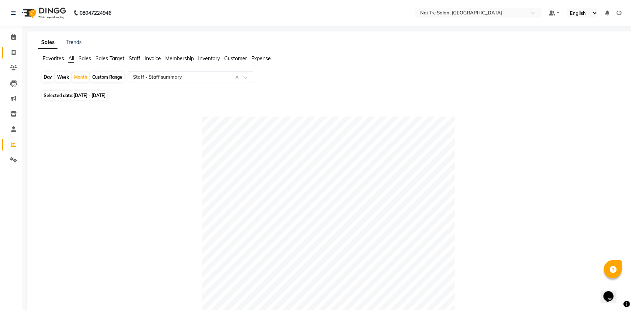
select select "service"
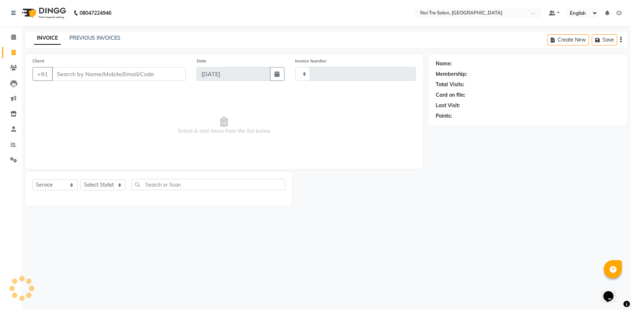
type input "2777"
select select "3710"
click at [82, 40] on link "PREVIOUS INVOICES" at bounding box center [94, 38] width 51 height 7
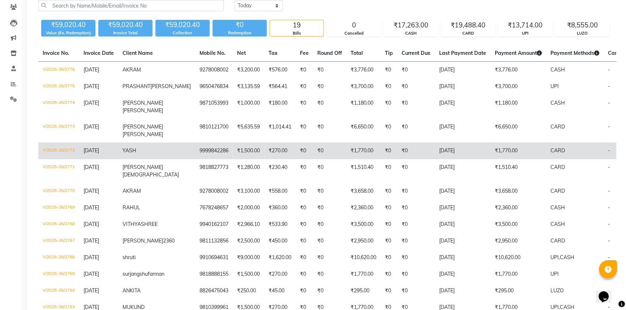
scroll to position [65, 0]
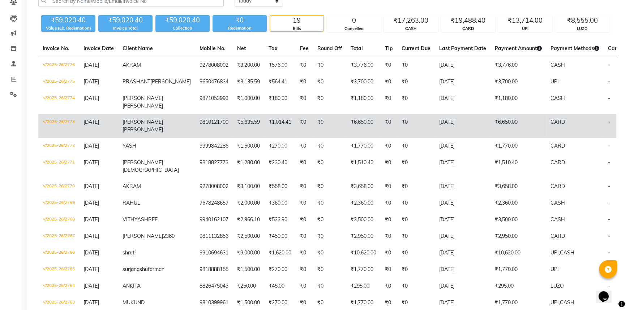
click at [458, 131] on td "[DATE]" at bounding box center [463, 126] width 56 height 24
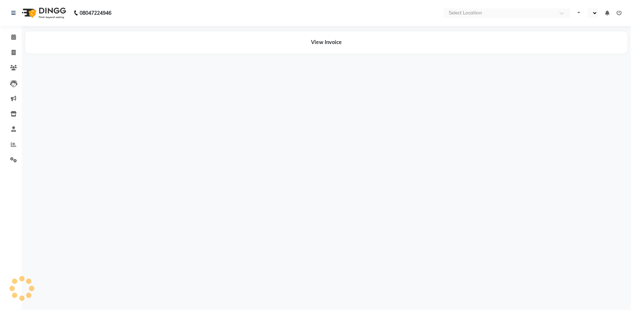
select select "en"
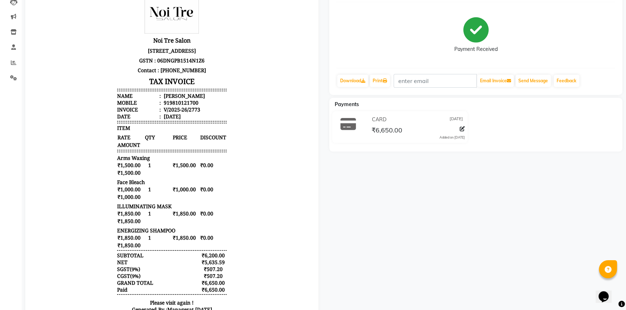
scroll to position [98, 0]
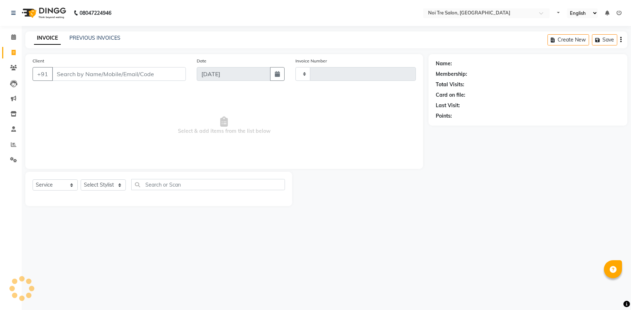
select select "service"
type input "2777"
select select "3710"
click at [14, 143] on icon at bounding box center [13, 144] width 5 height 5
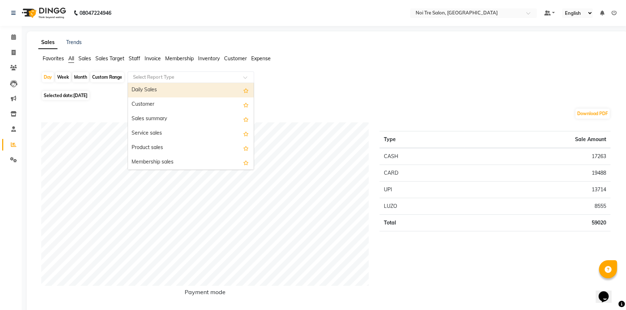
drag, startPoint x: 138, startPoint y: 77, endPoint x: 143, endPoint y: 78, distance: 4.8
click at [140, 77] on input "text" at bounding box center [184, 77] width 104 height 7
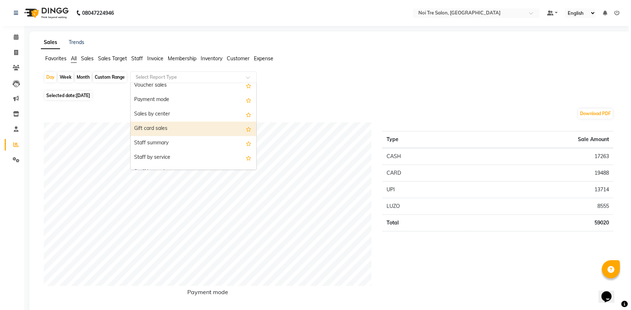
scroll to position [131, 0]
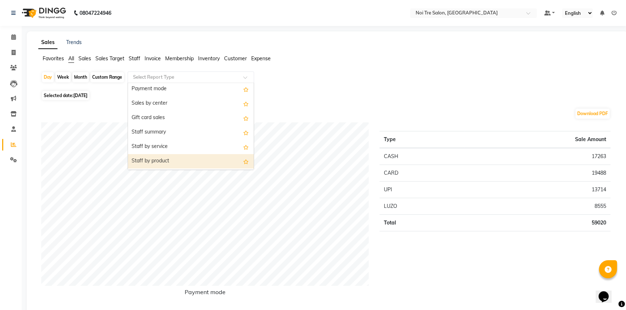
click at [168, 155] on div "Staff by product" at bounding box center [191, 161] width 126 height 14
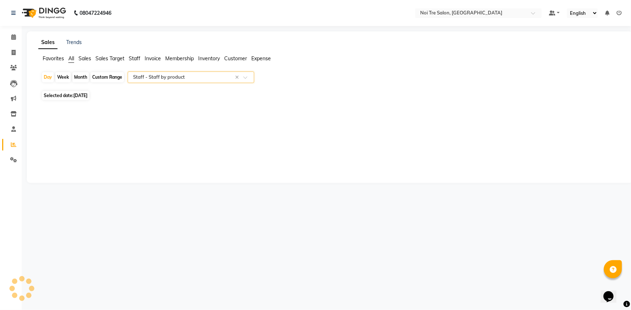
select select "full_report"
select select "csv"
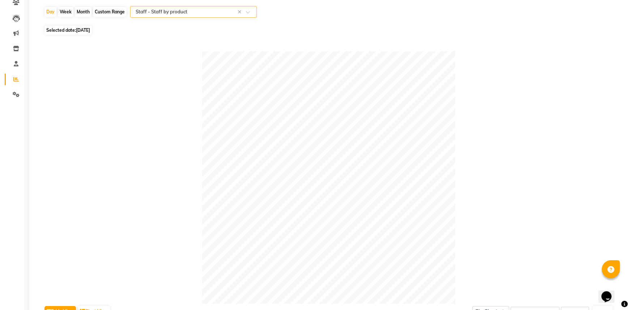
scroll to position [0, 0]
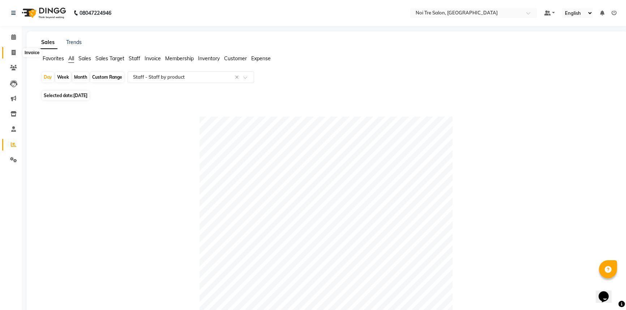
click at [10, 53] on span at bounding box center [13, 53] width 13 height 8
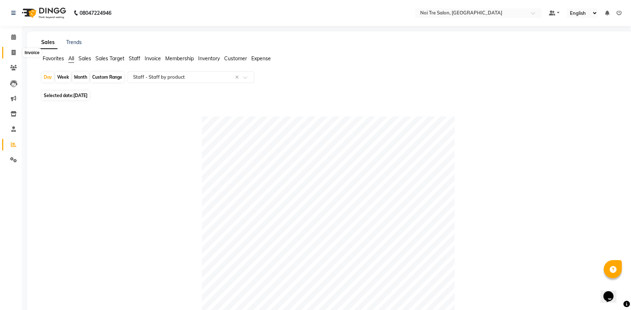
select select "service"
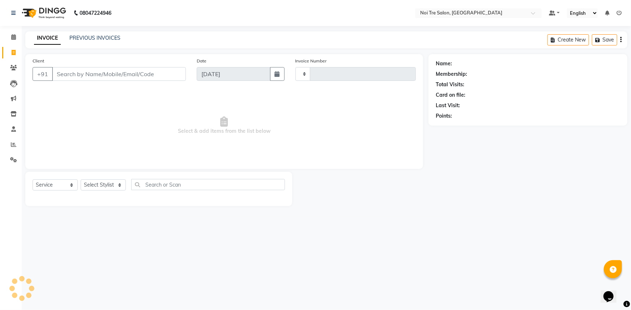
type input "2777"
select select "3710"
click at [12, 143] on icon at bounding box center [13, 144] width 5 height 5
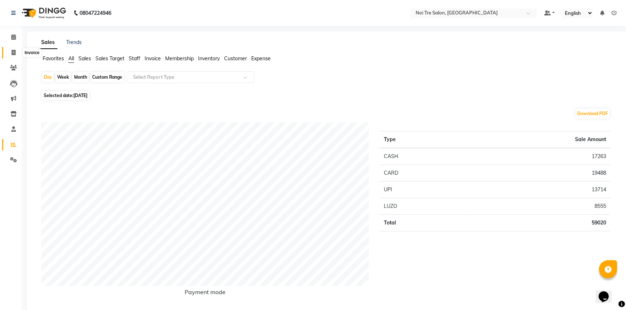
click at [15, 55] on icon at bounding box center [14, 52] width 4 height 5
select select "service"
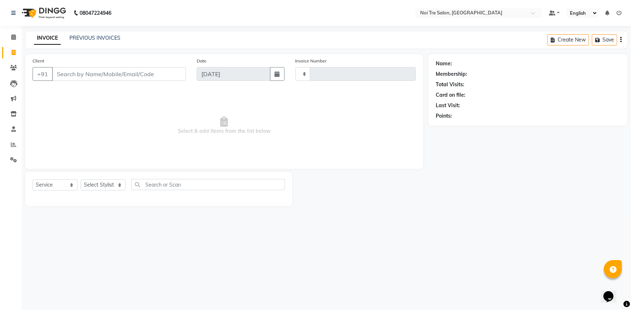
type input "2777"
select select "3710"
click at [100, 189] on select "Select Stylist" at bounding box center [103, 185] width 45 height 11
click at [98, 187] on select "Select Stylist [PERSON_NAME] [PERSON_NAME] STYLE DIRECTOR Curls Color [PERSON_N…" at bounding box center [109, 185] width 56 height 11
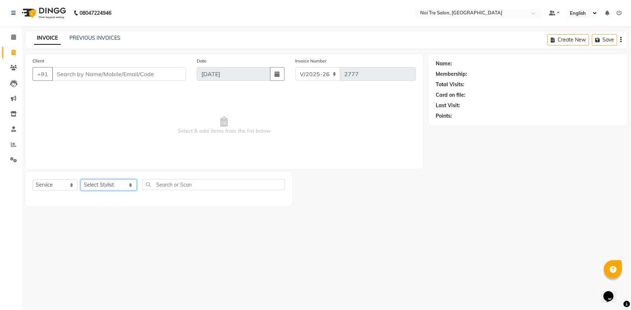
select select "37874"
click at [81, 180] on select "Select Stylist [PERSON_NAME] [PERSON_NAME] STYLE DIRECTOR Curls Color [PERSON_N…" at bounding box center [109, 185] width 56 height 11
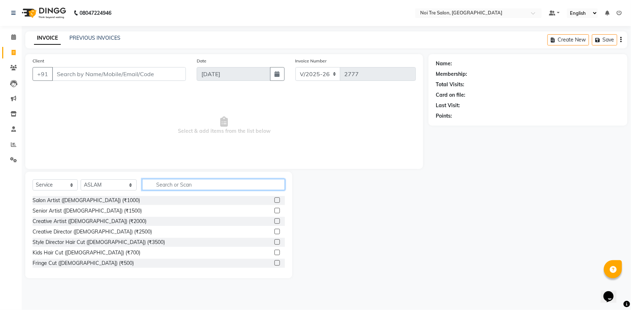
click at [160, 180] on input "text" at bounding box center [213, 184] width 143 height 11
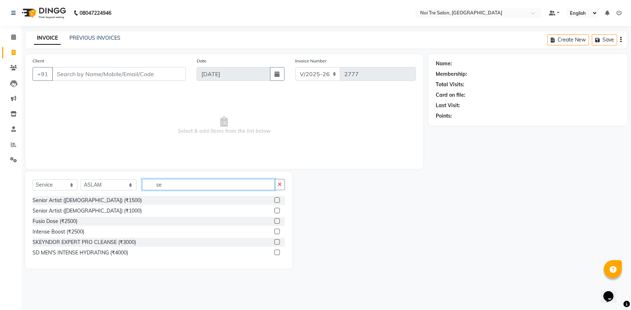
type input "se"
drag, startPoint x: 277, startPoint y: 211, endPoint x: 277, endPoint y: 198, distance: 13.7
click at [276, 211] on label at bounding box center [276, 210] width 5 height 5
click at [276, 211] on input "checkbox" at bounding box center [276, 211] width 5 height 5
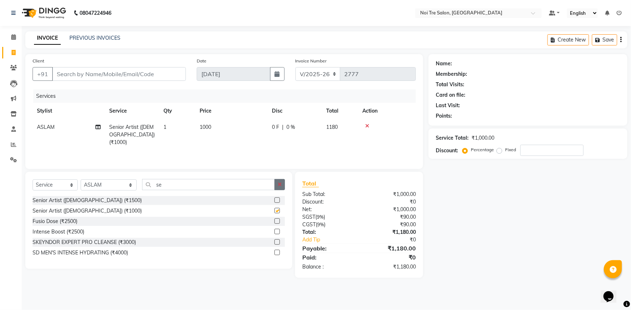
checkbox input "false"
drag, startPoint x: 278, startPoint y: 183, endPoint x: 233, endPoint y: 187, distance: 45.4
click at [275, 184] on button "button" at bounding box center [279, 184] width 10 height 11
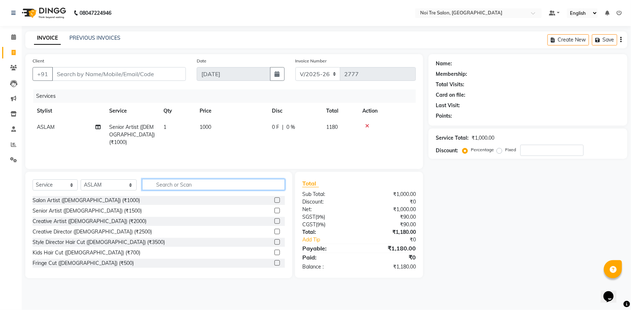
click at [219, 187] on input "text" at bounding box center [213, 184] width 143 height 11
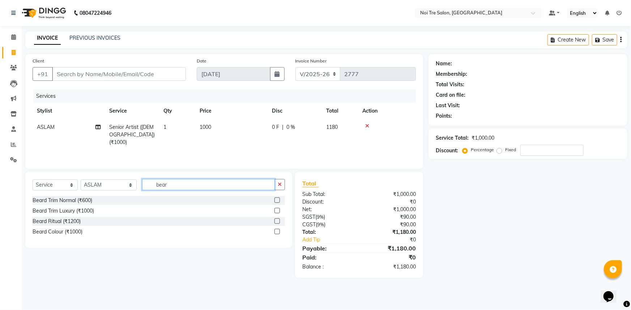
type input "bear"
click at [276, 200] on label at bounding box center [276, 200] width 5 height 5
click at [276, 200] on input "checkbox" at bounding box center [276, 200] width 5 height 5
checkbox input "true"
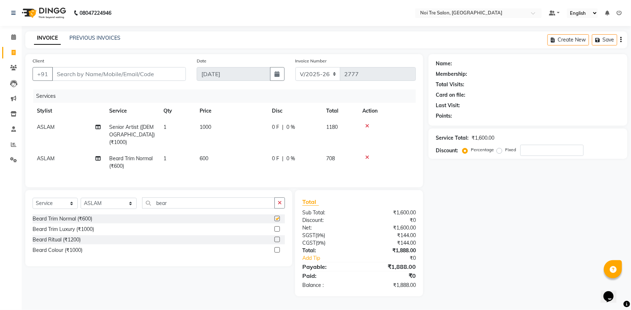
click at [233, 151] on td "600" at bounding box center [231, 163] width 72 height 24
select select "37874"
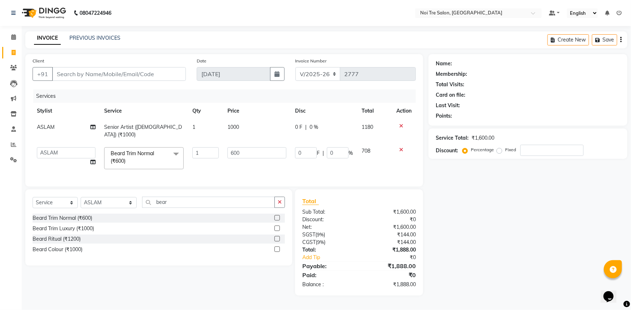
checkbox input "false"
click at [193, 144] on tr "[PERSON_NAME] [PERSON_NAME] STYLE DIRECTOR Curls Color [PERSON_NAME] [PERSON_NA…" at bounding box center [224, 158] width 383 height 31
type input "800"
click at [506, 256] on div "Name: Membership: Total Visits: Card on file: Last Visit: Points: Service Total…" at bounding box center [530, 175] width 204 height 242
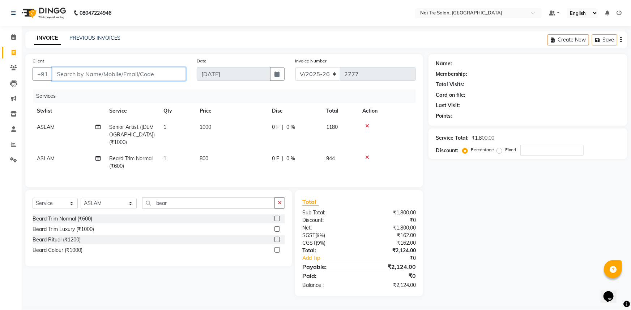
click at [157, 76] on input "Client" at bounding box center [119, 74] width 134 height 14
type input "9"
type input "0"
type input "9717110468"
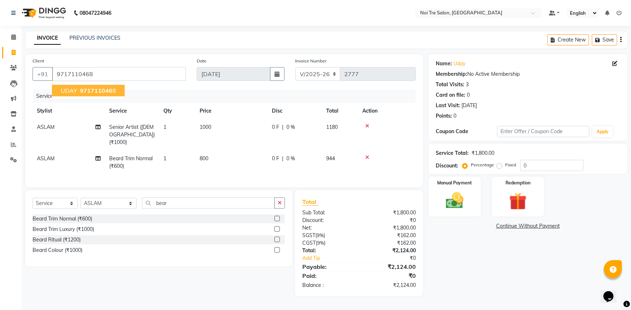
click at [85, 89] on span "971711046" at bounding box center [96, 90] width 33 height 7
click at [455, 256] on div "Name: Uday Membership: No Active Membership Total Visits: 3 Card on file: 0 Las…" at bounding box center [530, 175] width 204 height 243
click at [452, 219] on div "Name: Uday Membership: No Active Membership Total Visits: 3 Card on file: 0 Las…" at bounding box center [530, 175] width 204 height 243
click at [459, 202] on img at bounding box center [455, 200] width 30 height 21
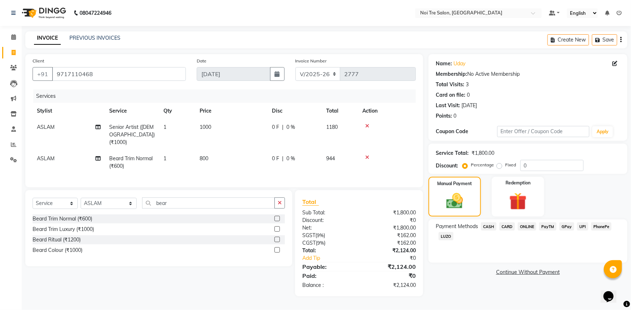
click at [581, 228] on span "UPI" at bounding box center [582, 227] width 11 height 8
